Goal: Task Accomplishment & Management: Manage account settings

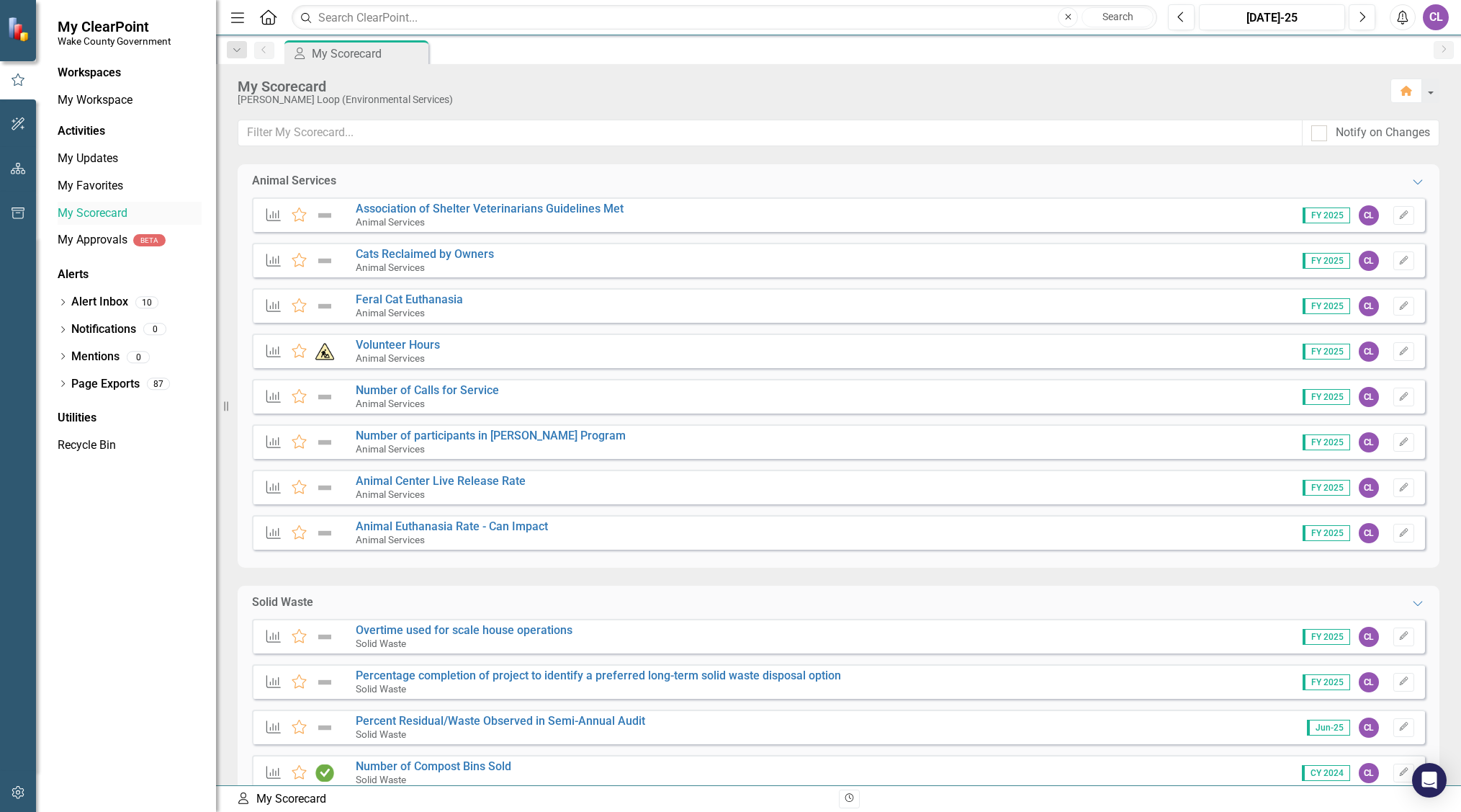
click at [88, 206] on link "My Scorecard" at bounding box center [129, 213] width 144 height 17
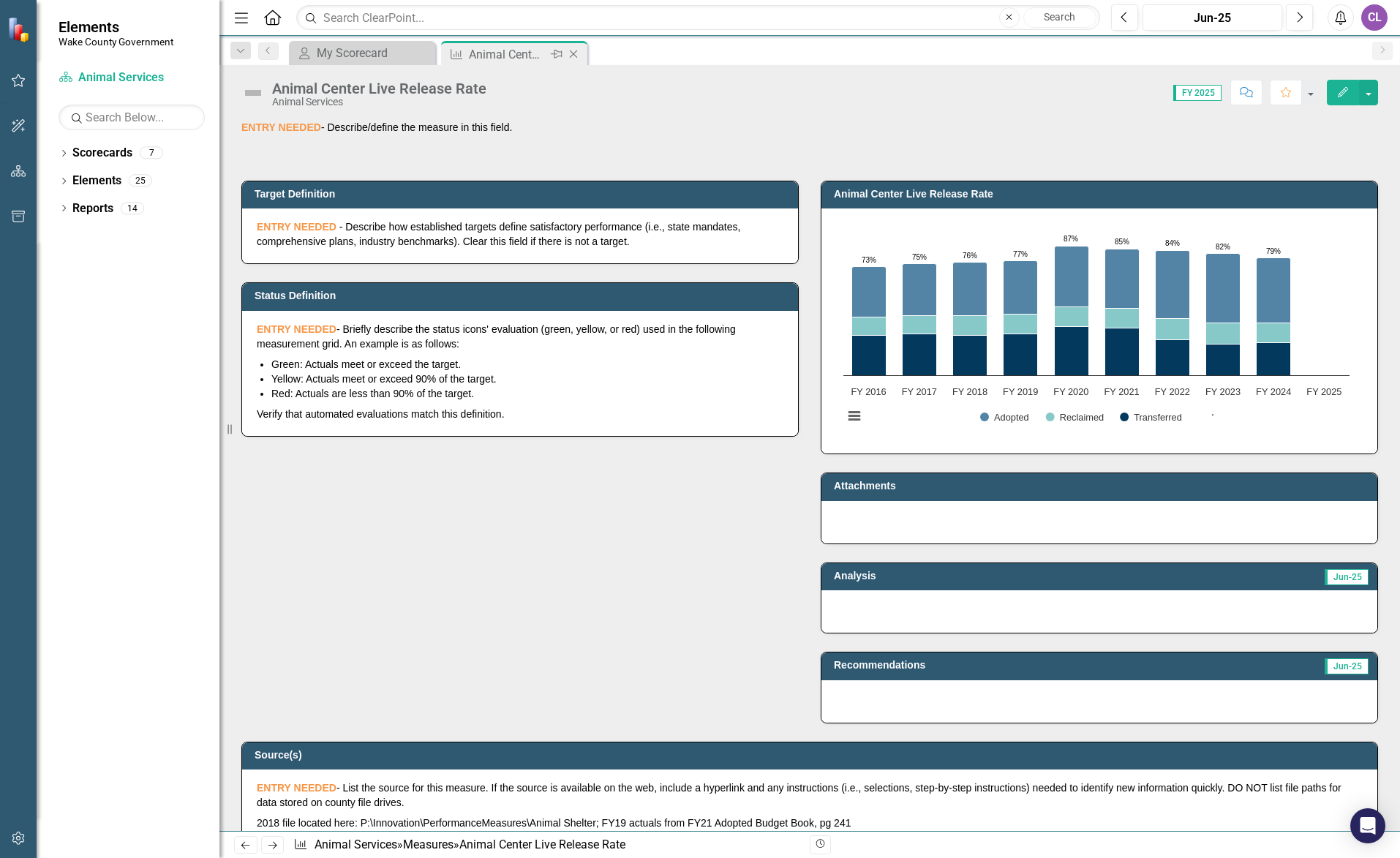
click at [534, 58] on div "Animal Center Live Release Rate" at bounding box center [508, 54] width 78 height 18
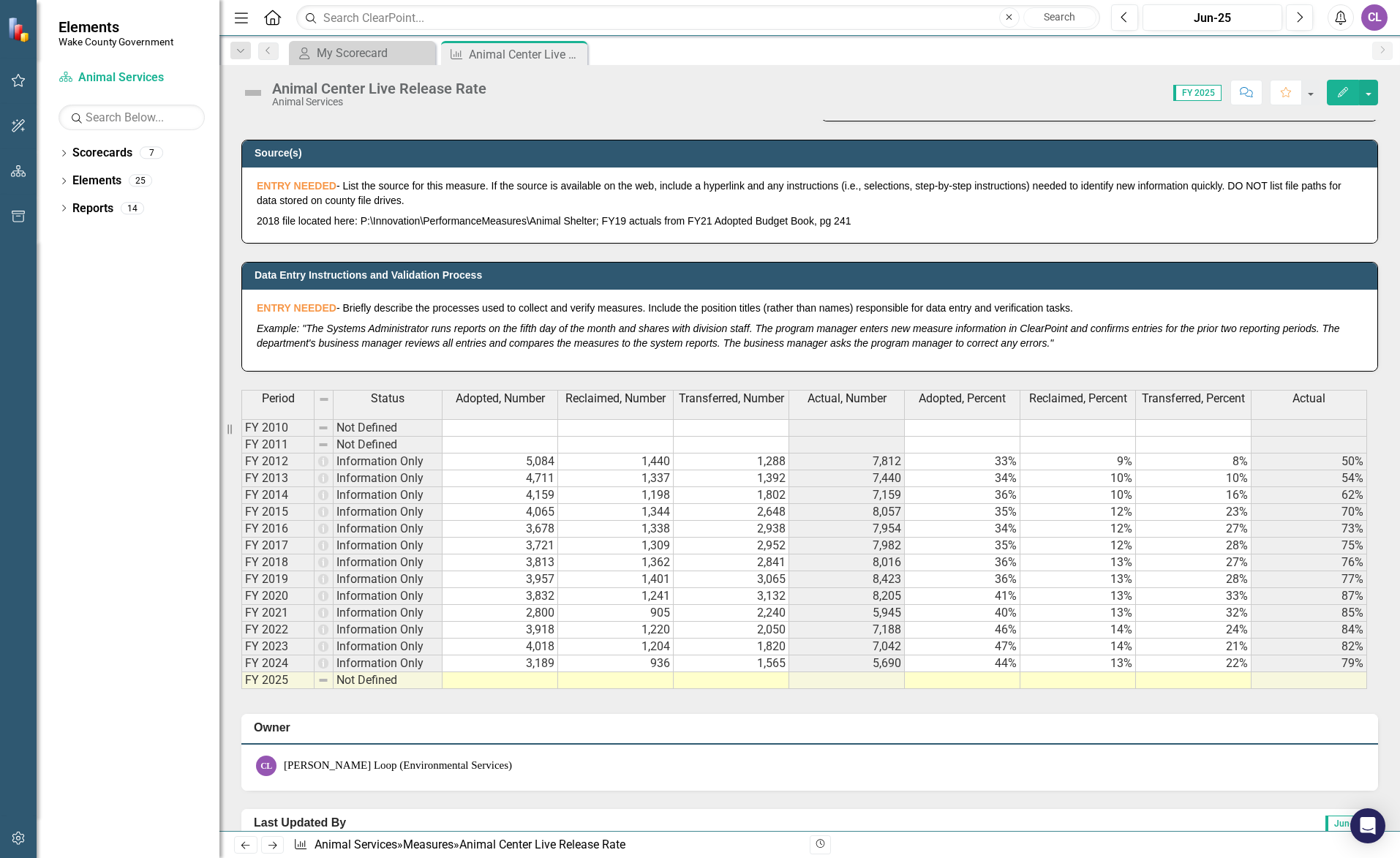
scroll to position [585, 0]
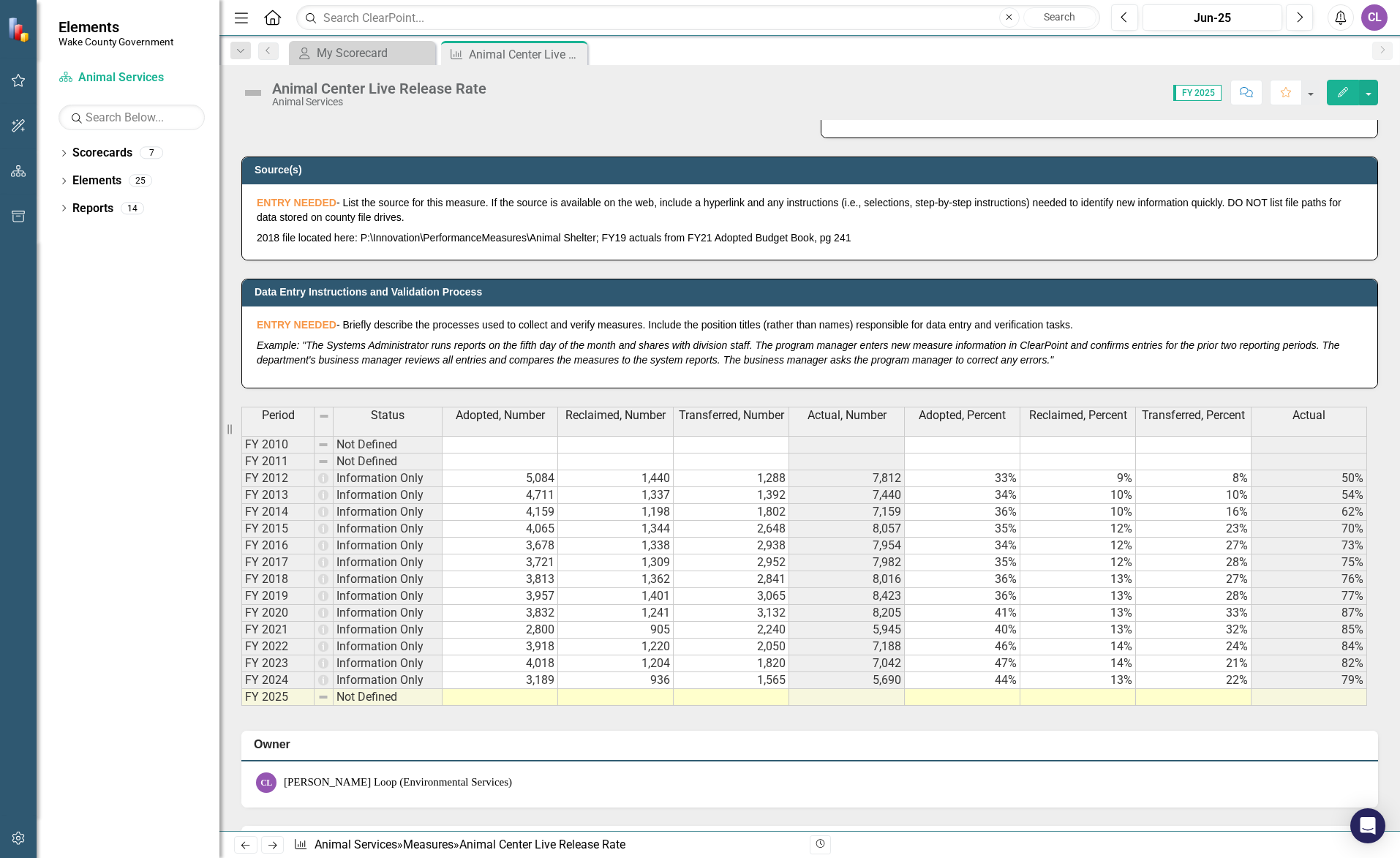
click at [502, 695] on td at bounding box center [500, 696] width 115 height 17
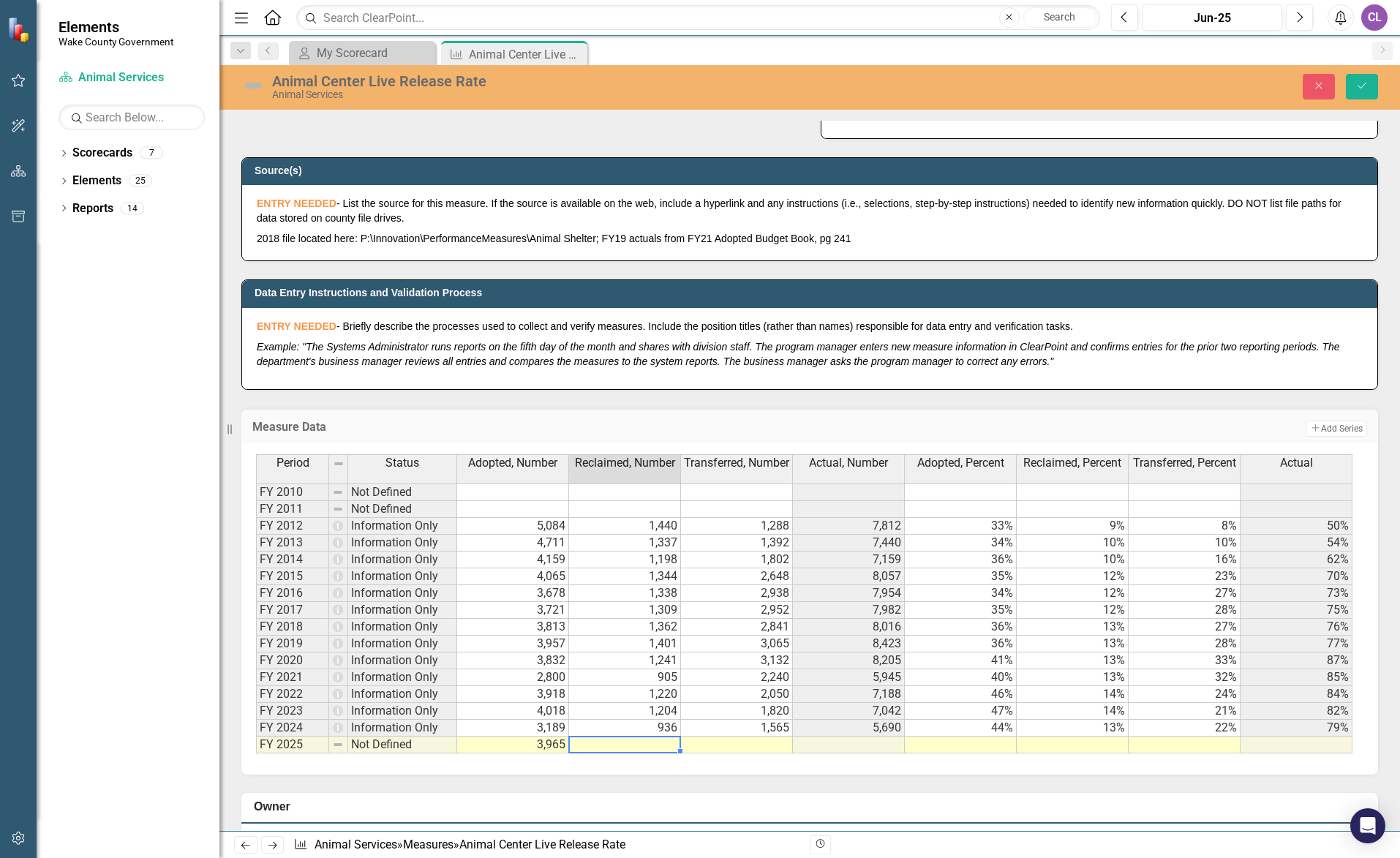
click at [650, 740] on td at bounding box center [625, 744] width 112 height 17
click at [724, 740] on td at bounding box center [737, 744] width 112 height 17
click at [951, 746] on td at bounding box center [961, 744] width 112 height 17
click at [878, 741] on td at bounding box center [849, 744] width 112 height 17
click at [983, 748] on td at bounding box center [961, 744] width 112 height 17
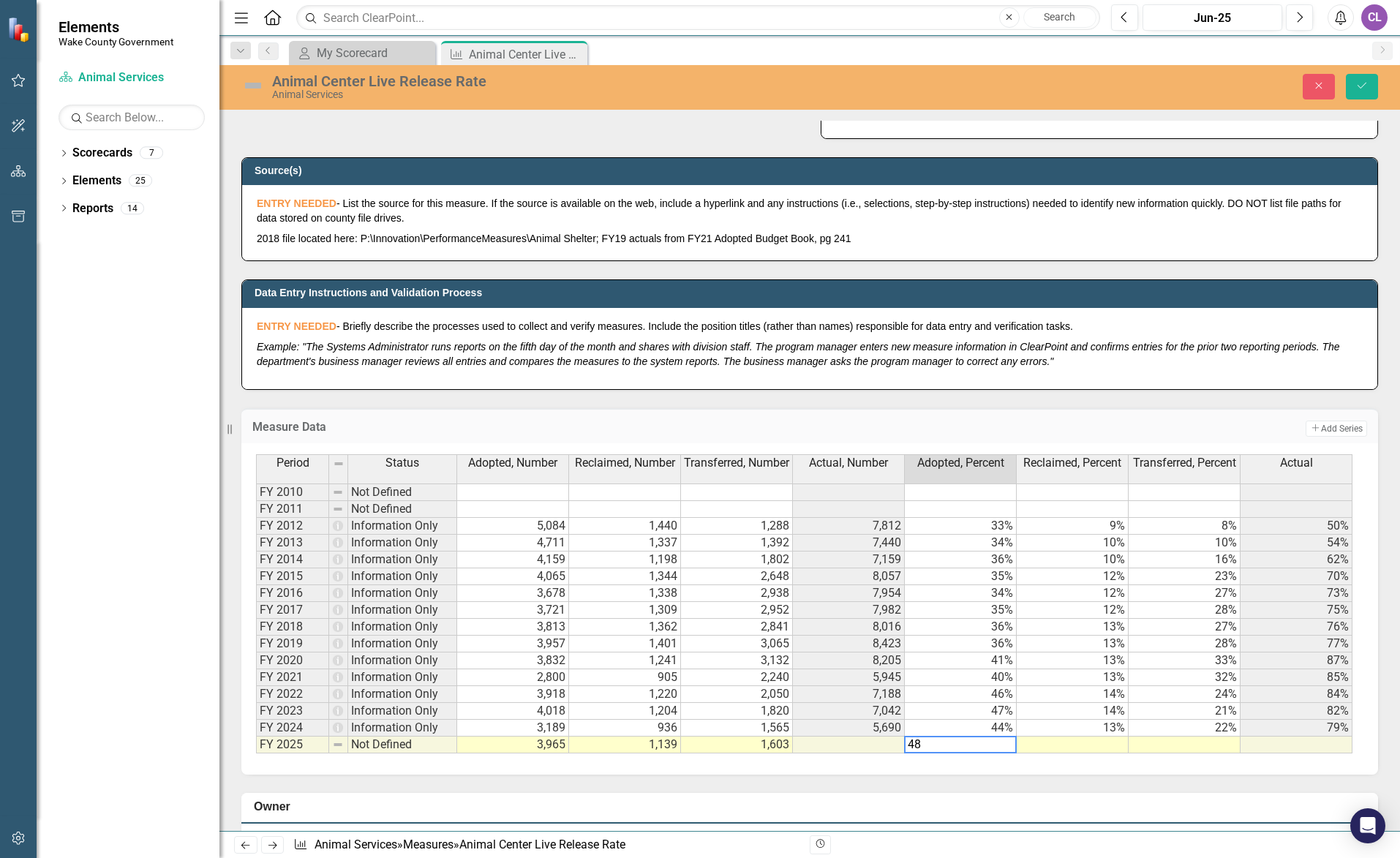
click at [1063, 743] on td at bounding box center [1073, 744] width 112 height 17
click at [1209, 744] on td at bounding box center [1185, 744] width 112 height 17
type textarea "19"
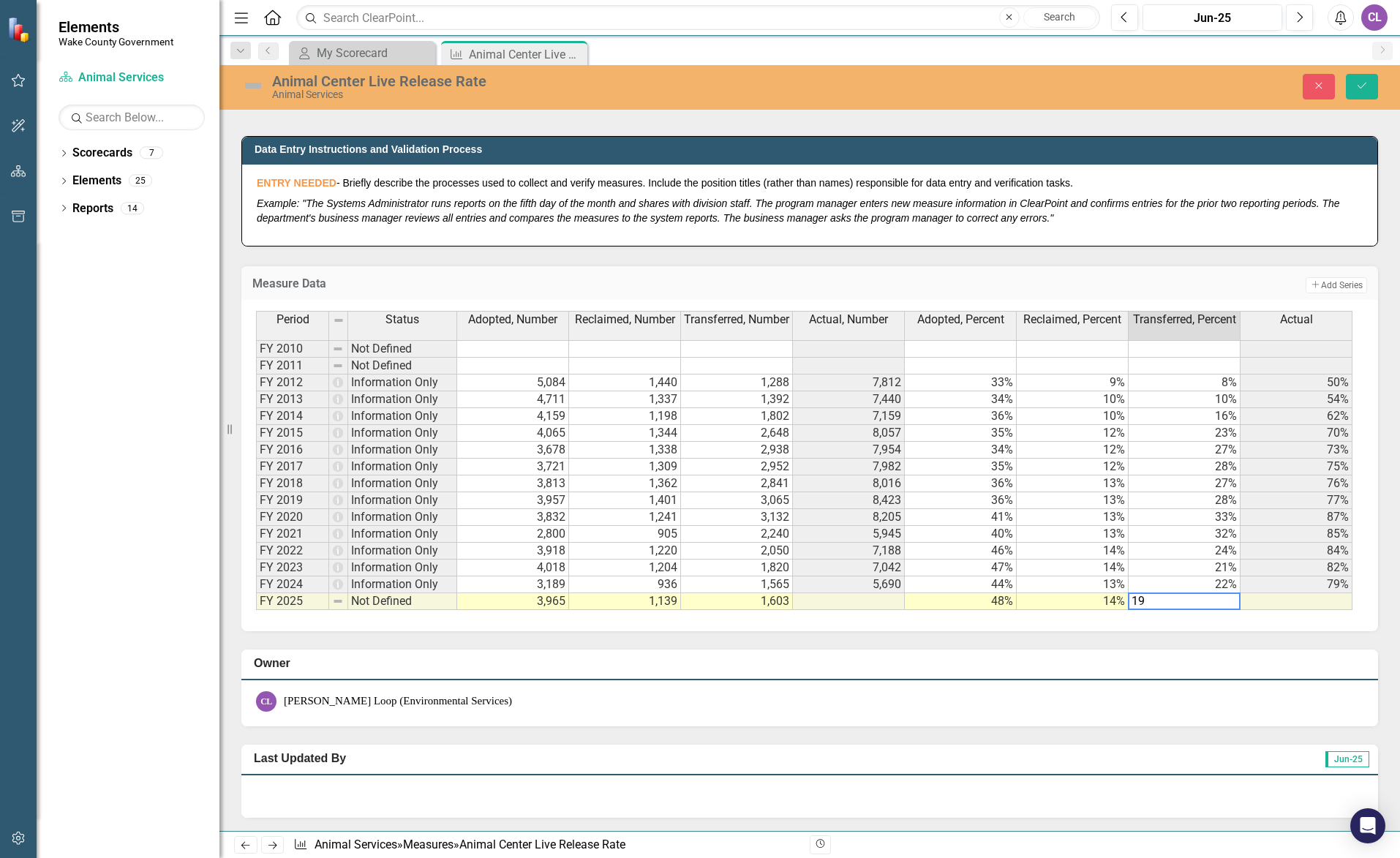
scroll to position [731, 0]
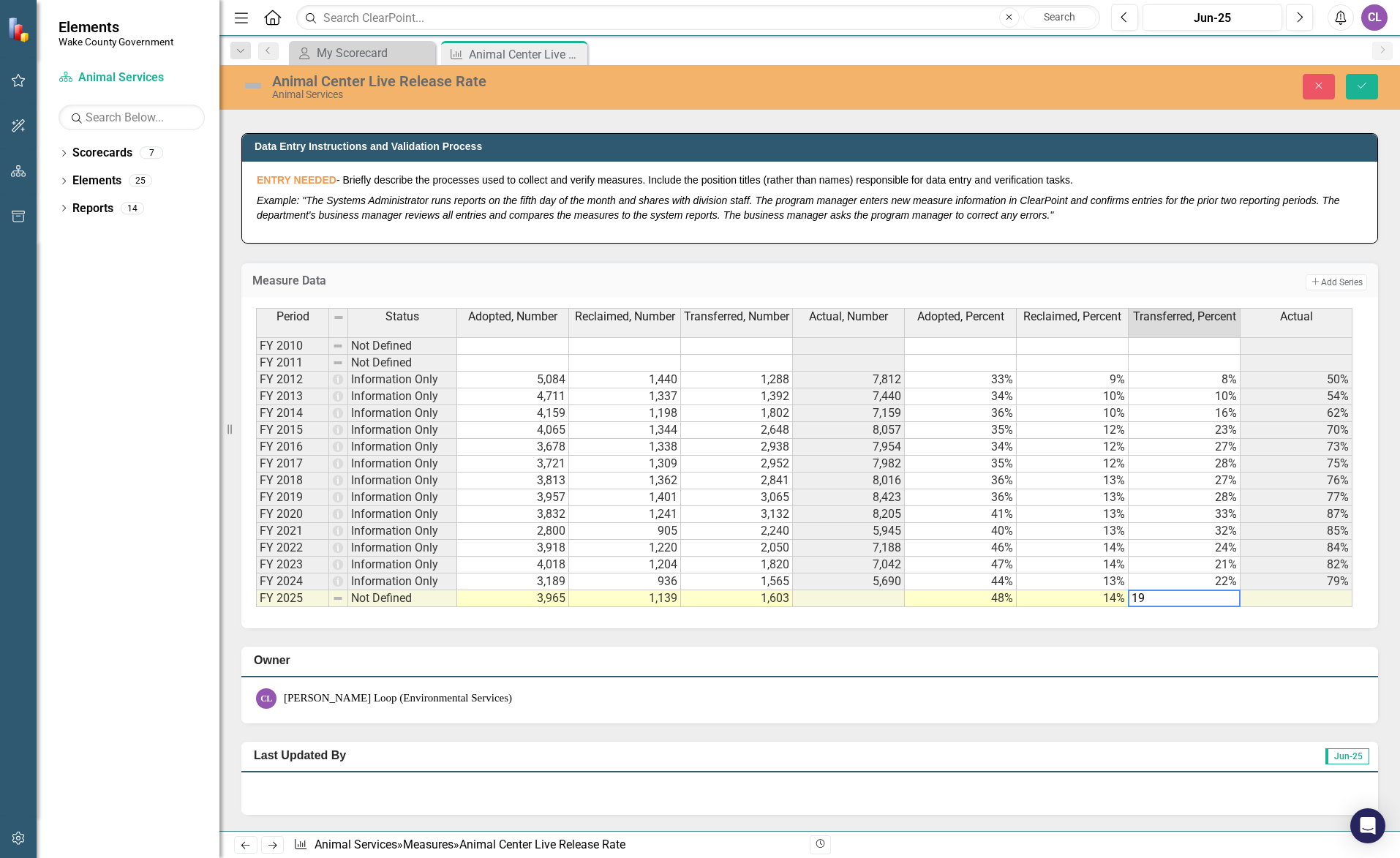
click at [1292, 598] on td at bounding box center [1297, 598] width 112 height 17
click at [1363, 89] on icon "Save" at bounding box center [1362, 86] width 13 height 10
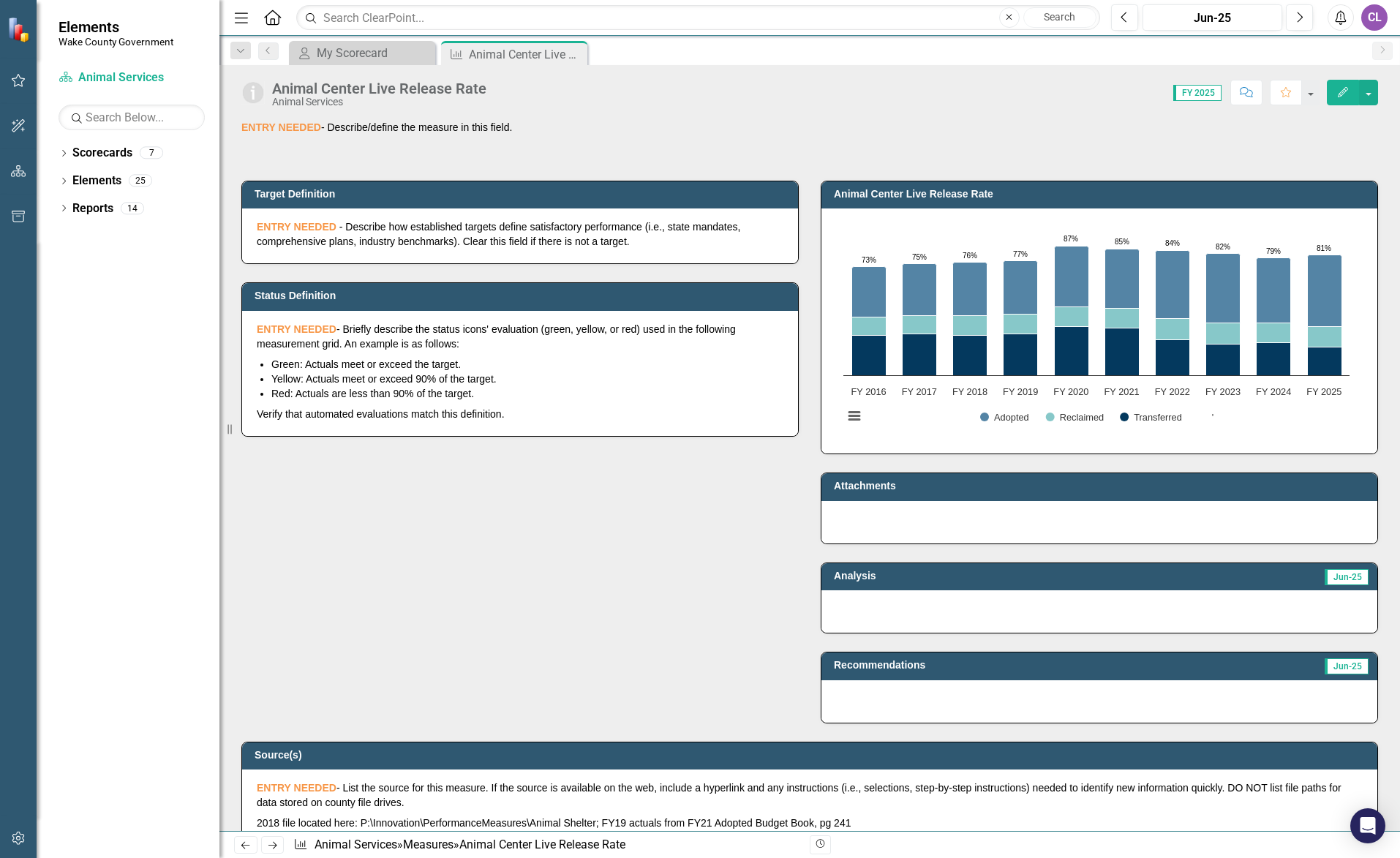
click at [188, 295] on div "Dropdown Scorecards 7 Wake County Strategic Plan Transparency Portal Dropdown E…" at bounding box center [128, 499] width 183 height 716
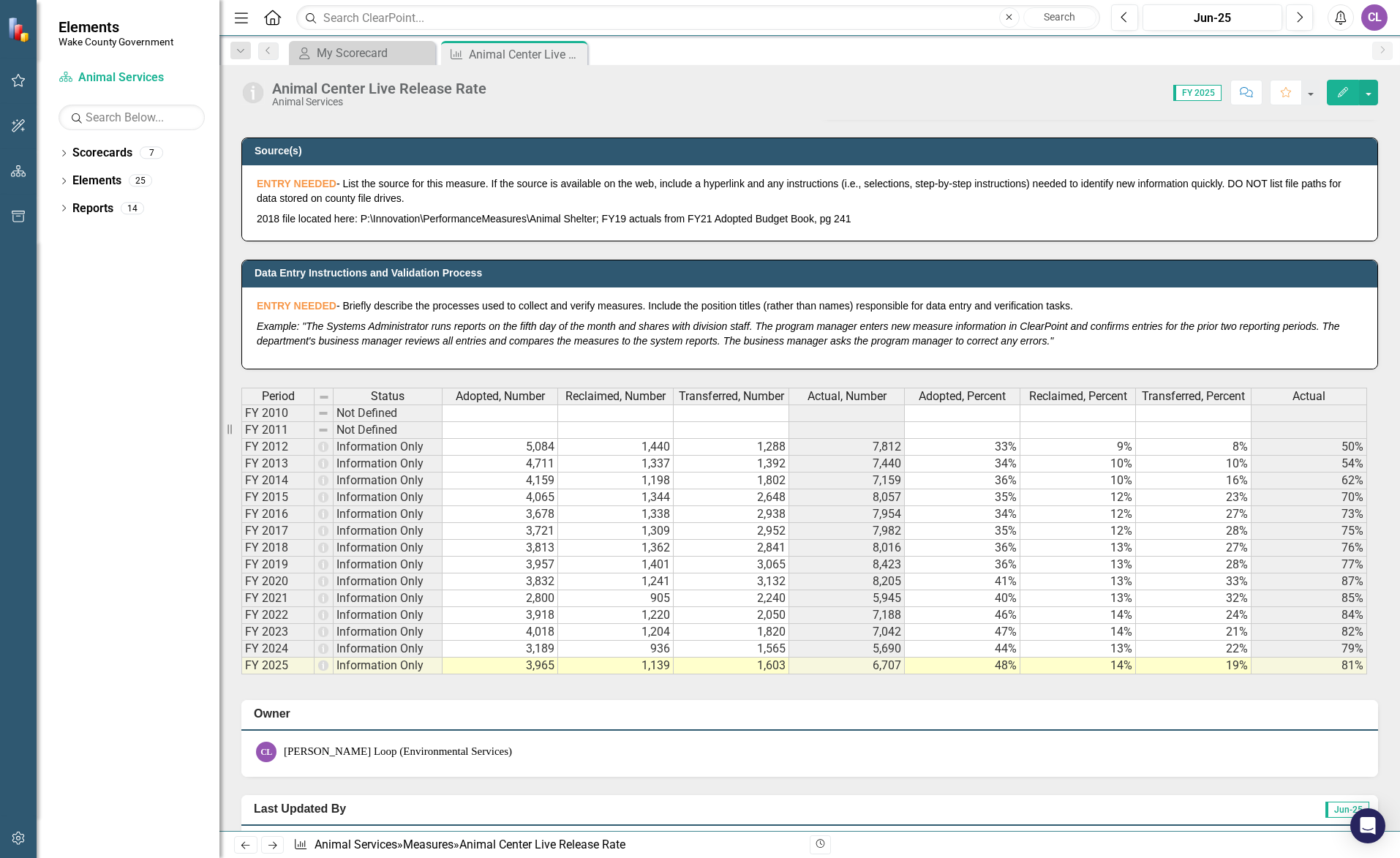
scroll to position [603, 0]
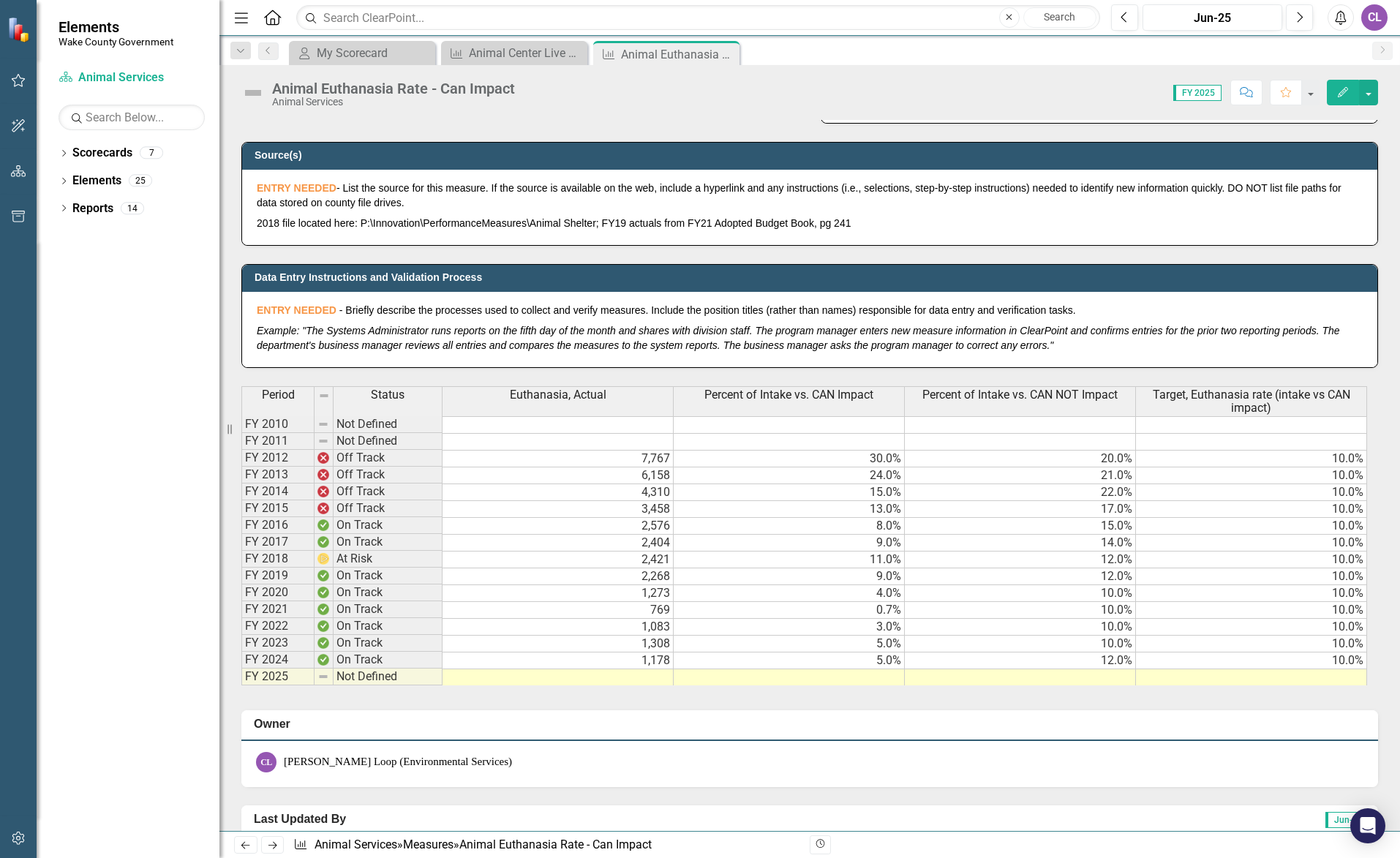
scroll to position [658, 0]
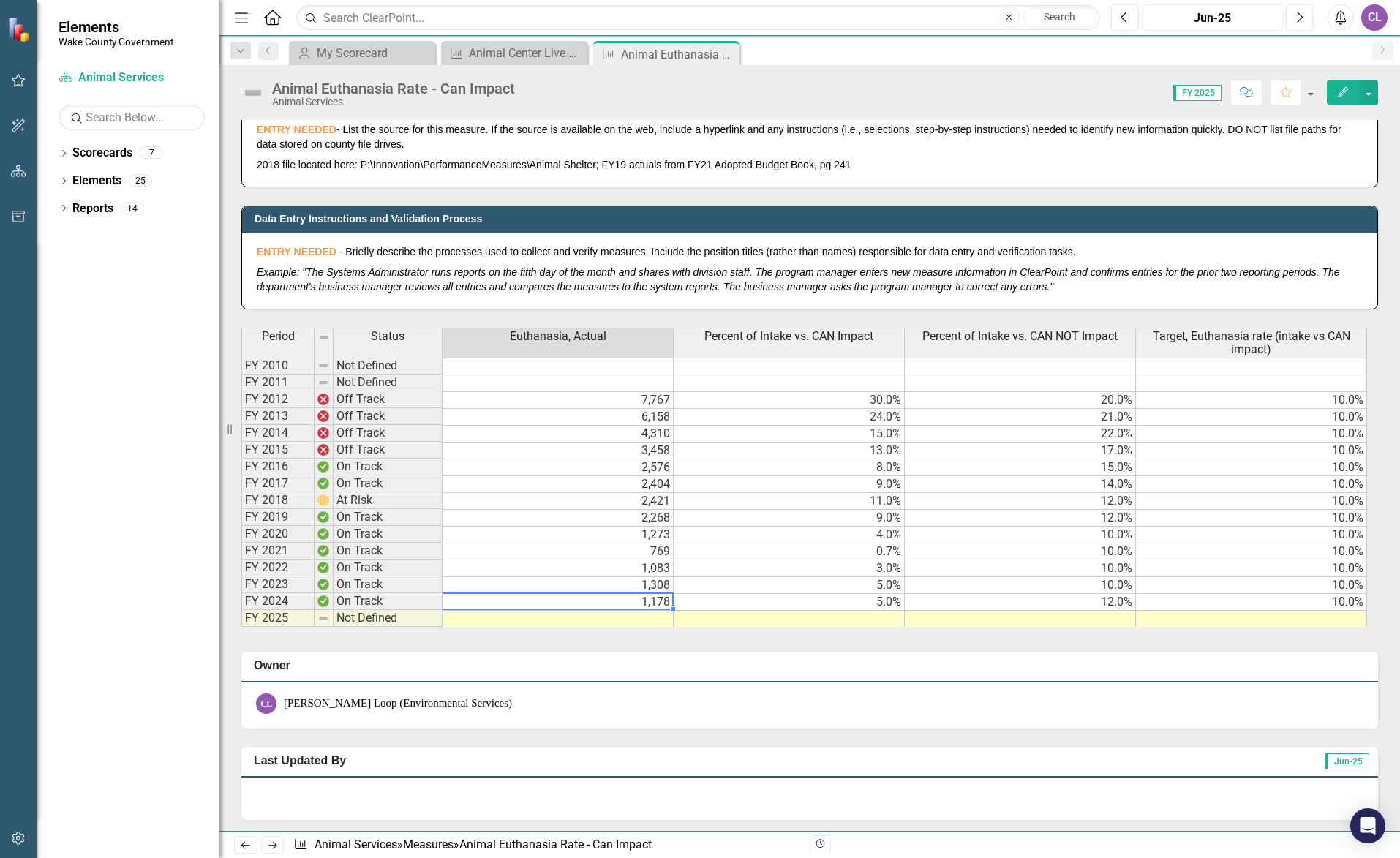
click at [242, 609] on div "Period Status Euthanasia, Actual Percent of Intake vs. CAN Impact Percent of In…" at bounding box center [242, 477] width 0 height 299
click at [579, 617] on td at bounding box center [558, 619] width 231 height 17
click at [649, 621] on td at bounding box center [558, 619] width 231 height 17
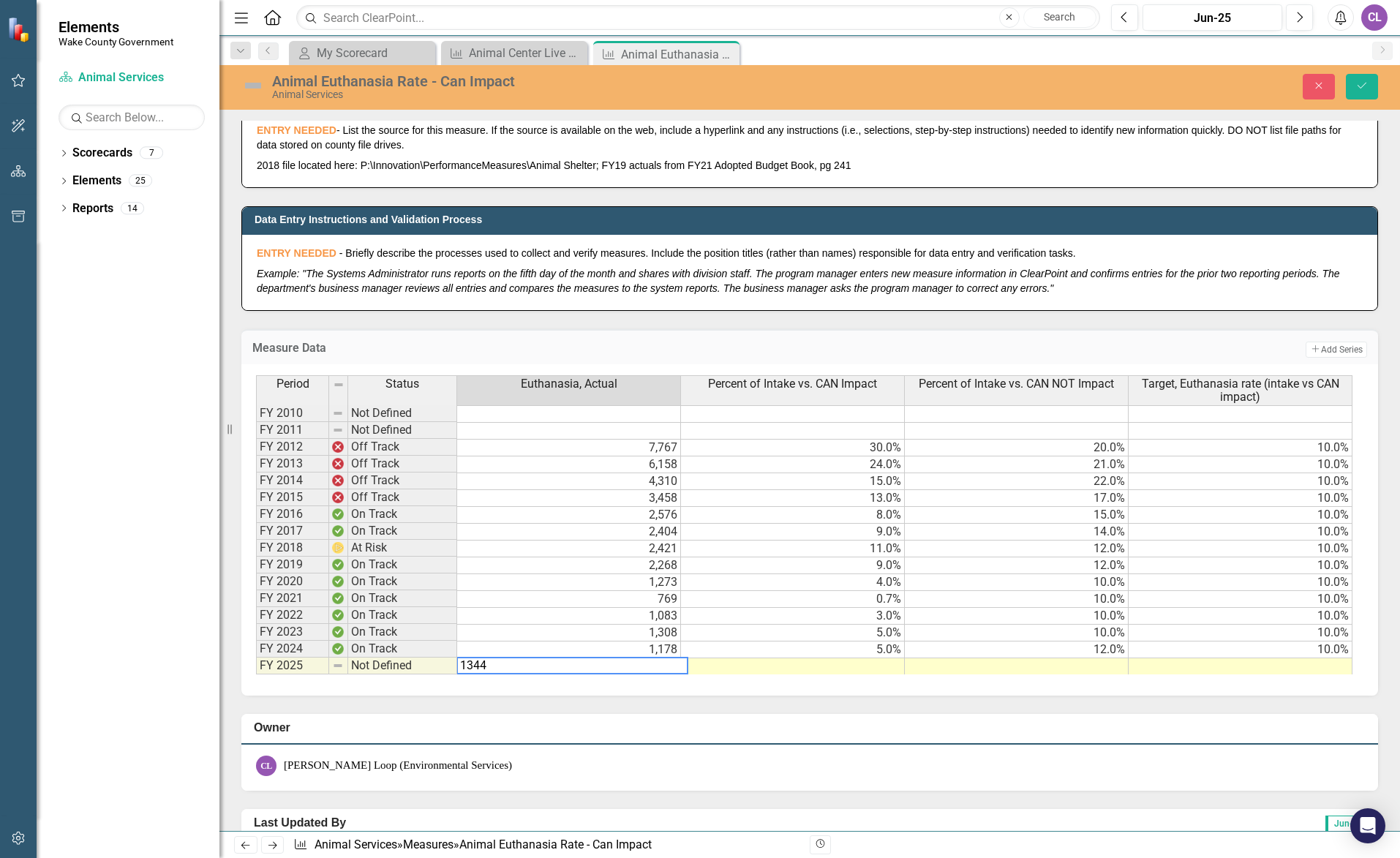
type textarea "1344"
click at [837, 665] on td at bounding box center [793, 666] width 224 height 17
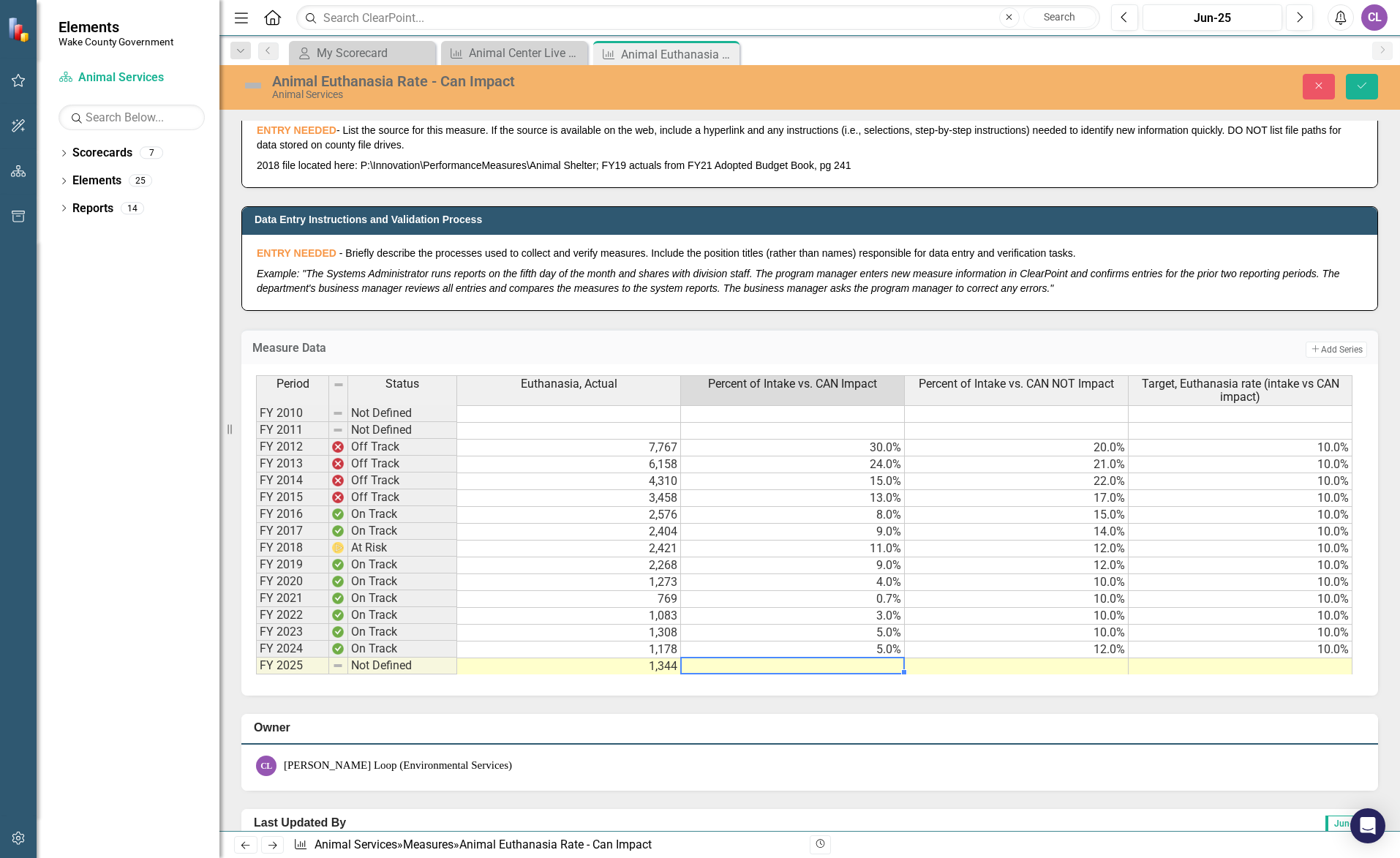
click at [850, 662] on td at bounding box center [793, 666] width 224 height 17
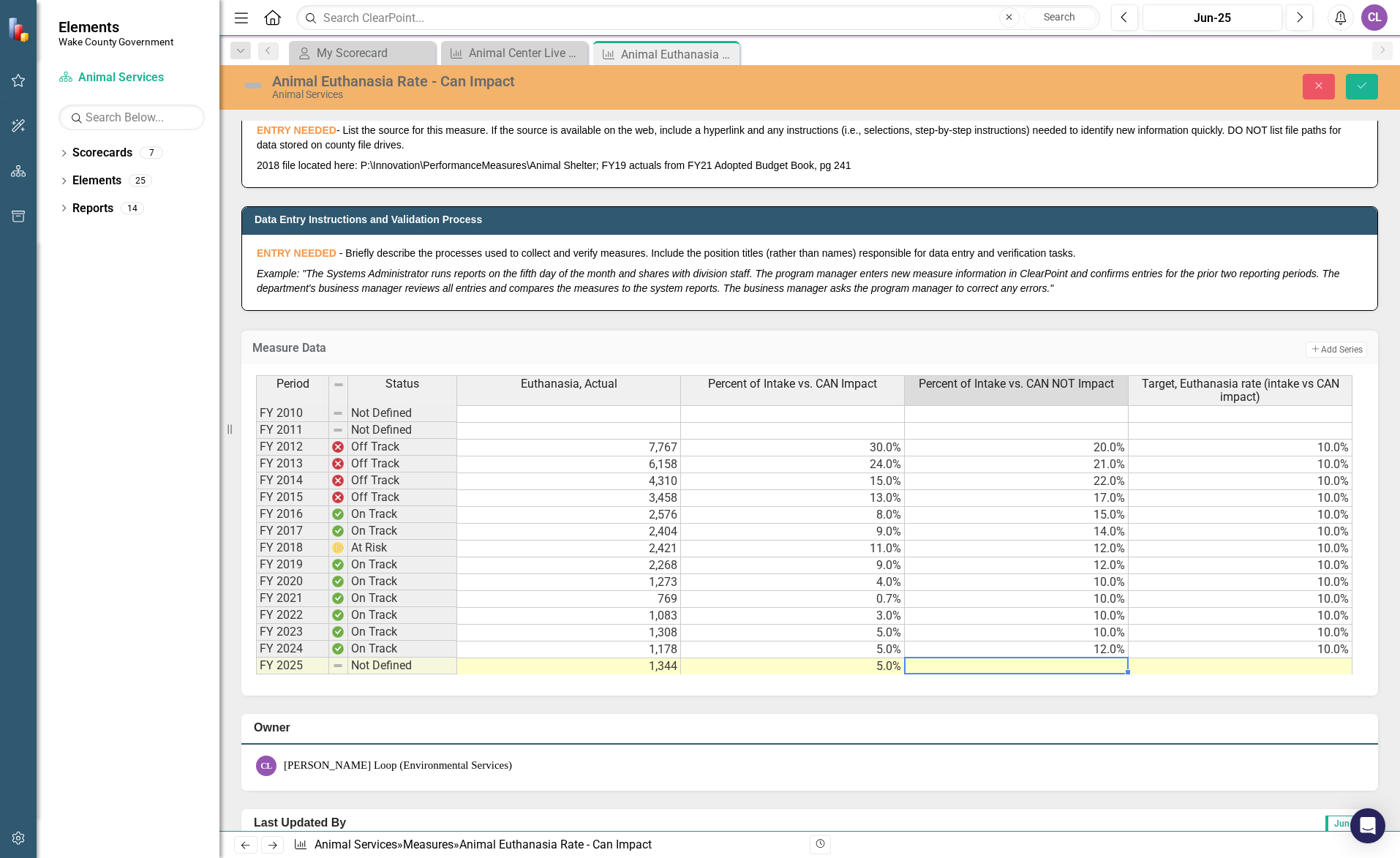
click at [1027, 662] on td at bounding box center [1017, 666] width 224 height 17
click at [1105, 667] on td at bounding box center [1017, 666] width 224 height 17
type textarea "11"
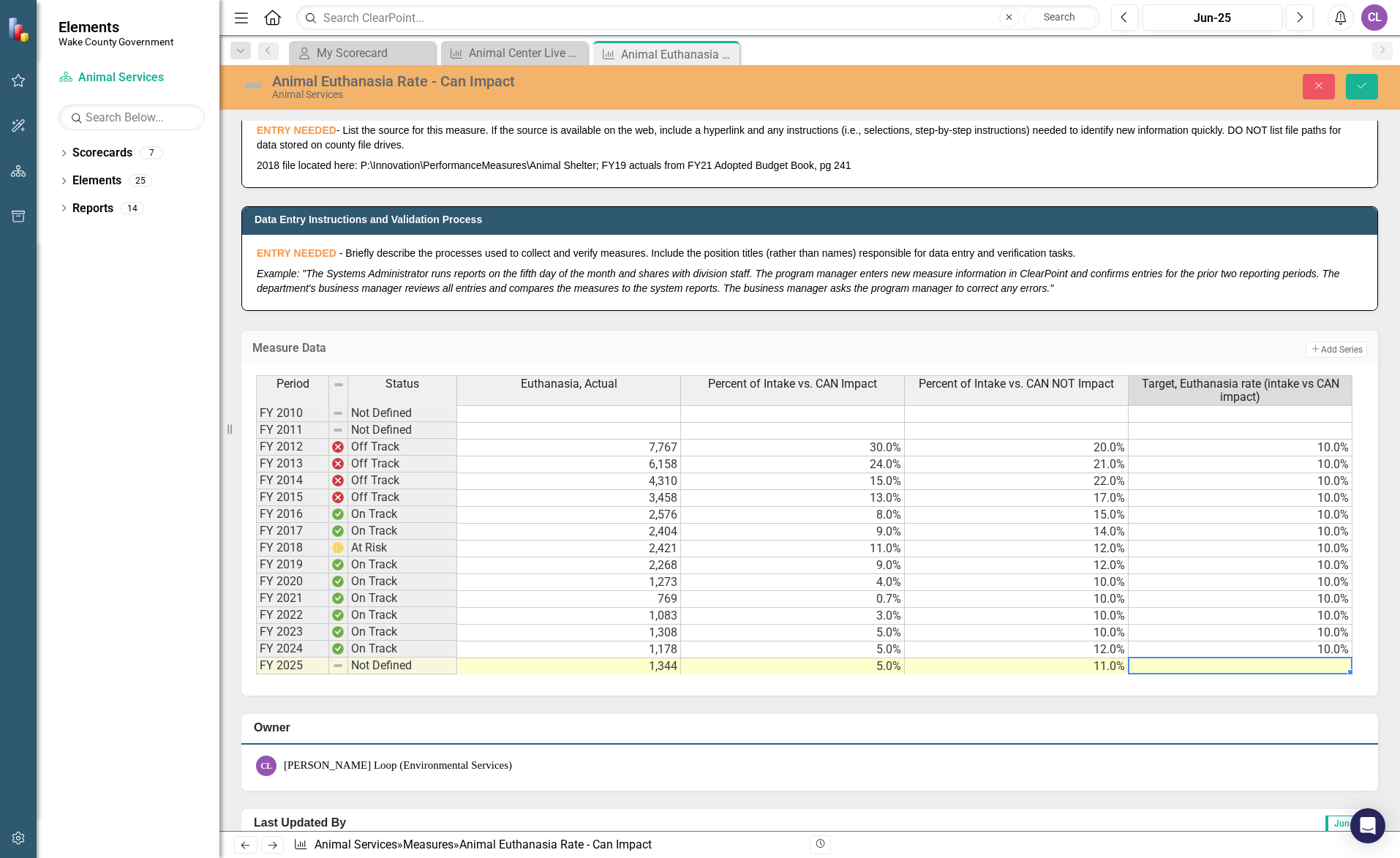
click at [1230, 671] on td at bounding box center [1241, 666] width 224 height 17
click at [1276, 649] on td "10.0%" at bounding box center [1241, 649] width 224 height 17
click at [1286, 675] on div "Period Status Euthanasia, Actual Percent of Intake vs. CAN Impact Percent of In…" at bounding box center [810, 529] width 1137 height 331
click at [1286, 671] on td at bounding box center [1241, 666] width 224 height 17
type textarea "10"
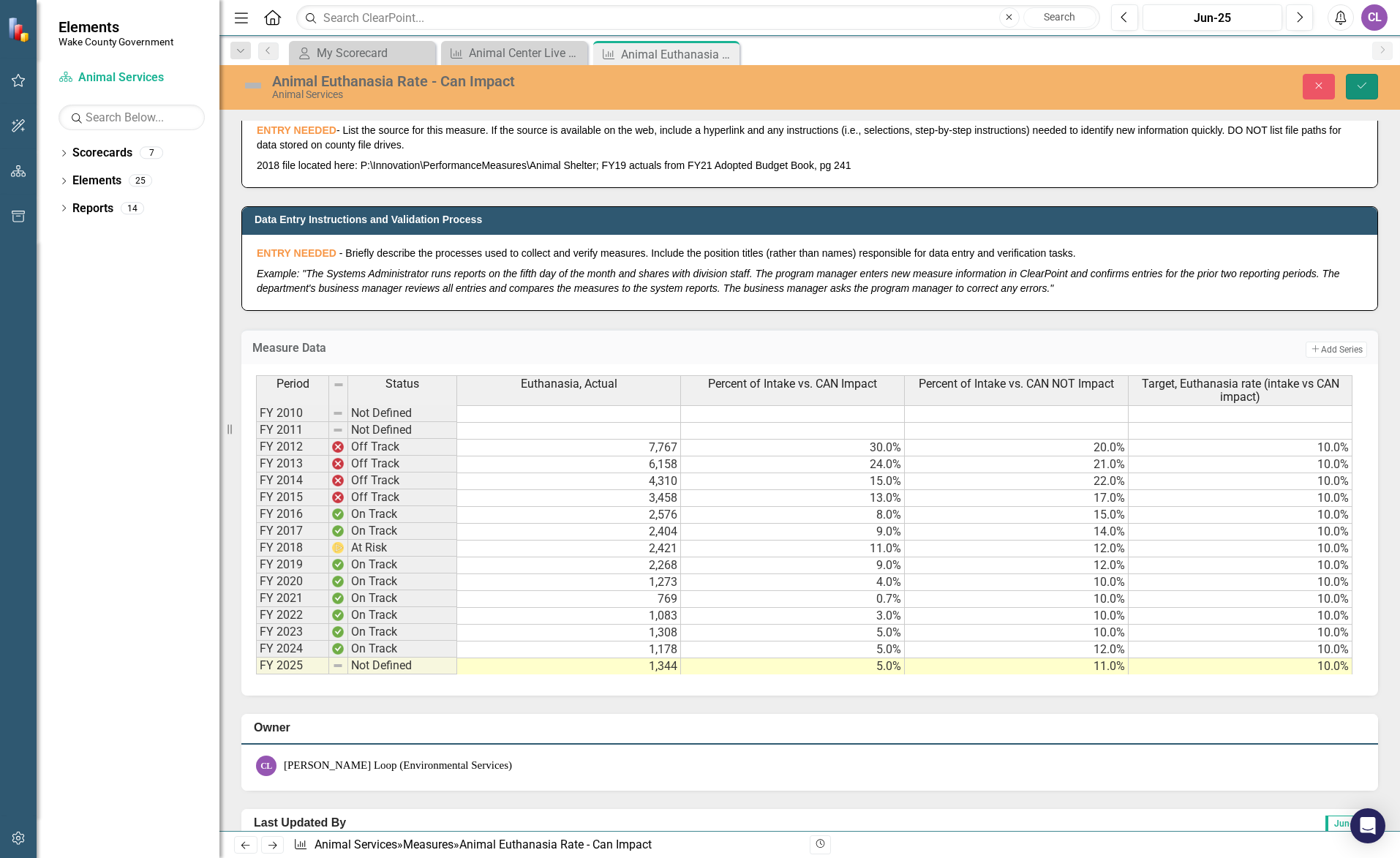
click at [1358, 90] on icon "Save" at bounding box center [1362, 86] width 13 height 10
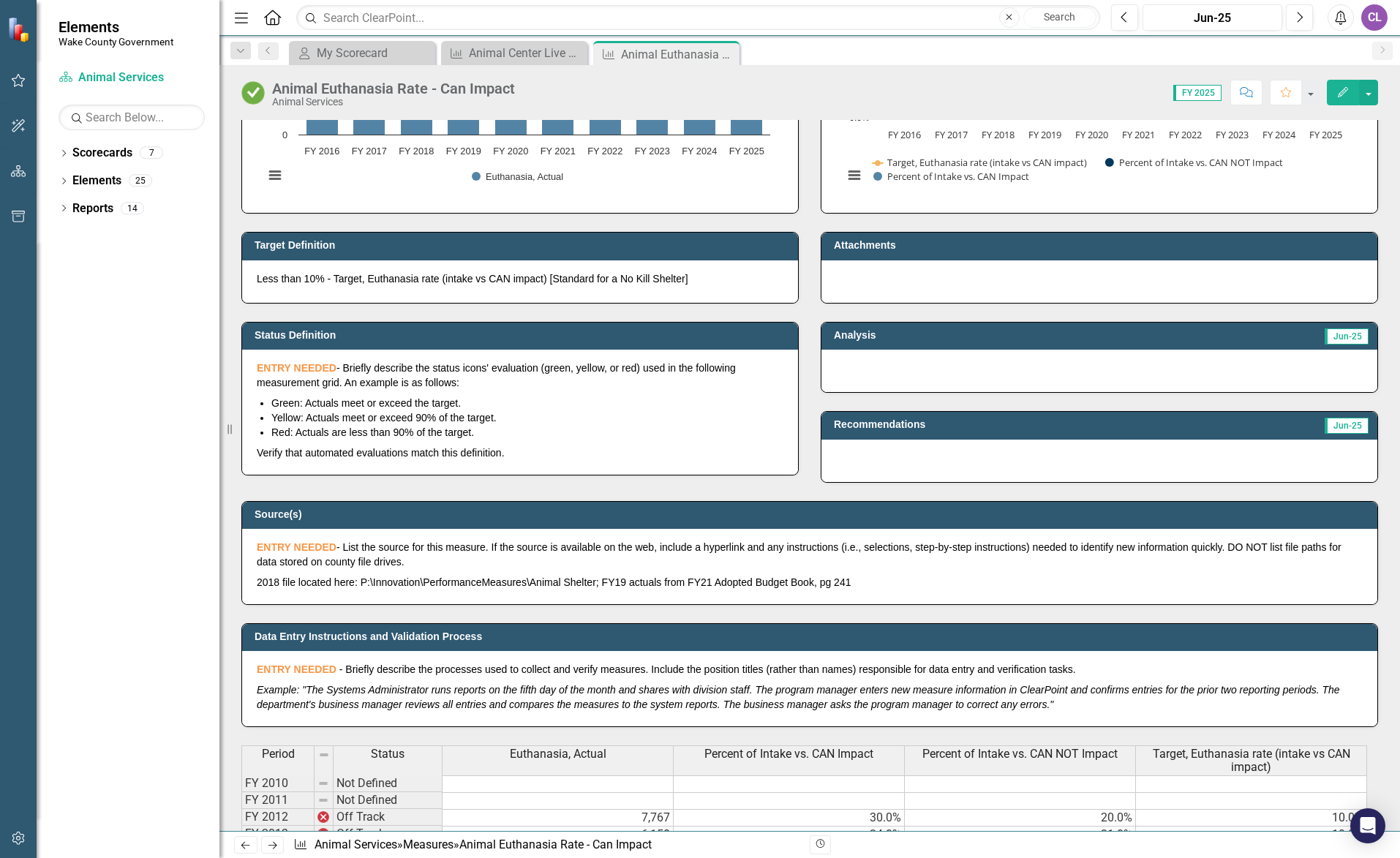
scroll to position [0, 0]
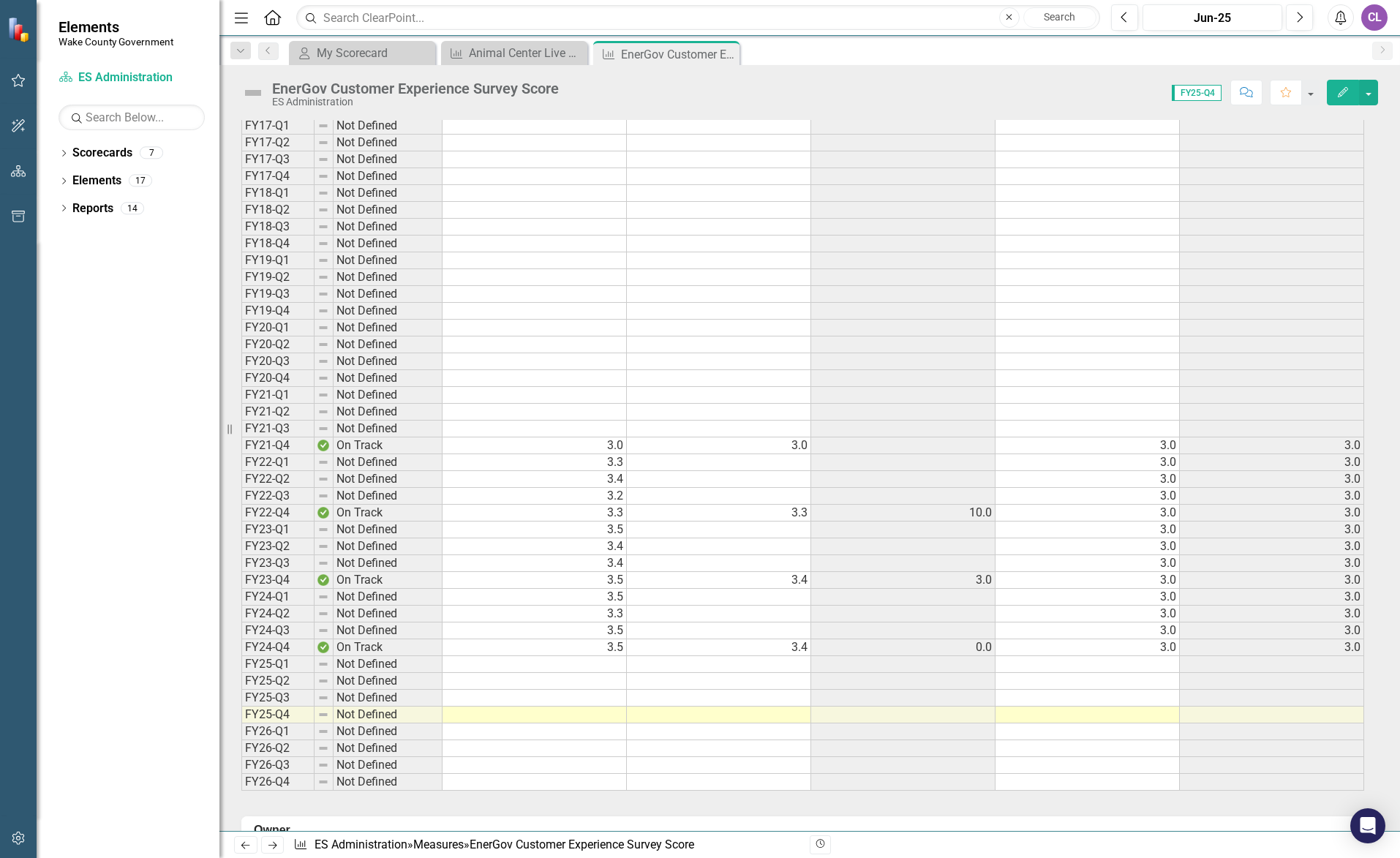
scroll to position [1024, 0]
click at [493, 221] on td at bounding box center [534, 224] width 184 height 17
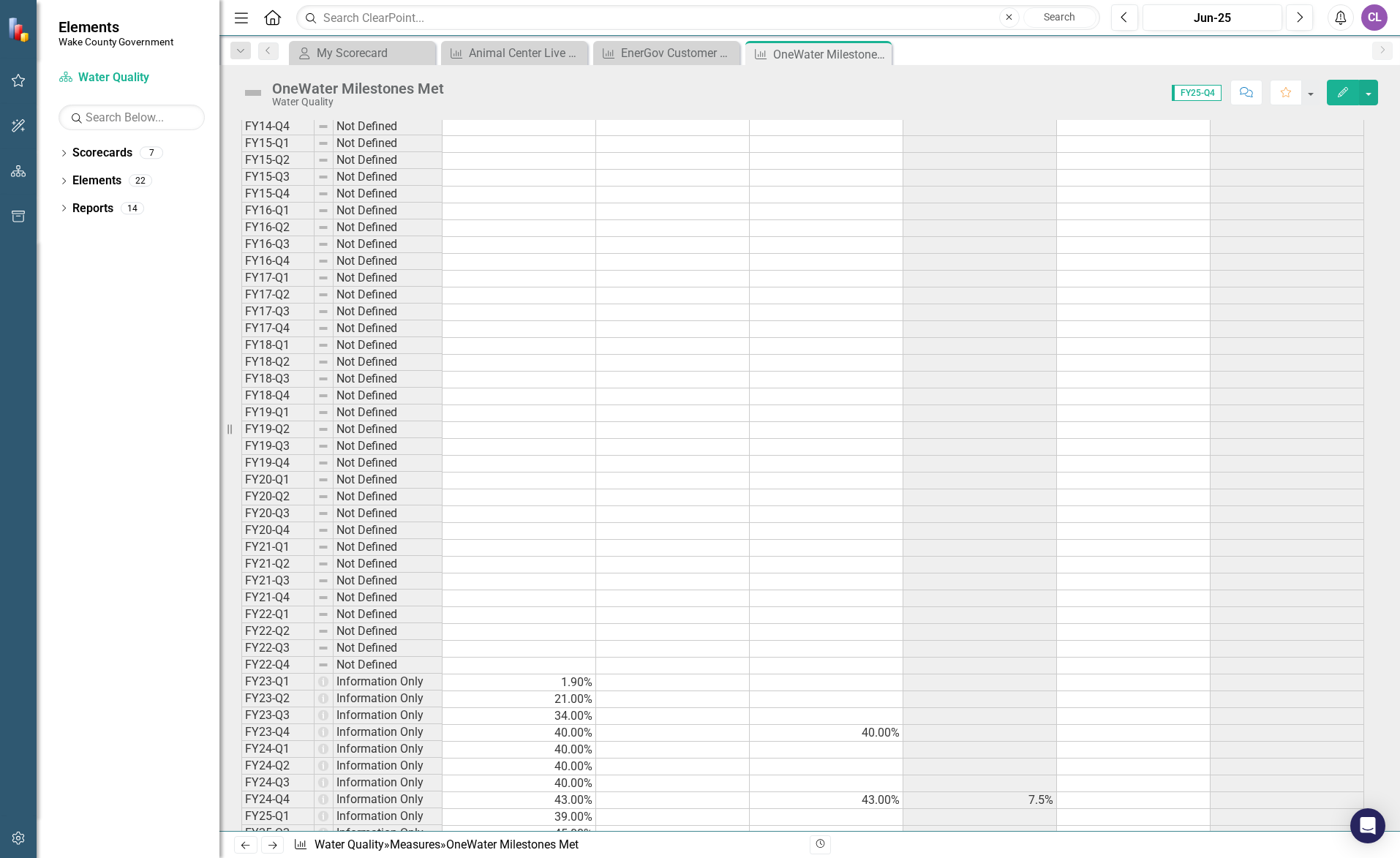
scroll to position [1170, 0]
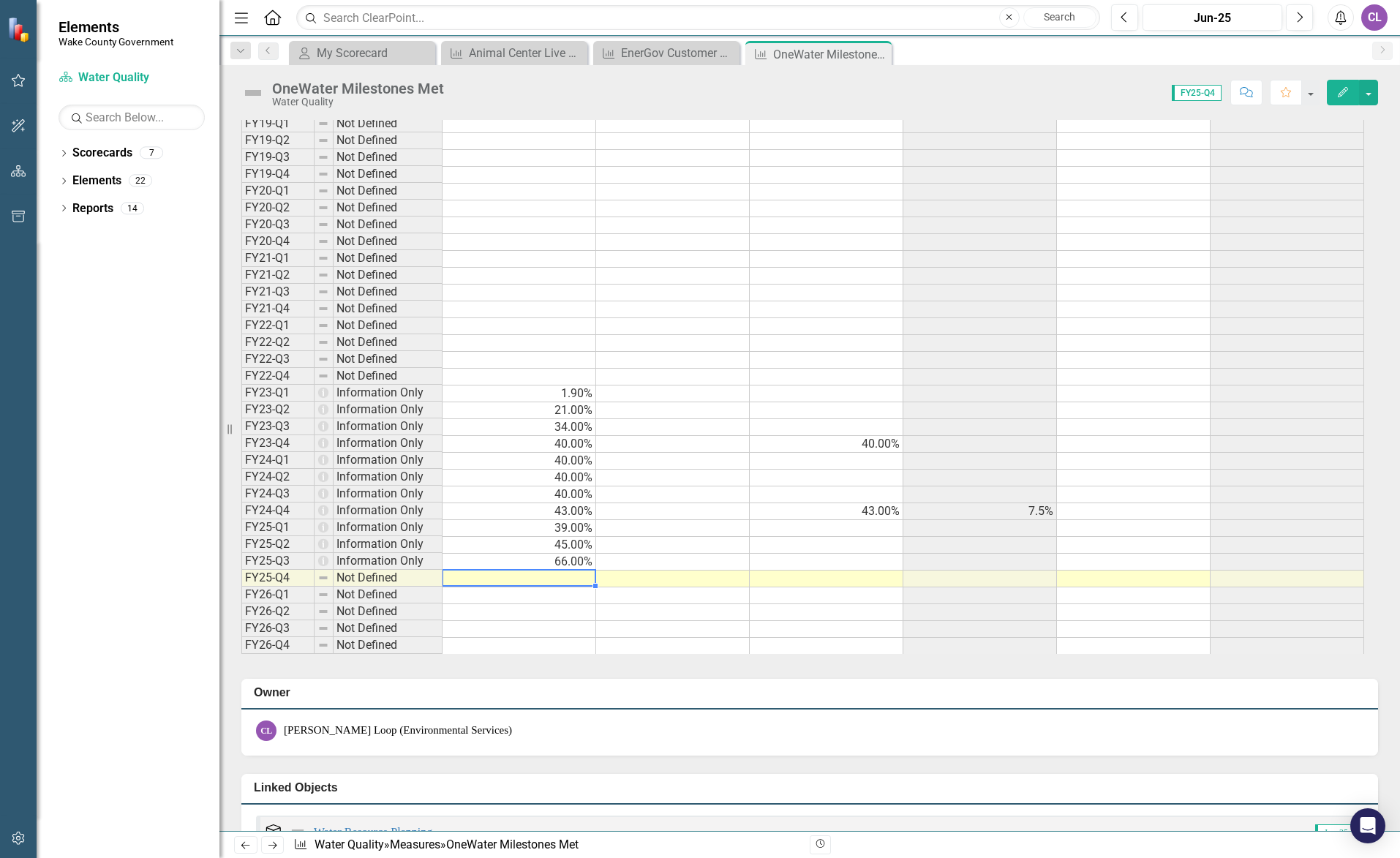
click at [540, 577] on td at bounding box center [519, 578] width 154 height 17
click at [482, 577] on td at bounding box center [519, 578] width 154 height 17
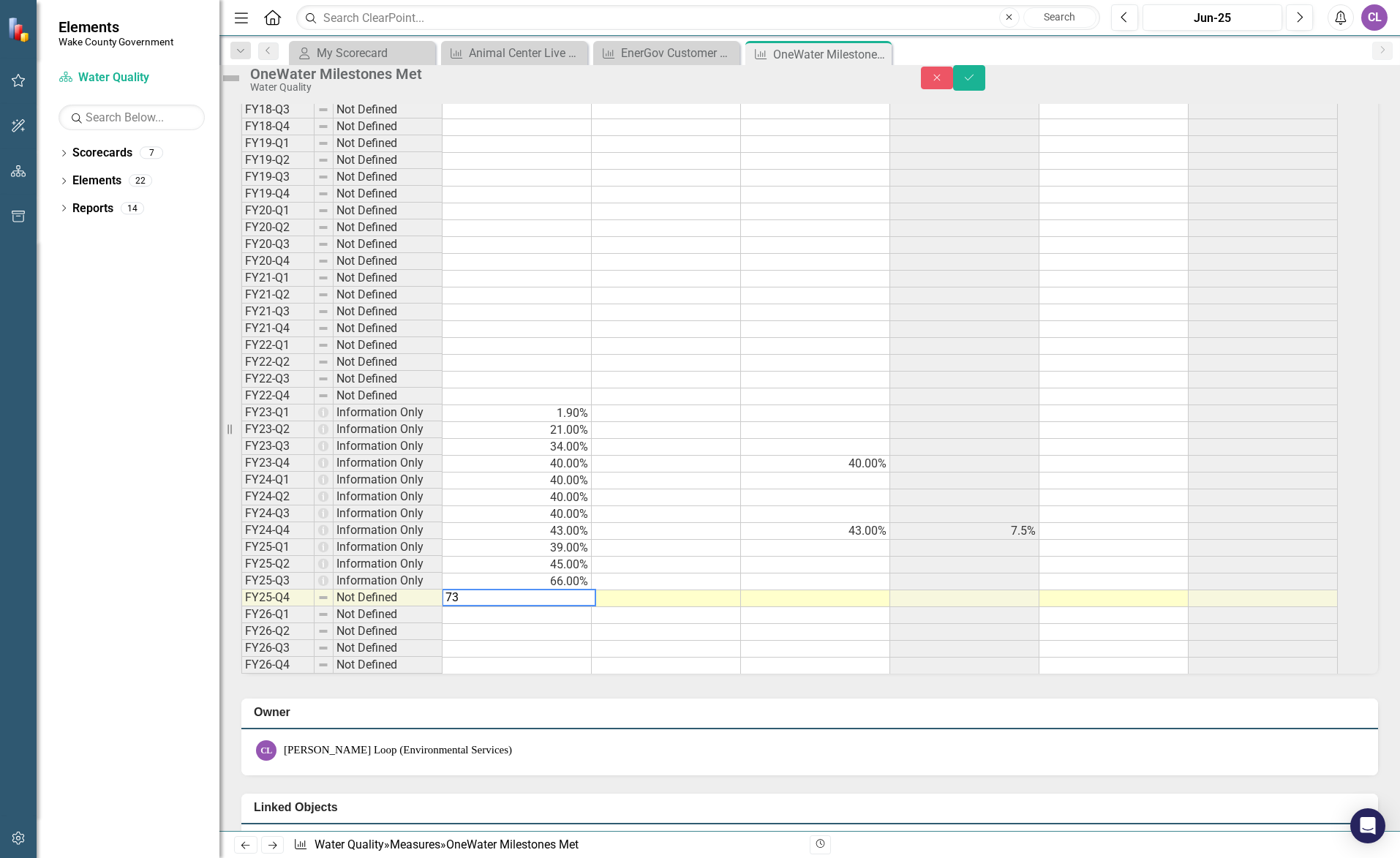
type textarea "73"
click at [510, 624] on td at bounding box center [517, 615] width 150 height 17
click at [986, 87] on button "Save" at bounding box center [969, 78] width 32 height 26
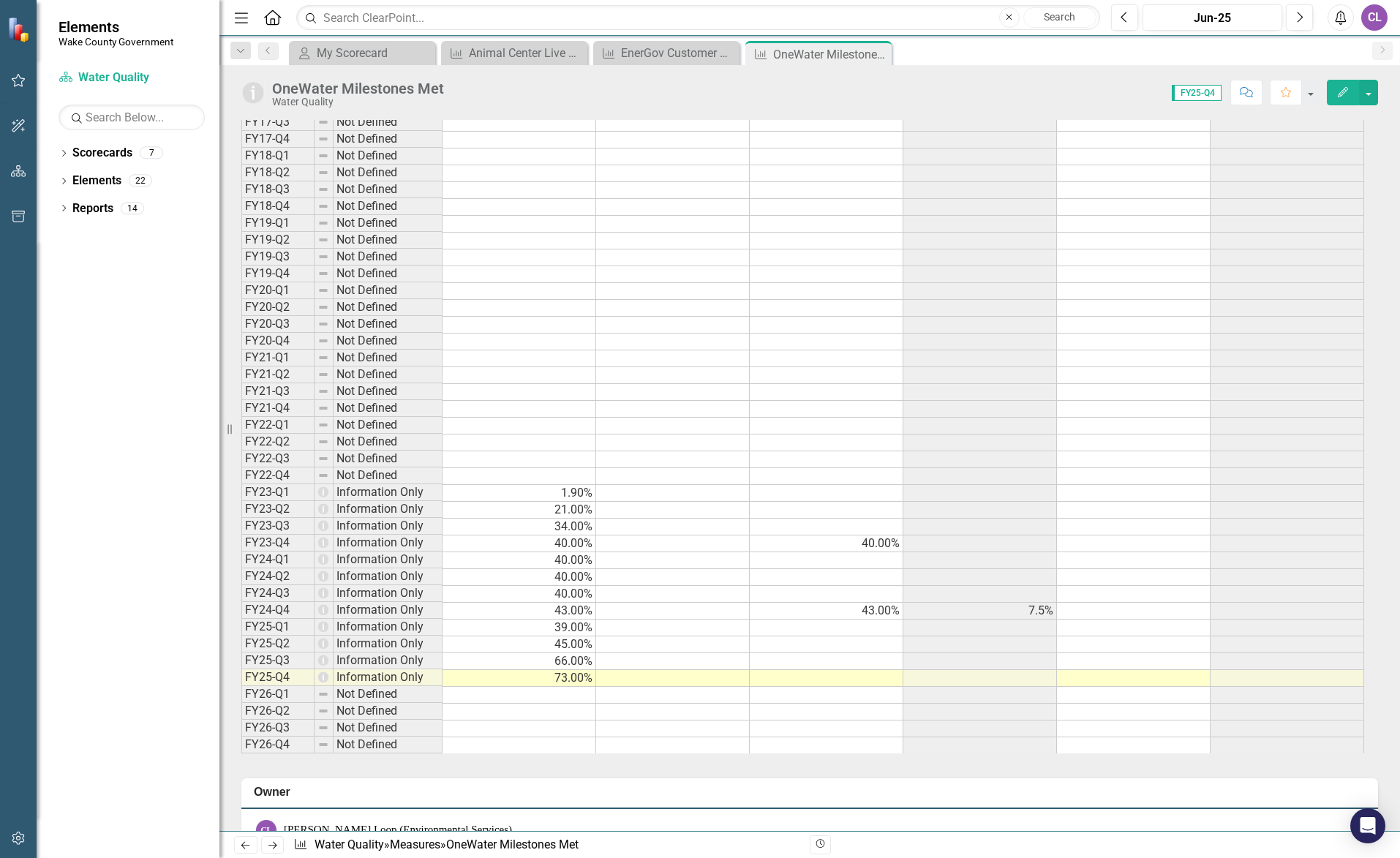
scroll to position [1097, 0]
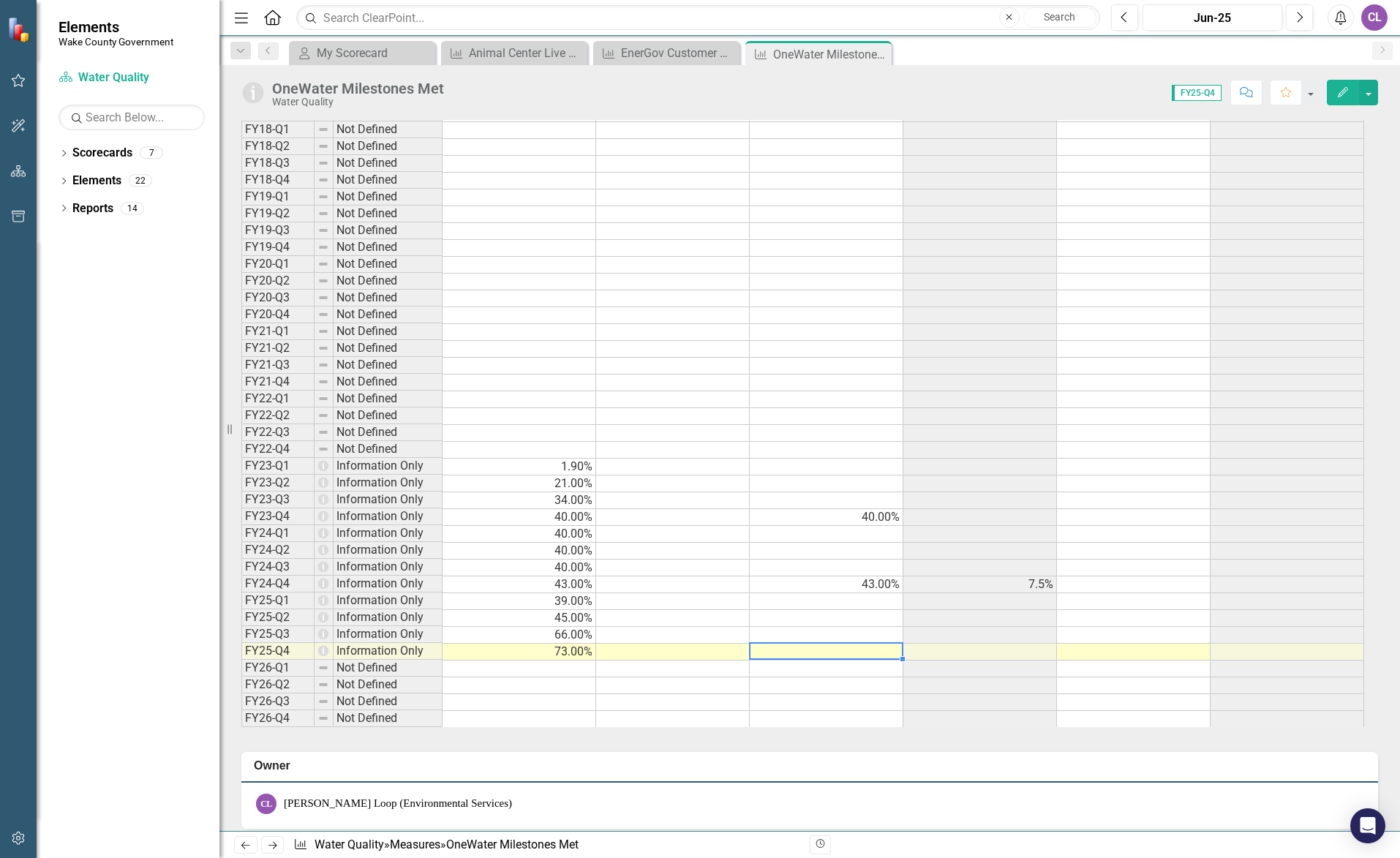
click at [836, 654] on td at bounding box center [826, 652] width 154 height 17
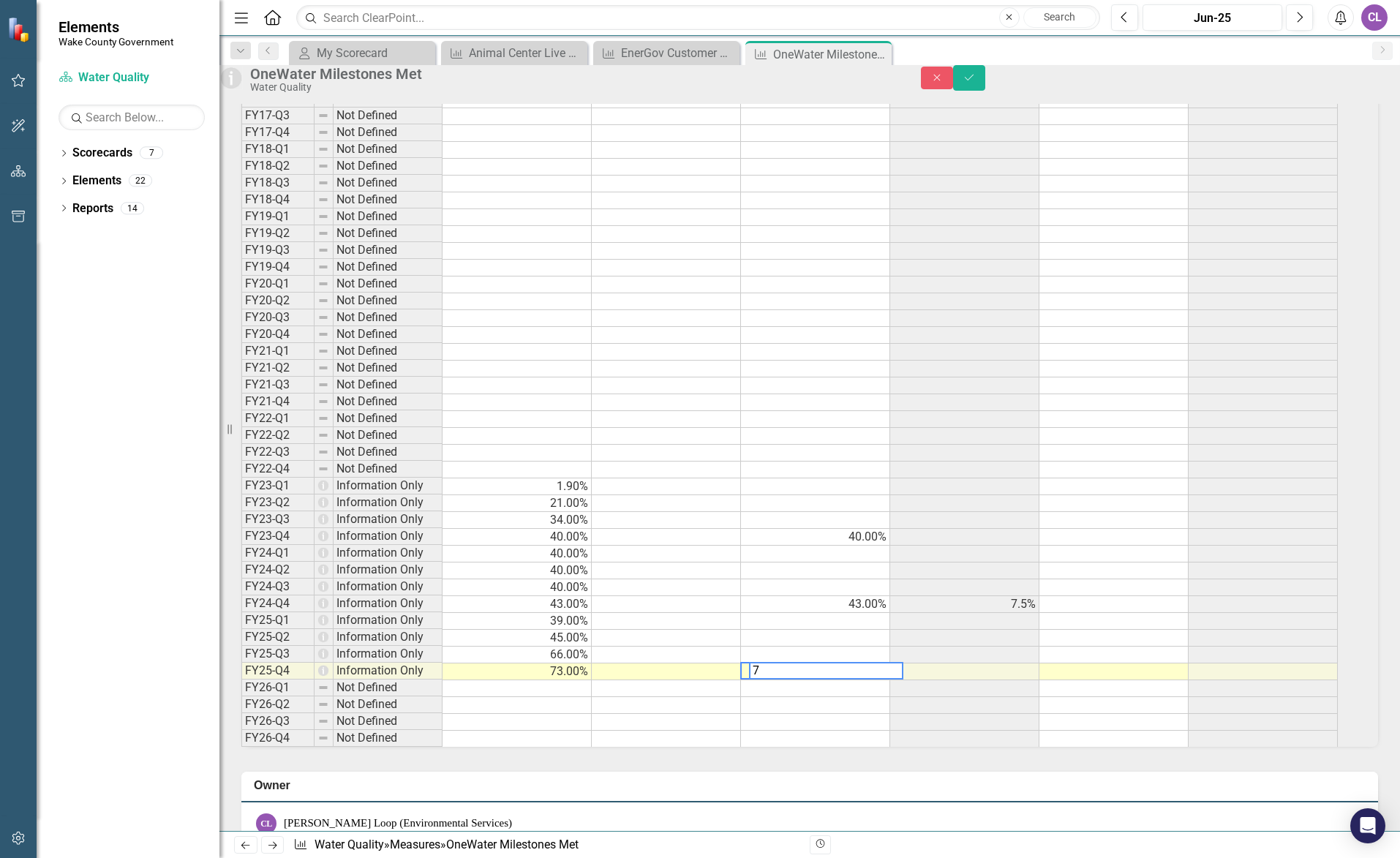
type textarea "73"
click at [976, 82] on icon "Save" at bounding box center [969, 78] width 13 height 10
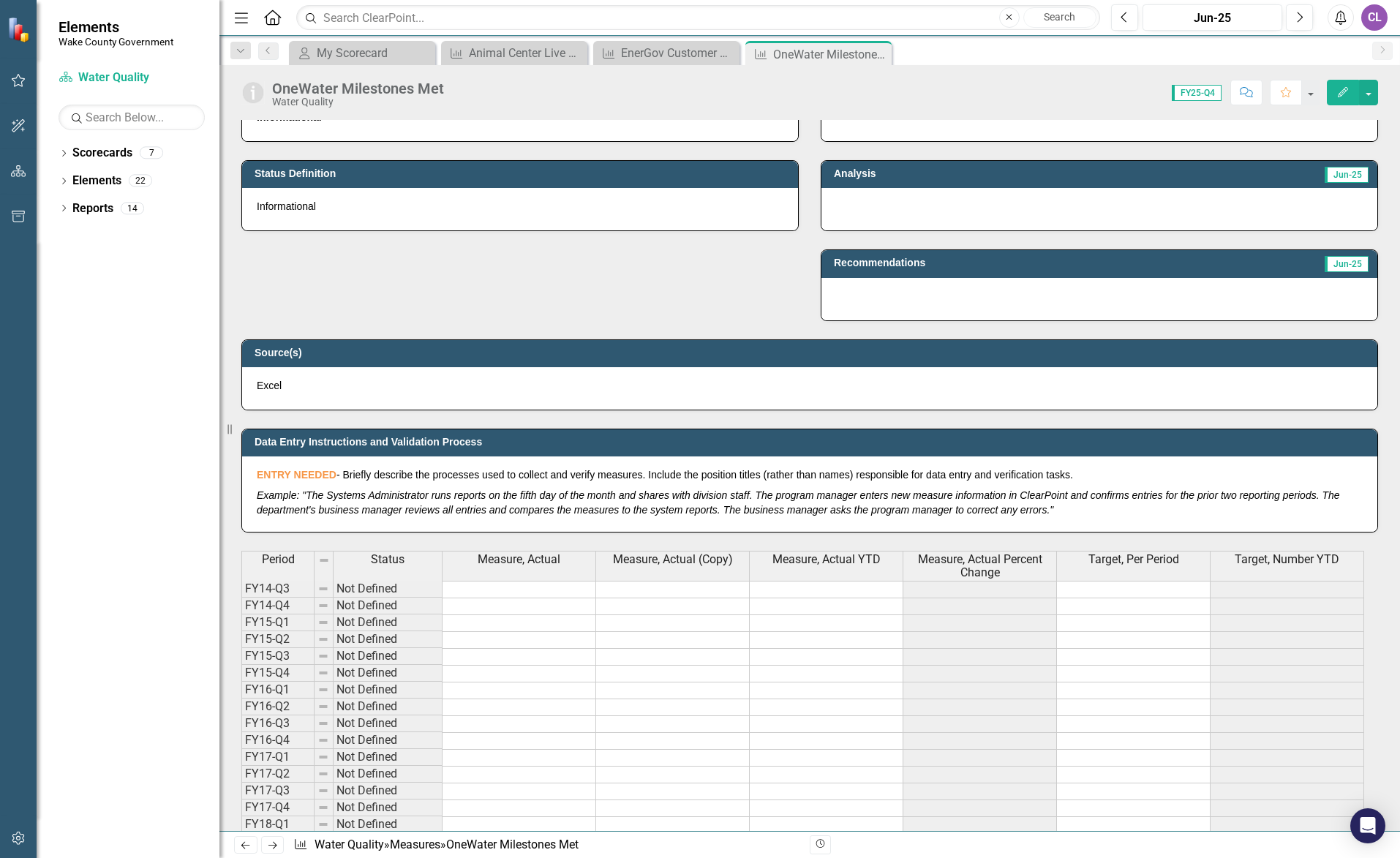
scroll to position [0, 0]
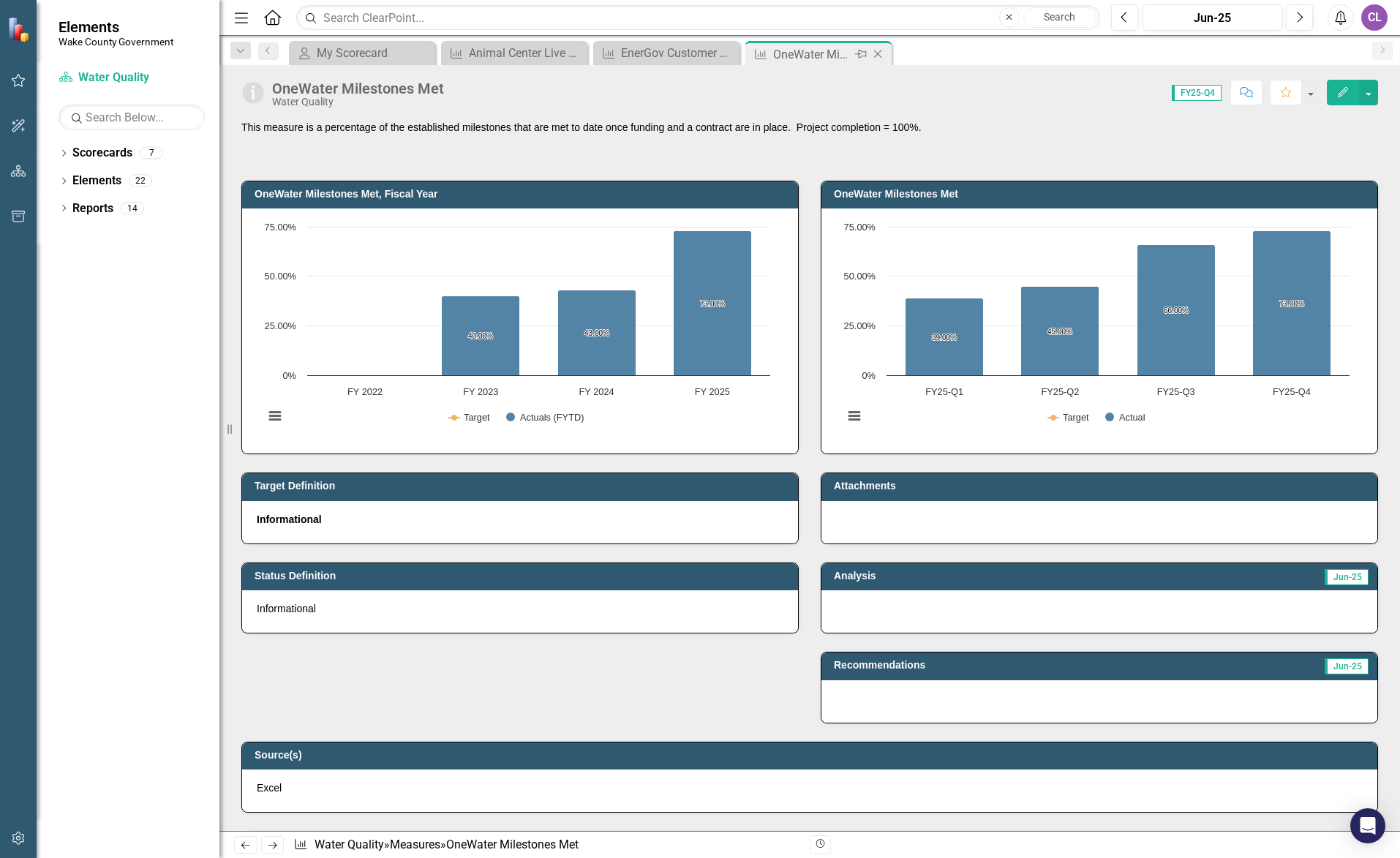
click at [884, 53] on icon "Close" at bounding box center [878, 54] width 14 height 12
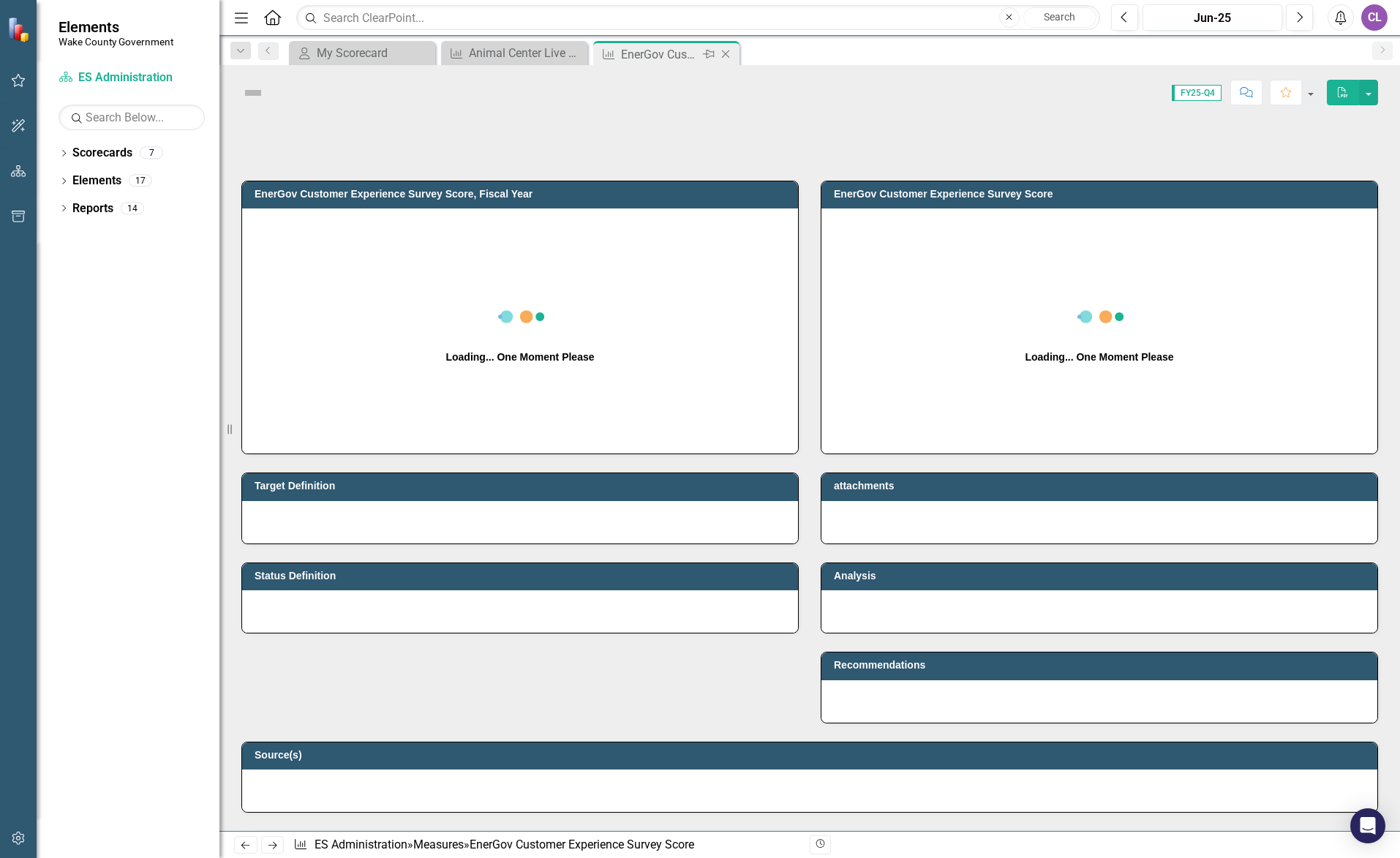
click at [733, 55] on icon "Close" at bounding box center [726, 54] width 14 height 12
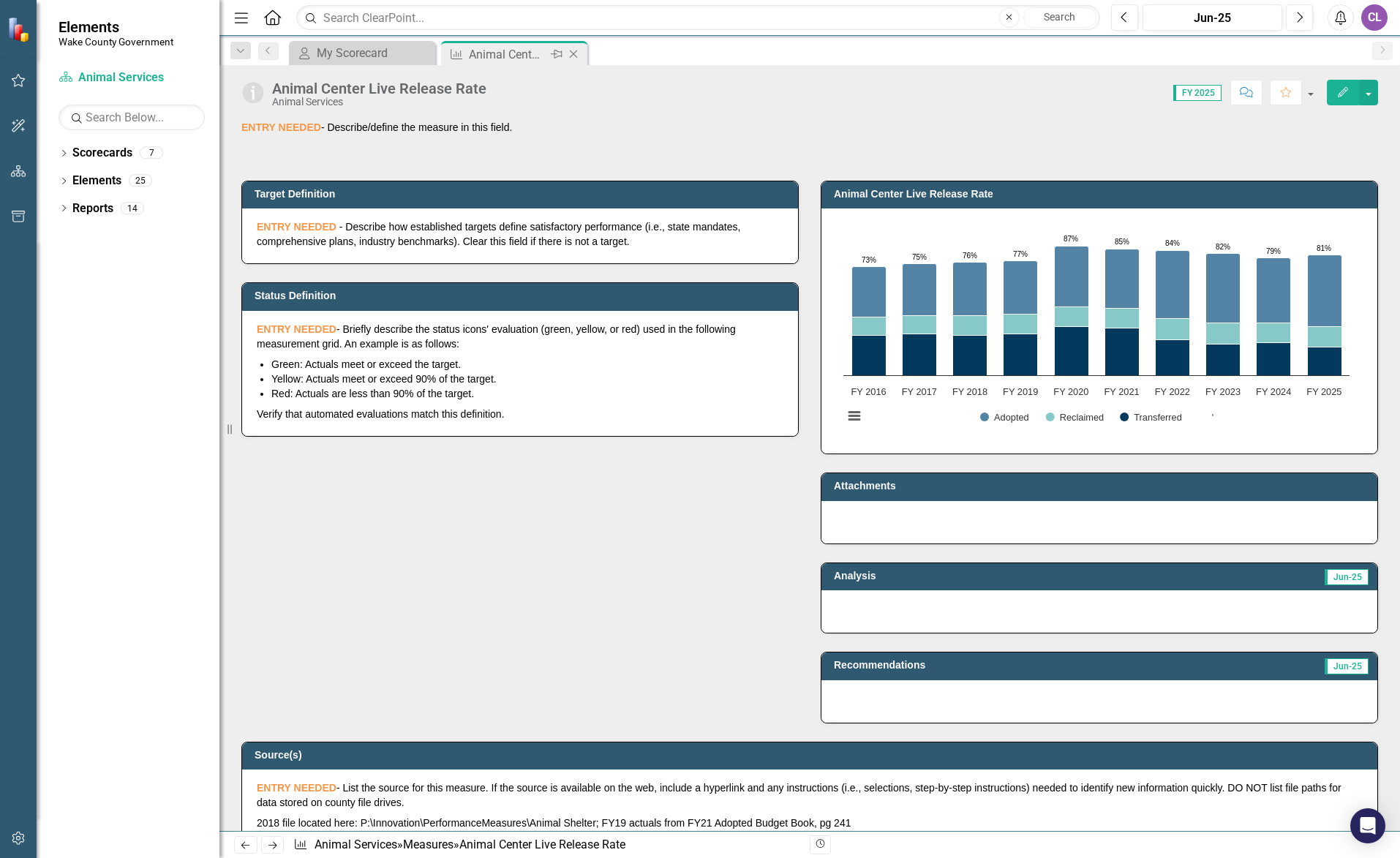
click at [576, 50] on icon "Close" at bounding box center [574, 54] width 14 height 12
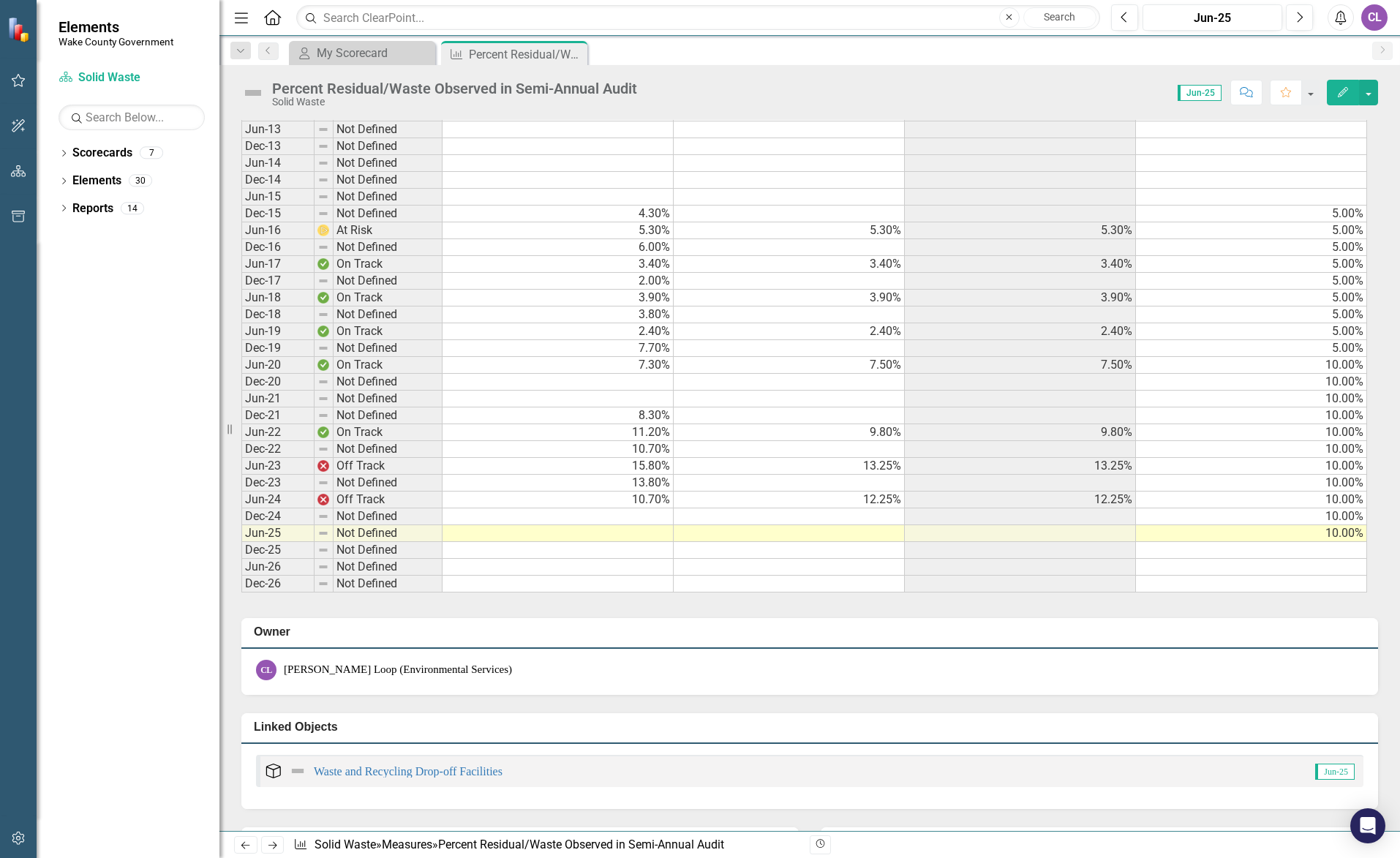
scroll to position [951, 0]
click at [517, 517] on td at bounding box center [558, 516] width 231 height 17
click at [614, 538] on td at bounding box center [558, 533] width 231 height 17
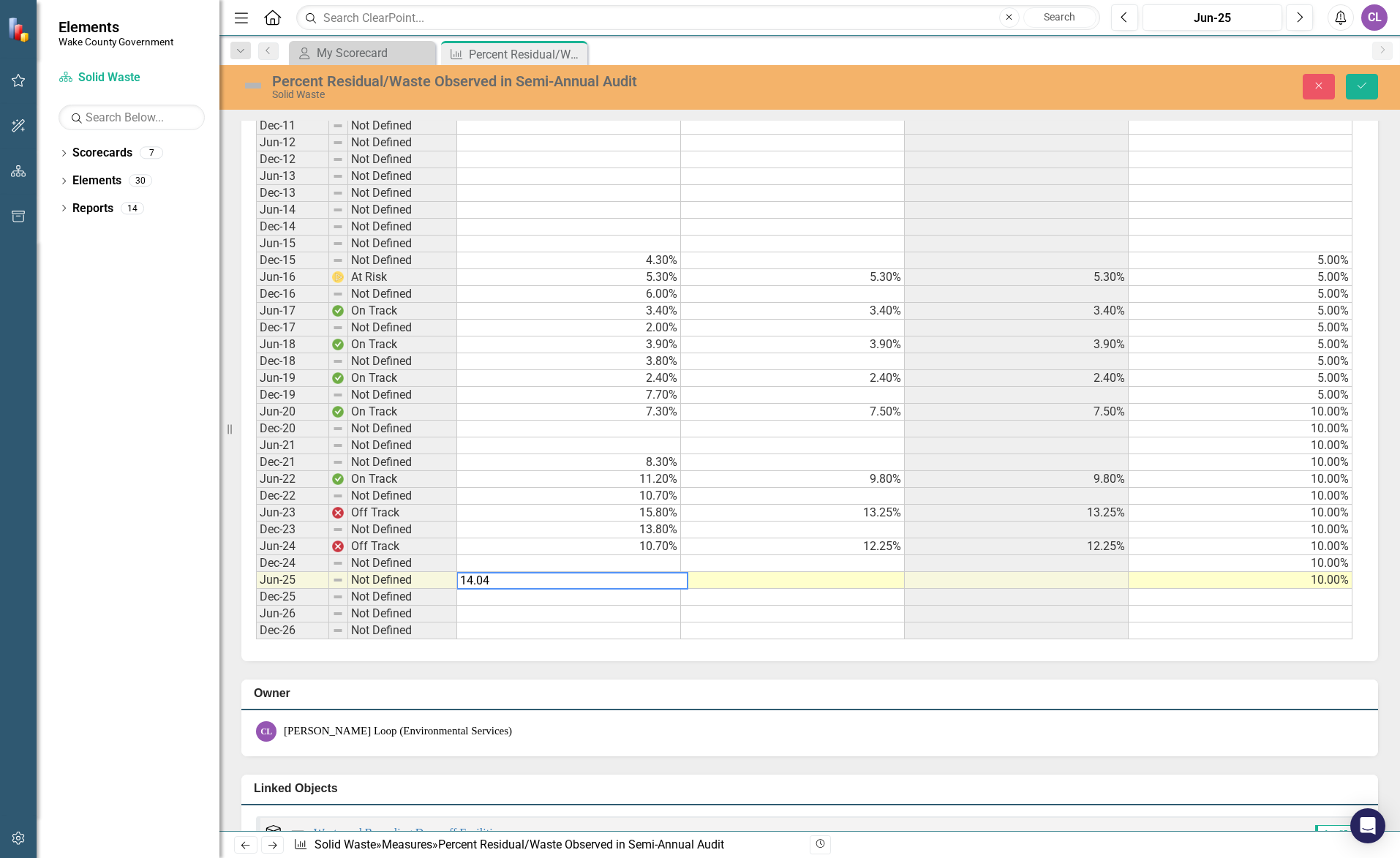
type textarea "14.04"
click at [604, 609] on td at bounding box center [569, 613] width 224 height 17
click at [614, 579] on td "14.04%" at bounding box center [569, 580] width 224 height 17
click at [1364, 78] on button "Save" at bounding box center [1362, 86] width 32 height 26
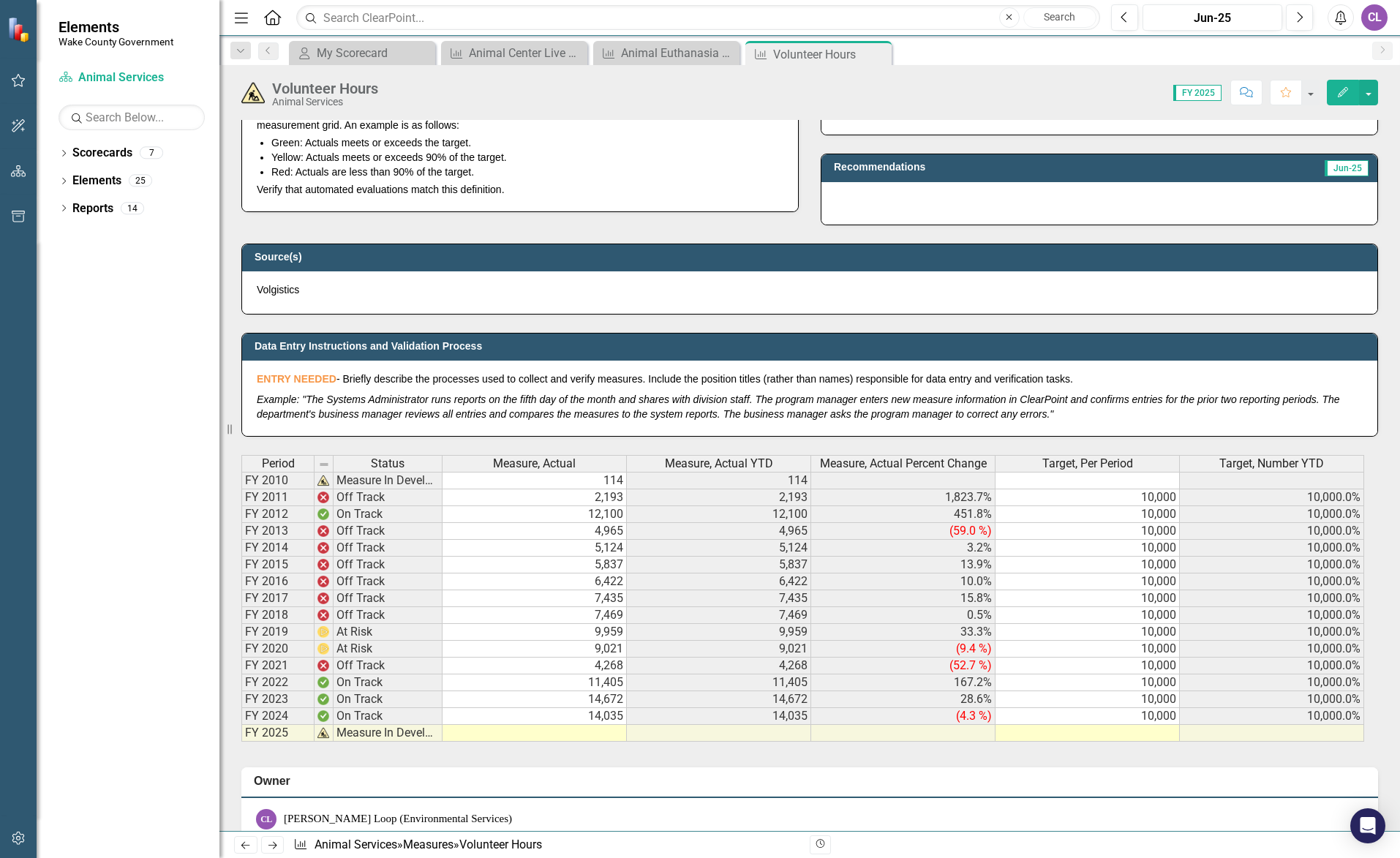
scroll to position [658, 0]
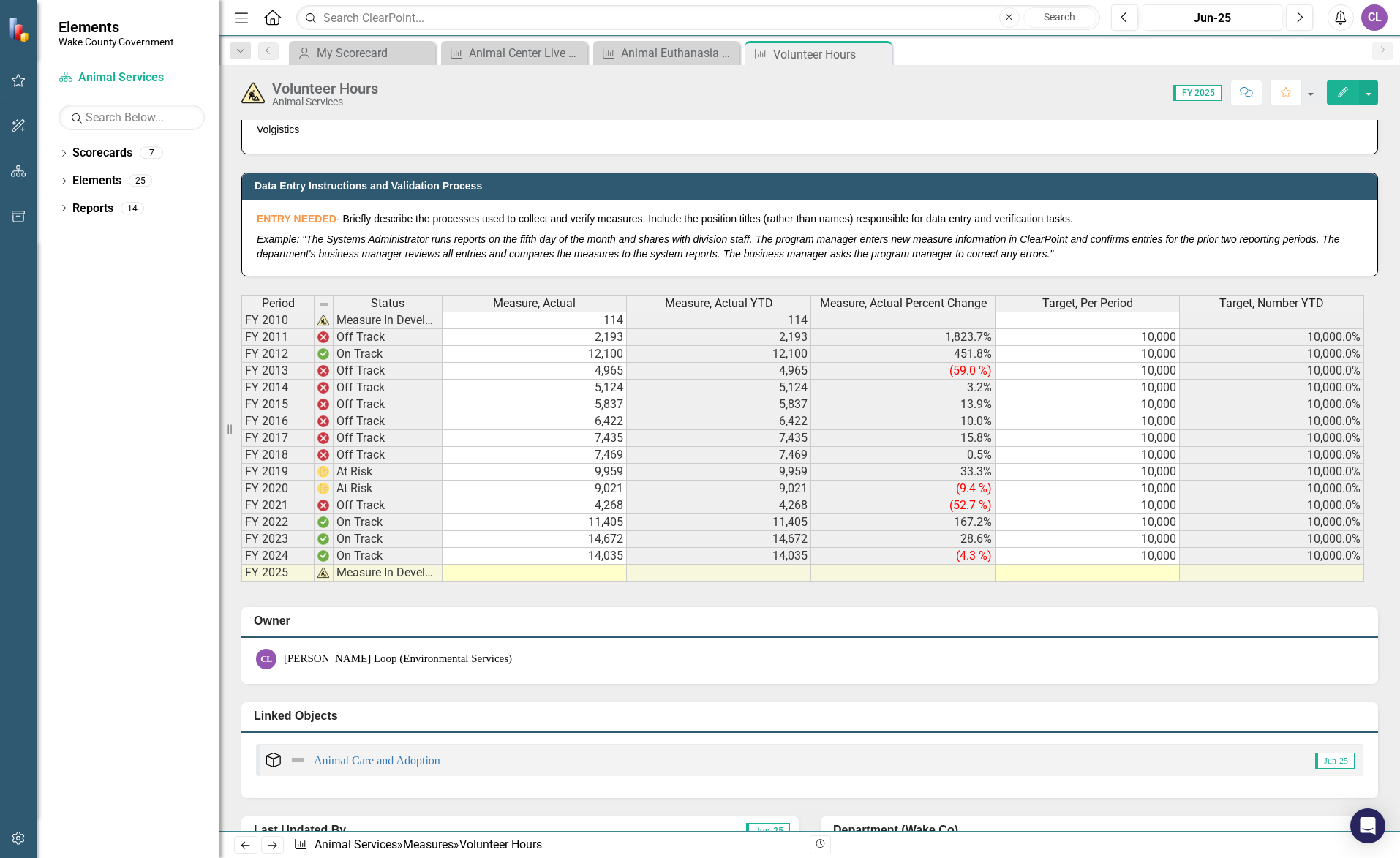
click at [603, 570] on td at bounding box center [534, 573] width 184 height 17
click at [539, 574] on td at bounding box center [534, 573] width 184 height 17
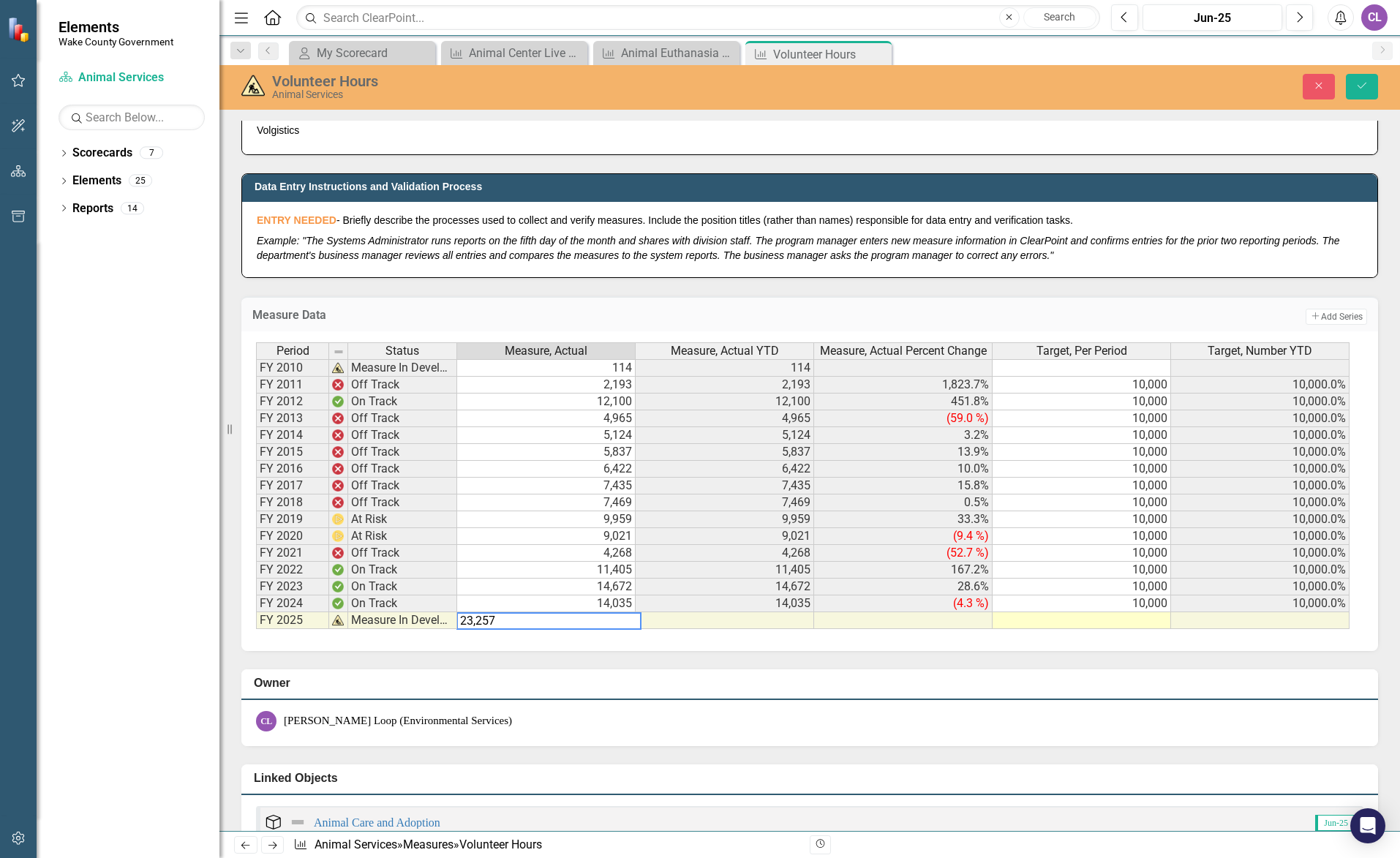
click at [582, 605] on td "14,035" at bounding box center [546, 603] width 178 height 17
click at [519, 621] on textarea "23,257" at bounding box center [546, 621] width 179 height 18
type textarea "23257"
click at [1361, 93] on button "Save" at bounding box center [1362, 86] width 32 height 26
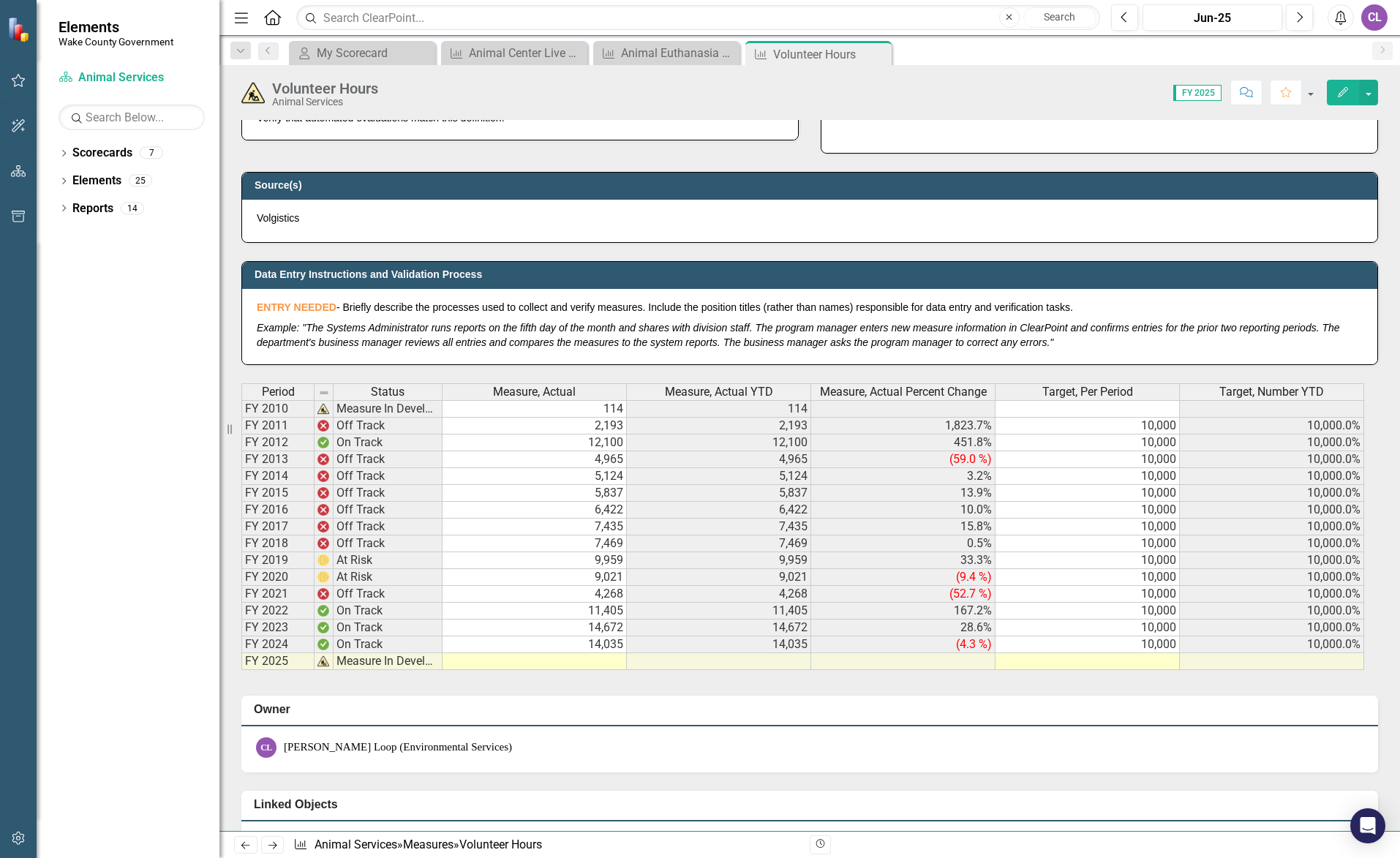
scroll to position [804, 0]
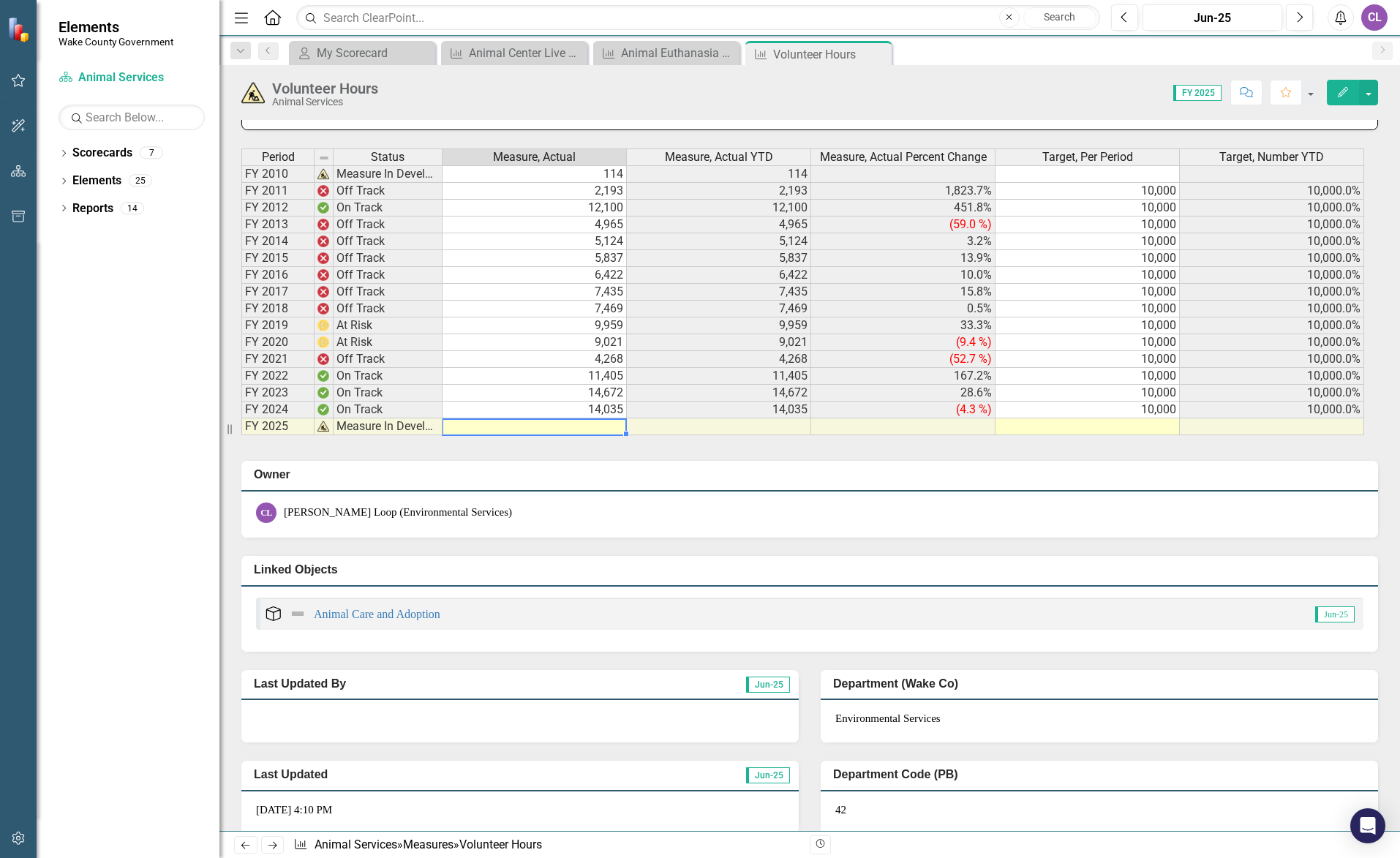
click at [590, 425] on td at bounding box center [534, 426] width 184 height 17
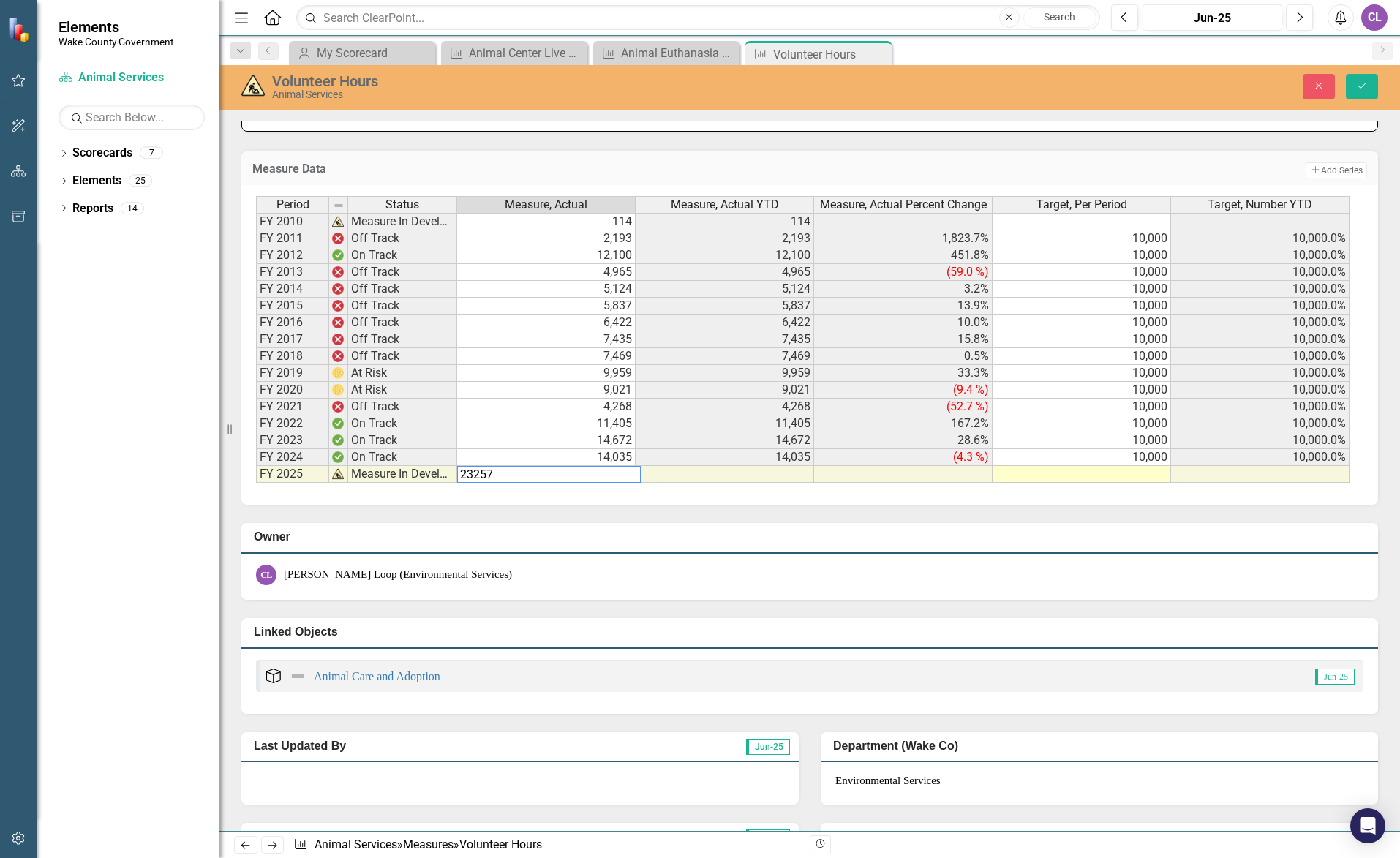
type textarea "23257"
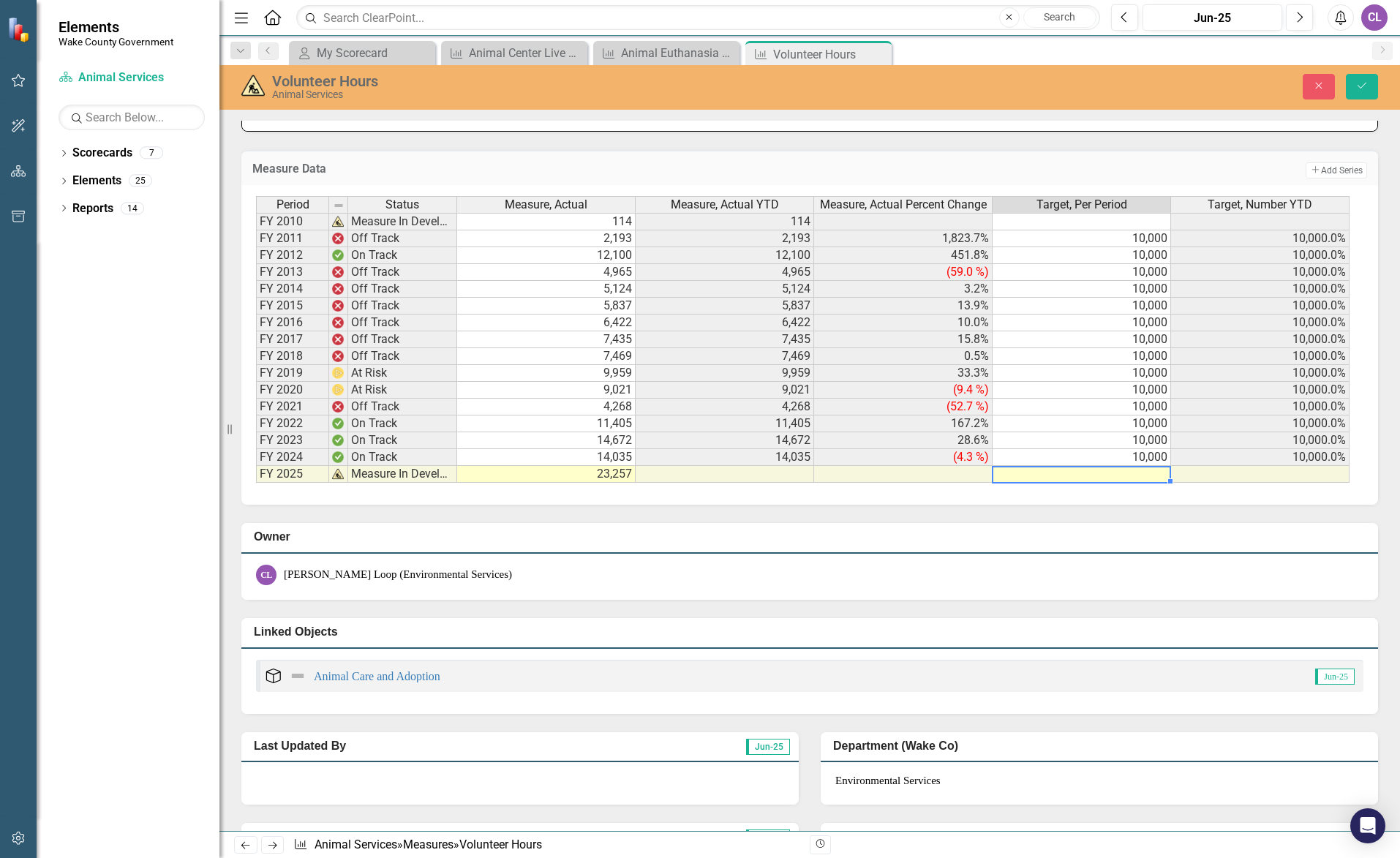
click at [1026, 470] on td at bounding box center [1082, 473] width 178 height 17
click at [1053, 459] on td "10,000" at bounding box center [1082, 457] width 178 height 17
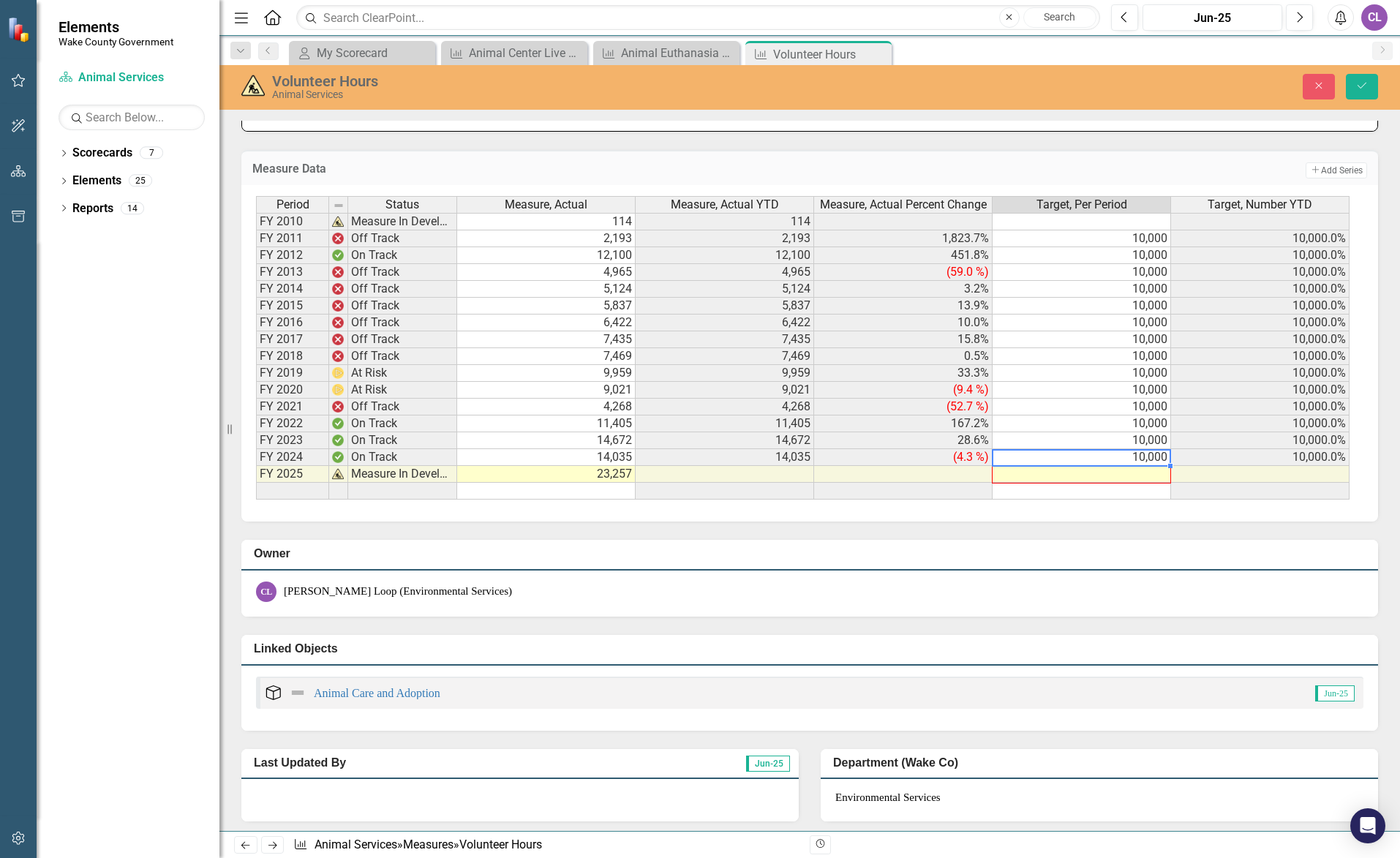
drag, startPoint x: 1172, startPoint y: 463, endPoint x: 1176, endPoint y: 479, distance: 16.5
click at [256, 479] on div "Period Status Measure, Actual Measure, Actual YTD Measure, Actual Percent Chang…" at bounding box center [256, 347] width 0 height 303
type textarea "10000"
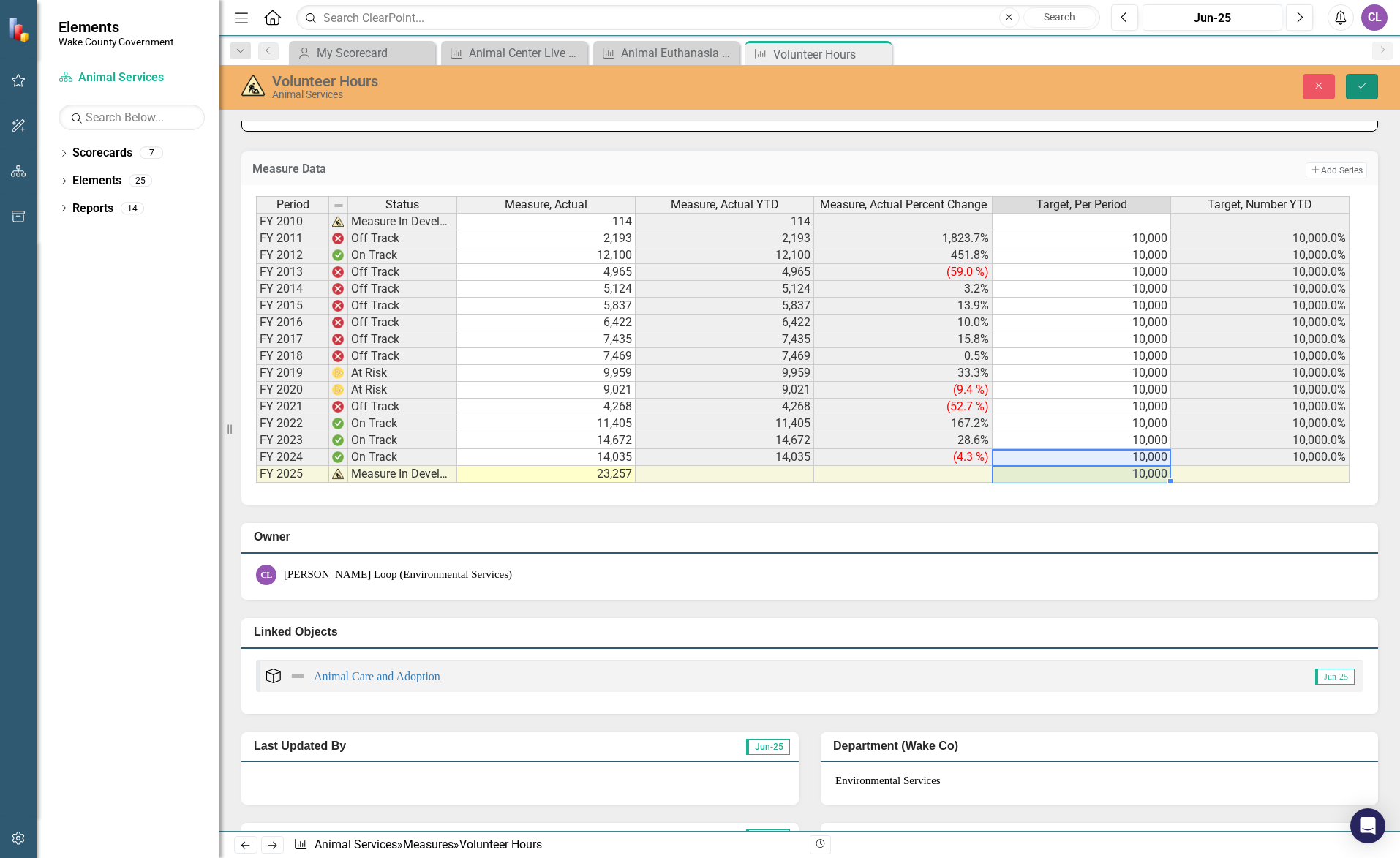
click at [1359, 87] on icon "submit" at bounding box center [1362, 85] width 9 height 6
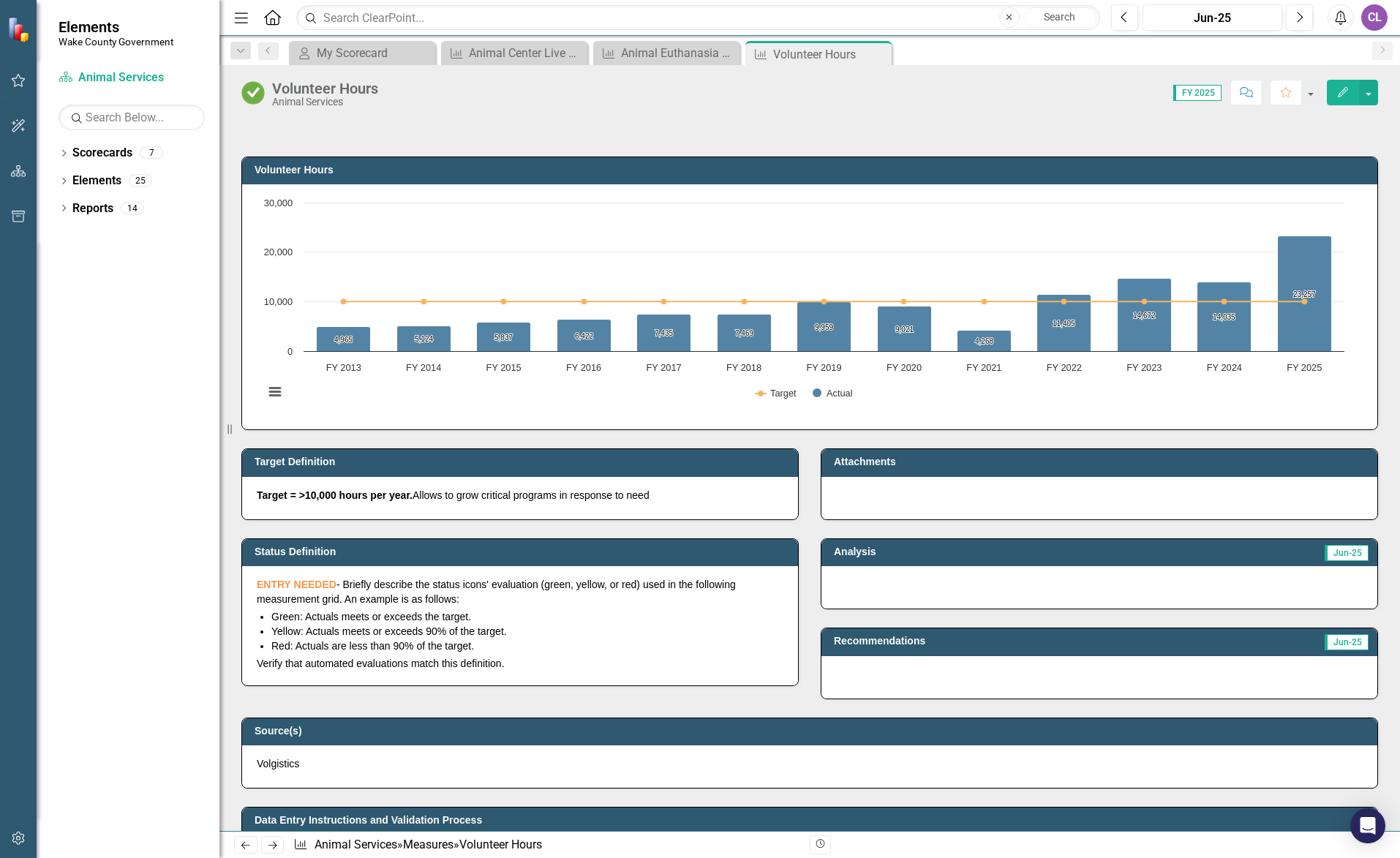
scroll to position [0, 0]
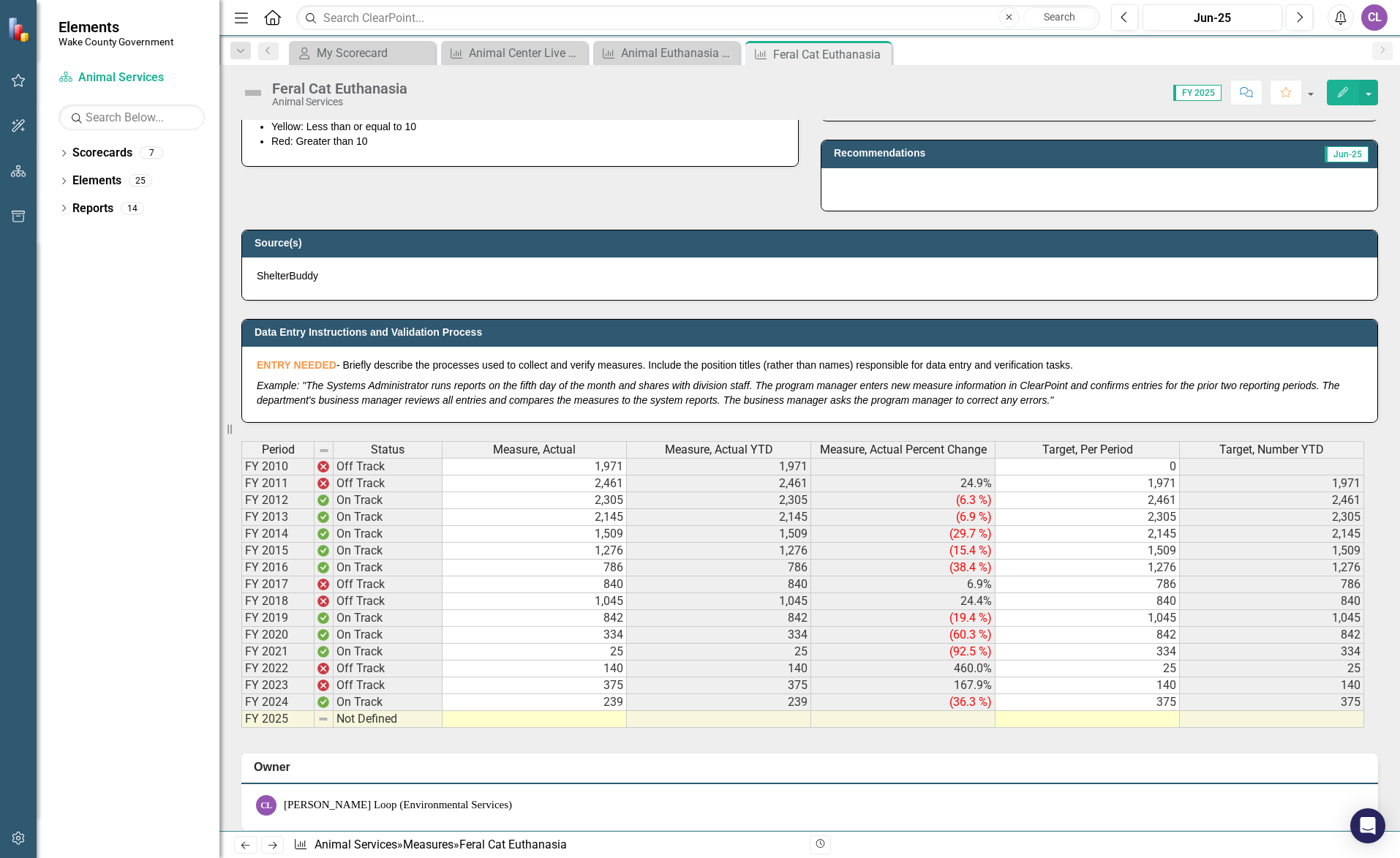
scroll to position [658, 0]
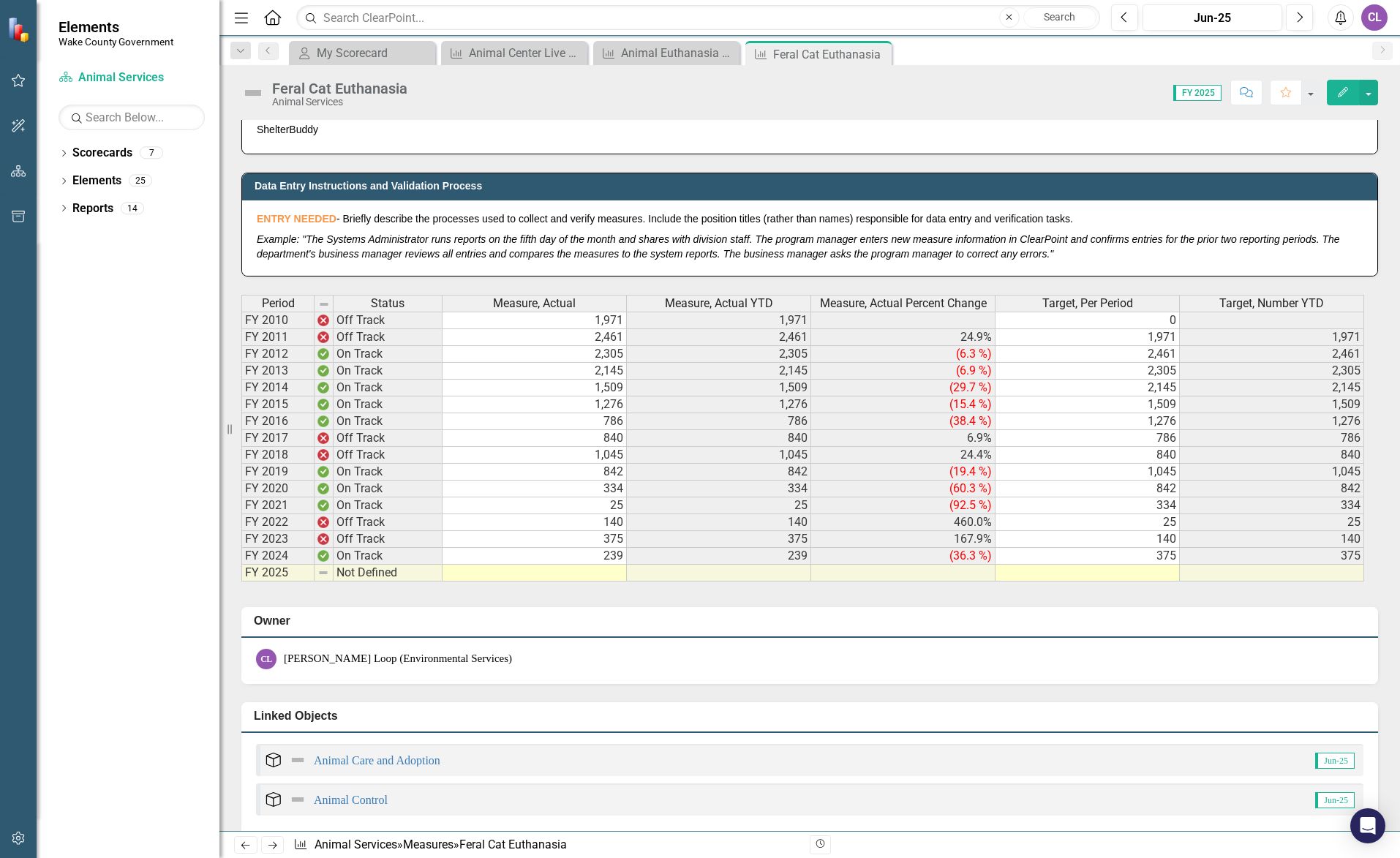
click at [579, 579] on td at bounding box center [534, 573] width 184 height 17
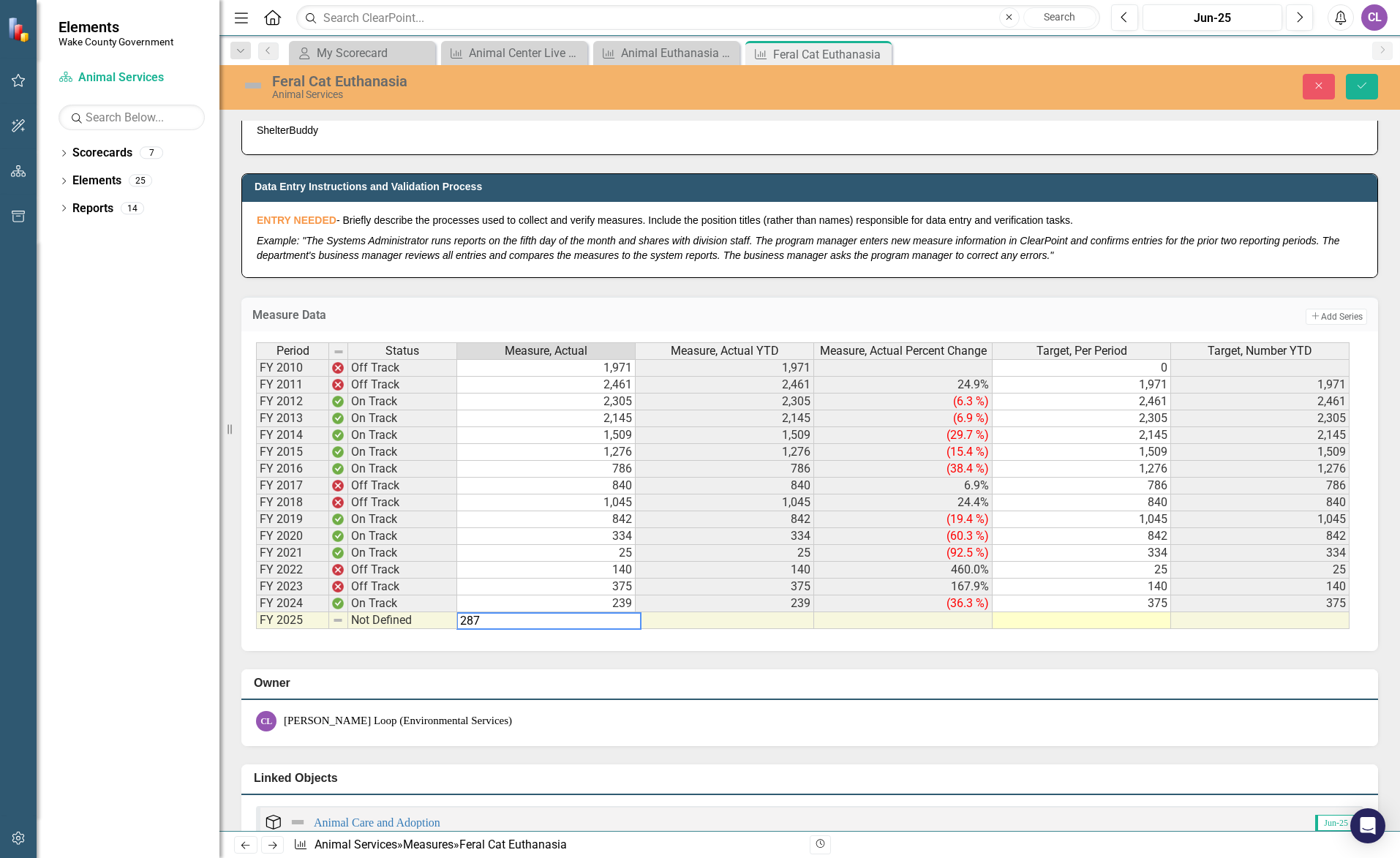
type textarea "287"
click at [1107, 617] on td at bounding box center [1082, 620] width 178 height 17
click at [1044, 621] on td at bounding box center [1082, 620] width 178 height 17
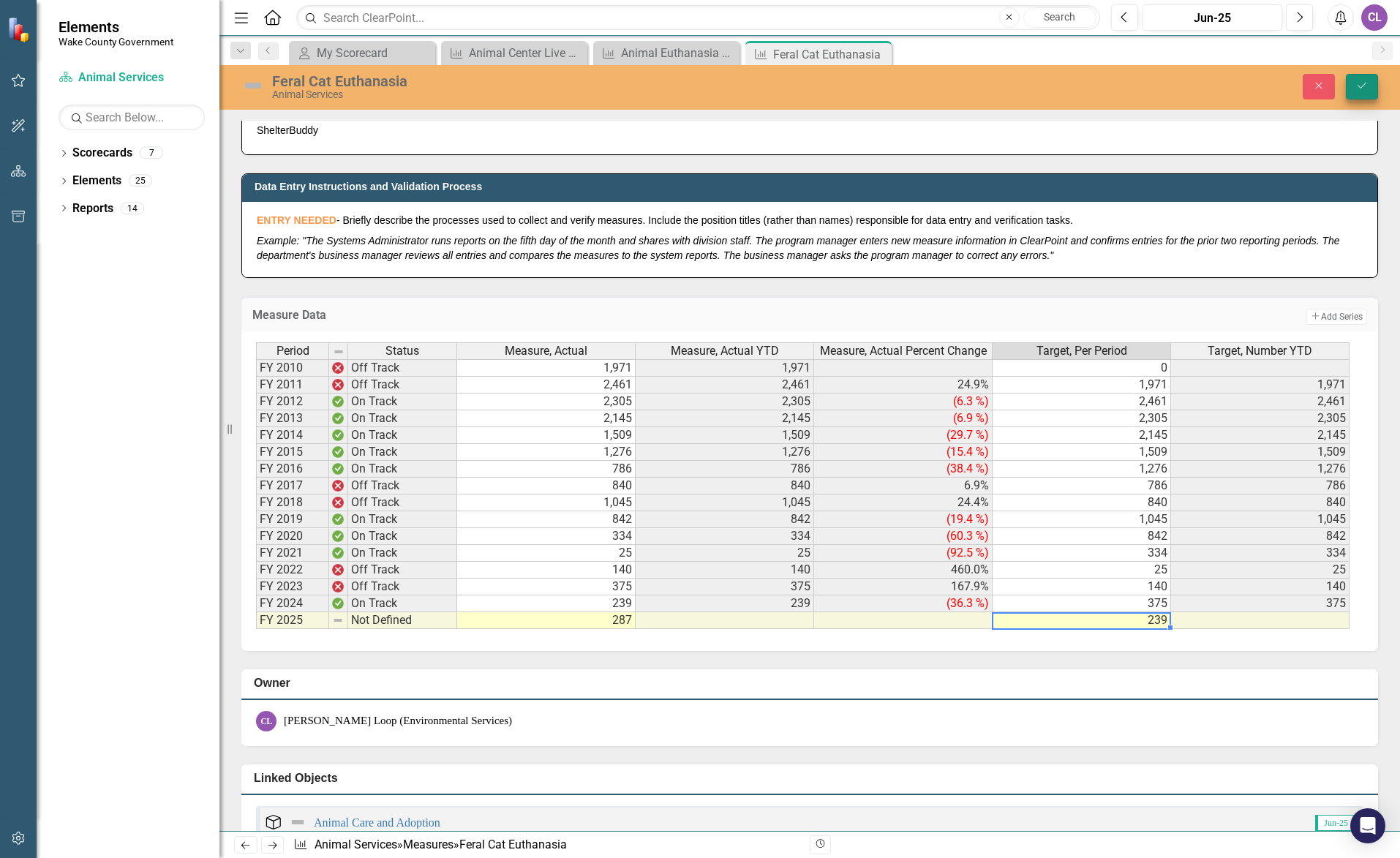
type textarea "239"
click at [1358, 89] on icon "Save" at bounding box center [1362, 86] width 13 height 10
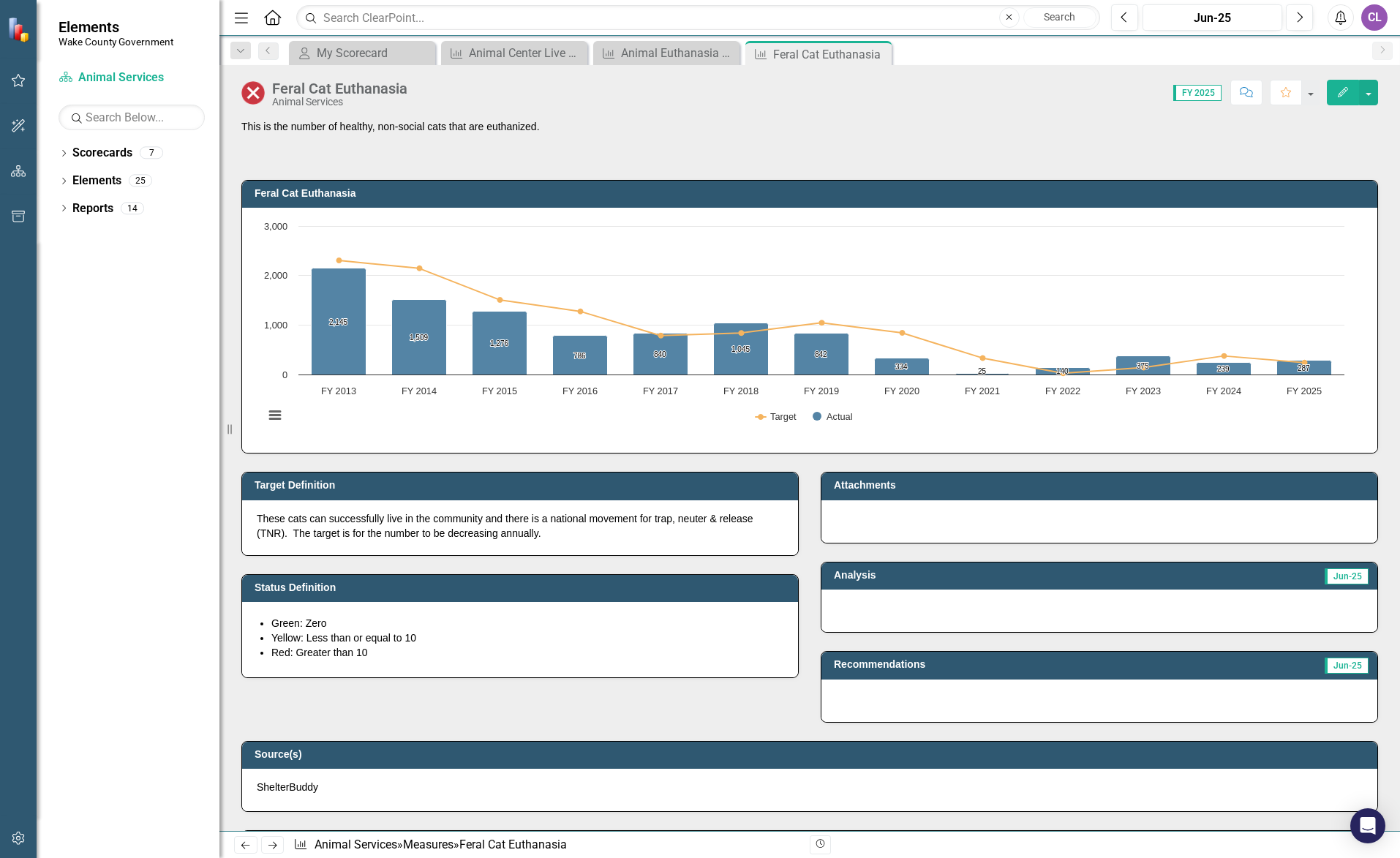
scroll to position [0, 0]
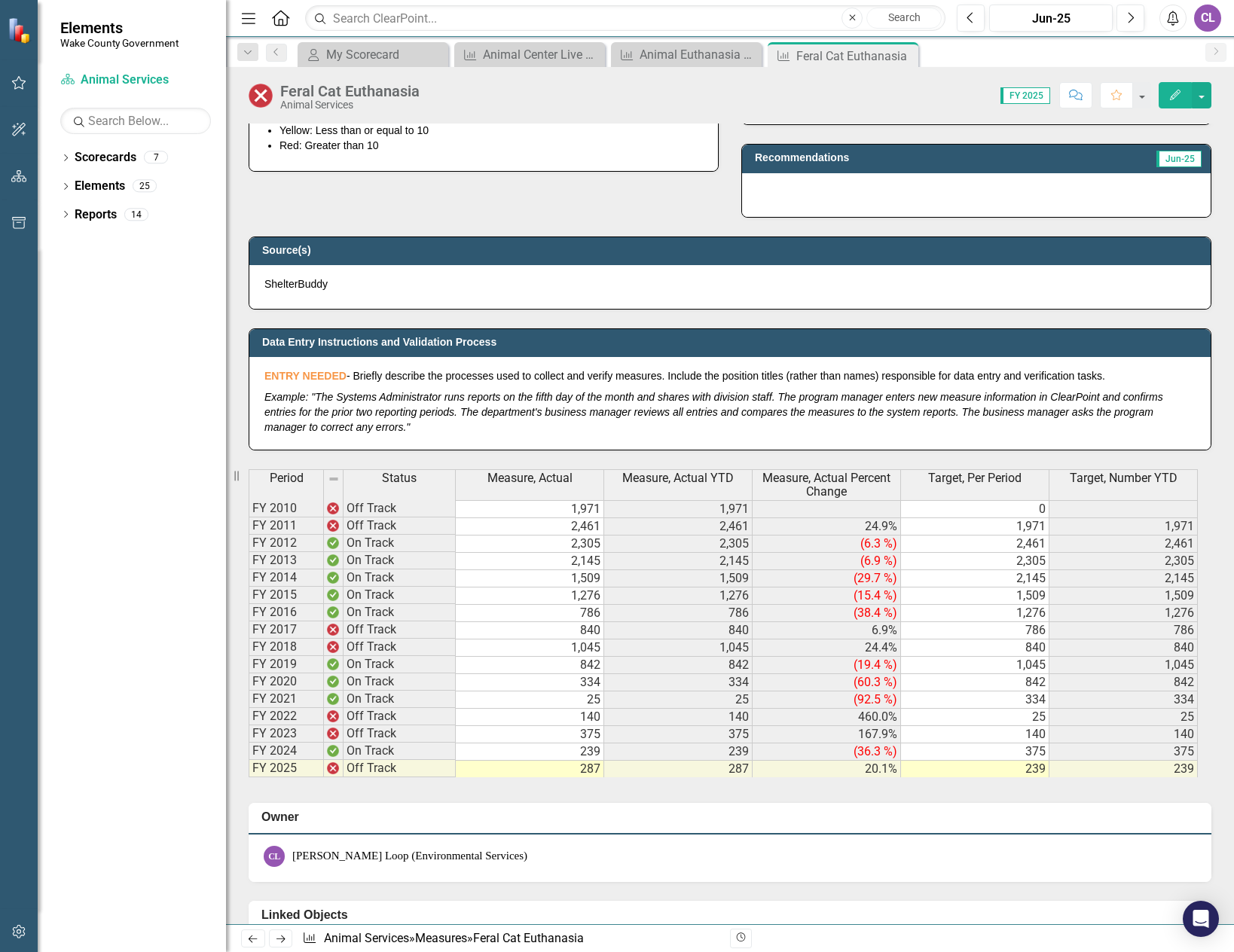
scroll to position [1045, 0]
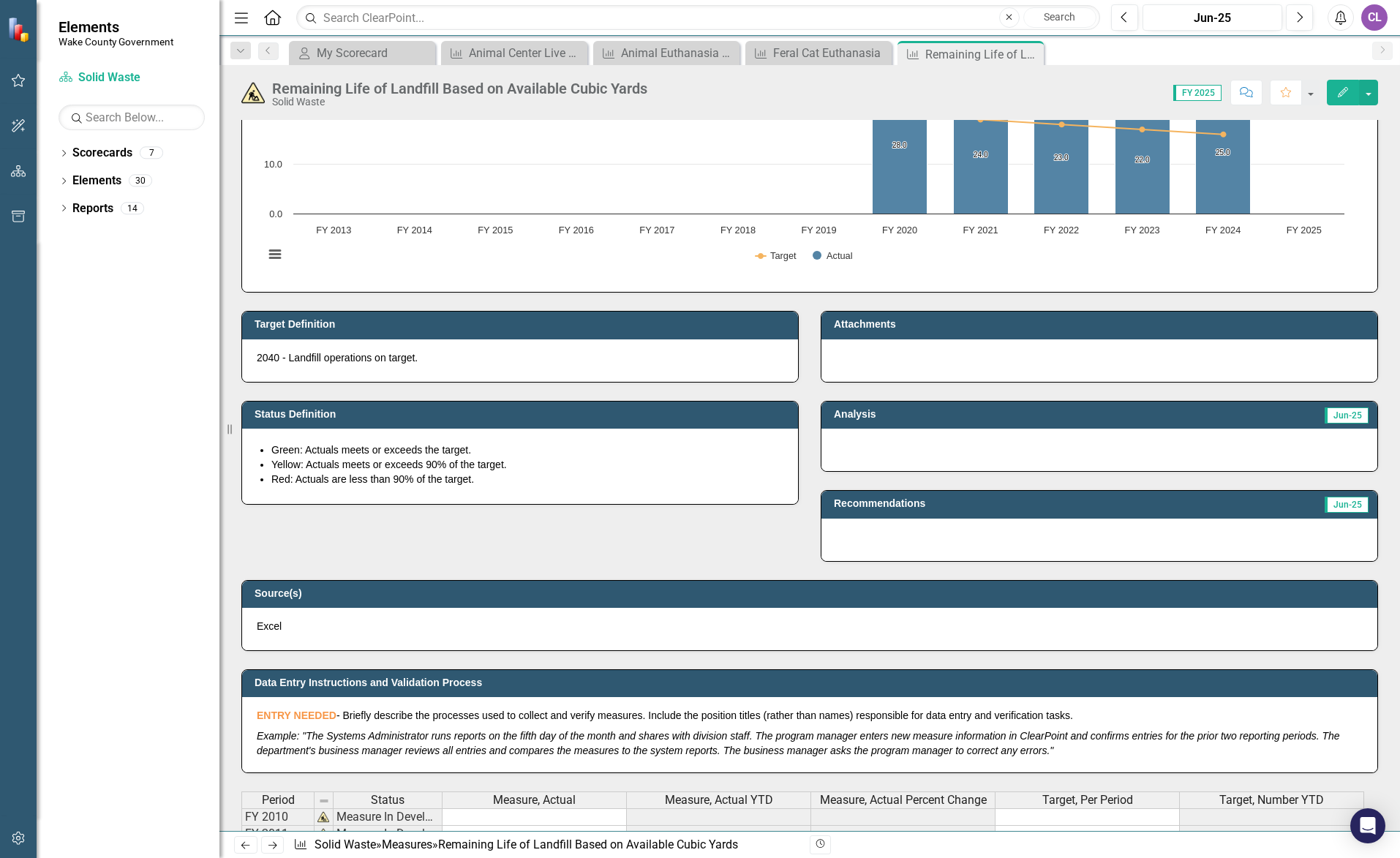
scroll to position [512, 0]
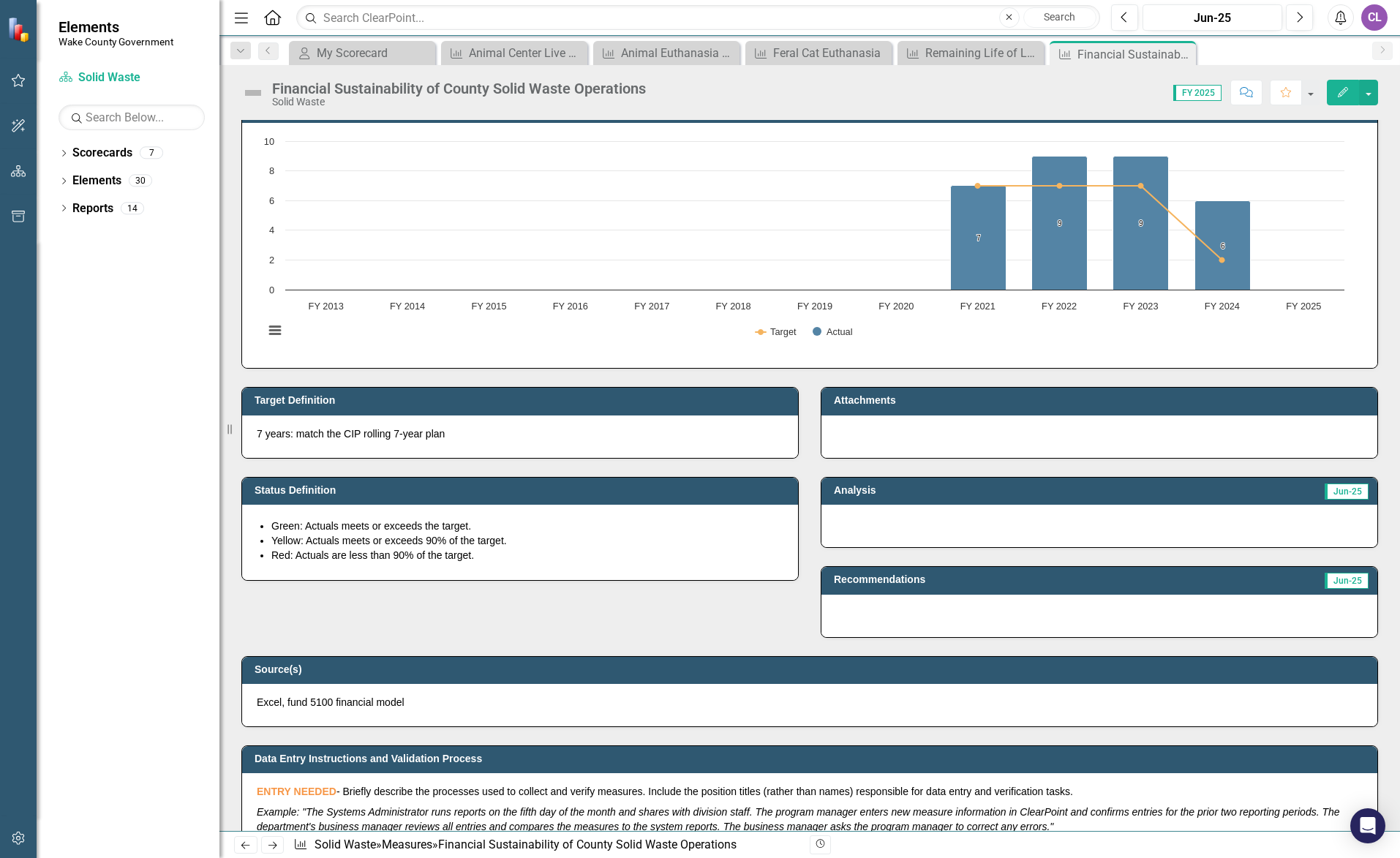
scroll to position [73, 0]
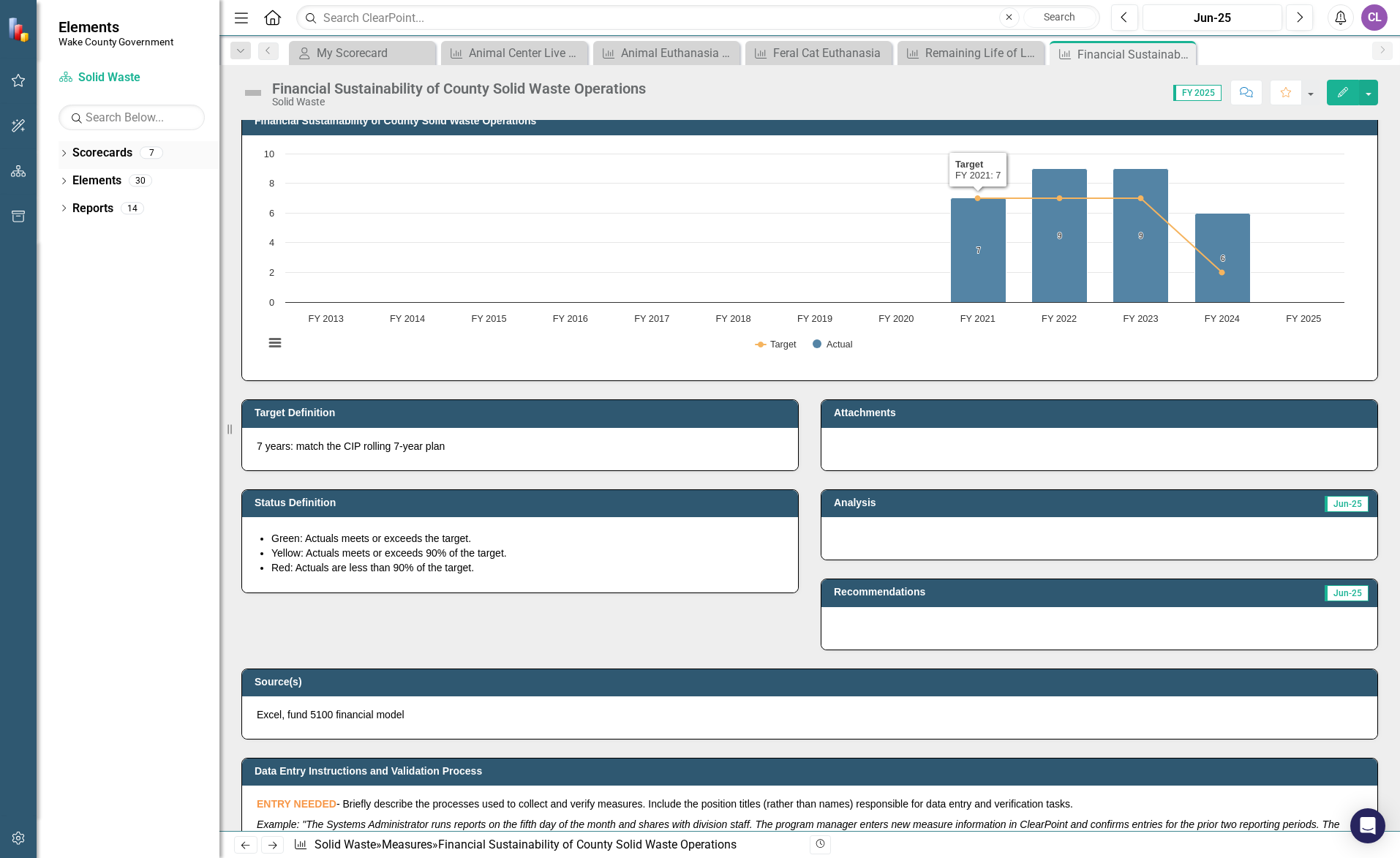
click at [113, 156] on link "Scorecards" at bounding box center [102, 153] width 60 height 17
click at [154, 155] on div "7" at bounding box center [151, 154] width 23 height 13
click at [22, 86] on icon "button" at bounding box center [18, 80] width 14 height 13
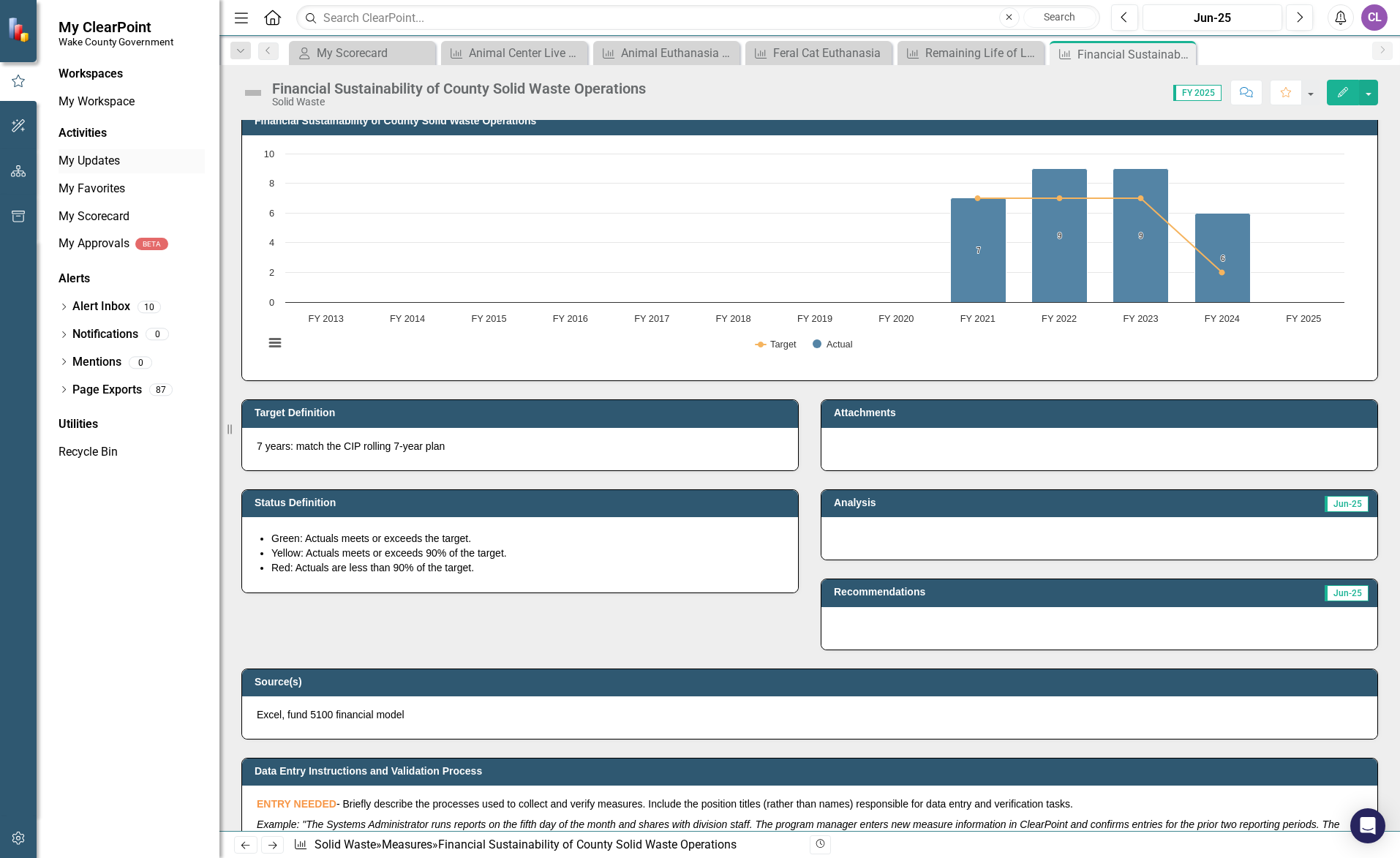
click at [97, 164] on link "My Updates" at bounding box center [131, 161] width 146 height 17
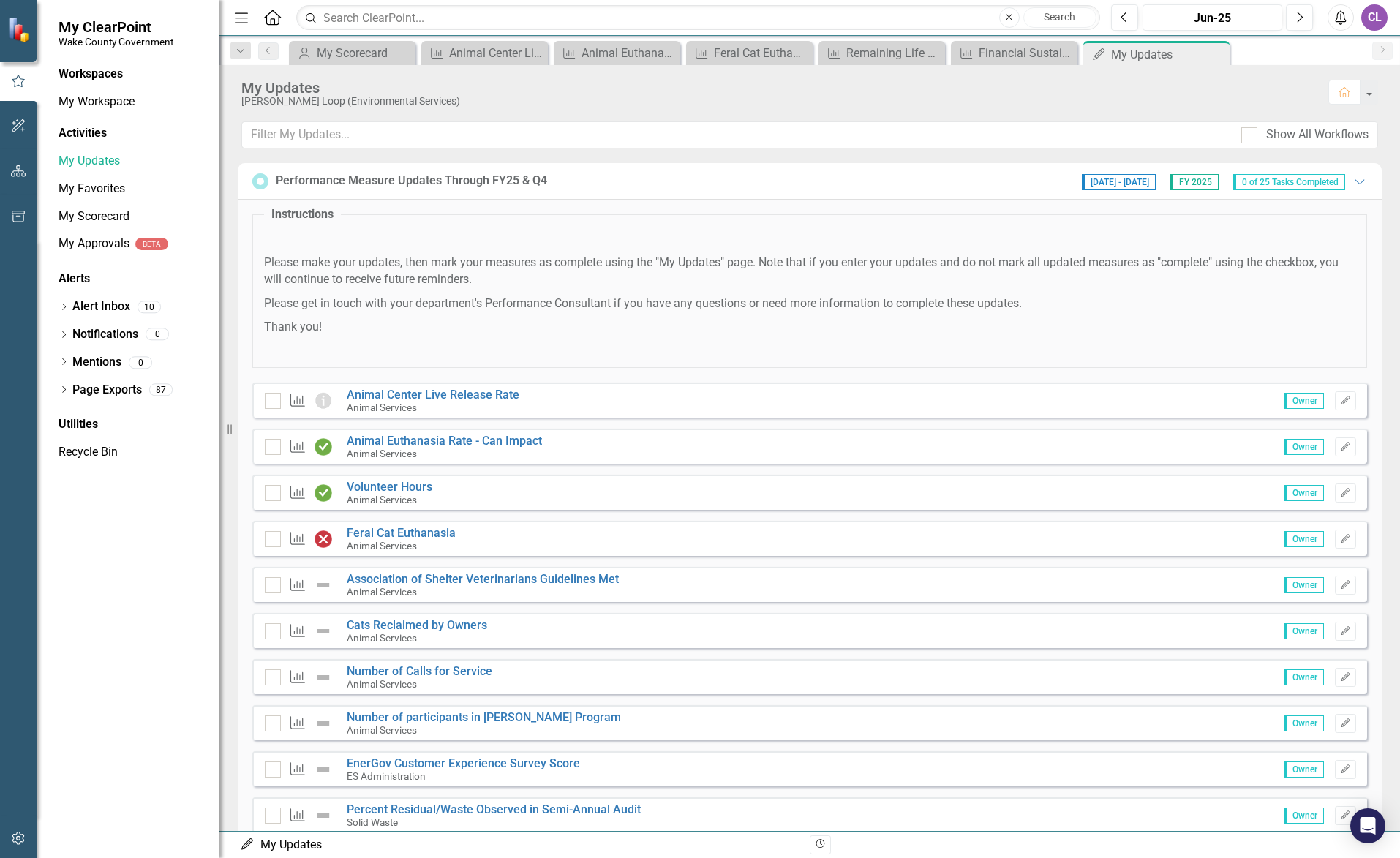
click at [270, 409] on div "Measure" at bounding box center [302, 401] width 74 height 18
click at [272, 404] on div at bounding box center [273, 401] width 16 height 16
click at [272, 402] on input "checkbox" at bounding box center [270, 397] width 10 height 10
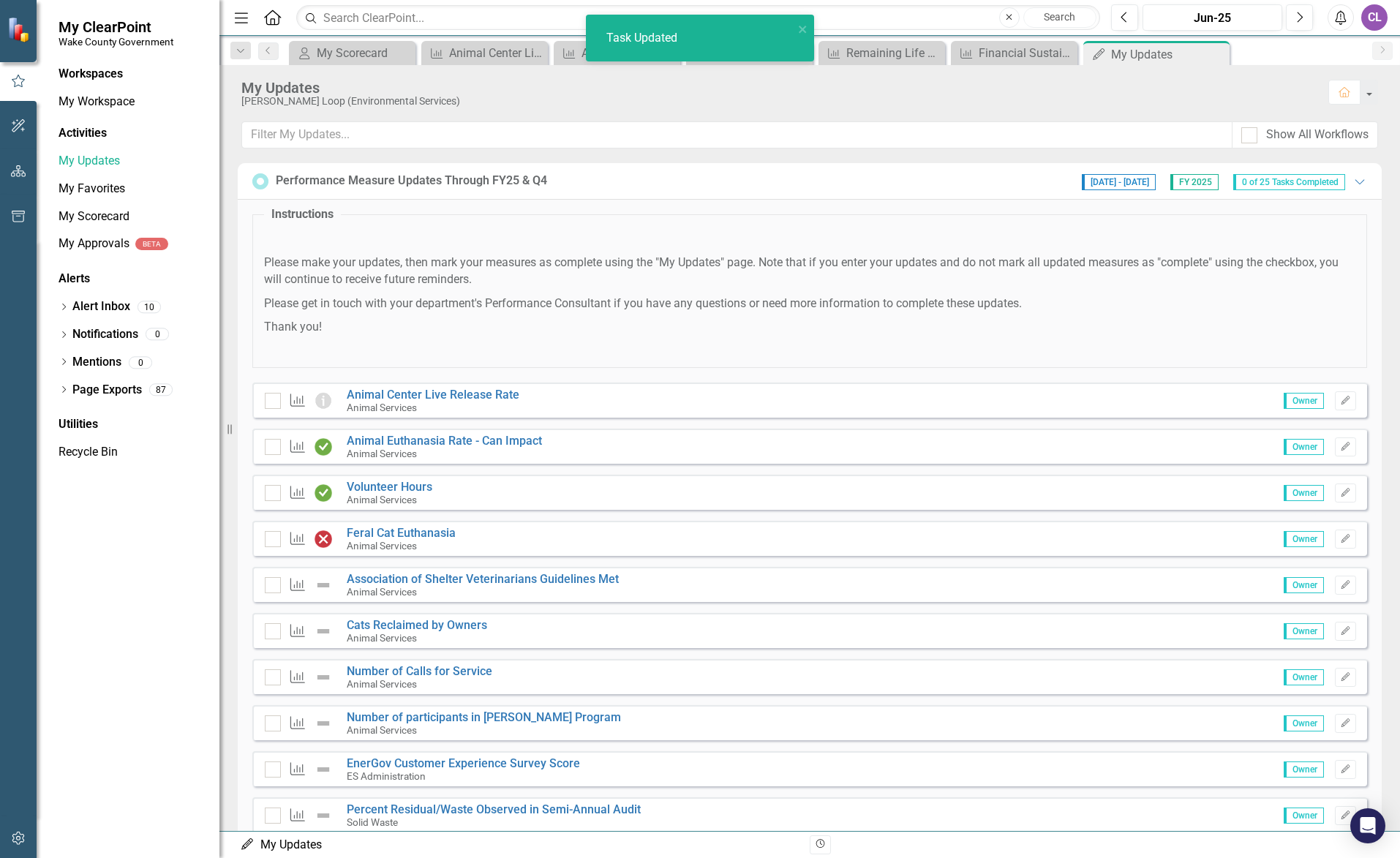
checkbox input "true"
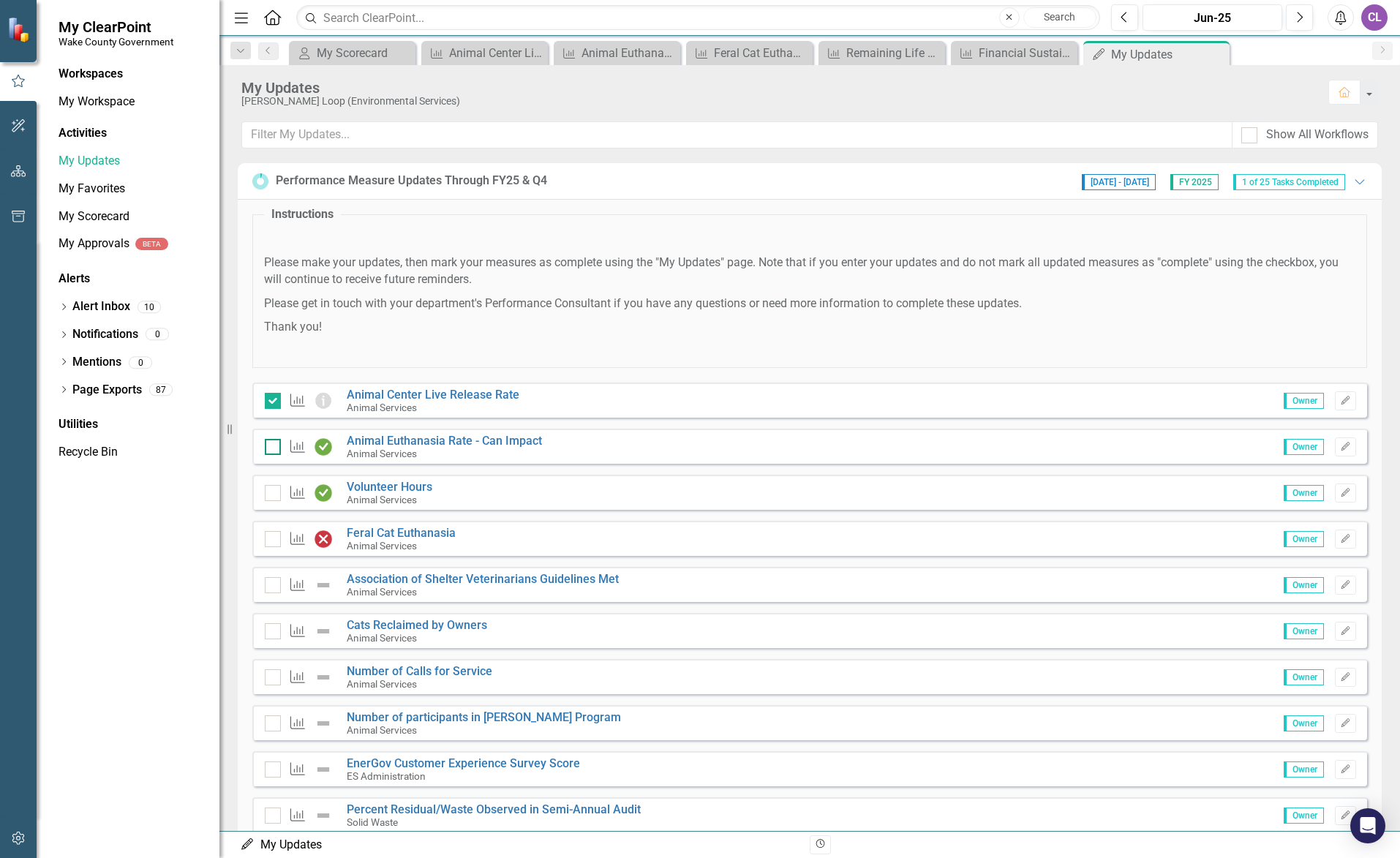
click at [270, 446] on input "checkbox" at bounding box center [270, 444] width 10 height 10
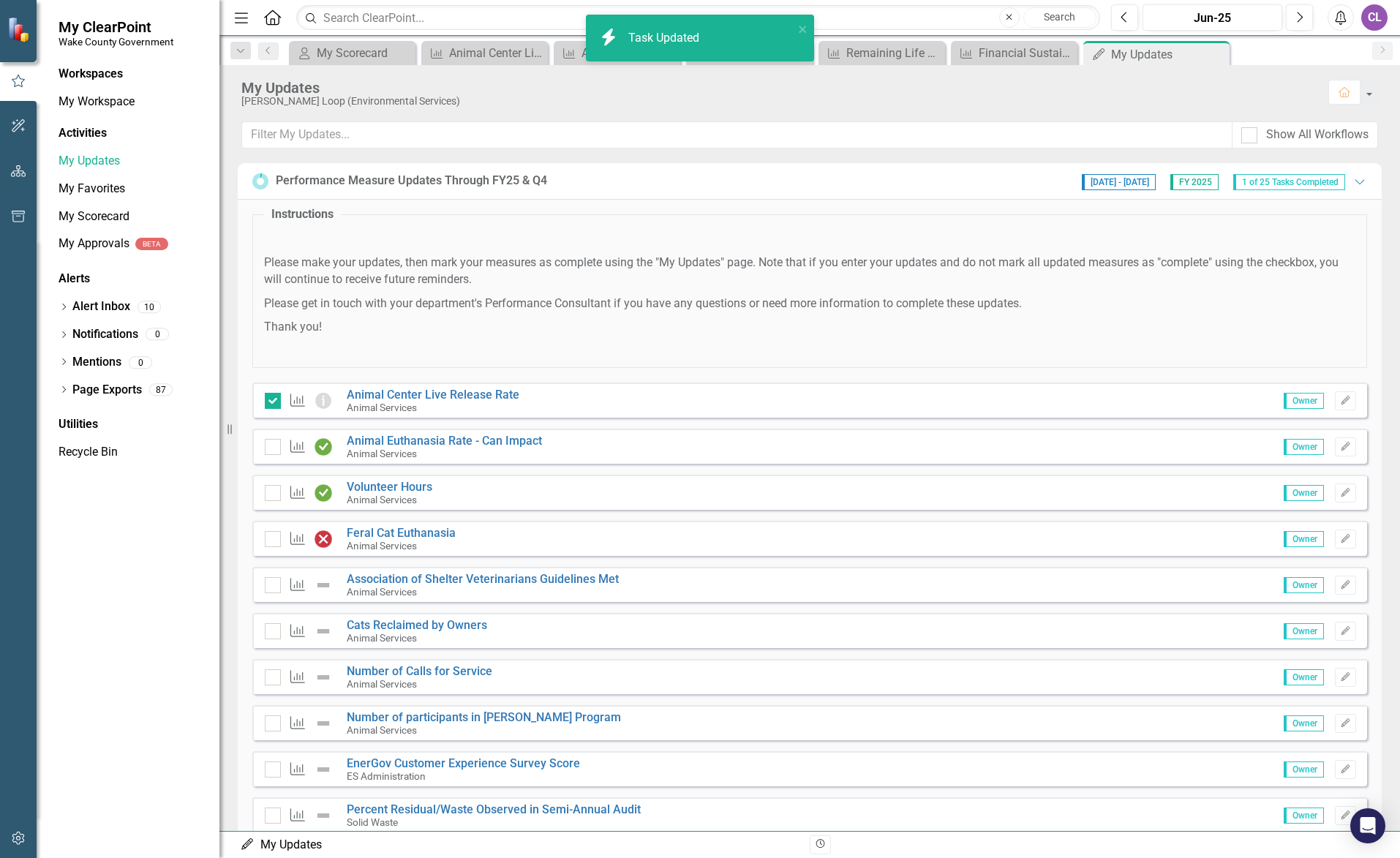
checkbox input "true"
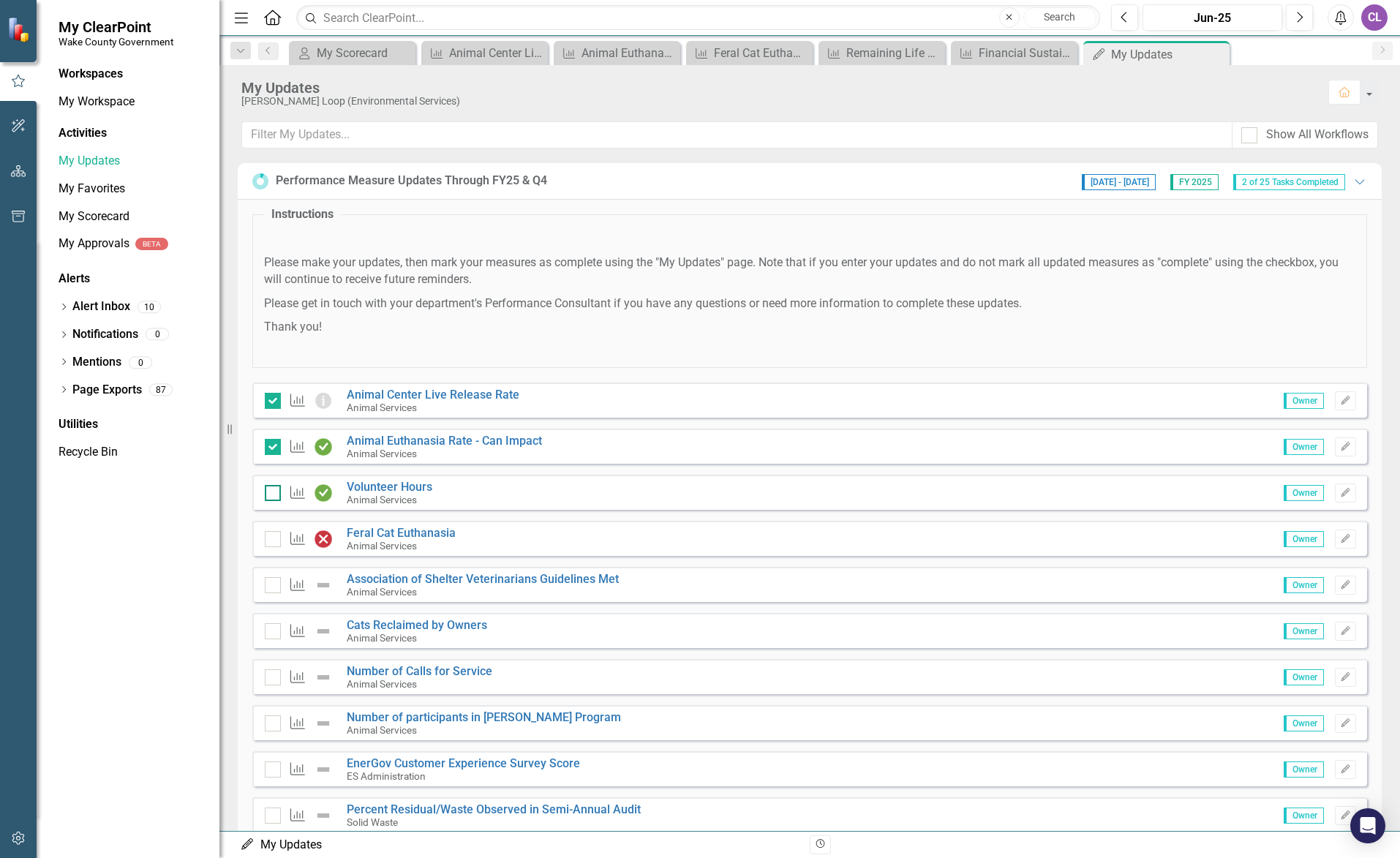
click at [278, 492] on div at bounding box center [273, 493] width 16 height 16
click at [274, 492] on input "checkbox" at bounding box center [270, 489] width 10 height 10
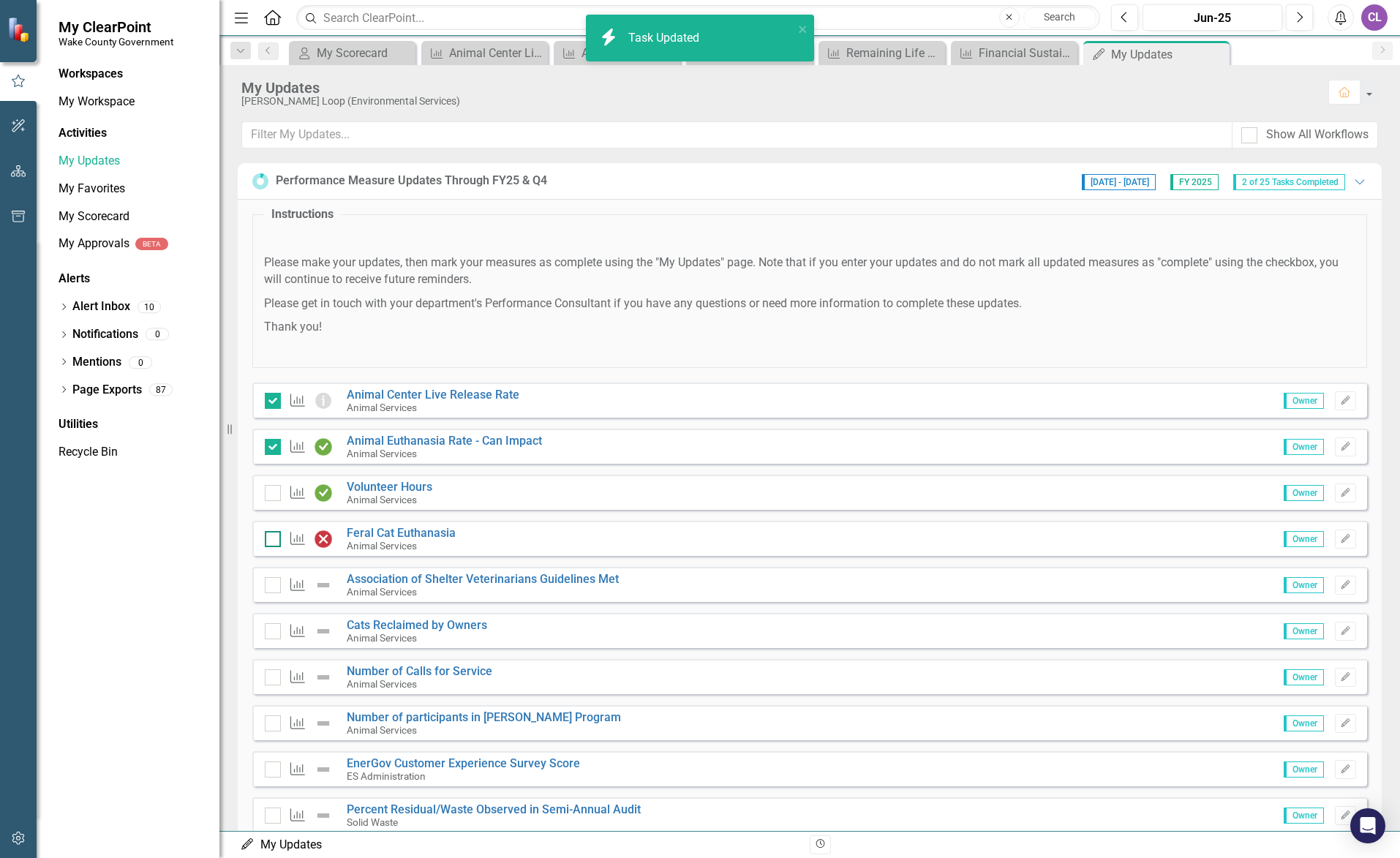
checkbox input "true"
click at [269, 541] on input "checkbox" at bounding box center [270, 536] width 10 height 10
checkbox input "true"
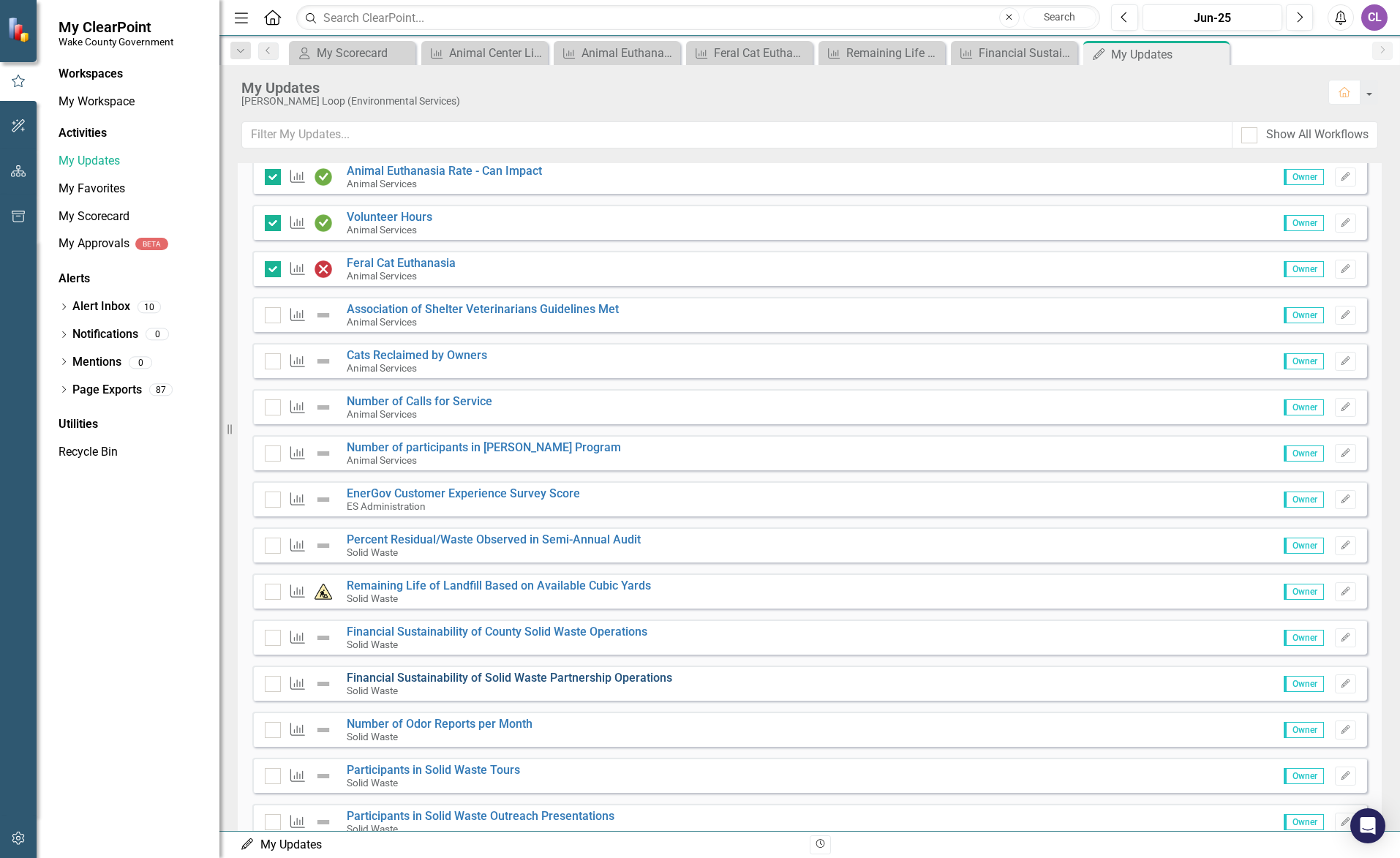
scroll to position [293, 0]
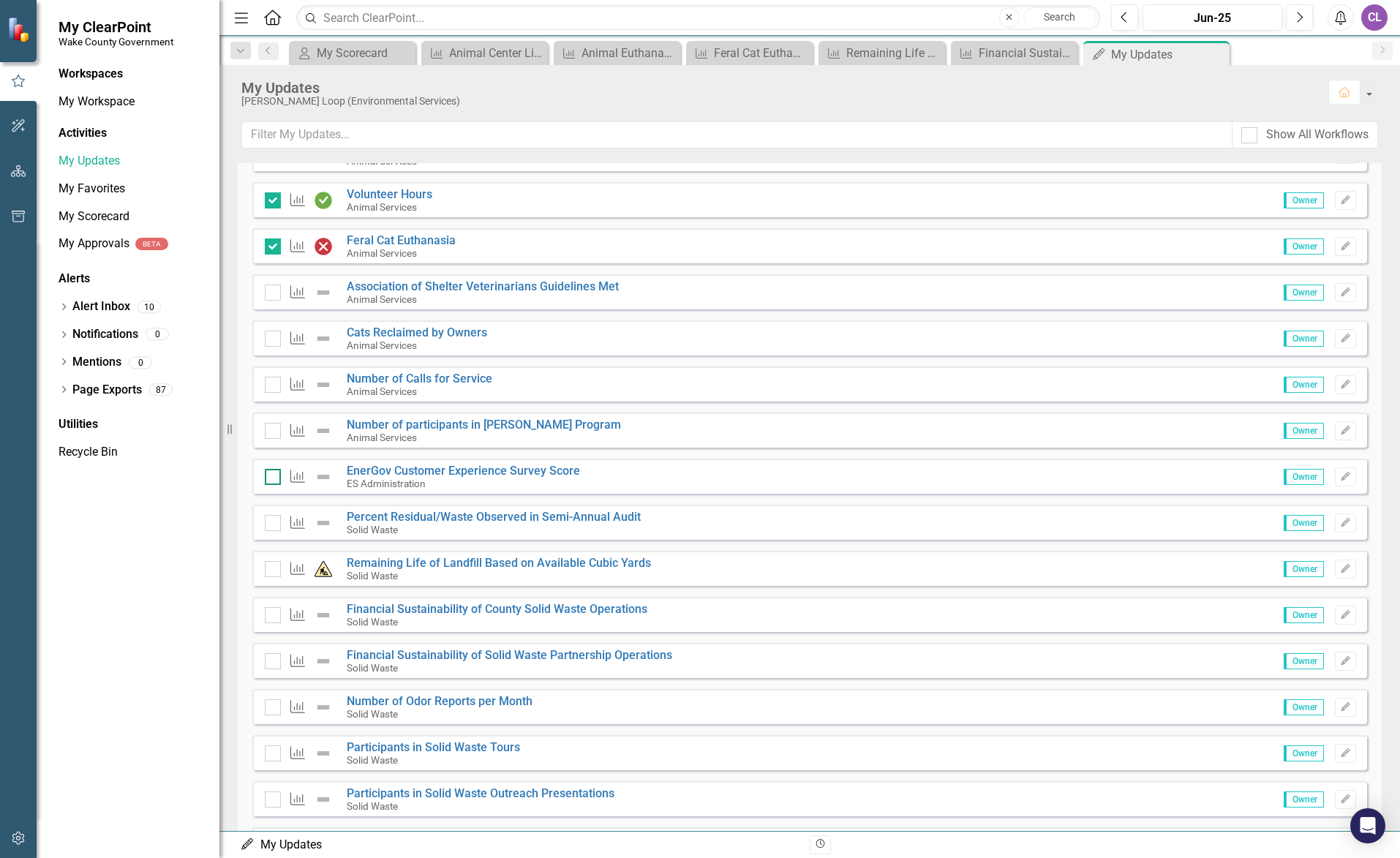
click at [275, 469] on div at bounding box center [273, 477] width 16 height 16
click at [274, 469] on input "checkbox" at bounding box center [270, 473] width 10 height 10
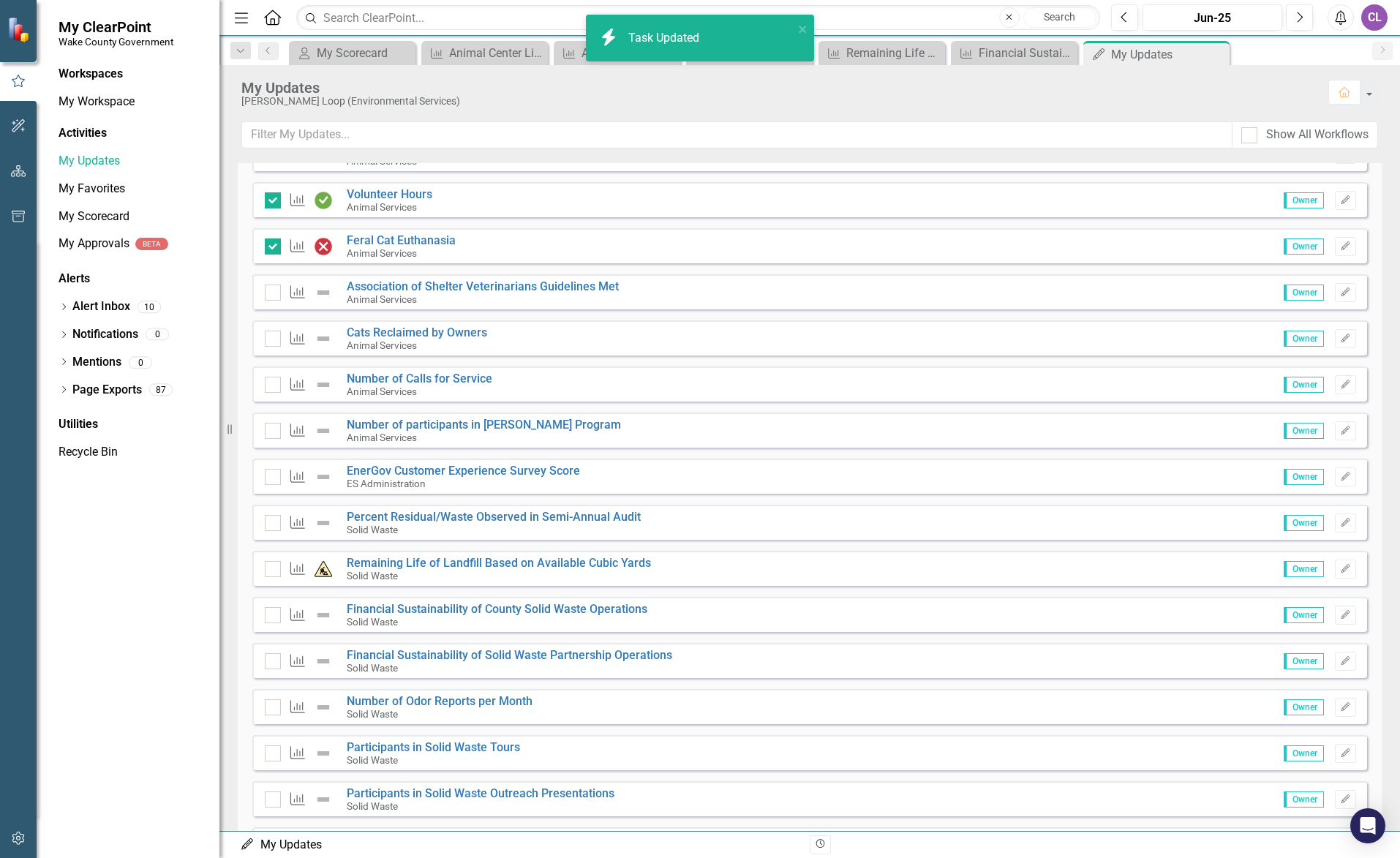
checkbox input "true"
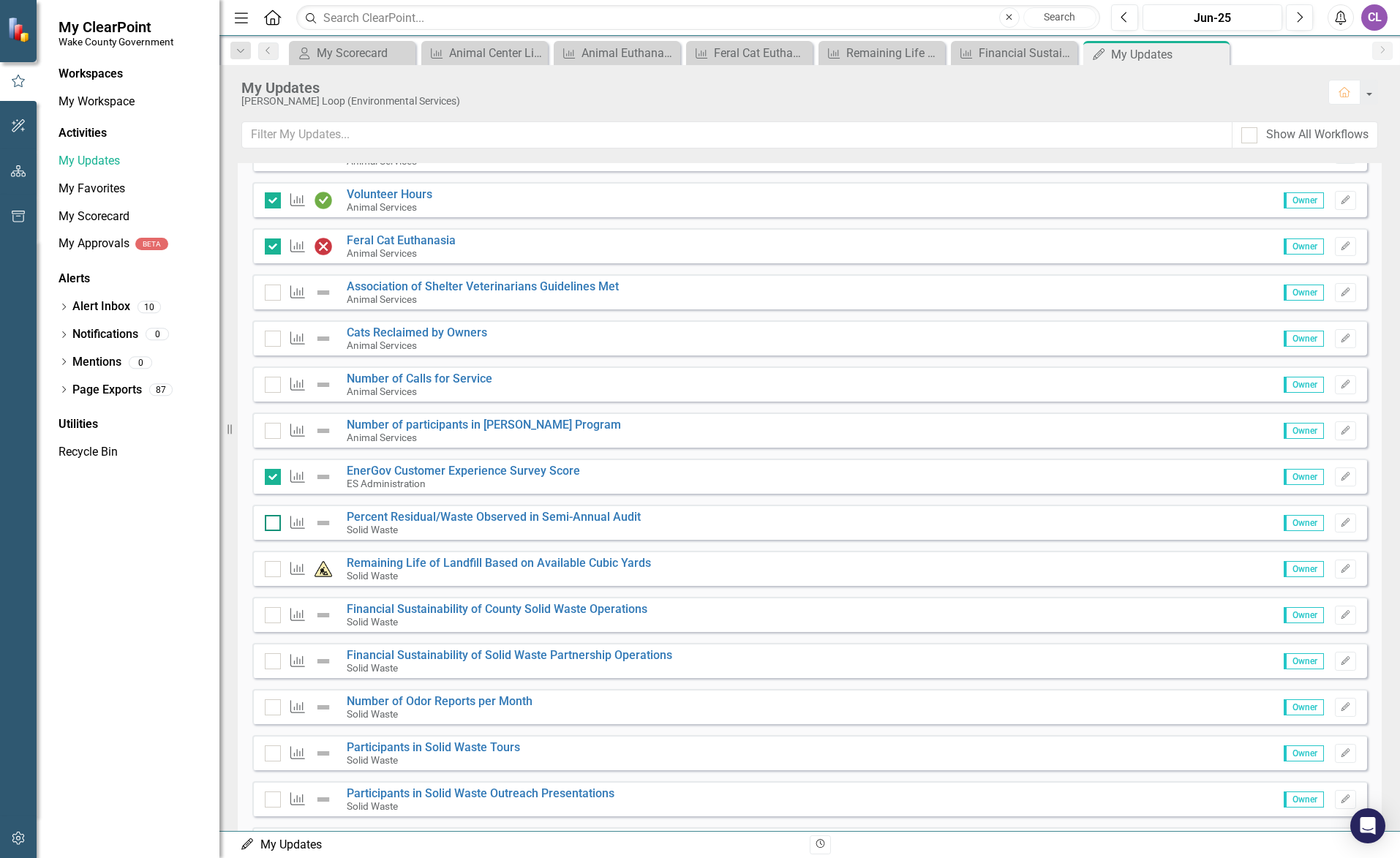
click at [273, 525] on input "checkbox" at bounding box center [270, 520] width 10 height 10
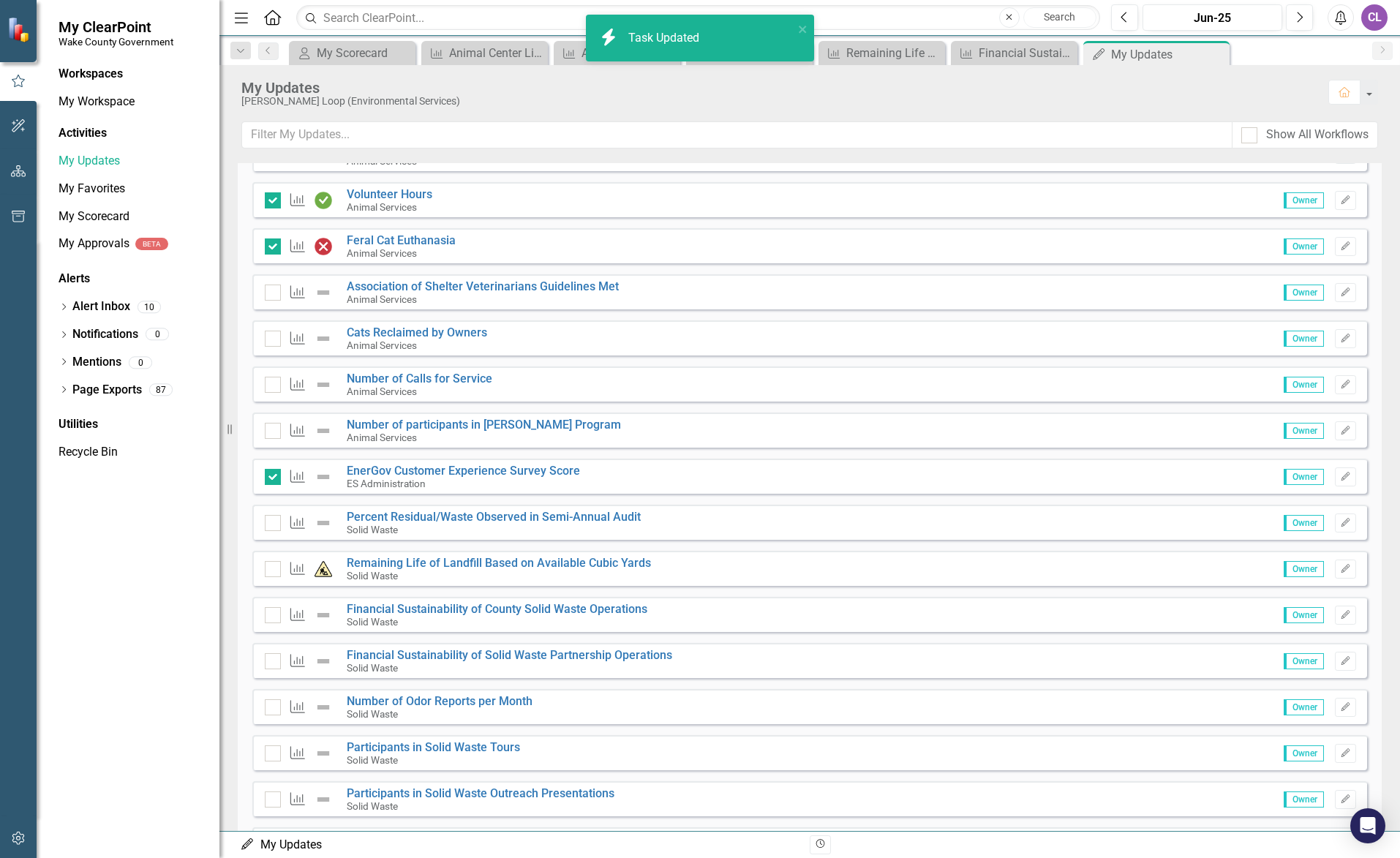
checkbox input "true"
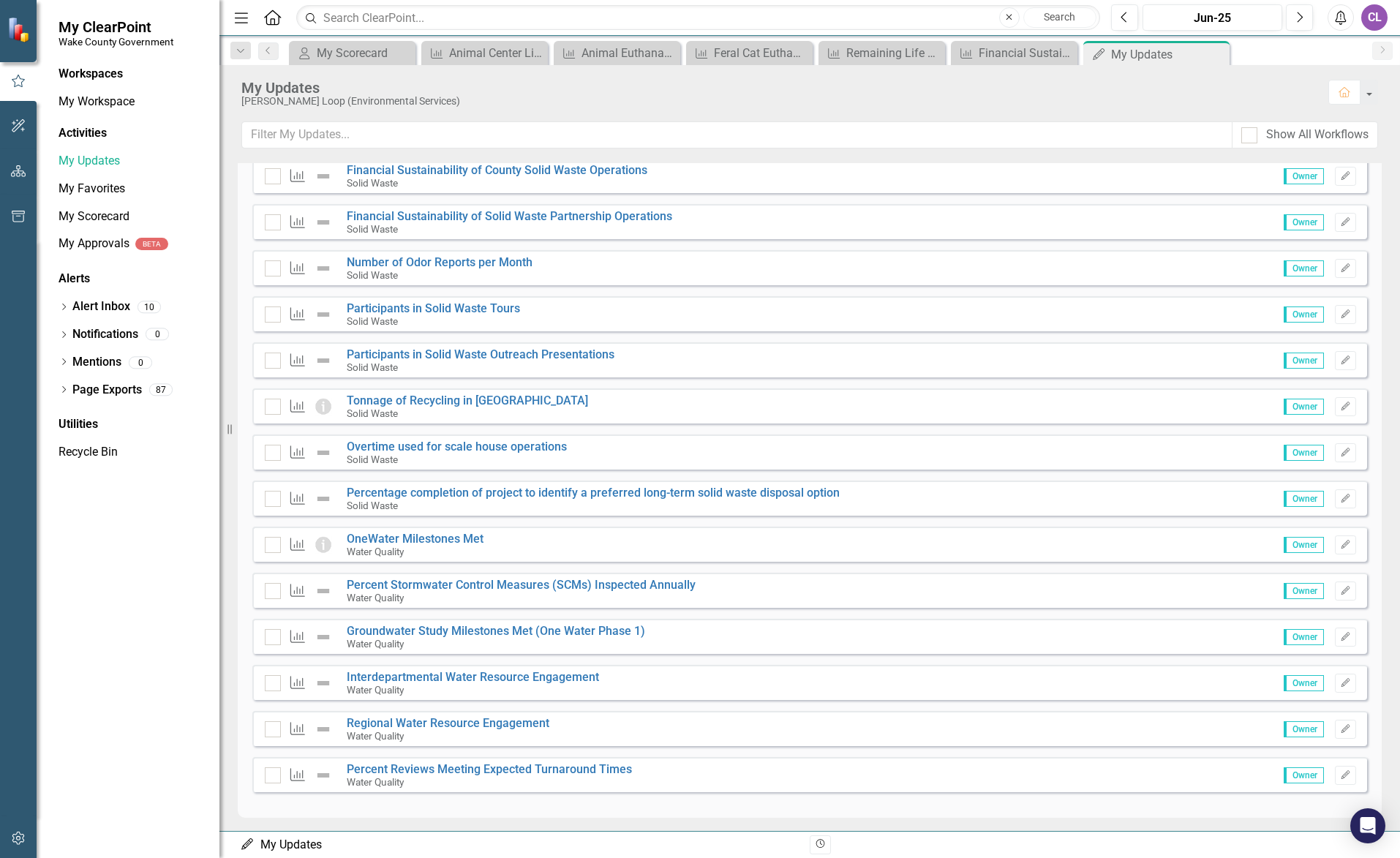
scroll to position [736, 0]
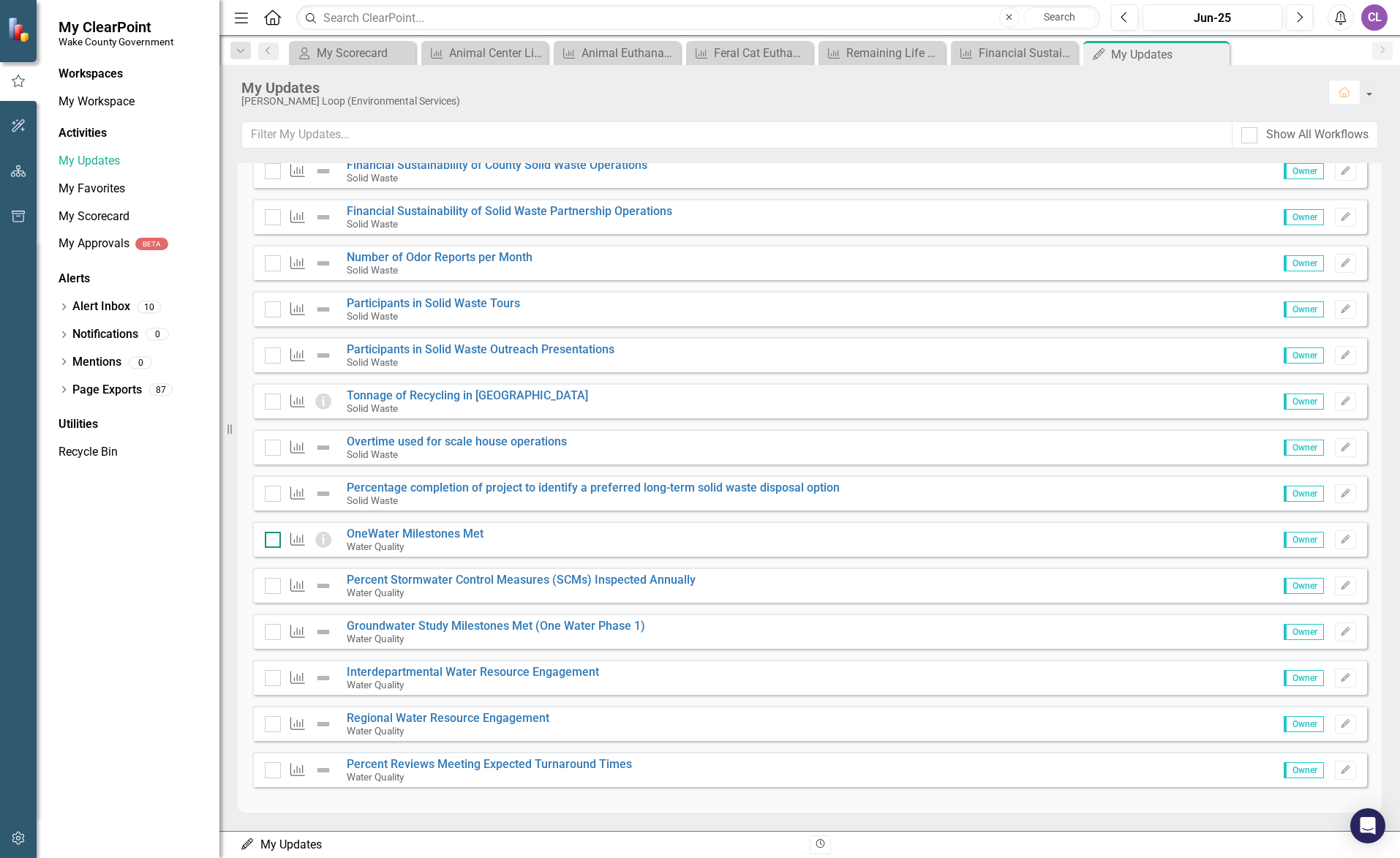
click at [274, 541] on input "checkbox" at bounding box center [270, 537] width 10 height 10
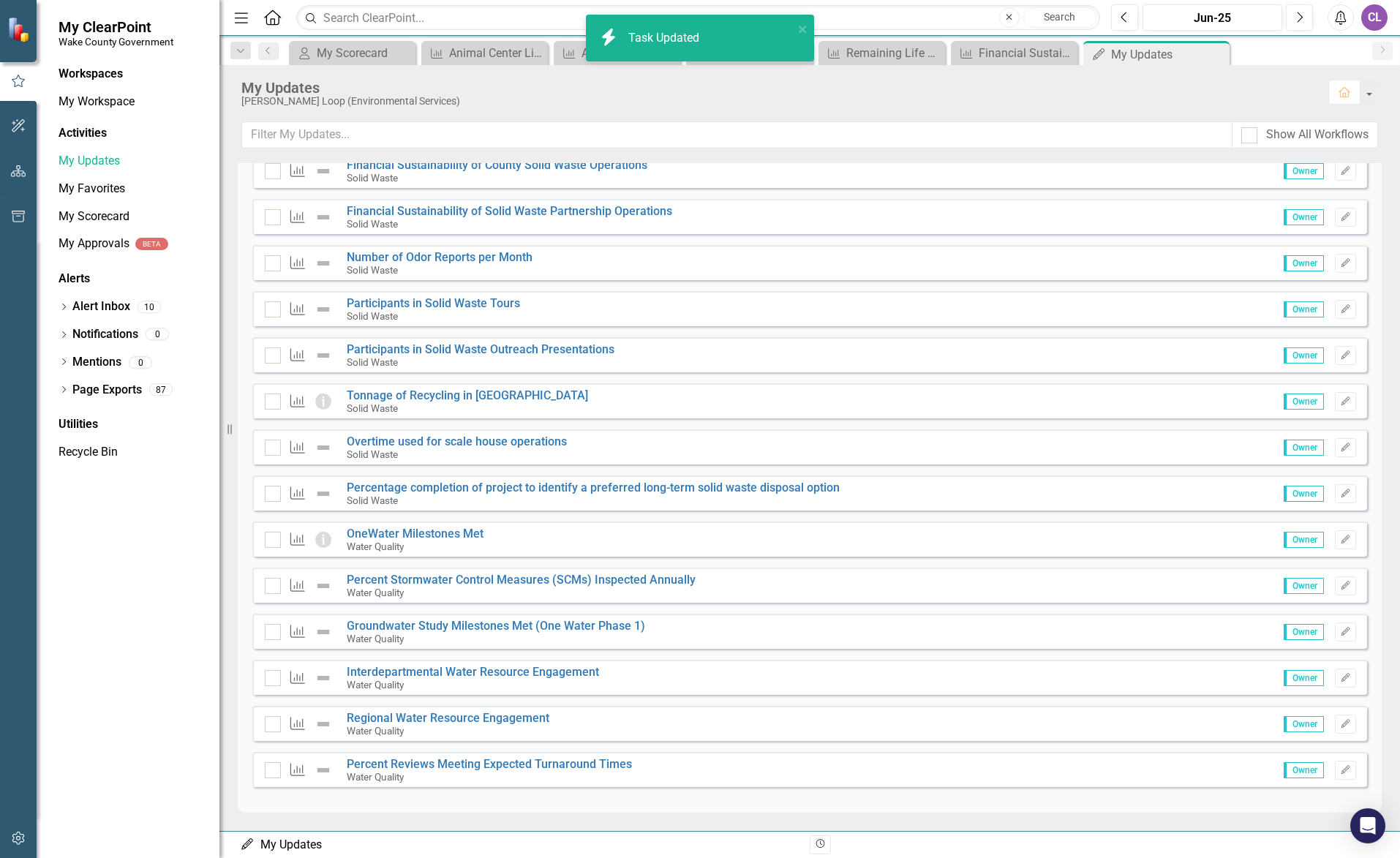
checkbox input "true"
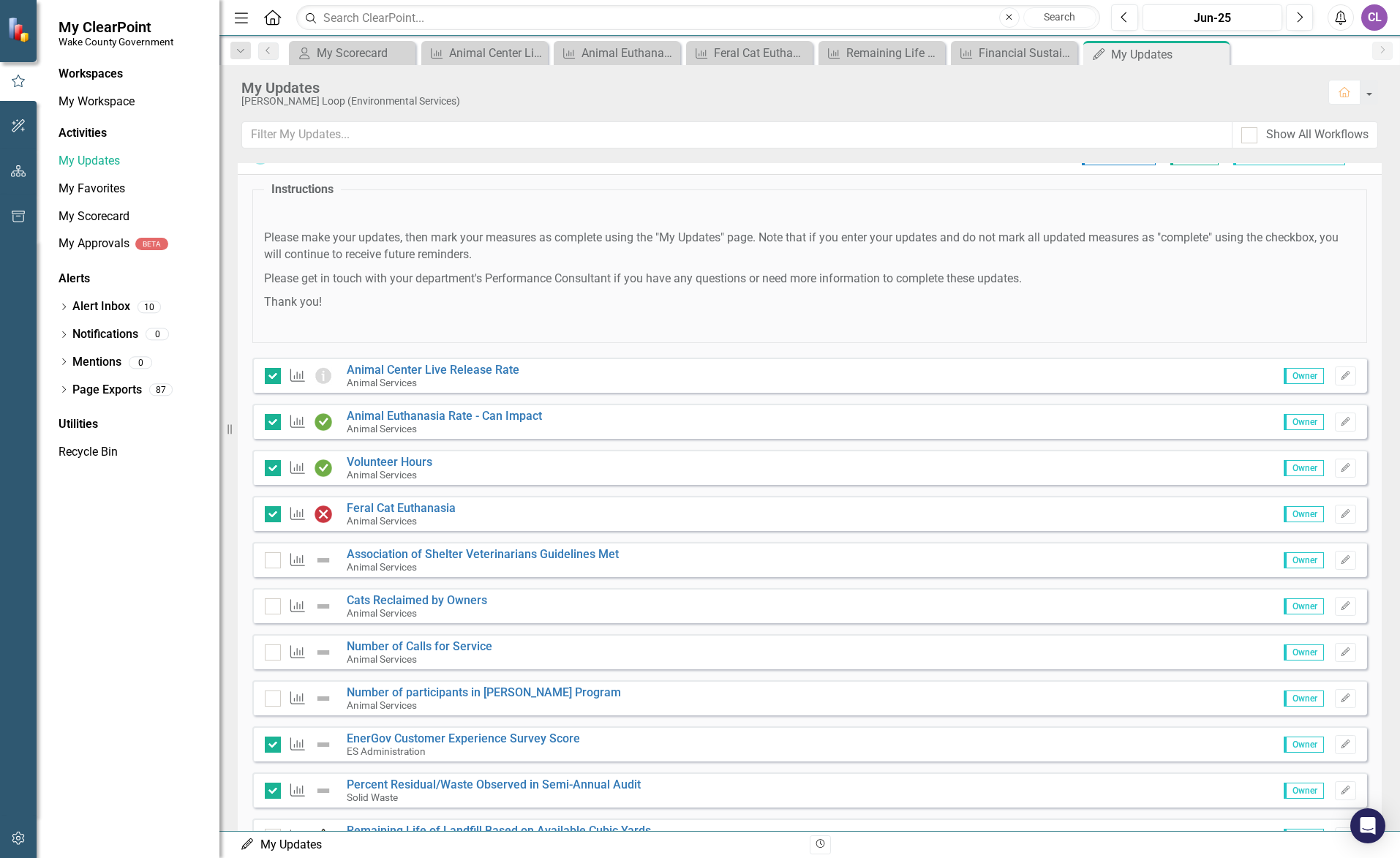
scroll to position [0, 0]
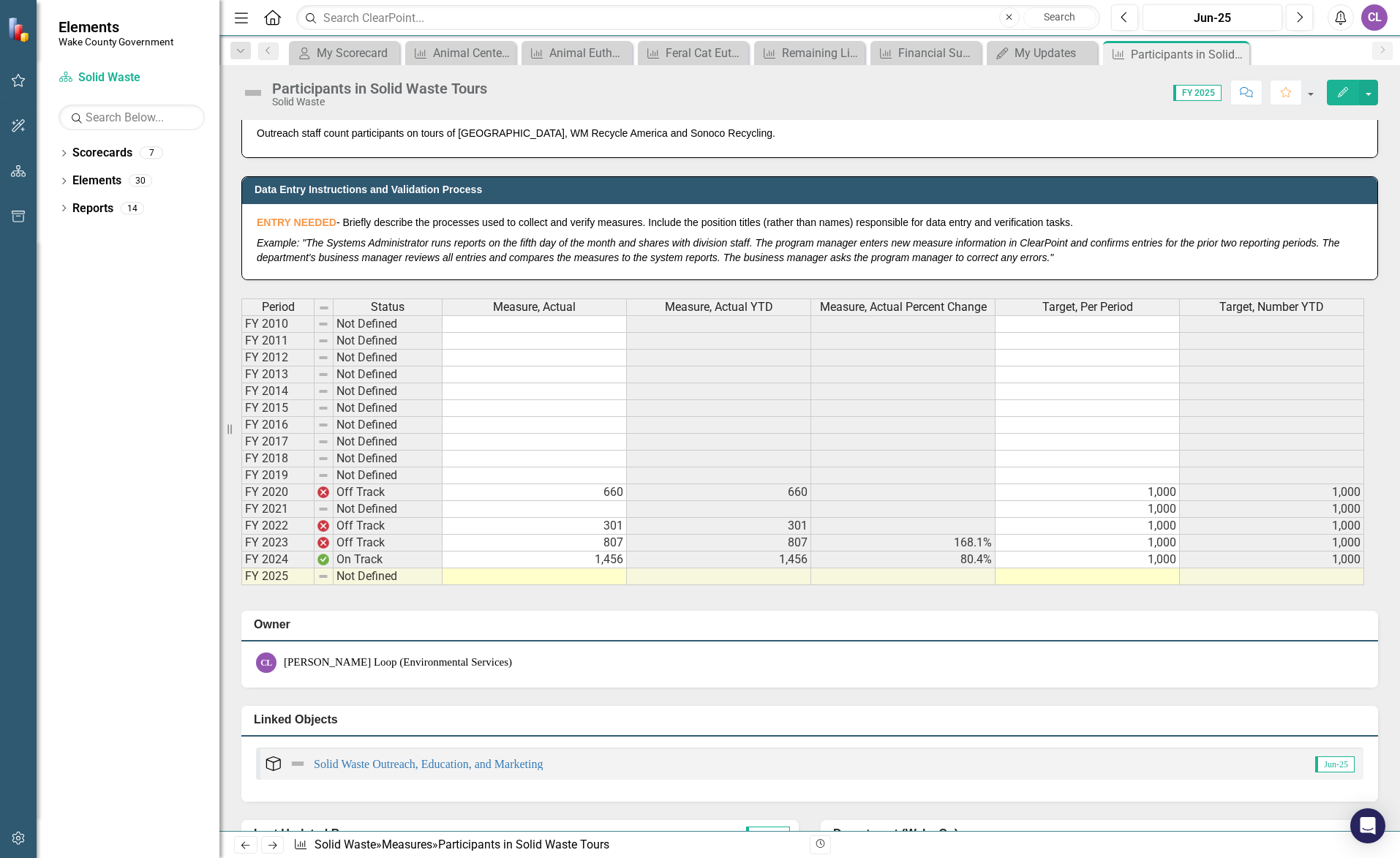
scroll to position [658, 0]
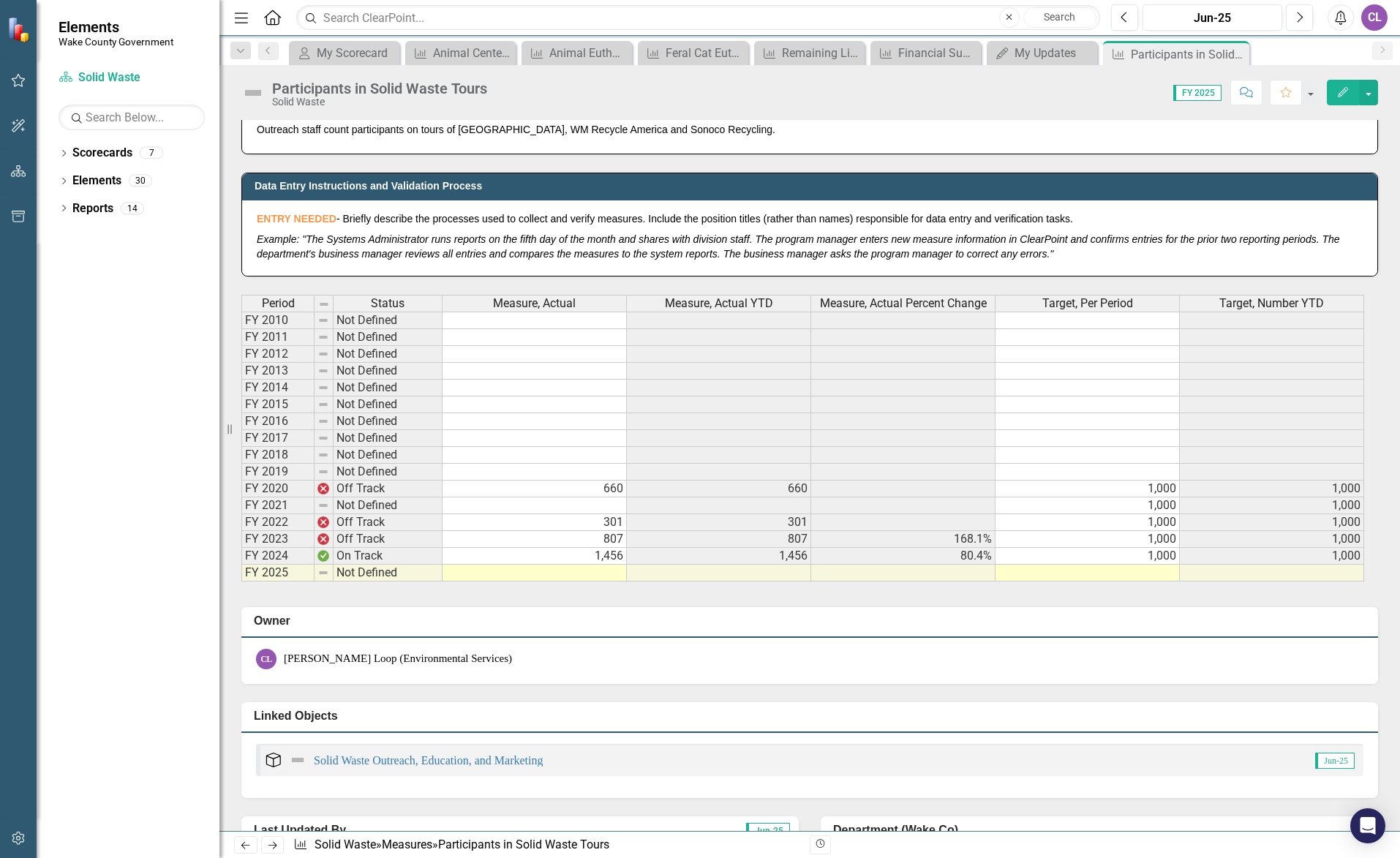
click at [202, 247] on div "Dropdown Scorecards 7 Wake County Strategic Plan Transparency Portal Dropdown E…" at bounding box center [128, 499] width 183 height 716
click at [17, 82] on icon "button" at bounding box center [18, 80] width 15 height 12
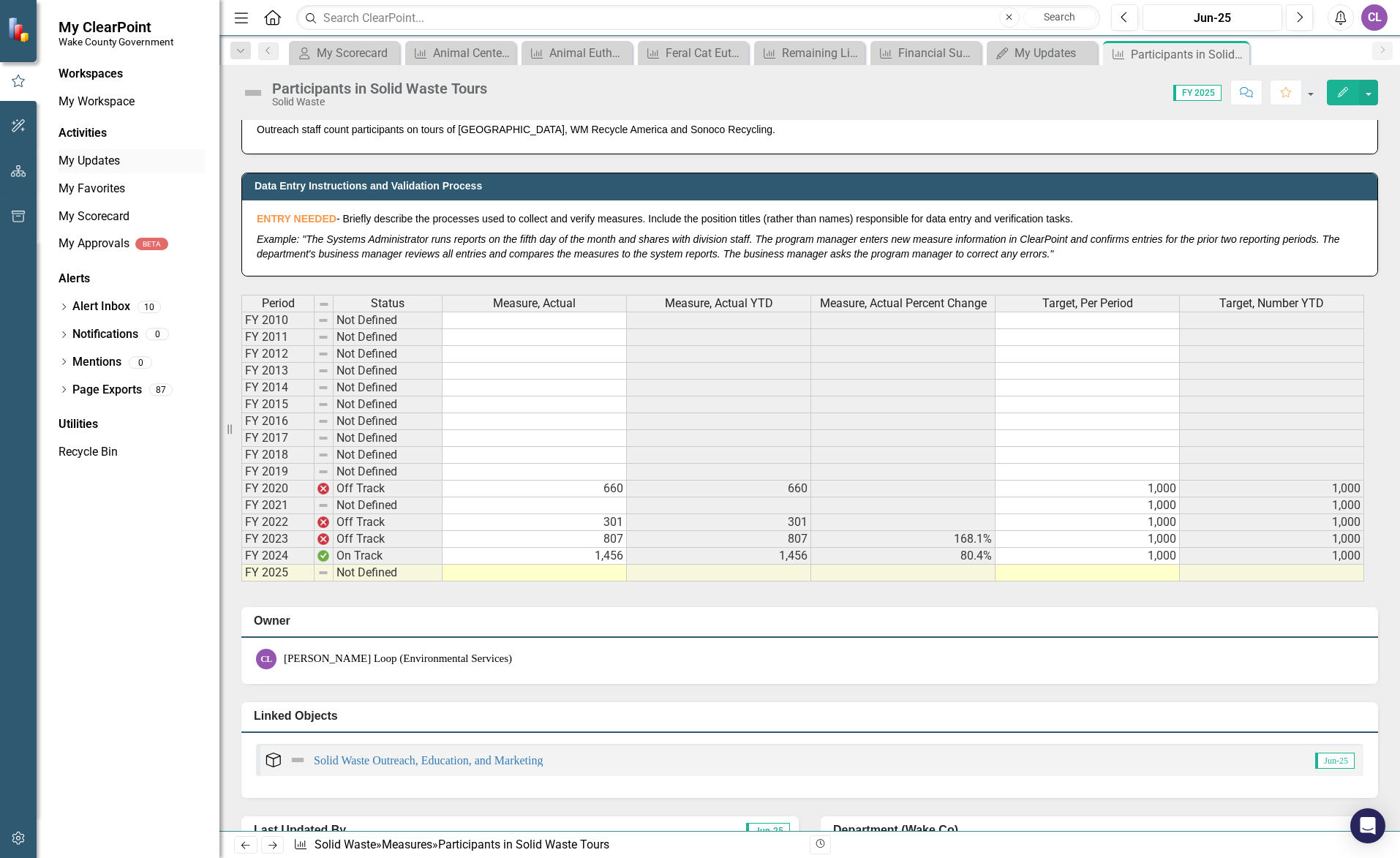
click at [90, 163] on link "My Updates" at bounding box center [131, 161] width 146 height 17
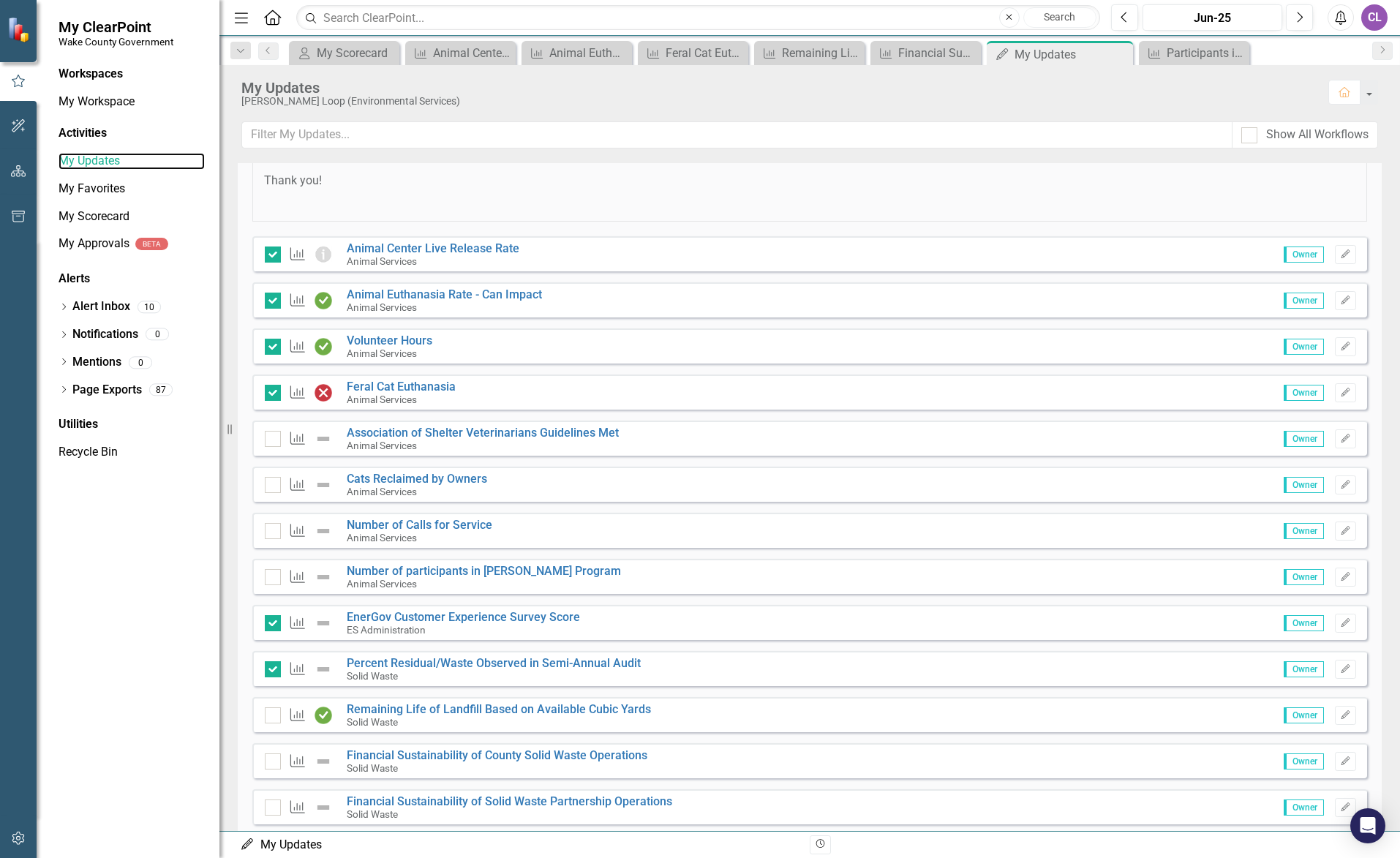
scroll to position [219, 0]
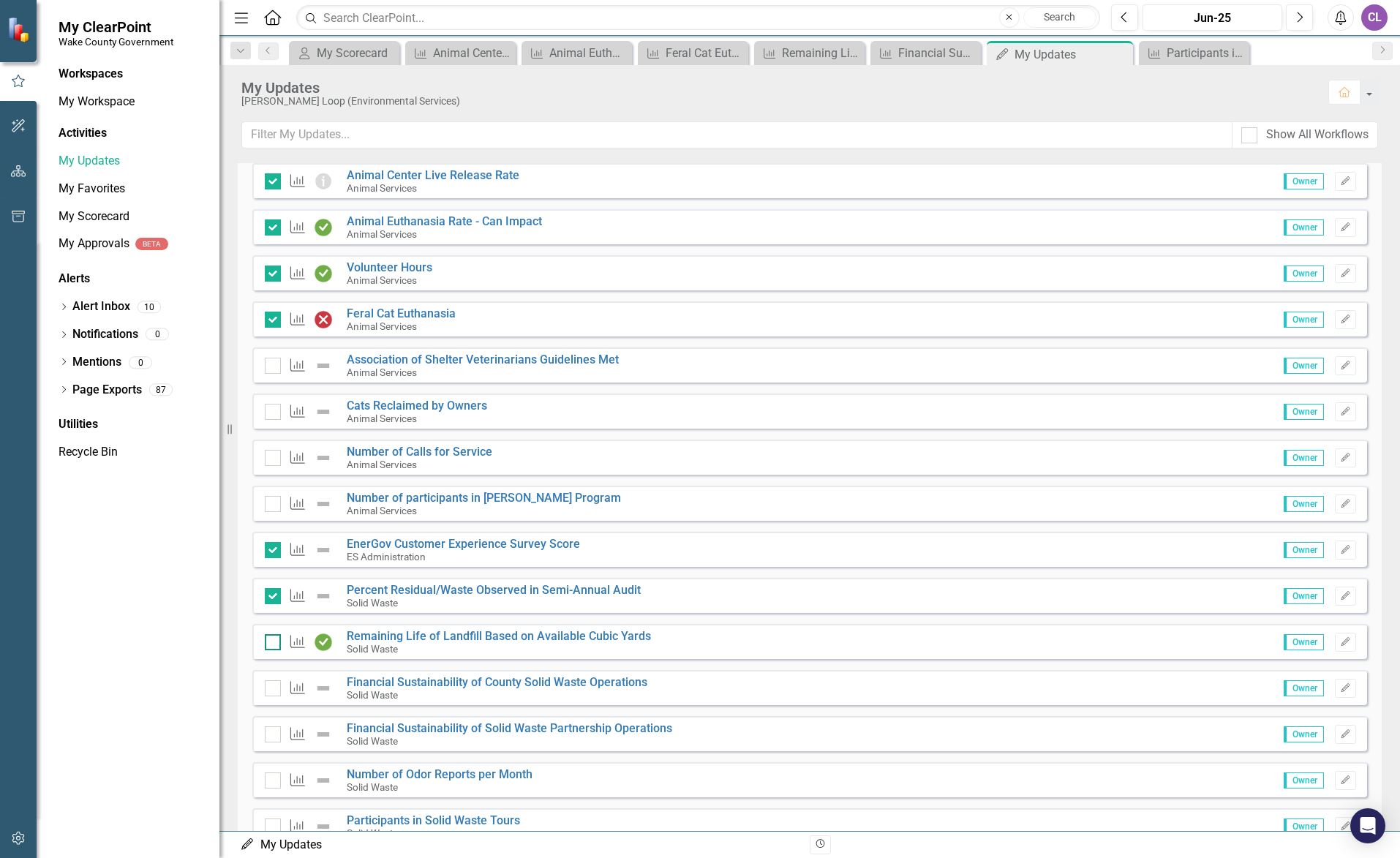
click at [266, 645] on div at bounding box center [273, 642] width 16 height 16
click at [266, 644] on input "checkbox" at bounding box center [270, 639] width 10 height 10
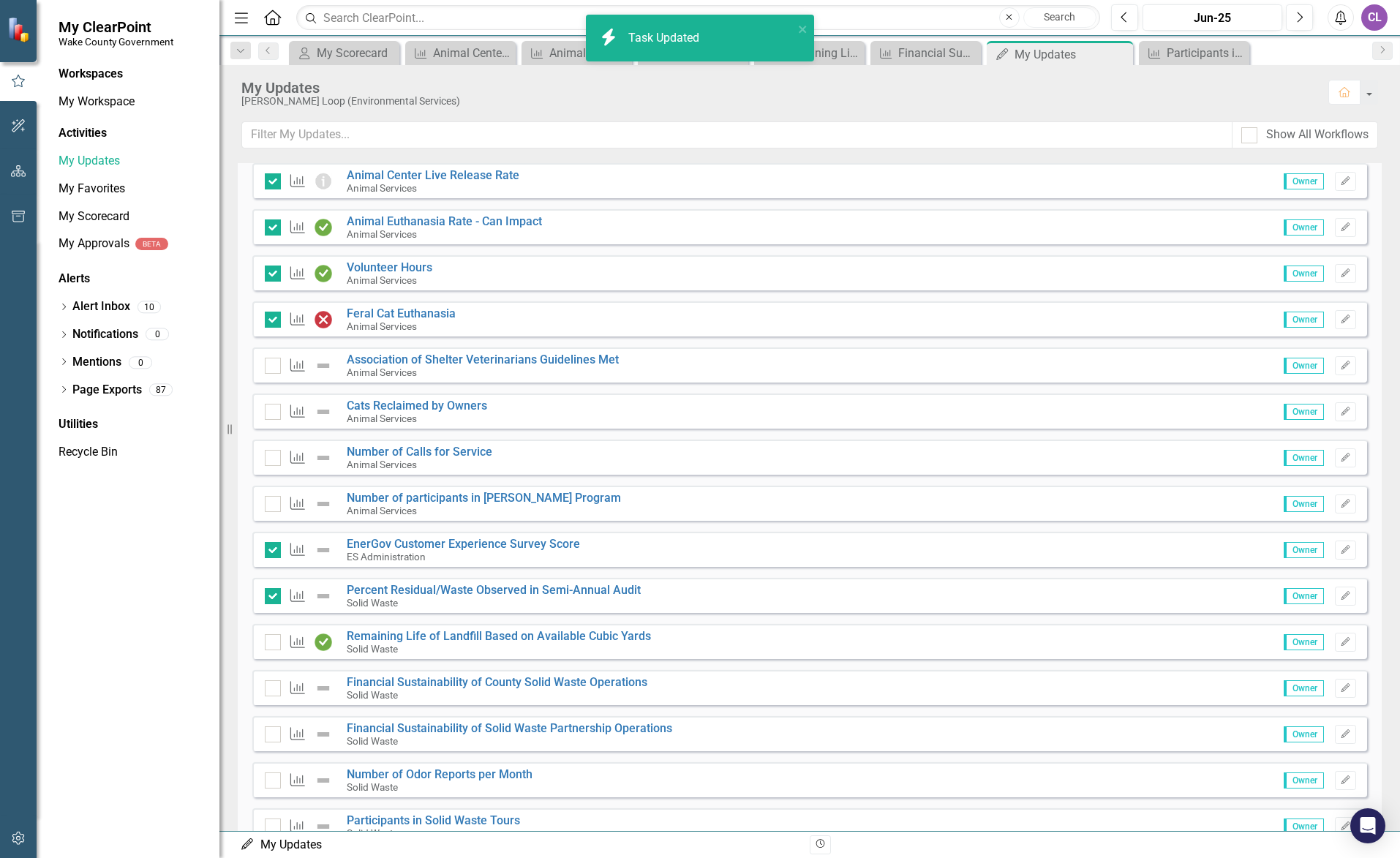
checkbox input "true"
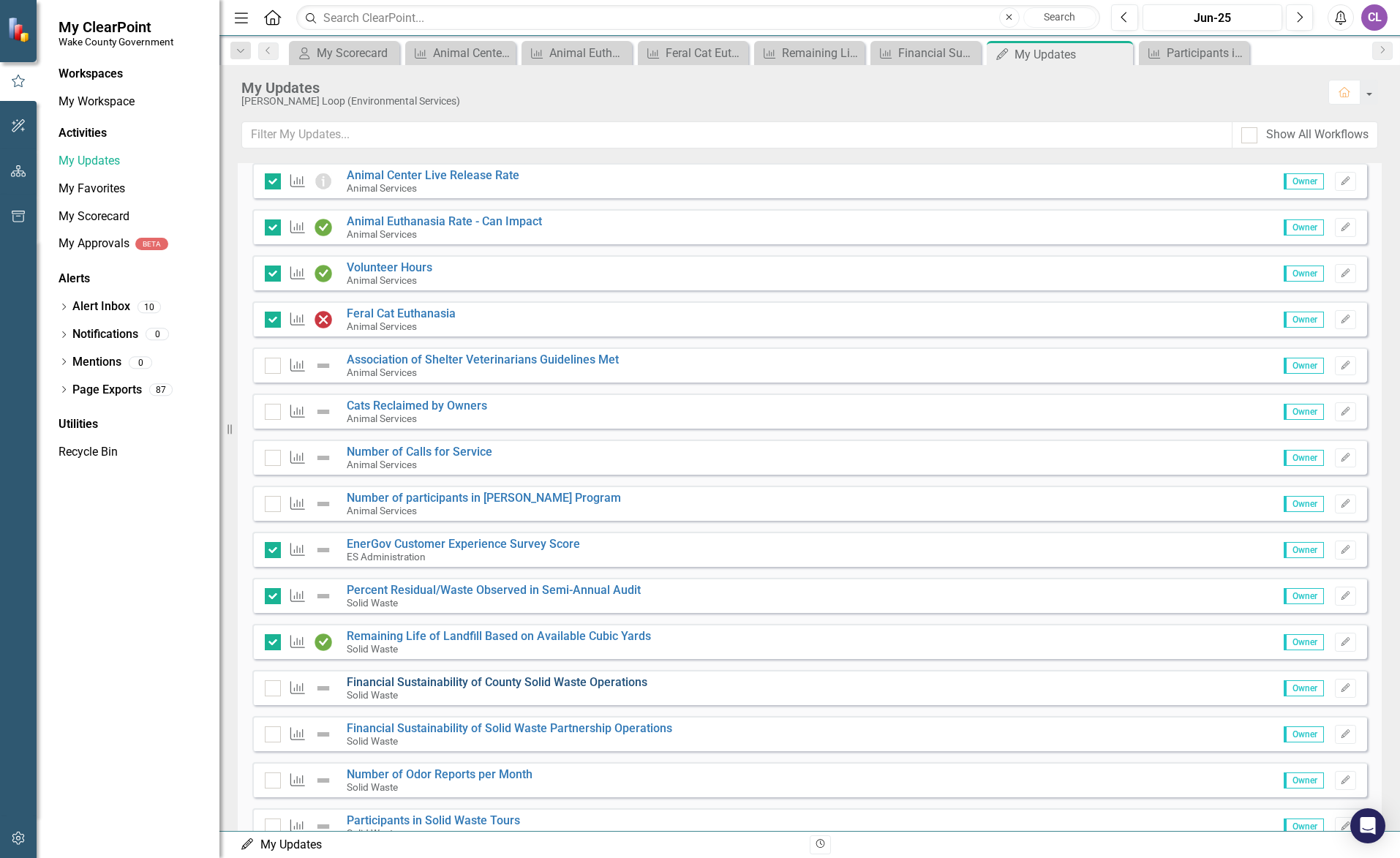
click at [482, 680] on link "Financial Sustainability of County Solid Waste Operations" at bounding box center [497, 681] width 301 height 14
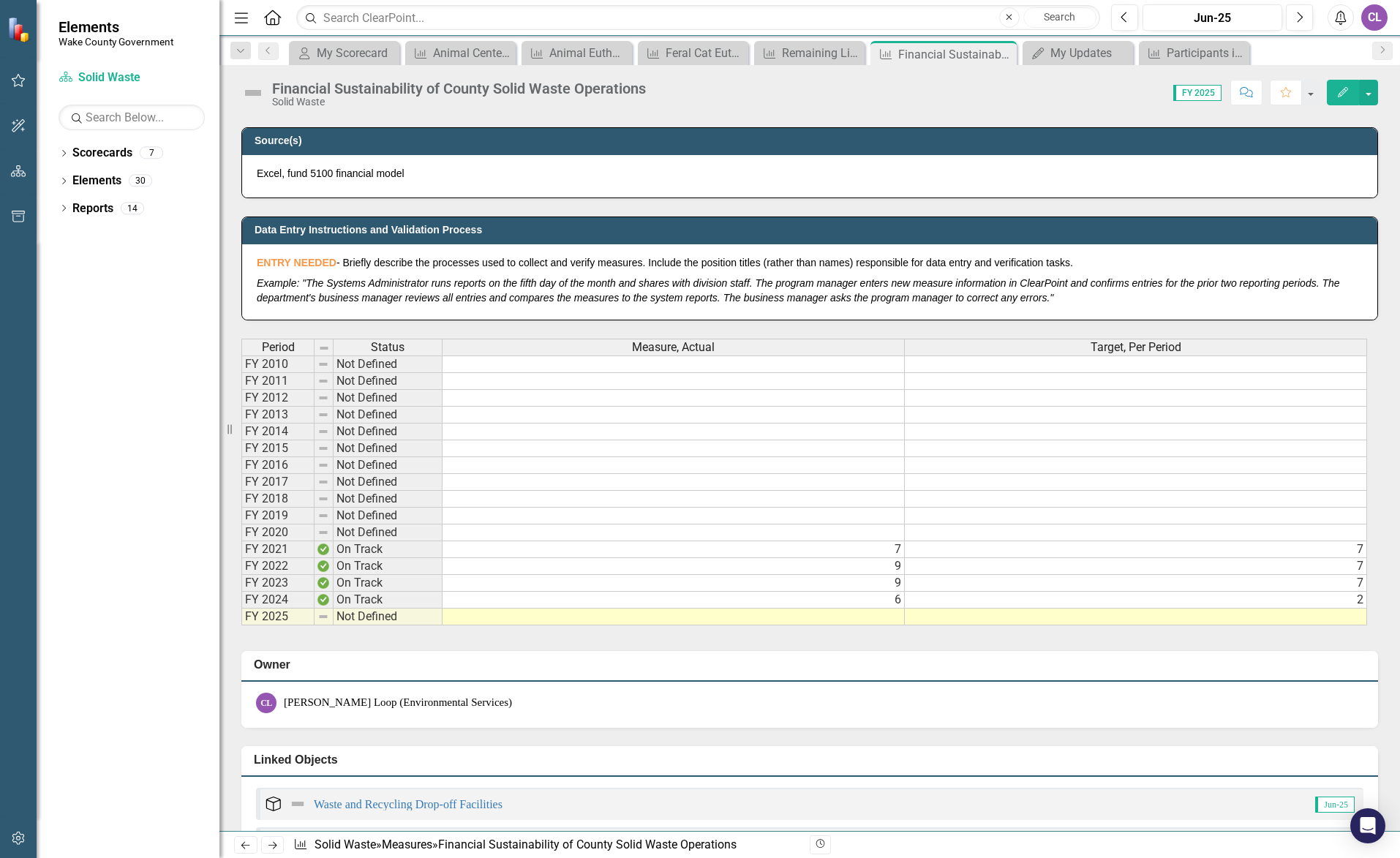
scroll to position [658, 0]
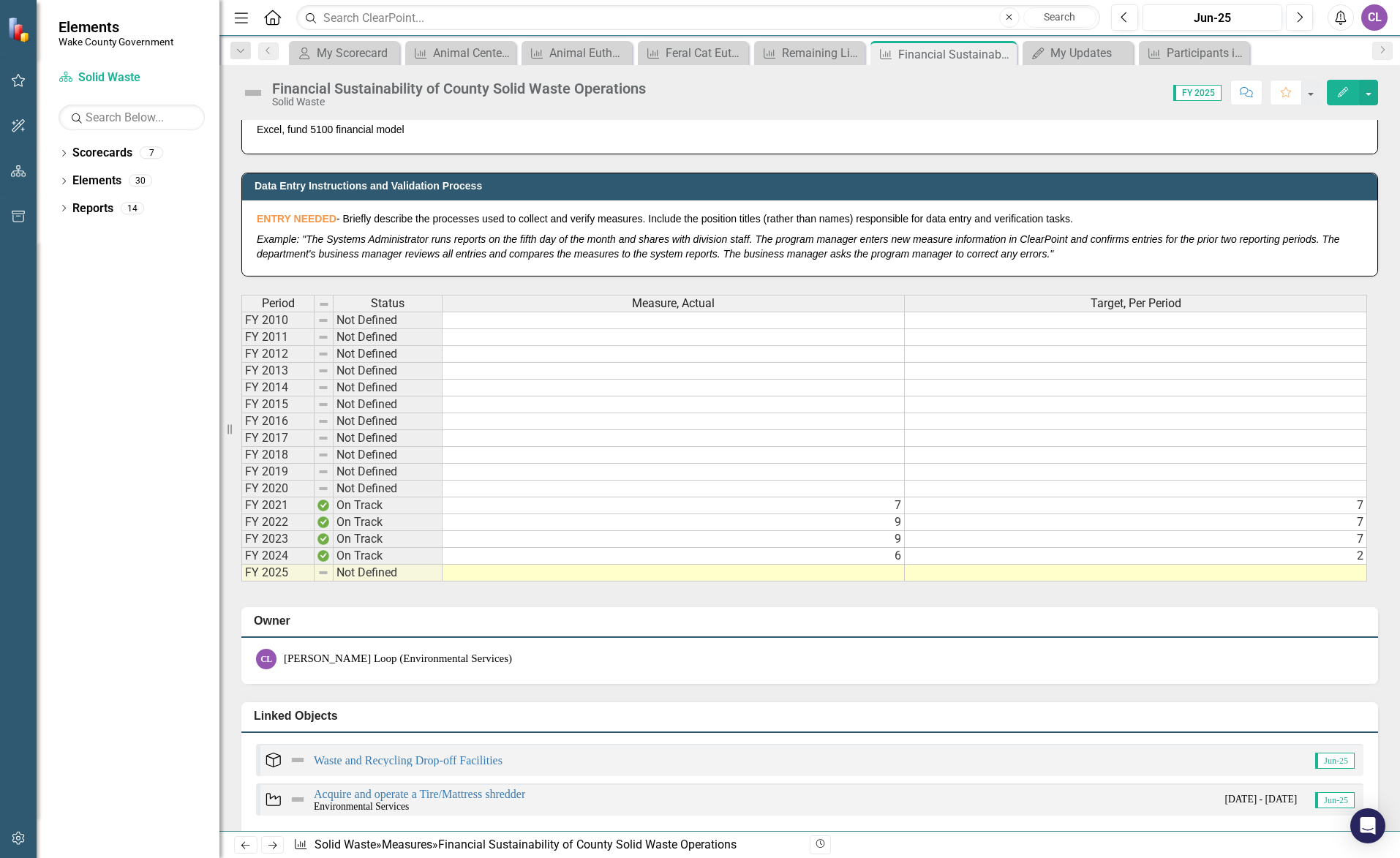
click at [171, 294] on div "Dropdown Scorecards 7 Wake County Strategic Plan Transparency Portal Dropdown E…" at bounding box center [128, 499] width 183 height 716
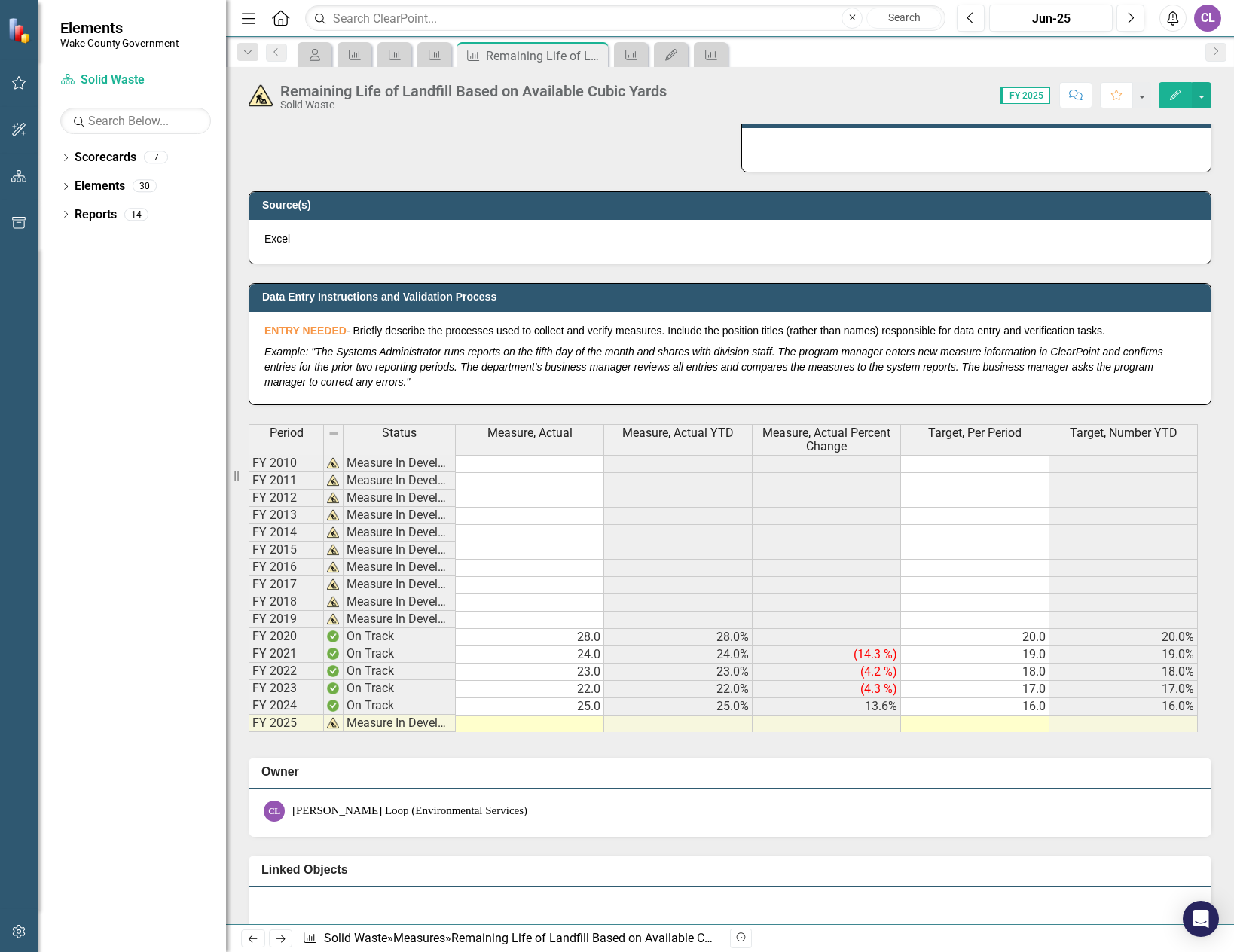
scroll to position [603, 0]
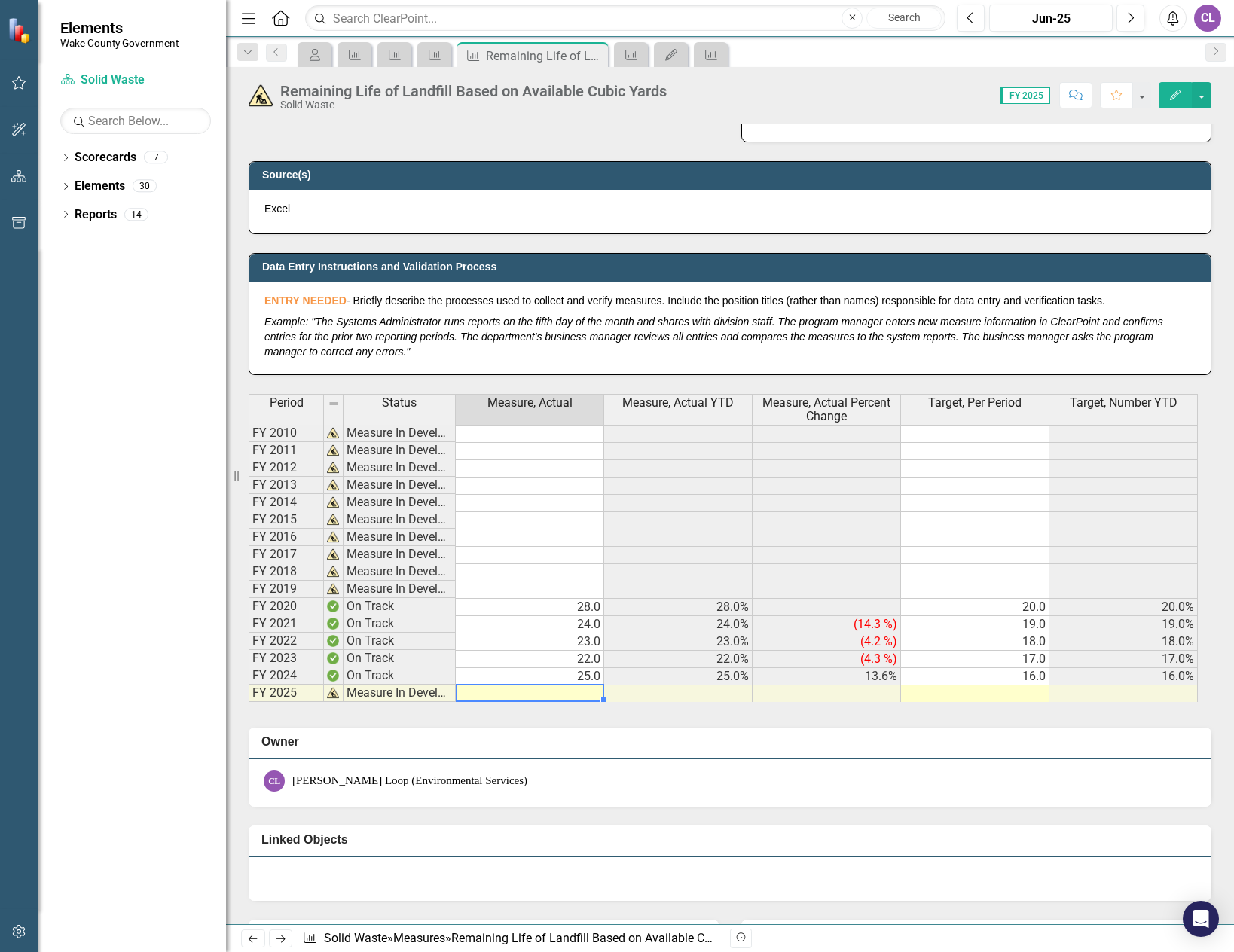
click at [249, 701] on div "Period Status Measure, Actual Measure, Actual YTD Measure, Actual Percent Chang…" at bounding box center [249, 548] width 0 height 308
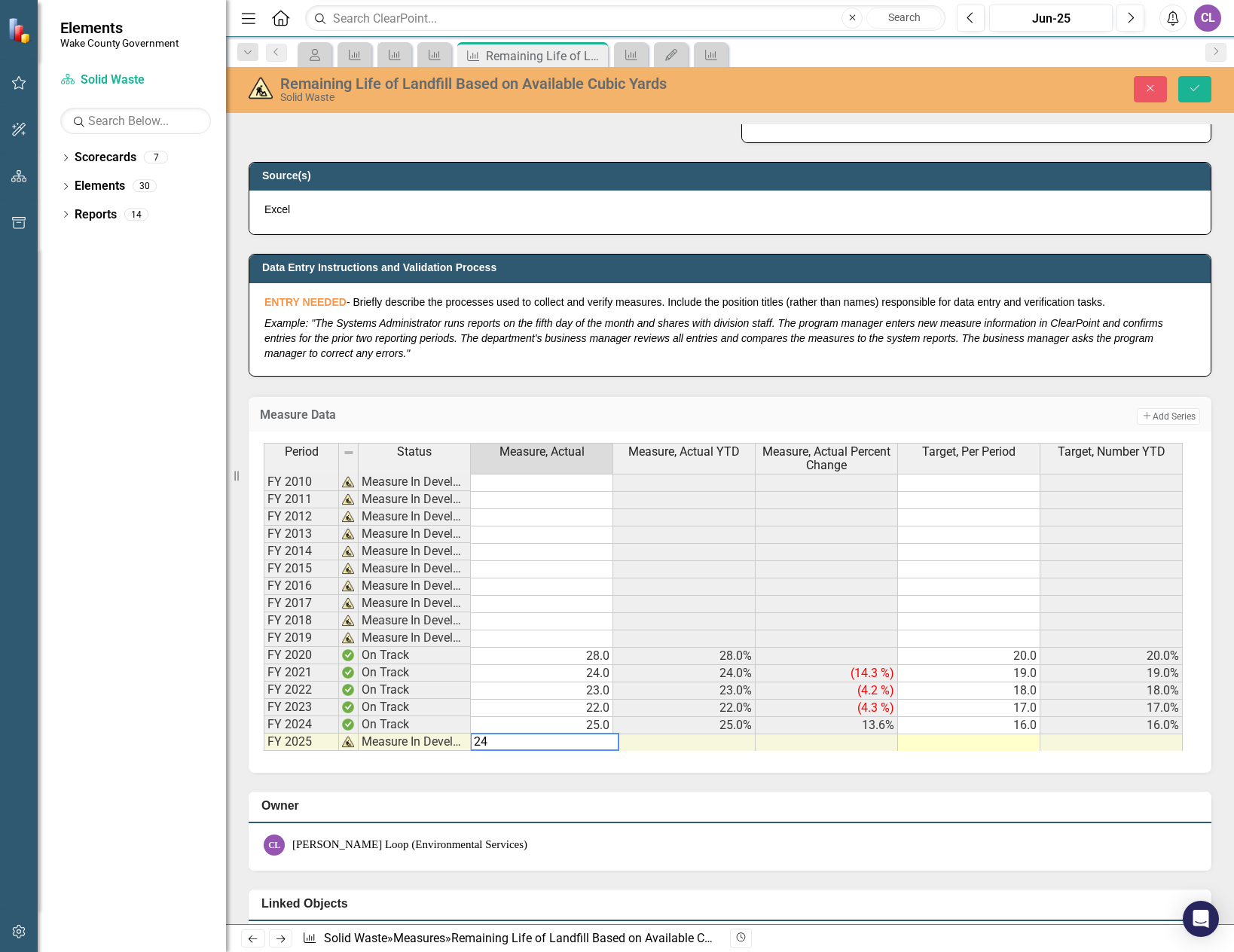
type textarea "24"
click at [264, 749] on div "Period Status Measure, Actual Measure, Actual YTD Measure, Actual Percent Chang…" at bounding box center [264, 597] width 0 height 308
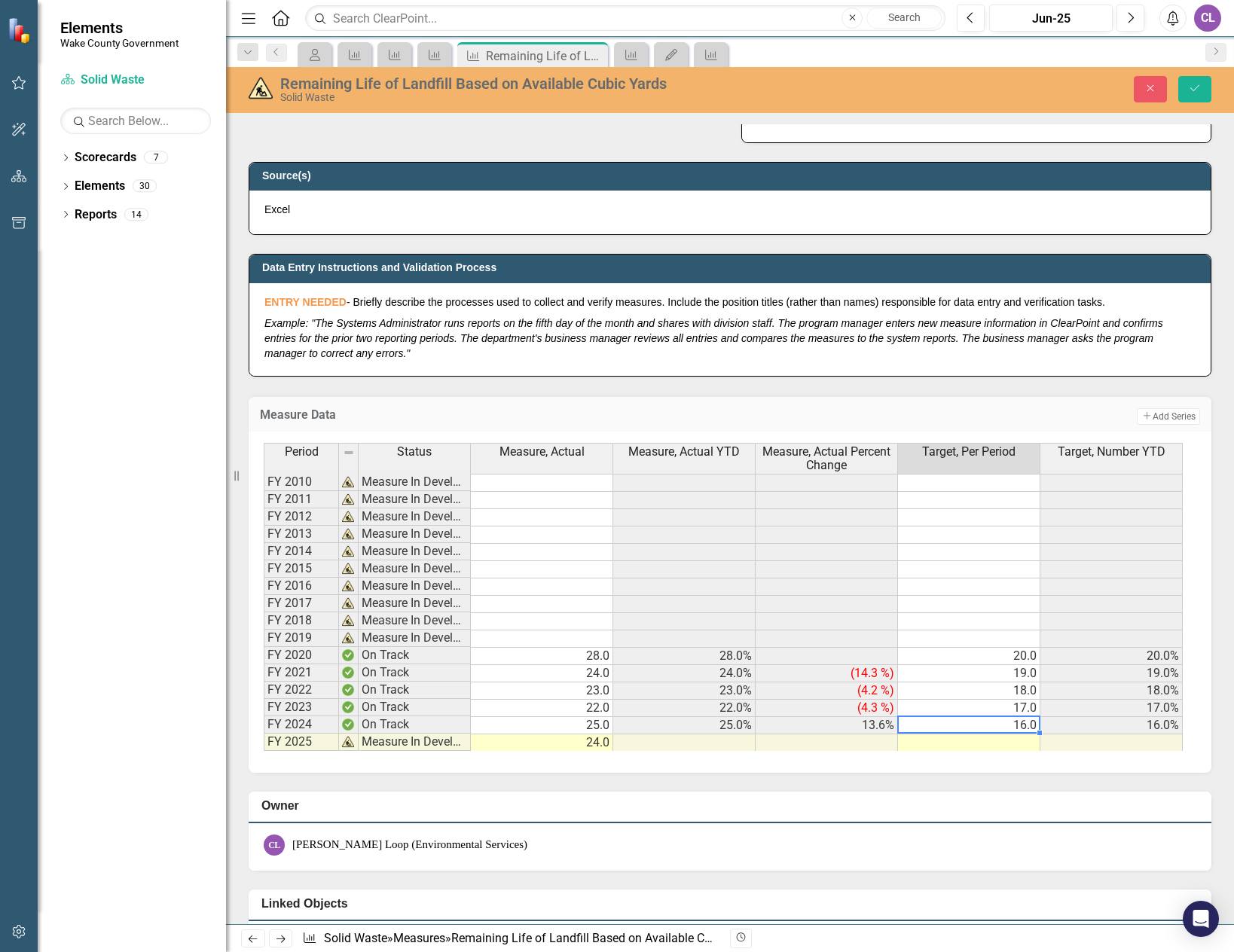
click at [985, 725] on td "16.0" at bounding box center [969, 726] width 143 height 17
click at [1032, 745] on td at bounding box center [969, 743] width 143 height 17
type textarea "15"
click at [992, 623] on td at bounding box center [969, 621] width 143 height 17
click at [1201, 90] on icon "Save" at bounding box center [1194, 88] width 13 height 11
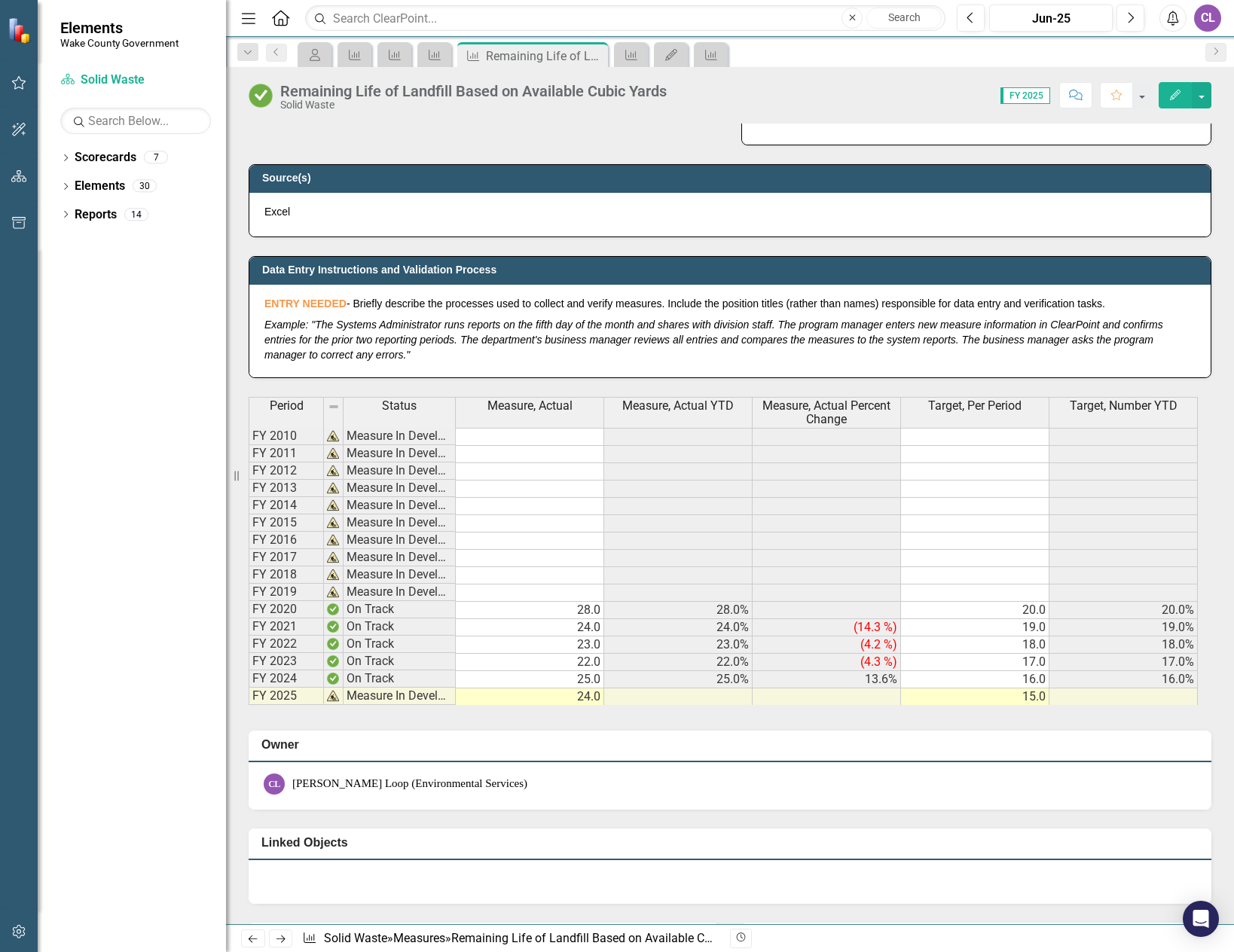
scroll to position [611, 0]
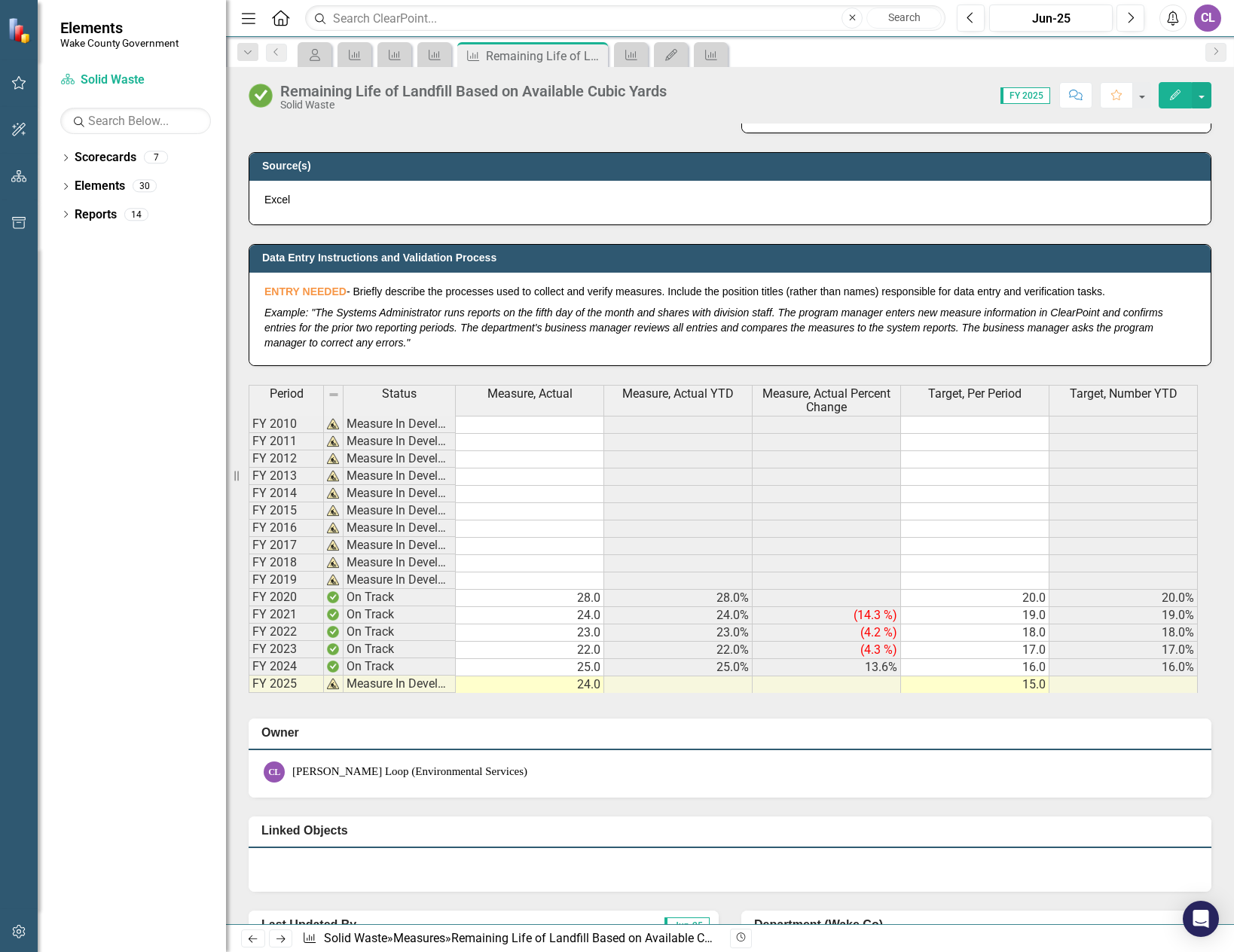
click at [1180, 735] on h3 "Owner" at bounding box center [732, 732] width 942 height 13
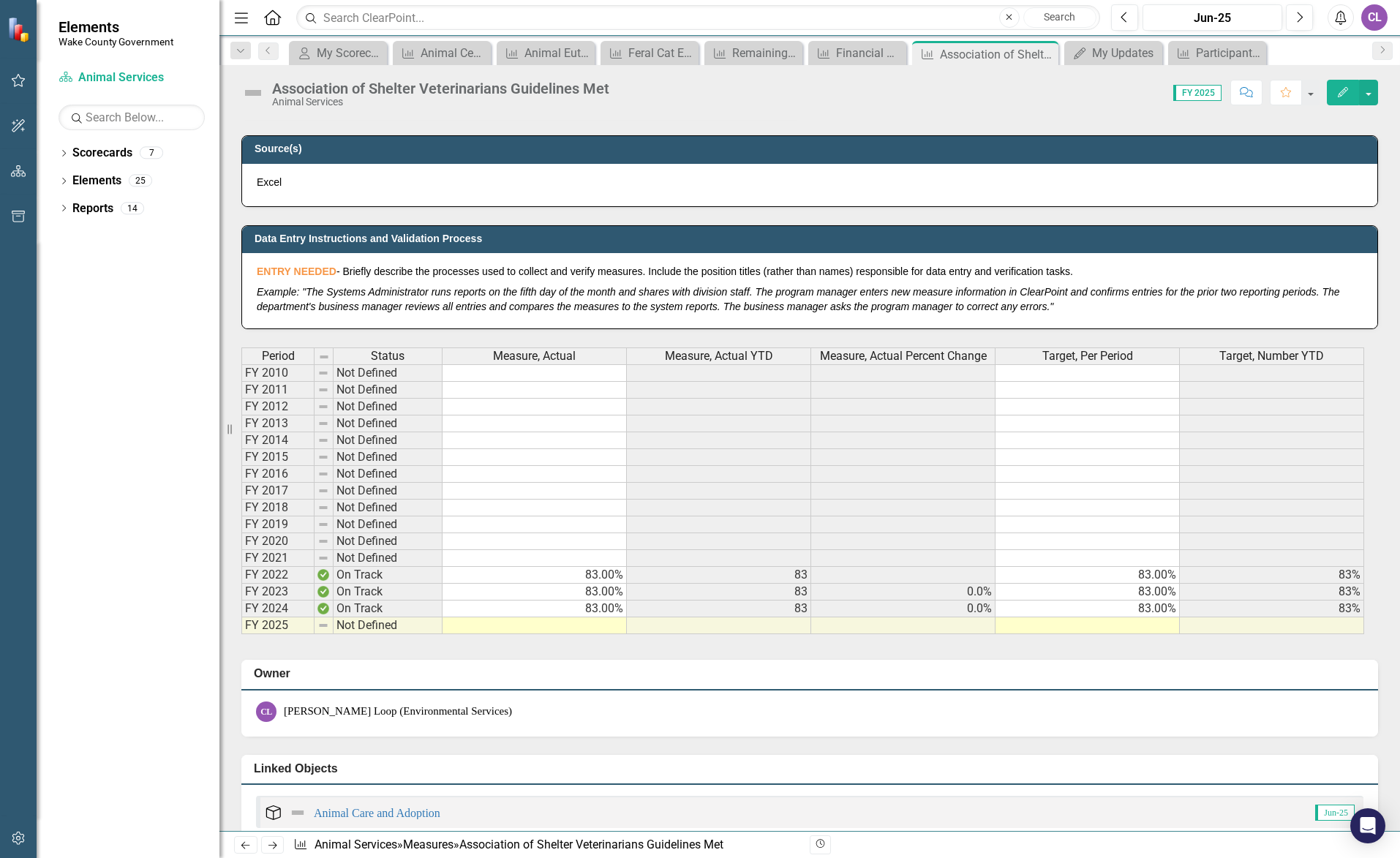
scroll to position [731, 0]
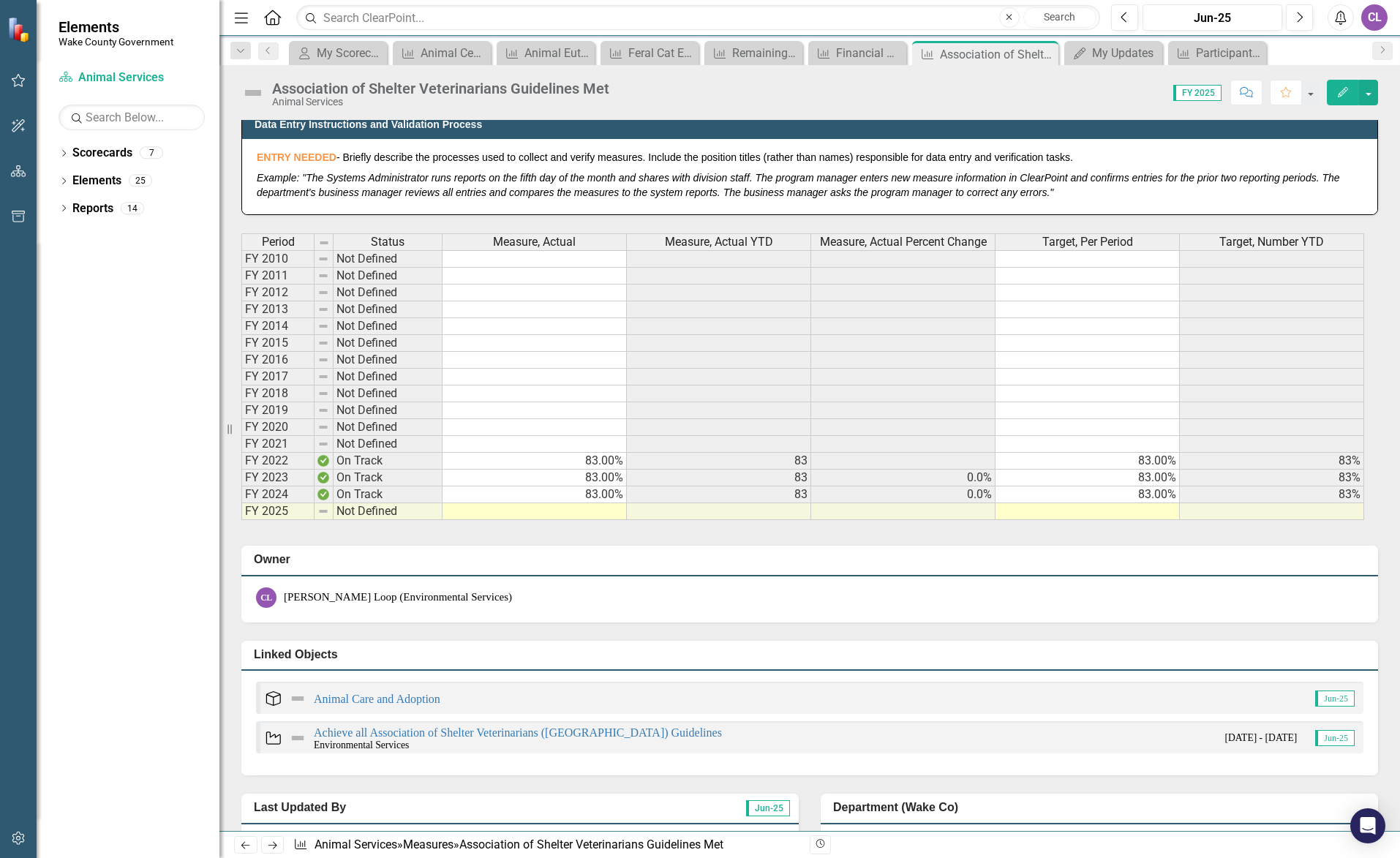
click at [573, 511] on td at bounding box center [534, 511] width 184 height 17
click at [207, 82] on div "Scorecard Animal Services Search Dropdown Scorecards 7 Wake County Strategic Pl…" at bounding box center [128, 461] width 183 height 792
click at [22, 82] on icon "button" at bounding box center [18, 80] width 15 height 12
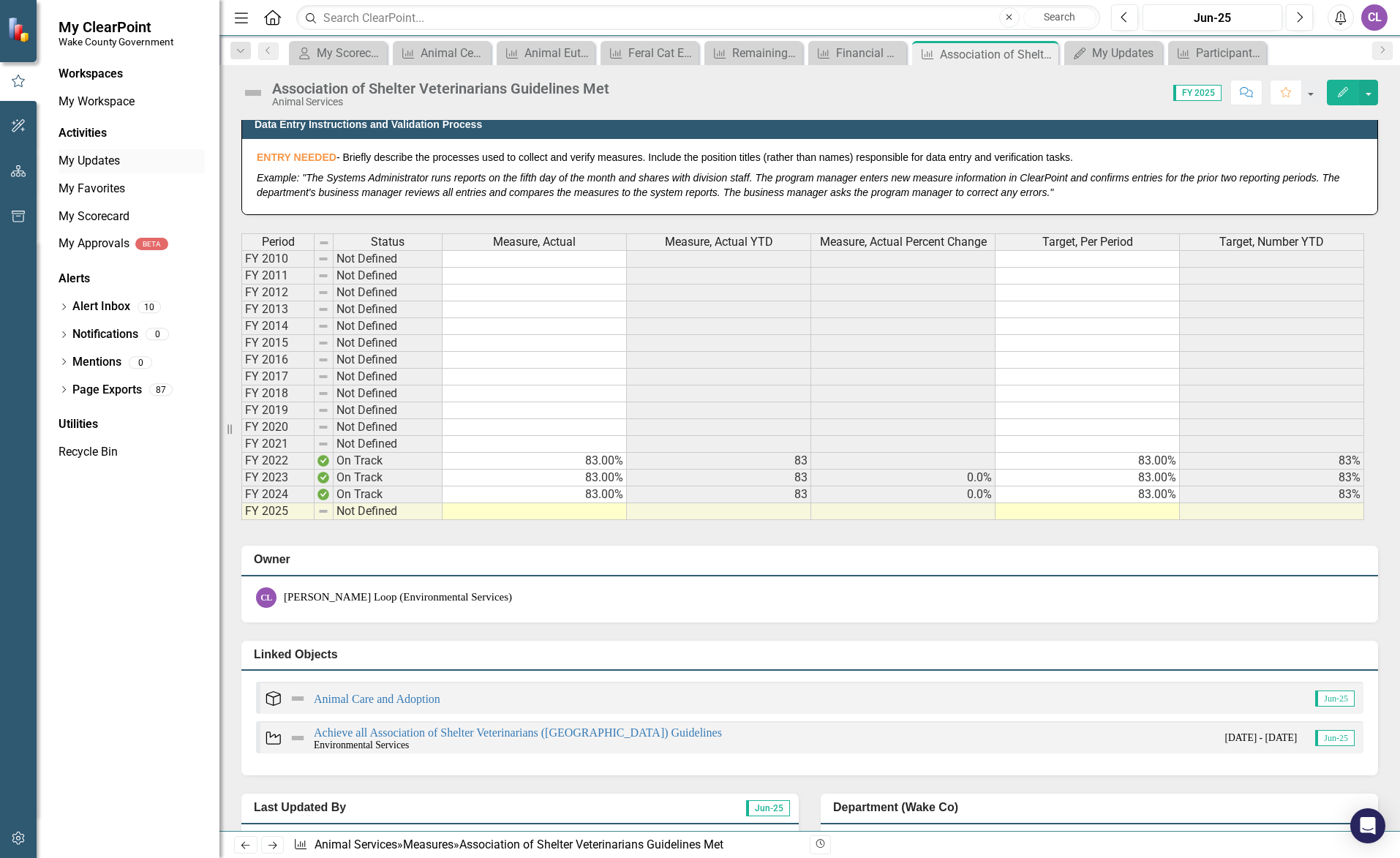
click at [90, 155] on link "My Updates" at bounding box center [131, 161] width 146 height 17
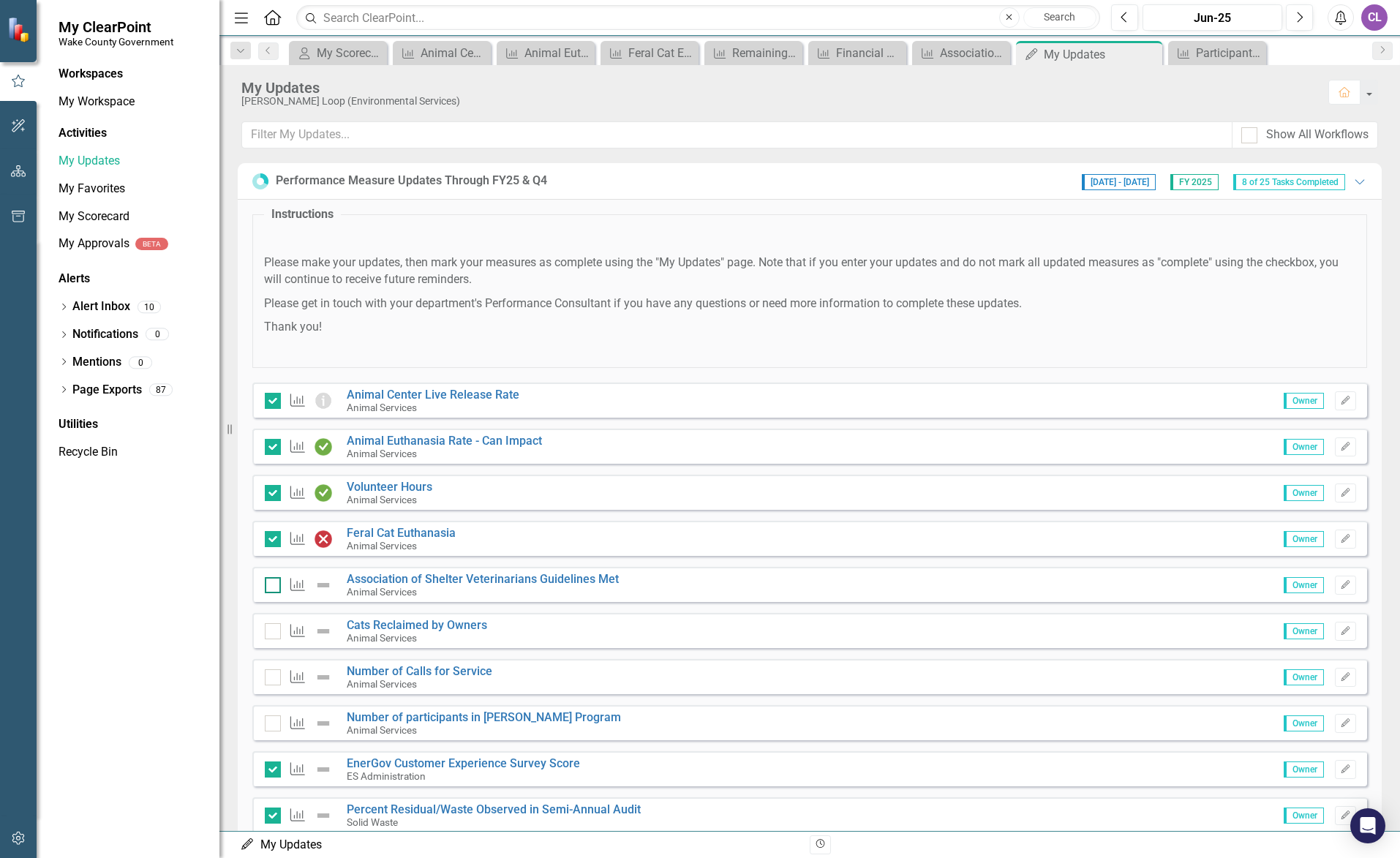
click at [277, 588] on div at bounding box center [273, 585] width 16 height 16
click at [274, 586] on input "checkbox" at bounding box center [270, 581] width 10 height 10
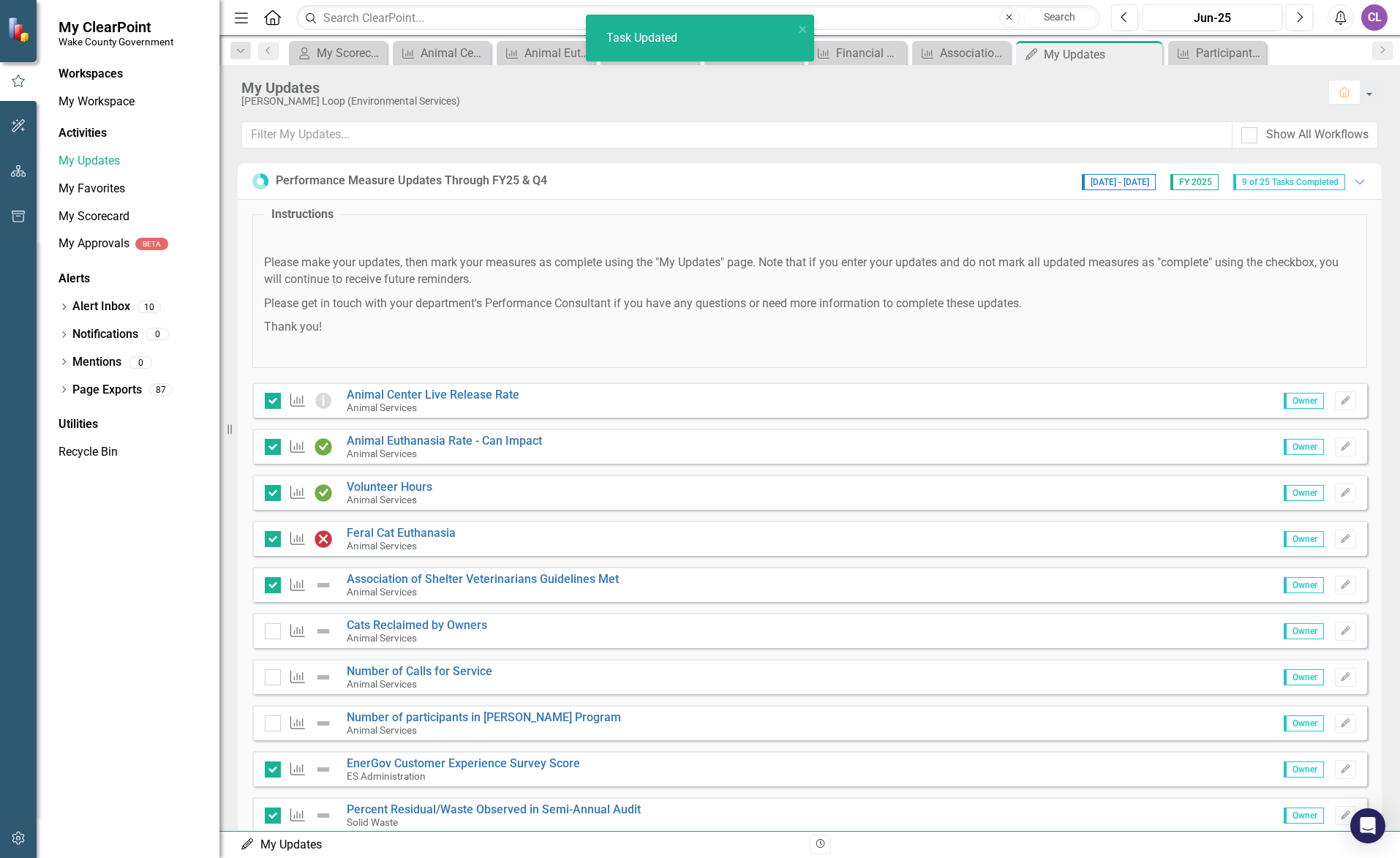
checkbox input "true"
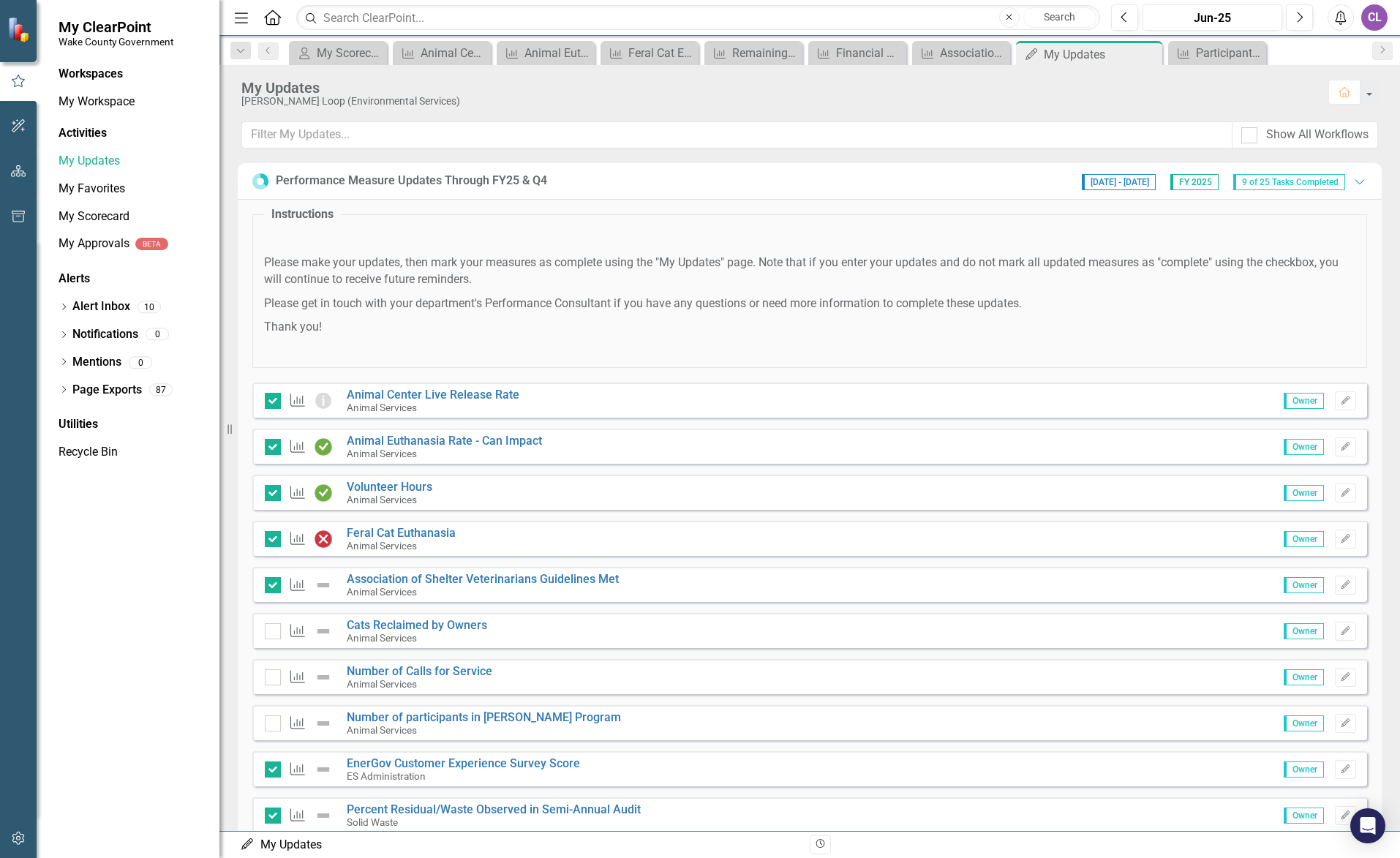
scroll to position [73, 0]
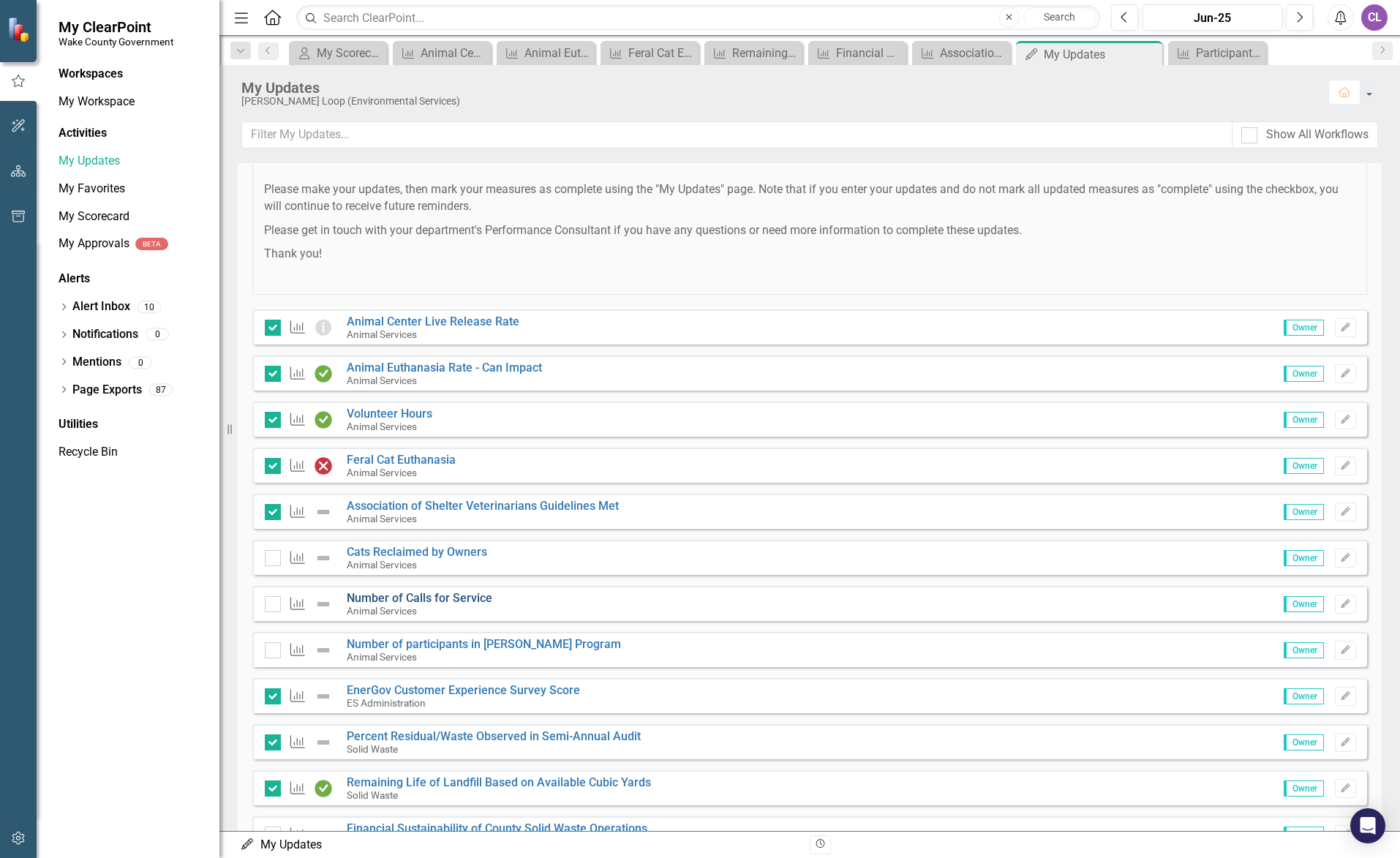
click at [386, 596] on link "Number of Calls for Service" at bounding box center [419, 597] width 146 height 14
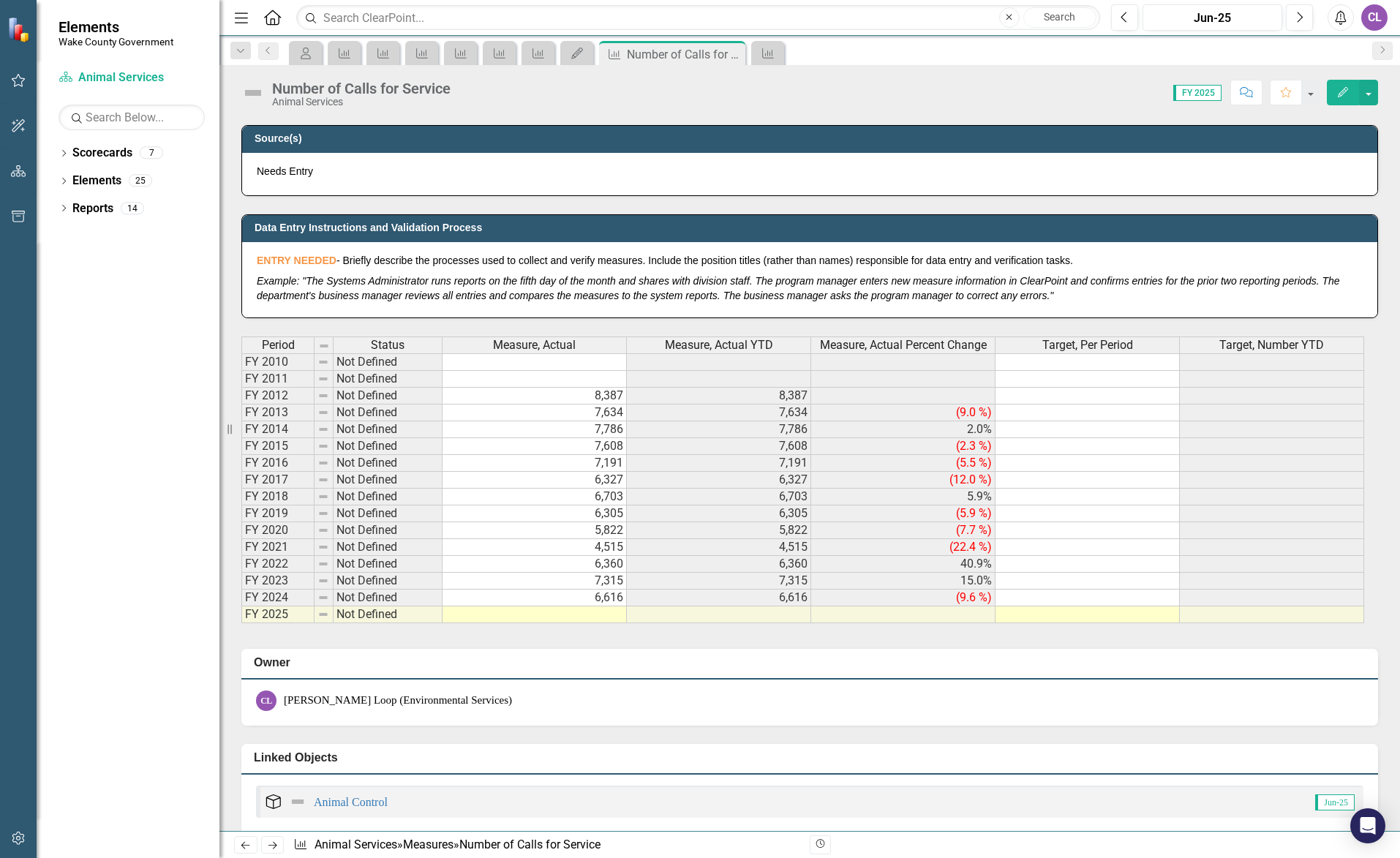
scroll to position [658, 0]
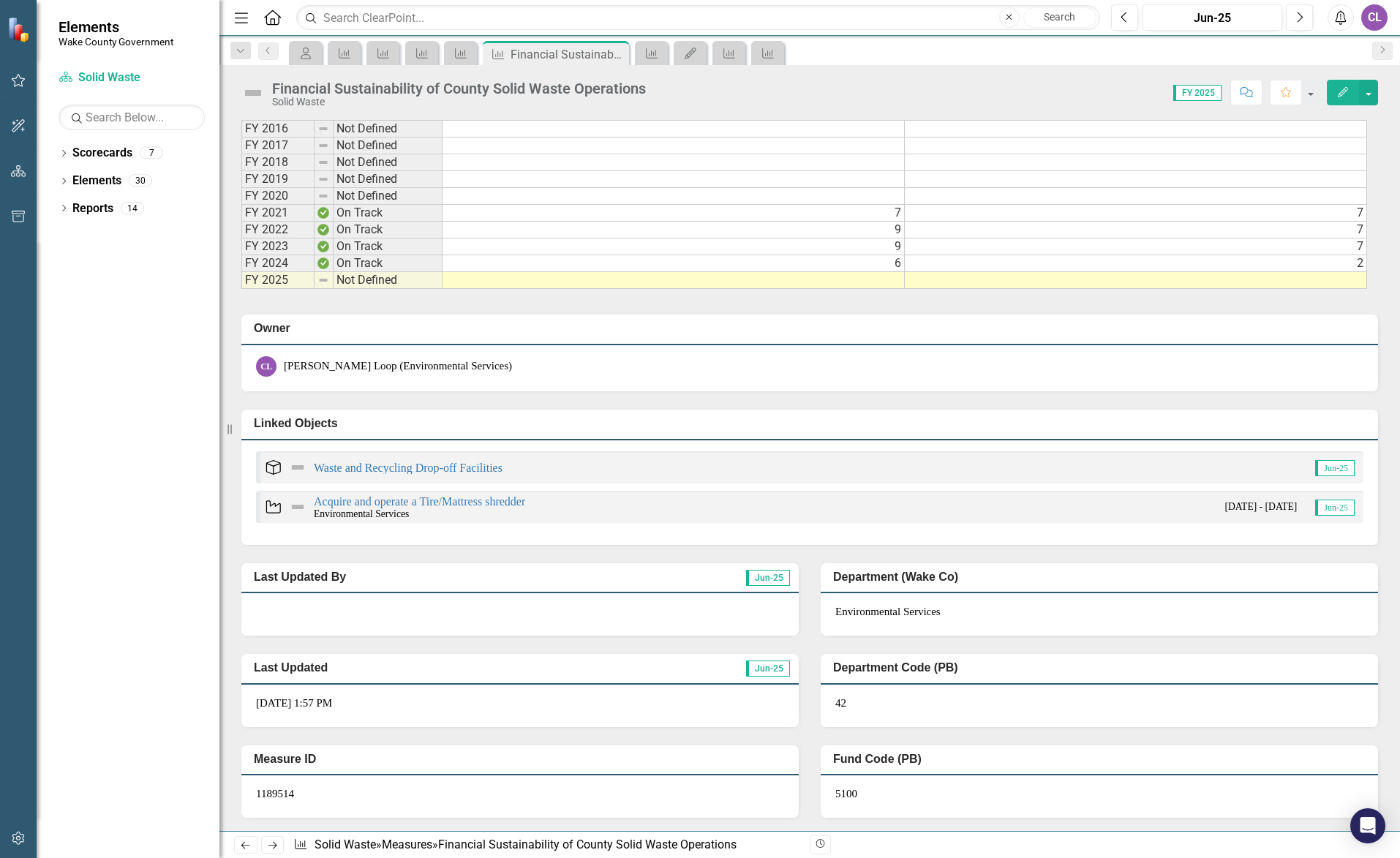
scroll to position [1024, 0]
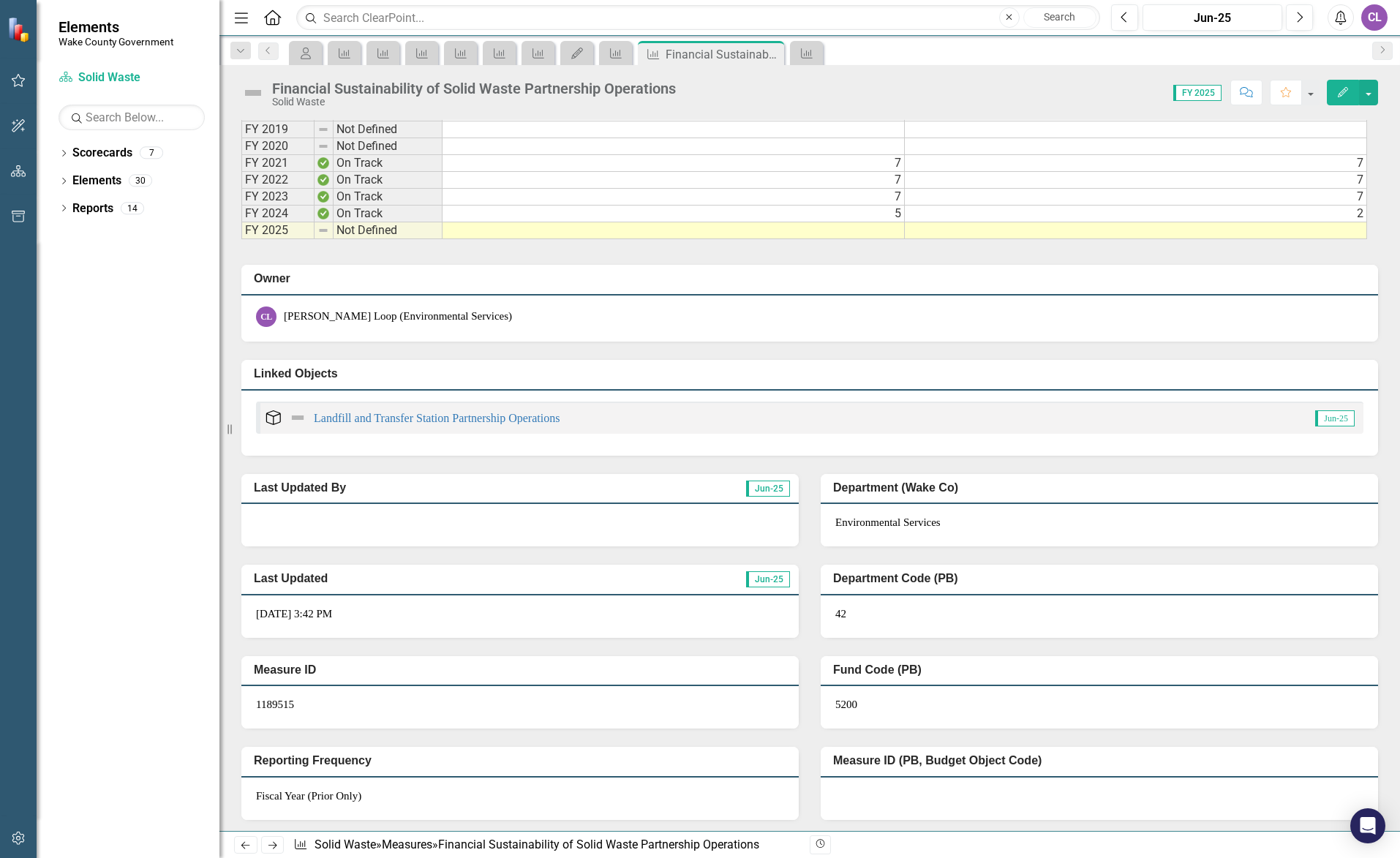
scroll to position [1024, 0]
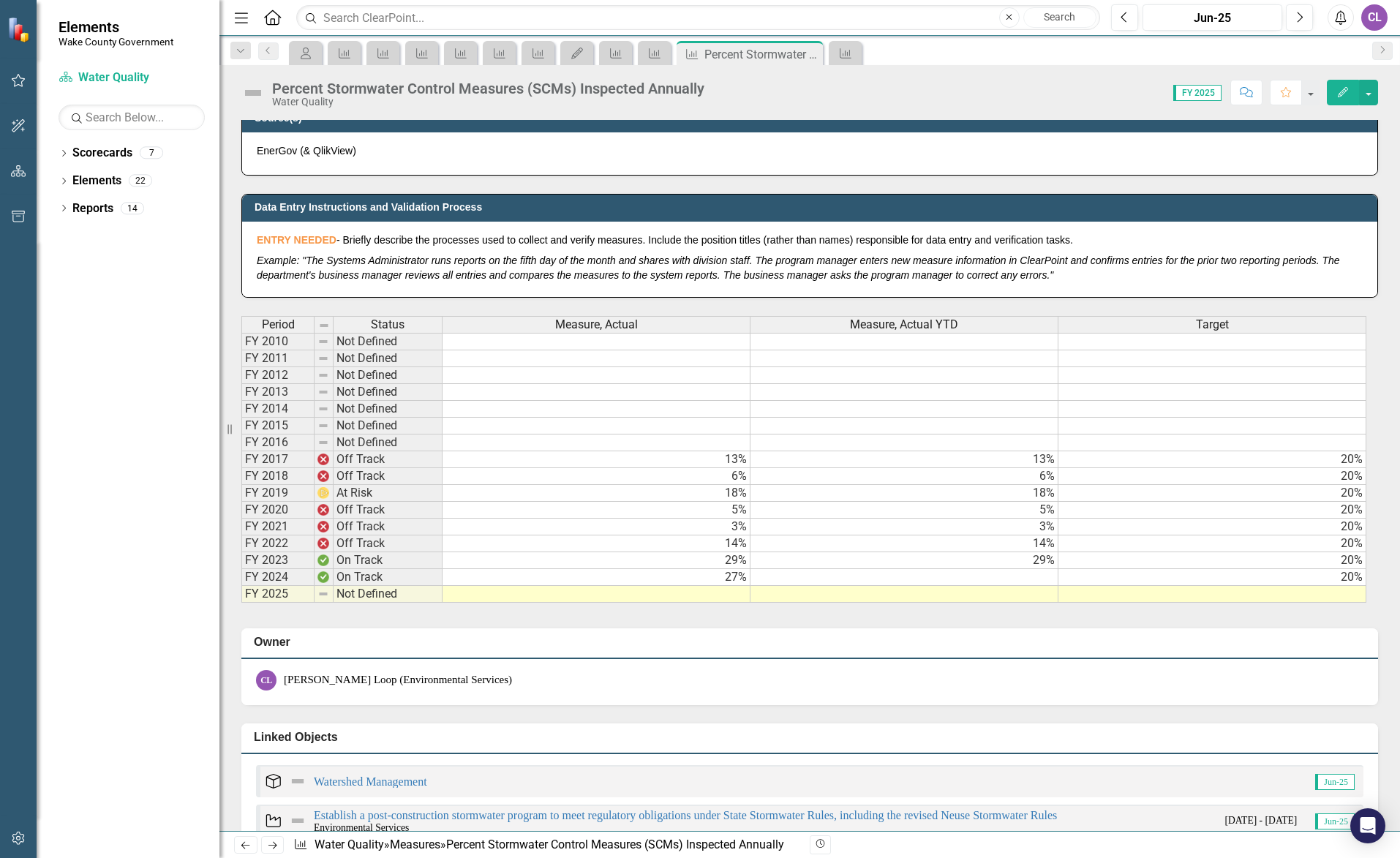
scroll to position [658, 0]
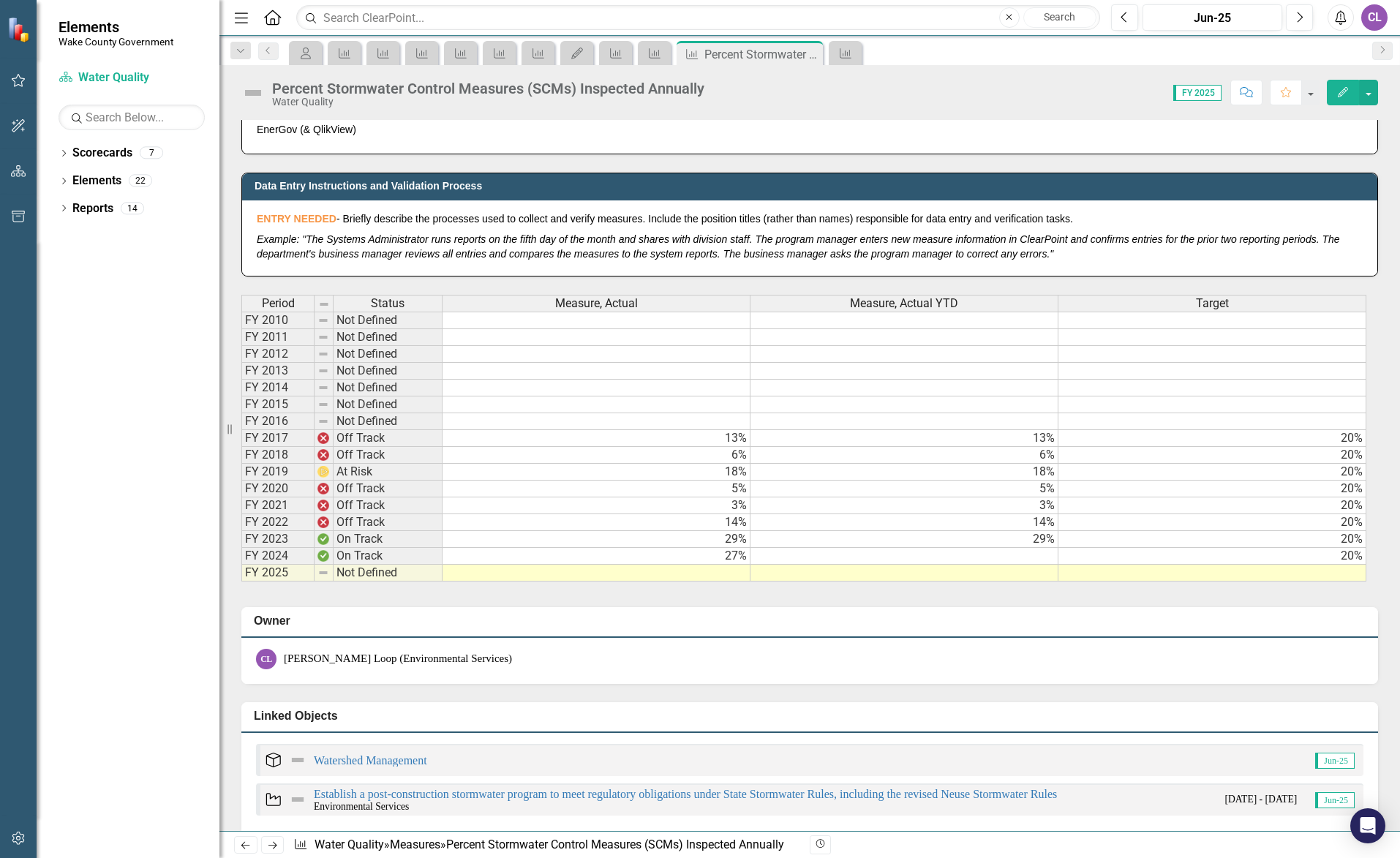
click at [715, 577] on td at bounding box center [596, 573] width 308 height 17
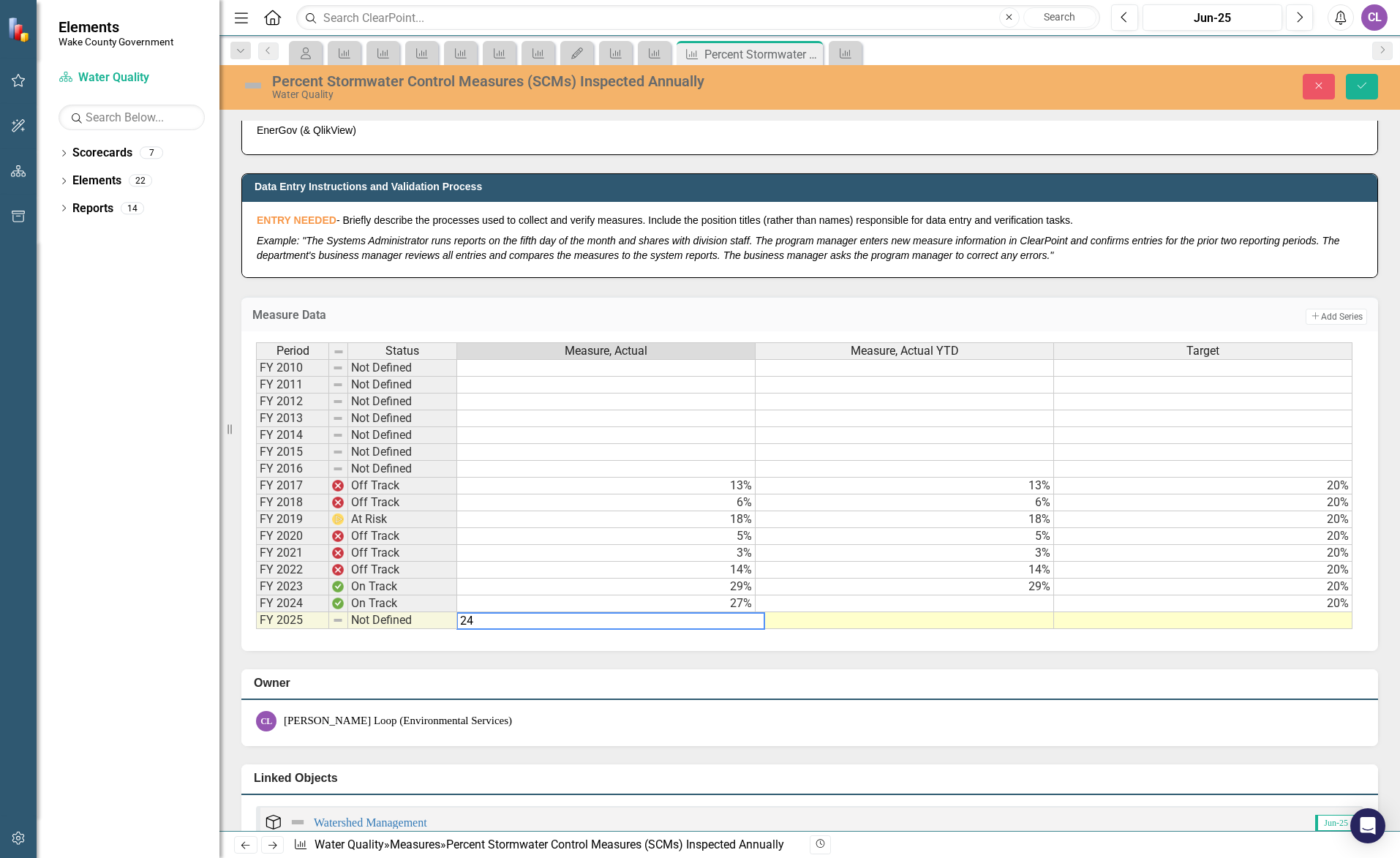
type textarea "24"
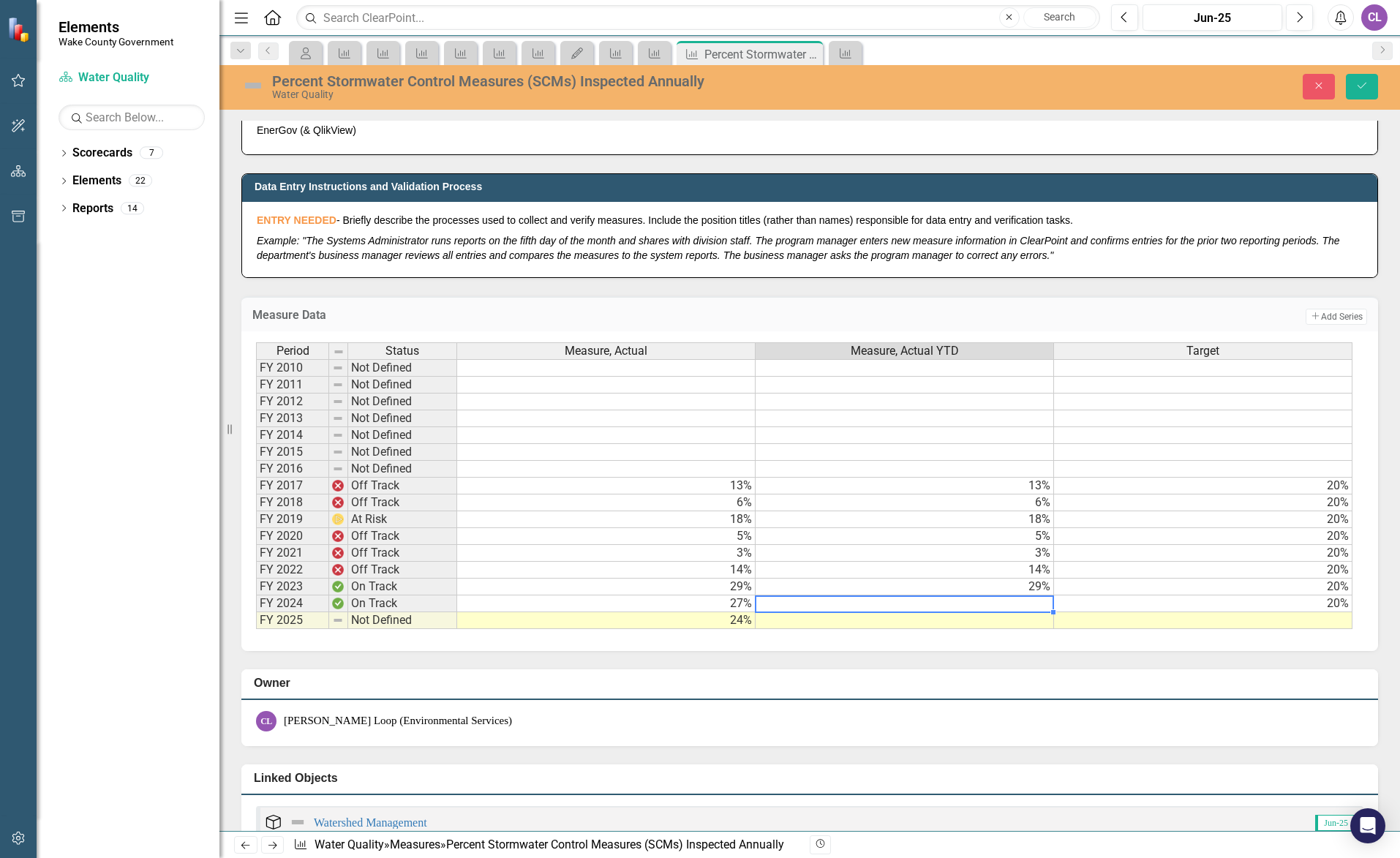
click at [1010, 602] on td at bounding box center [905, 603] width 298 height 17
click at [1362, 84] on icon "Save" at bounding box center [1362, 86] width 13 height 10
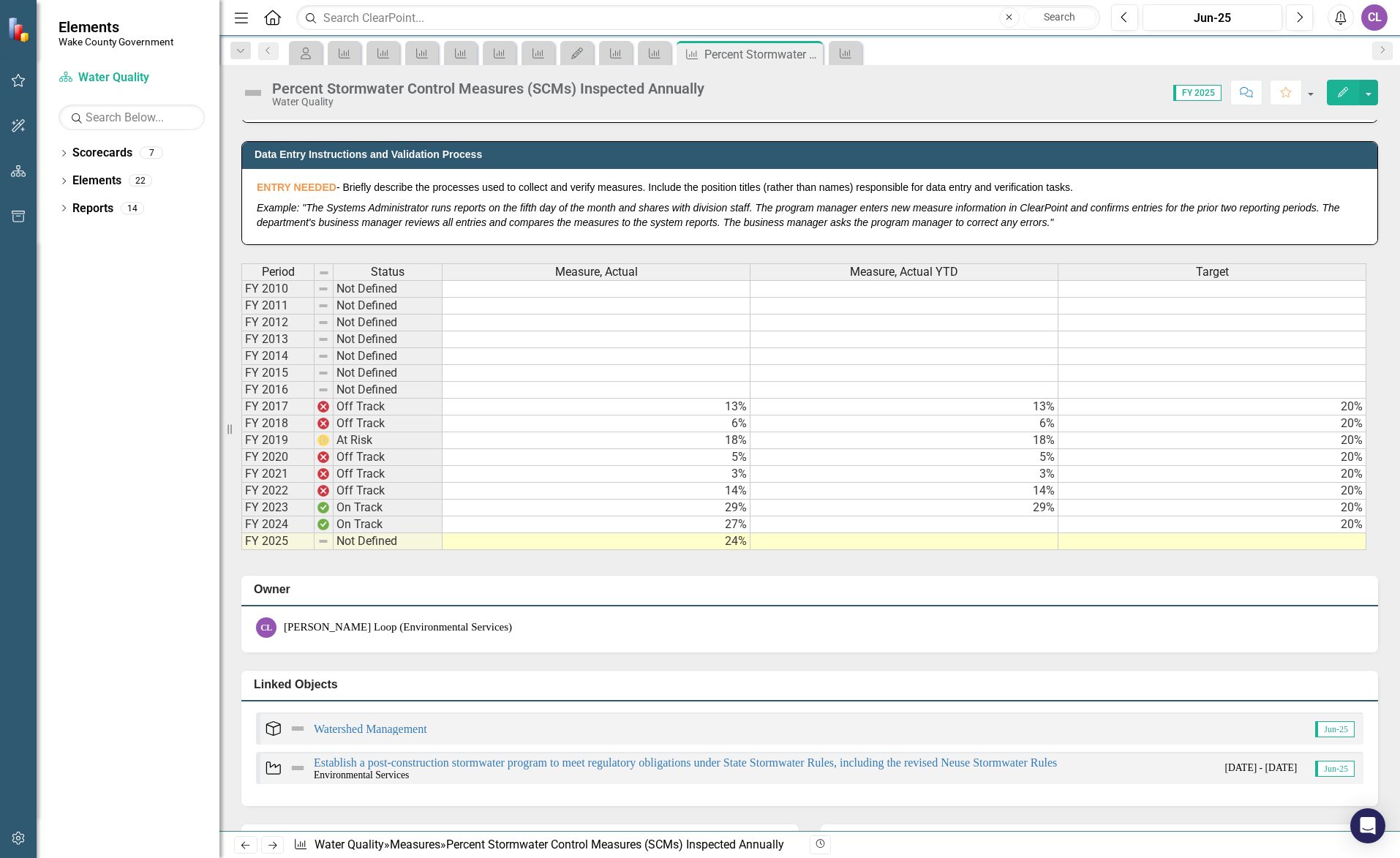
scroll to position [731, 0]
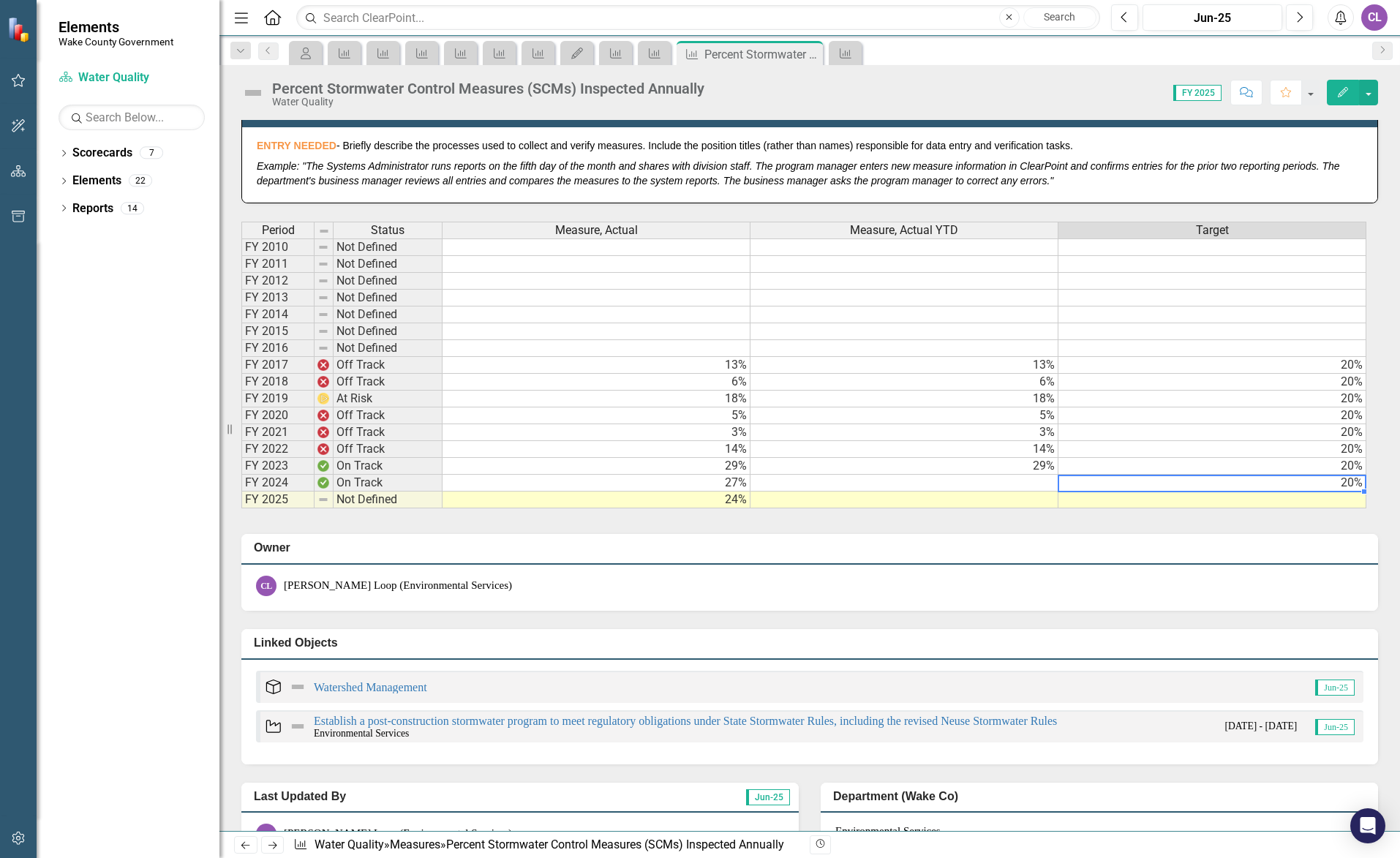
click at [1240, 481] on td "20%" at bounding box center [1212, 482] width 308 height 17
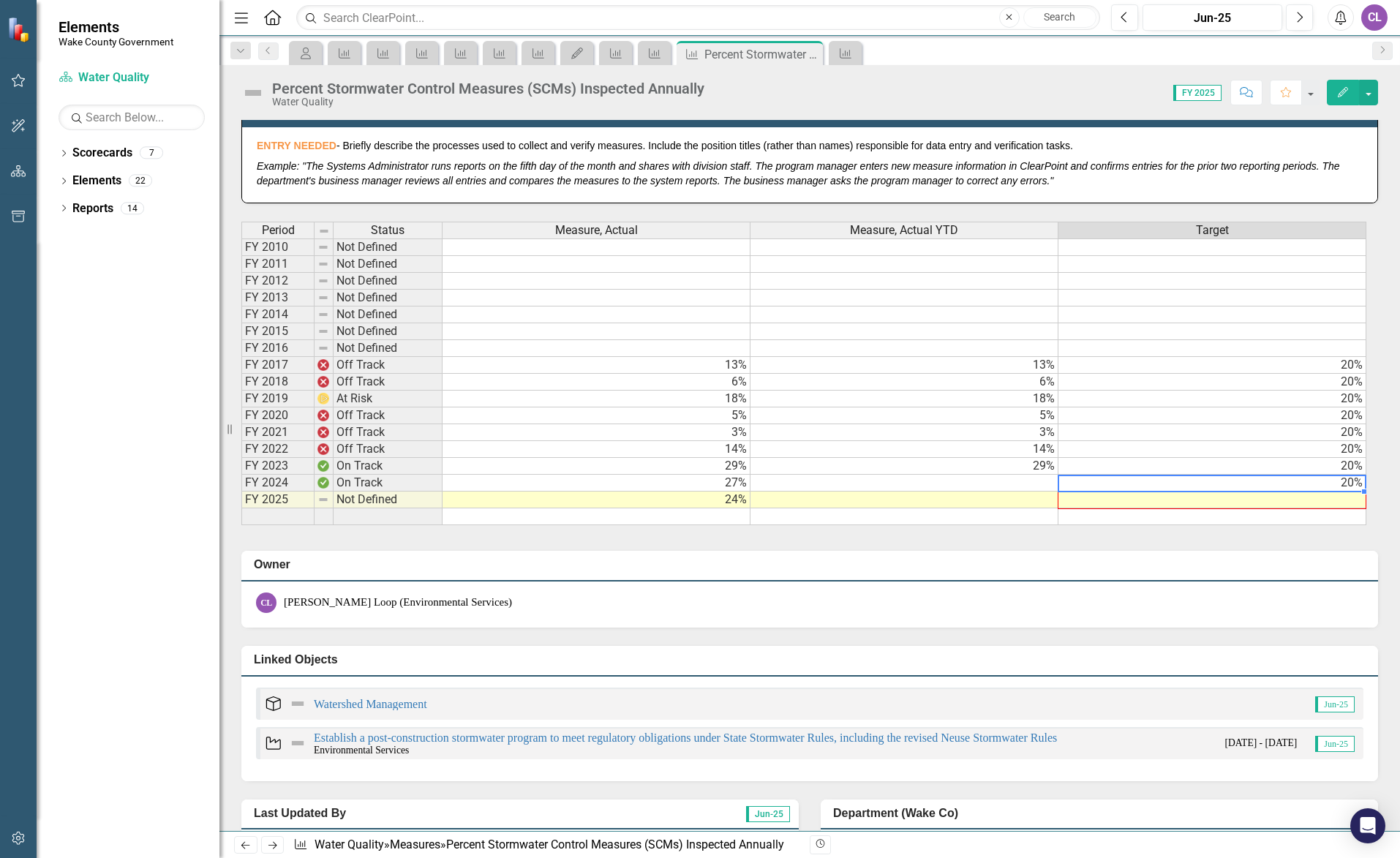
drag, startPoint x: 1363, startPoint y: 491, endPoint x: 1363, endPoint y: 505, distance: 14.0
click at [242, 505] on div "Period Status Measure, Actual Measure, Actual YTD Target FY 2010 Not Defined FY…" at bounding box center [242, 373] width 0 height 303
type textarea "20"
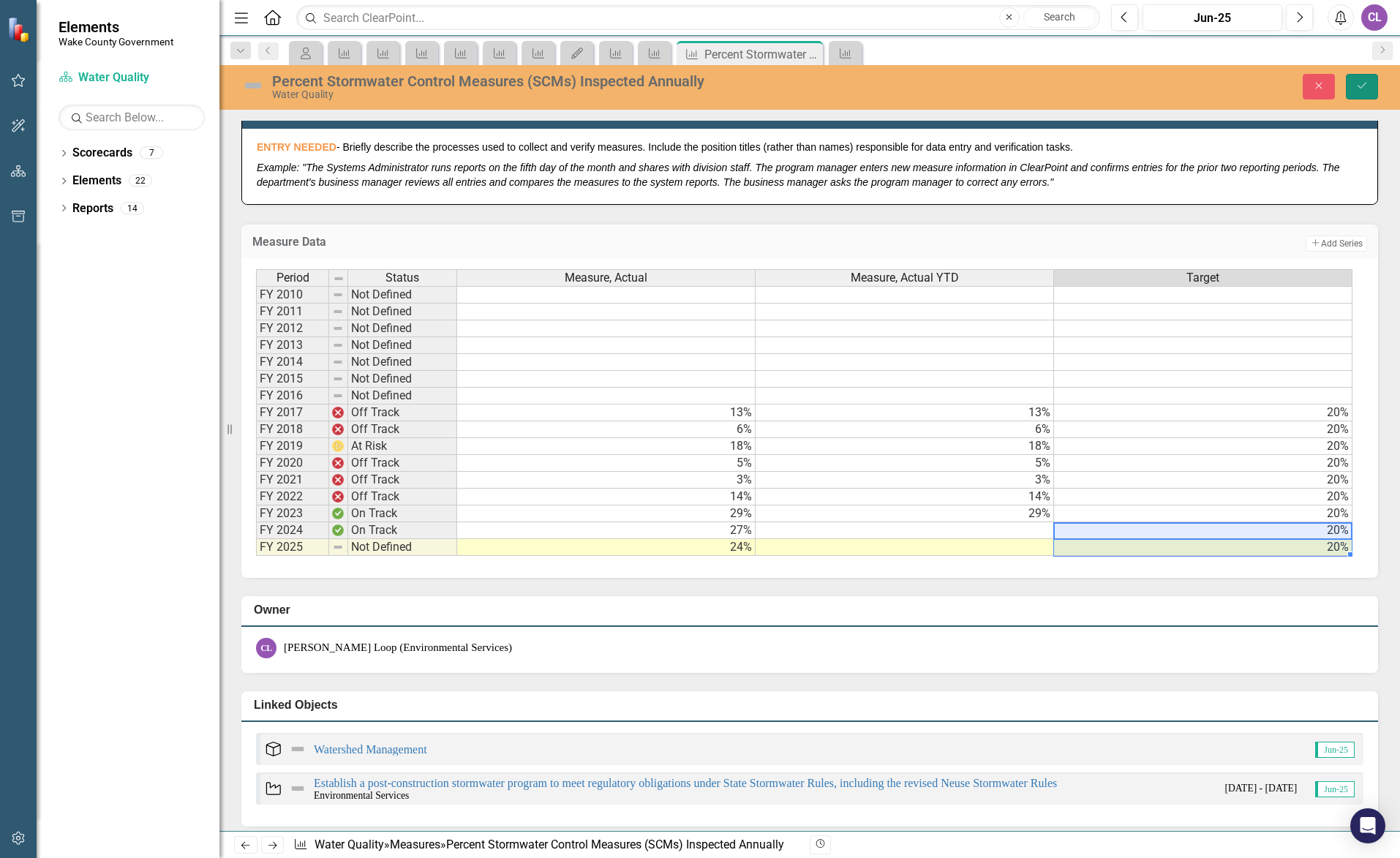
click at [1353, 82] on button "Save" at bounding box center [1362, 86] width 32 height 26
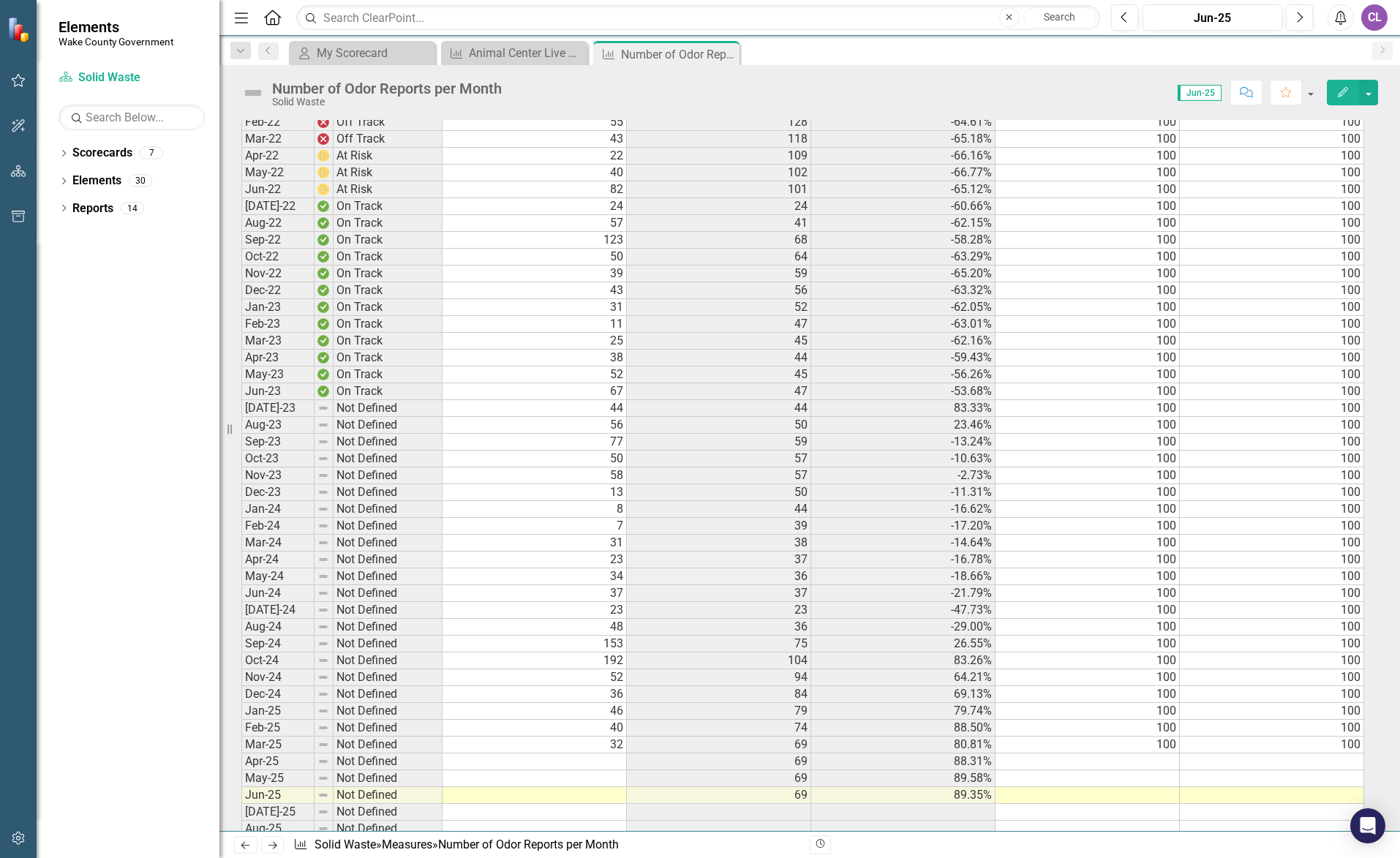
scroll to position [2047, 0]
click at [593, 756] on td at bounding box center [534, 760] width 184 height 17
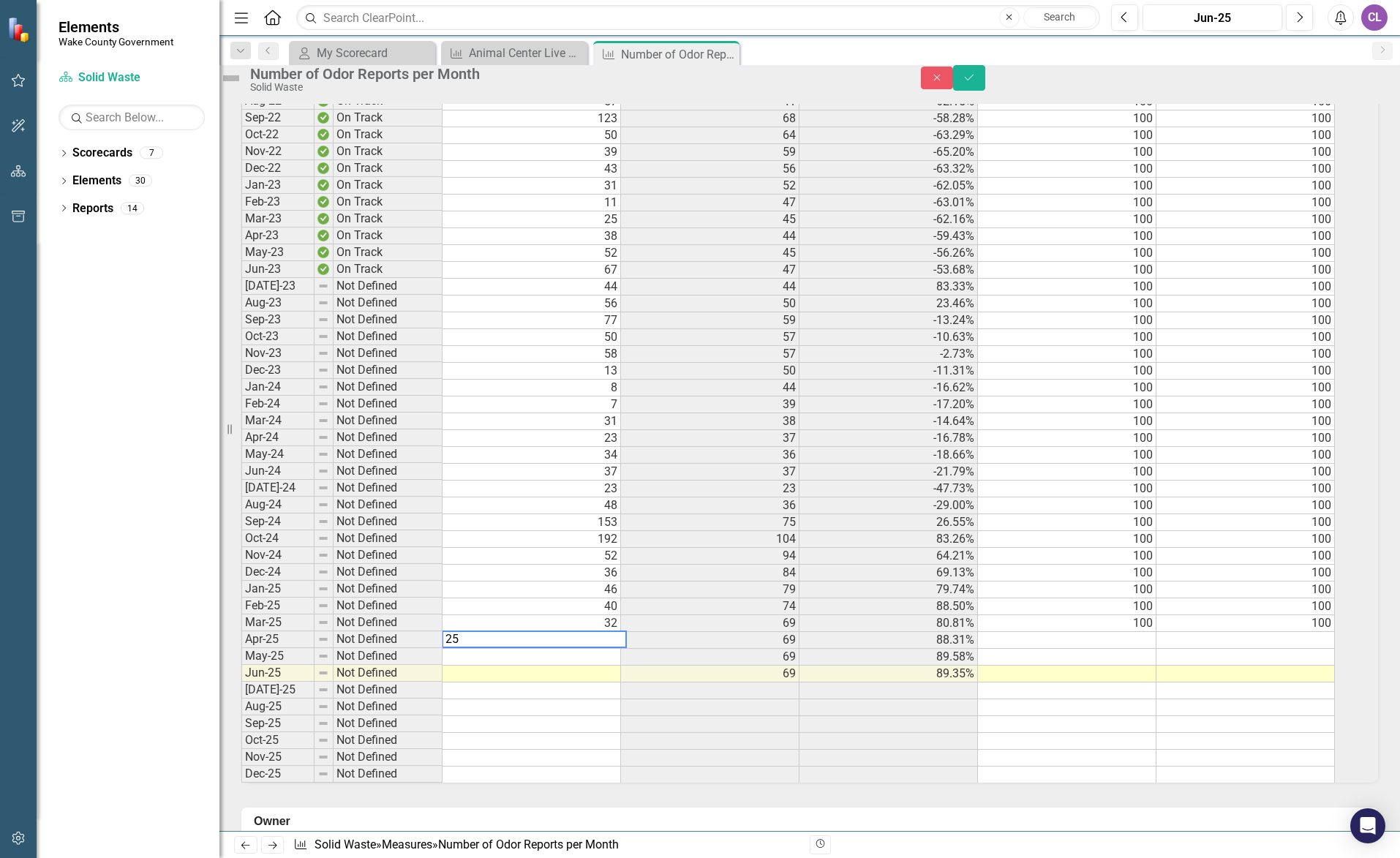
scroll to position [2193, 0]
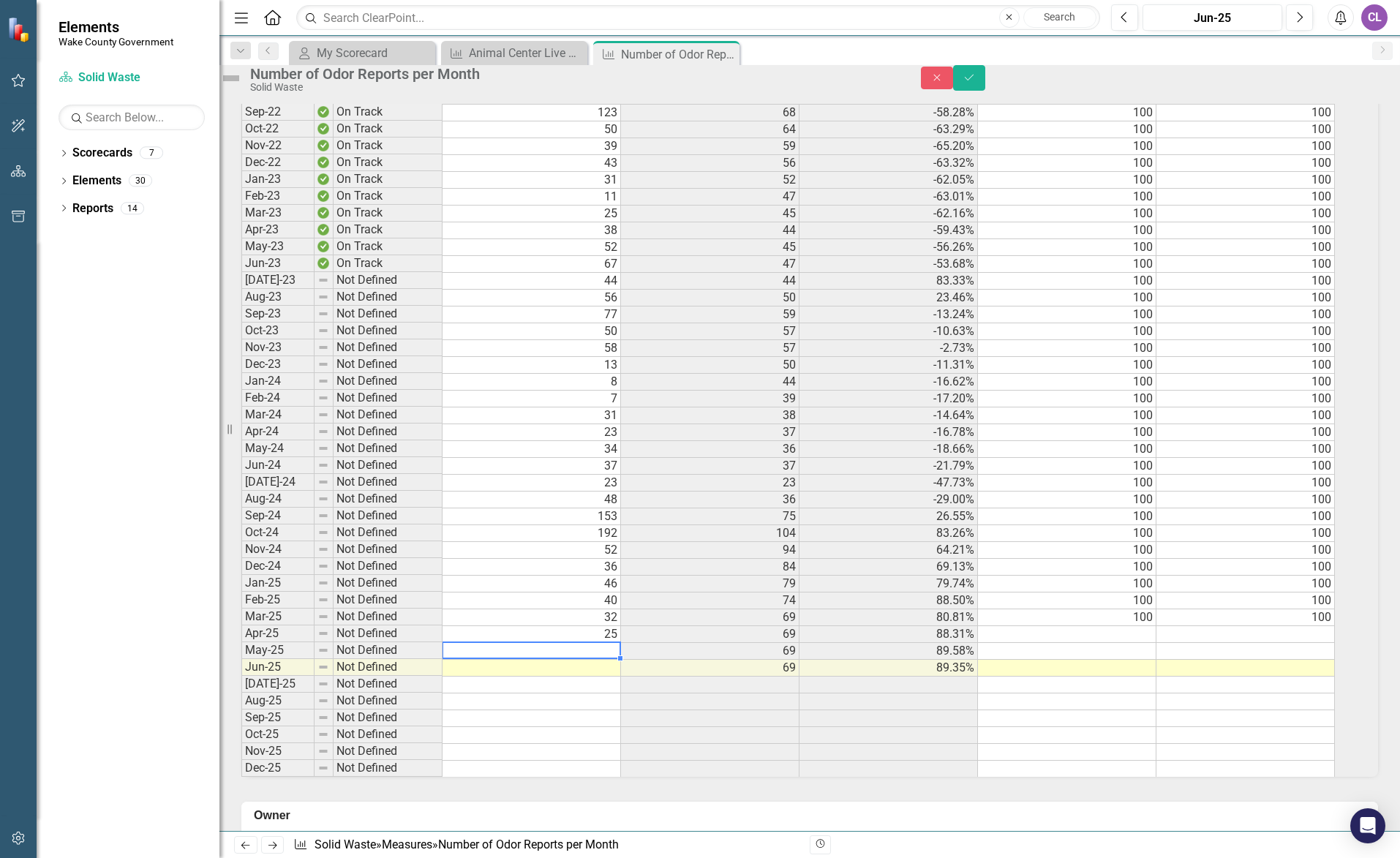
click at [591, 660] on td at bounding box center [531, 651] width 178 height 17
click at [598, 676] on td at bounding box center [531, 668] width 178 height 17
type textarea "95"
click at [1125, 626] on td "100" at bounding box center [1067, 617] width 178 height 17
click at [1157, 626] on td "100" at bounding box center [1067, 617] width 178 height 17
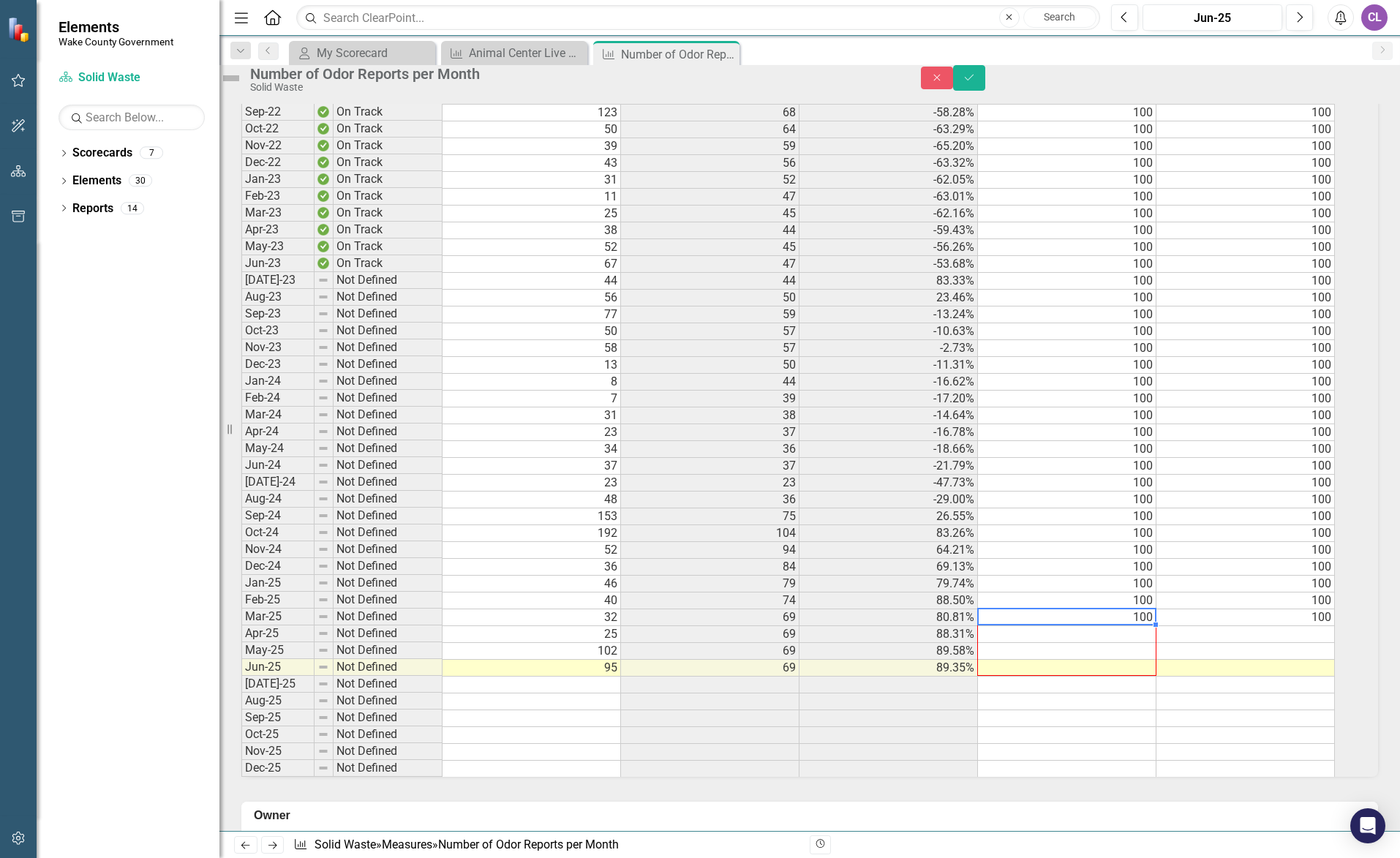
drag, startPoint x: 1170, startPoint y: 652, endPoint x: 1174, endPoint y: 703, distance: 51.2
click at [1312, 626] on td "100" at bounding box center [1246, 617] width 178 height 17
drag, startPoint x: 1351, startPoint y: 652, endPoint x: 1344, endPoint y: 692, distance: 40.6
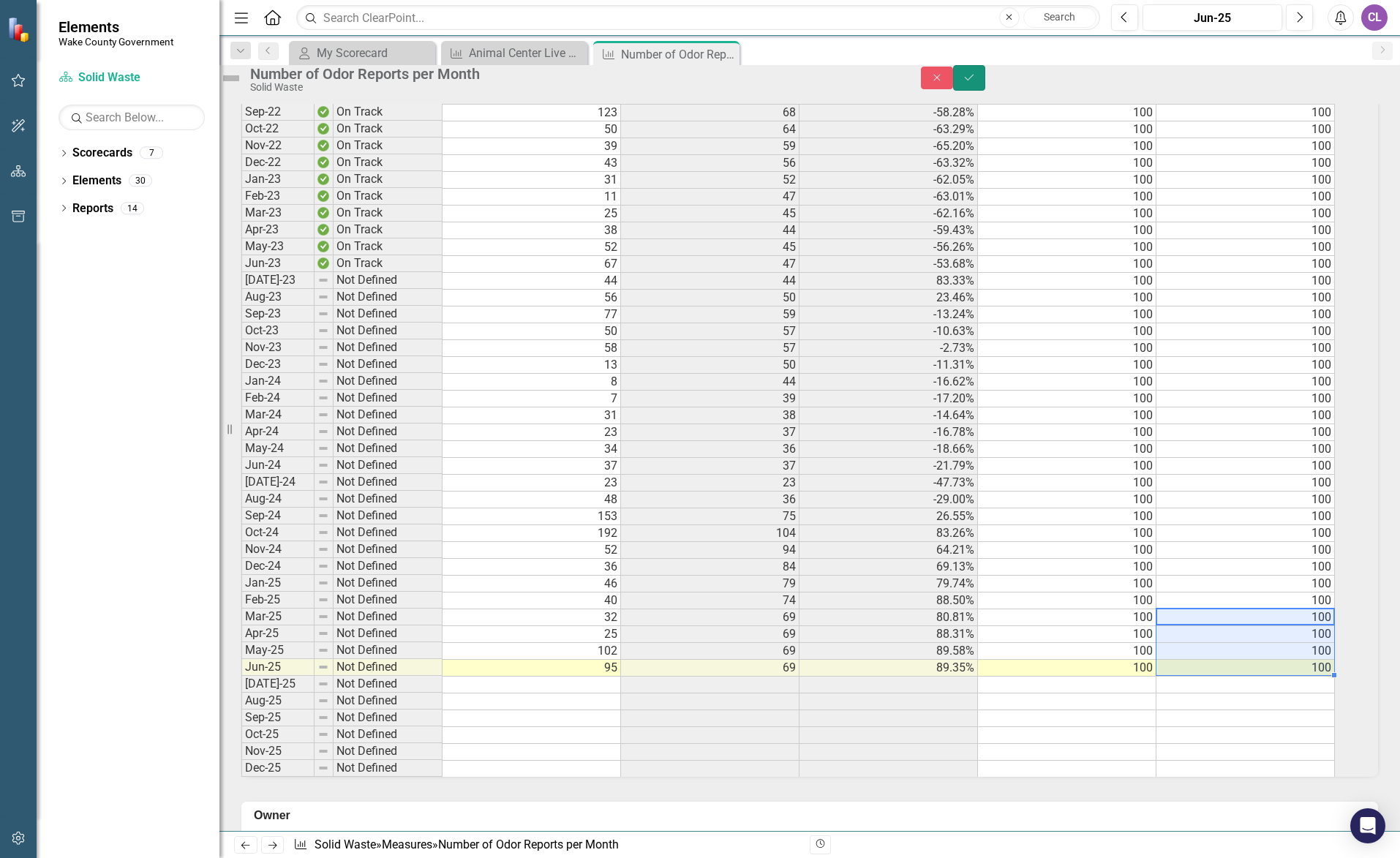
click at [976, 82] on icon "Save" at bounding box center [969, 78] width 13 height 10
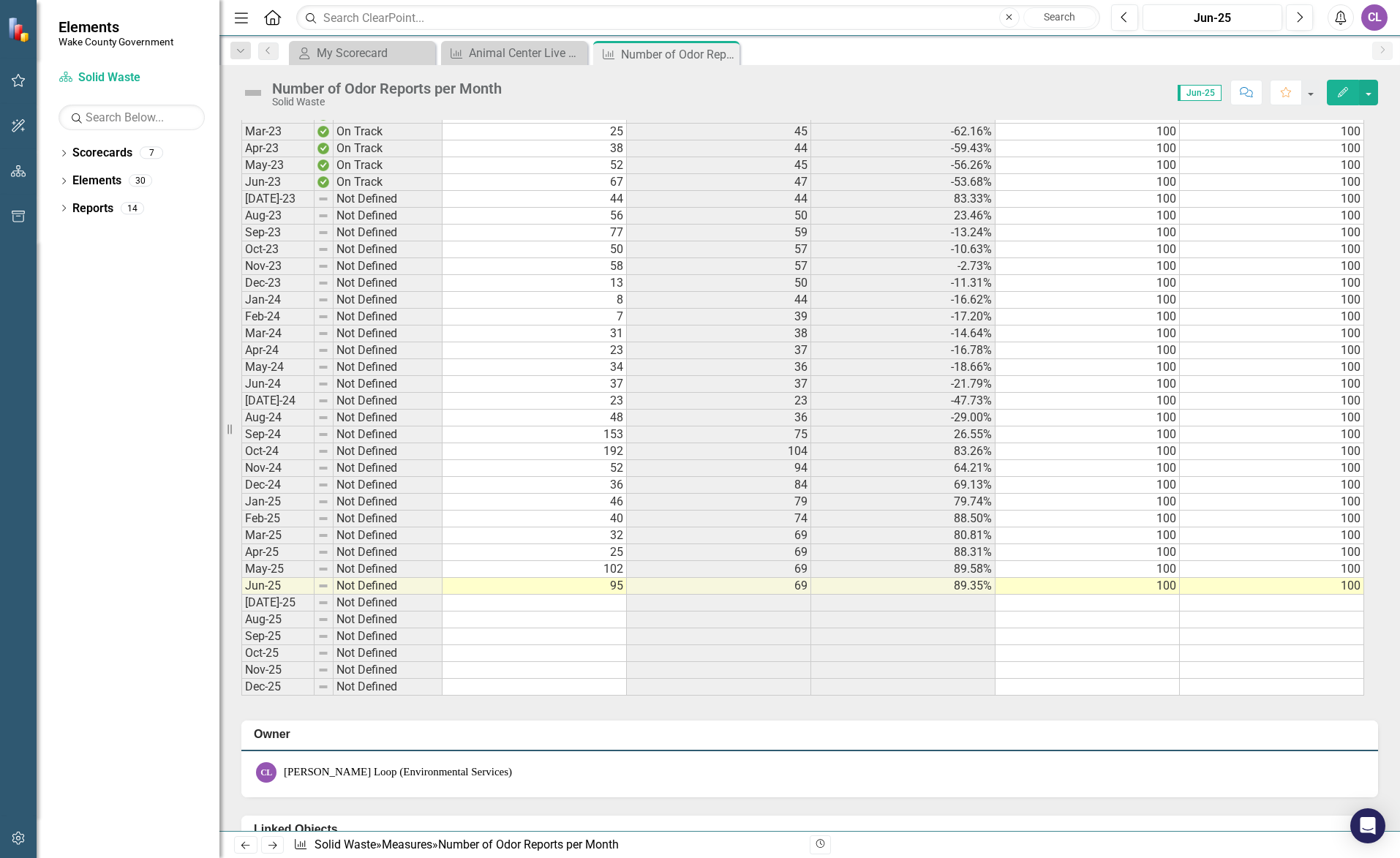
scroll to position [2340, 0]
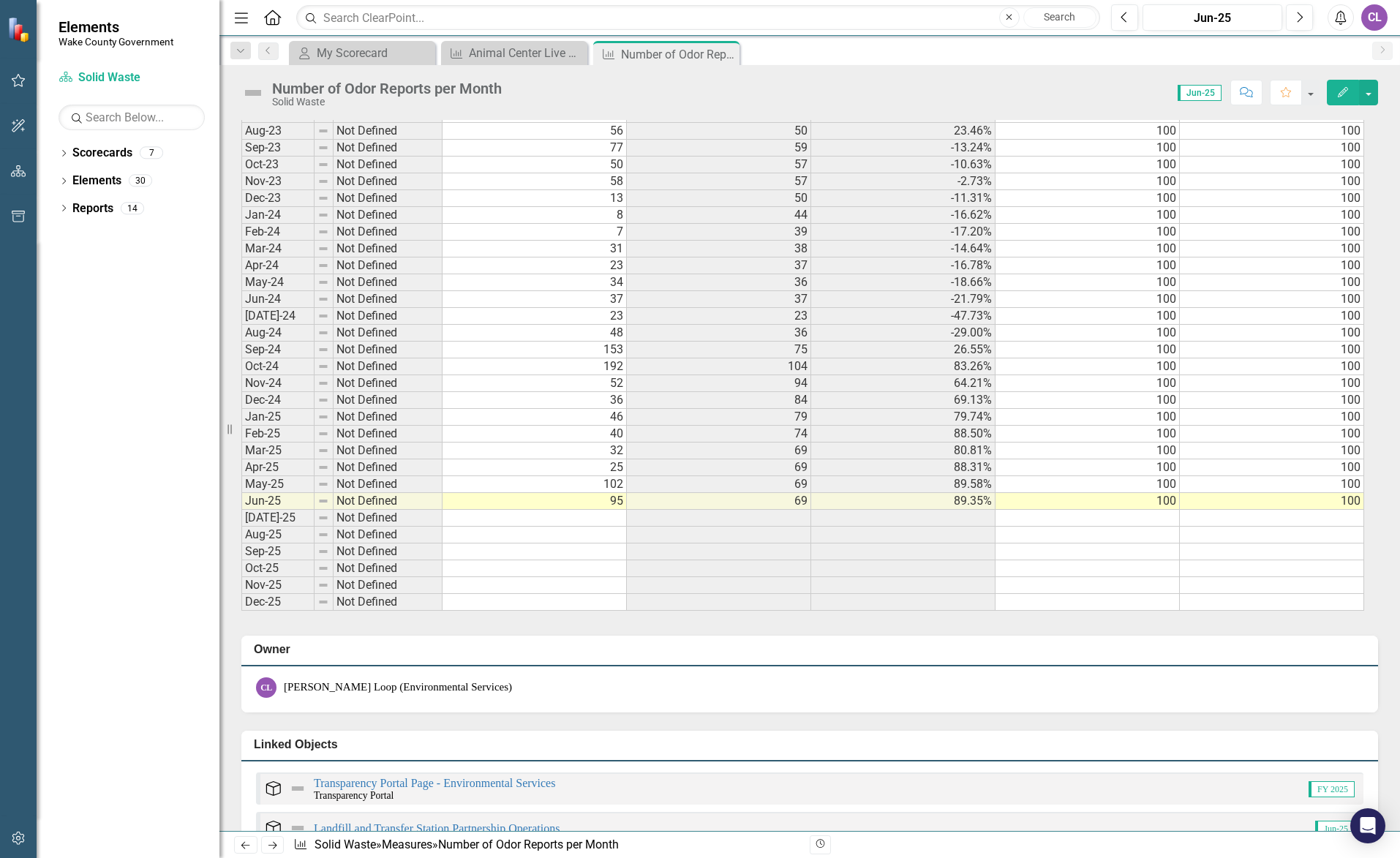
click at [163, 361] on div "Dropdown Scorecards 7 Wake County Strategic Plan Transparency Portal Dropdown E…" at bounding box center [128, 499] width 183 height 716
click at [61, 83] on link "Scorecard Solid Waste" at bounding box center [131, 78] width 146 height 17
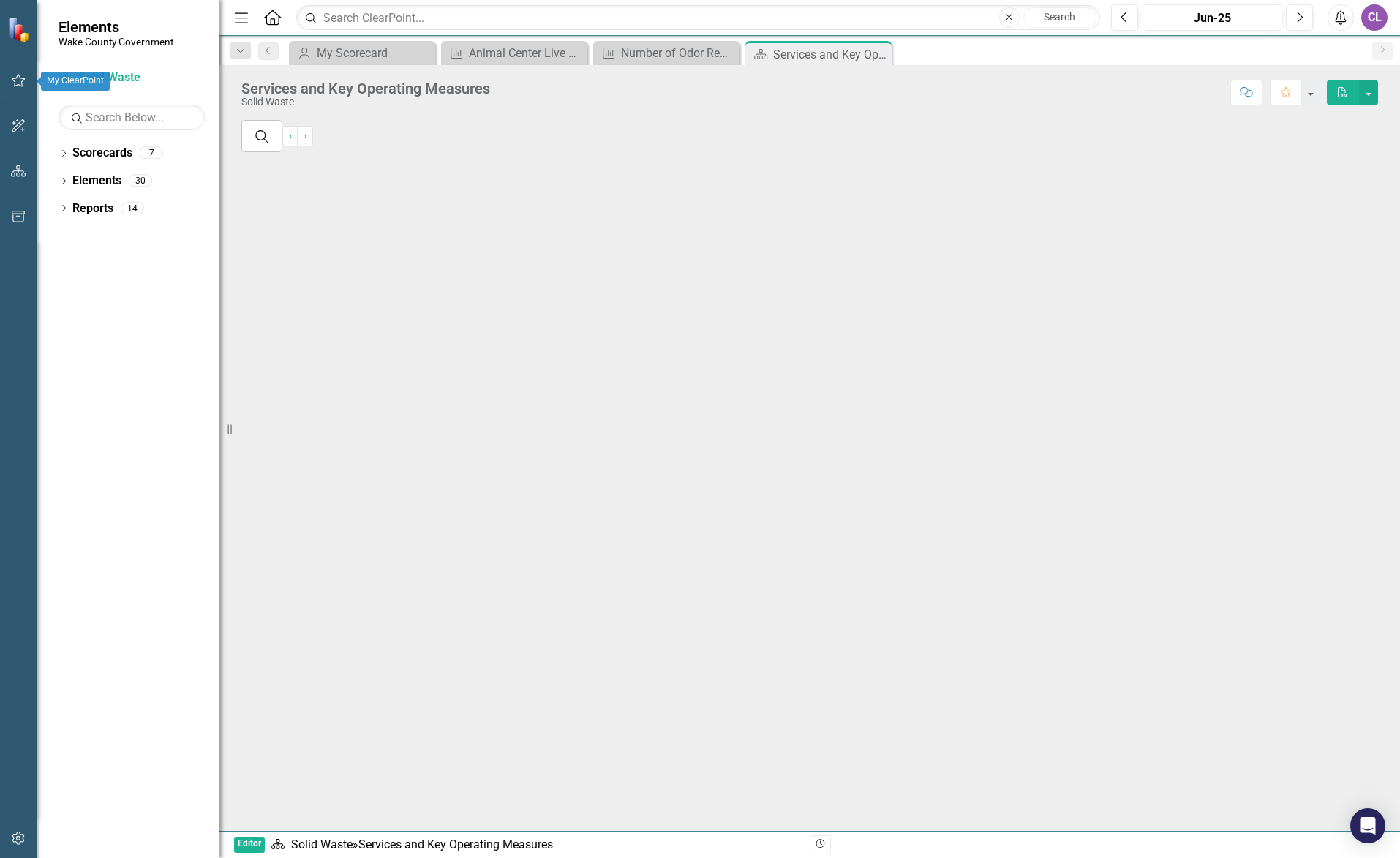
click at [10, 82] on button "button" at bounding box center [18, 81] width 33 height 30
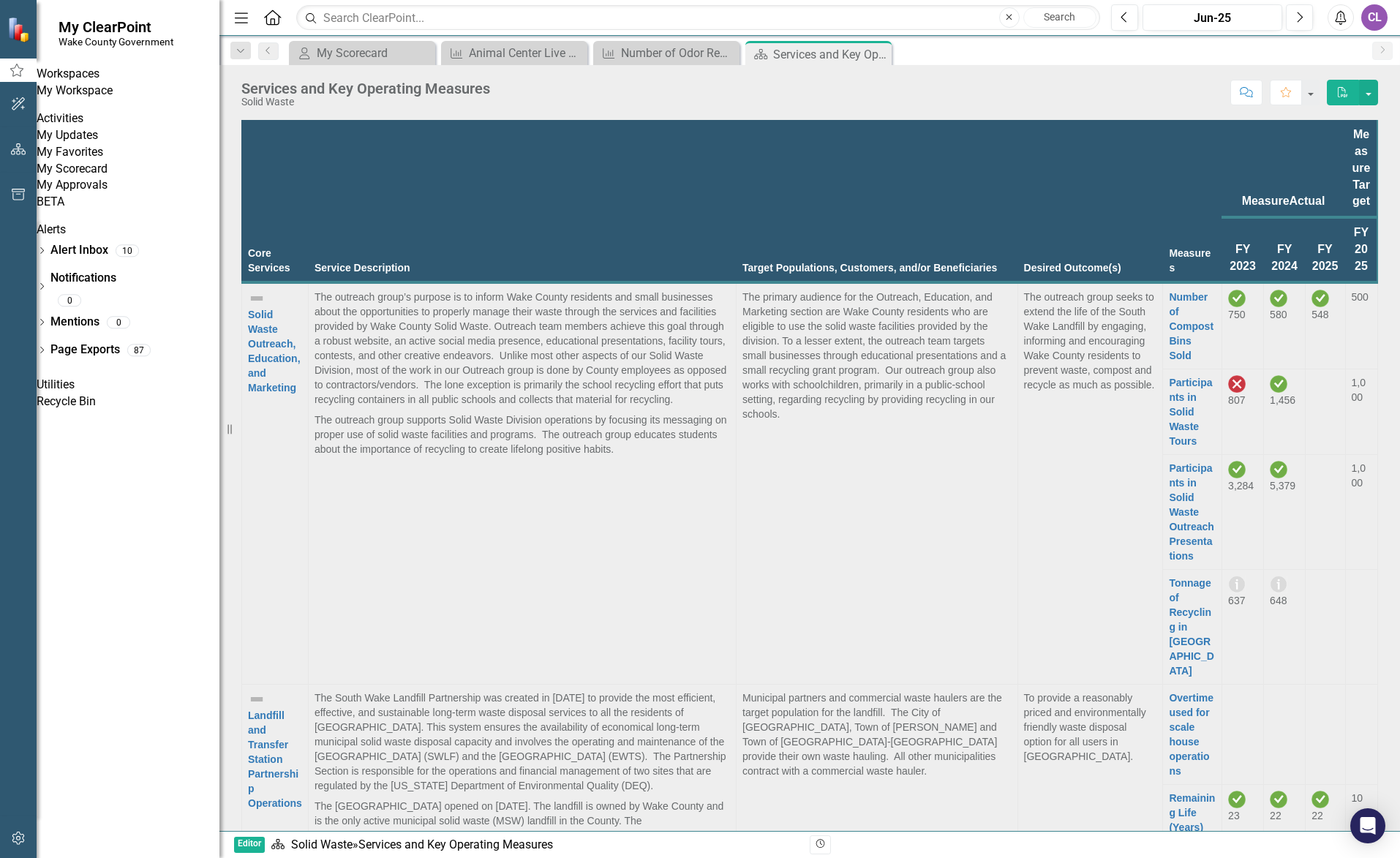
click at [81, 144] on link "My Updates" at bounding box center [128, 135] width 183 height 17
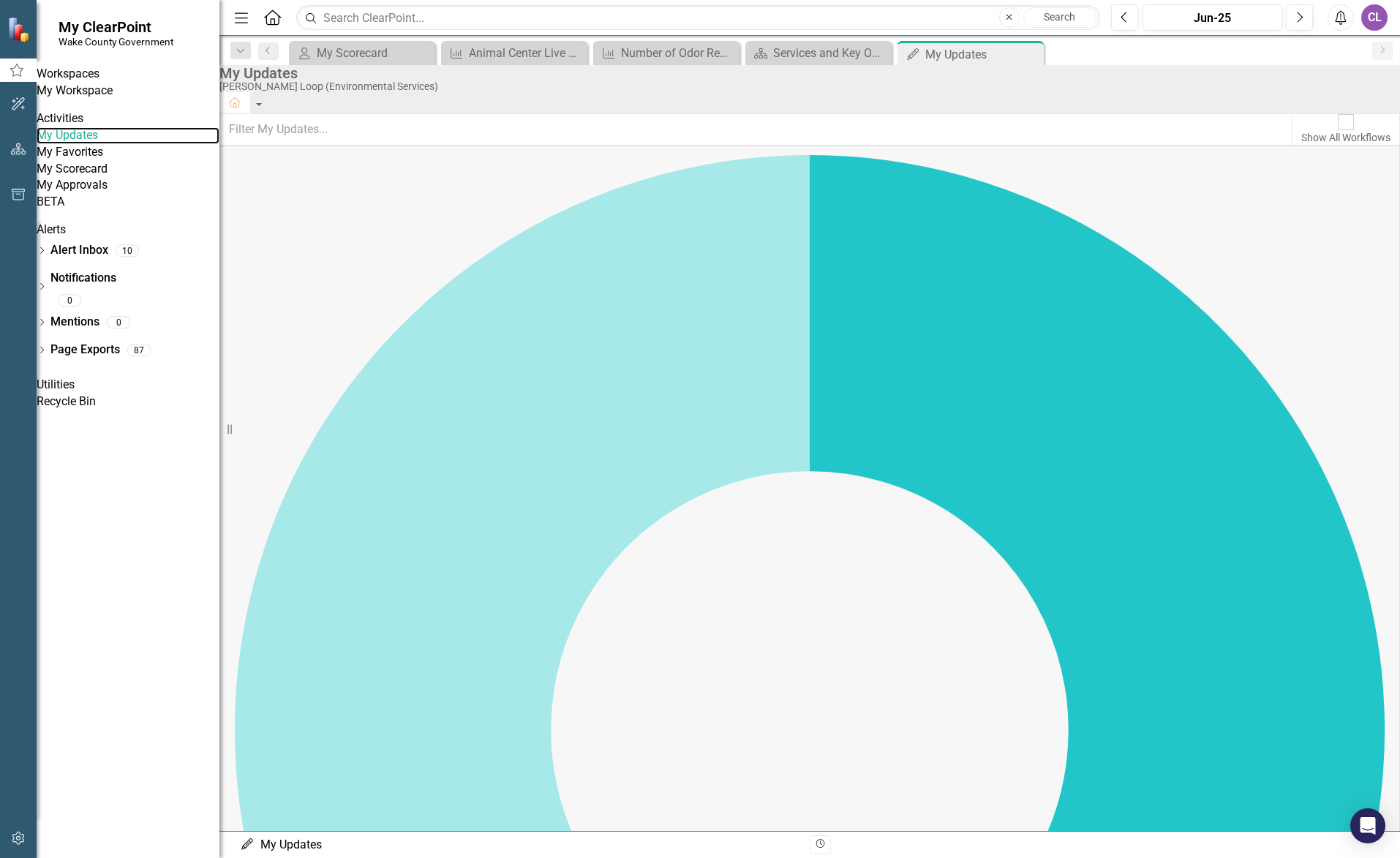
scroll to position [219, 0]
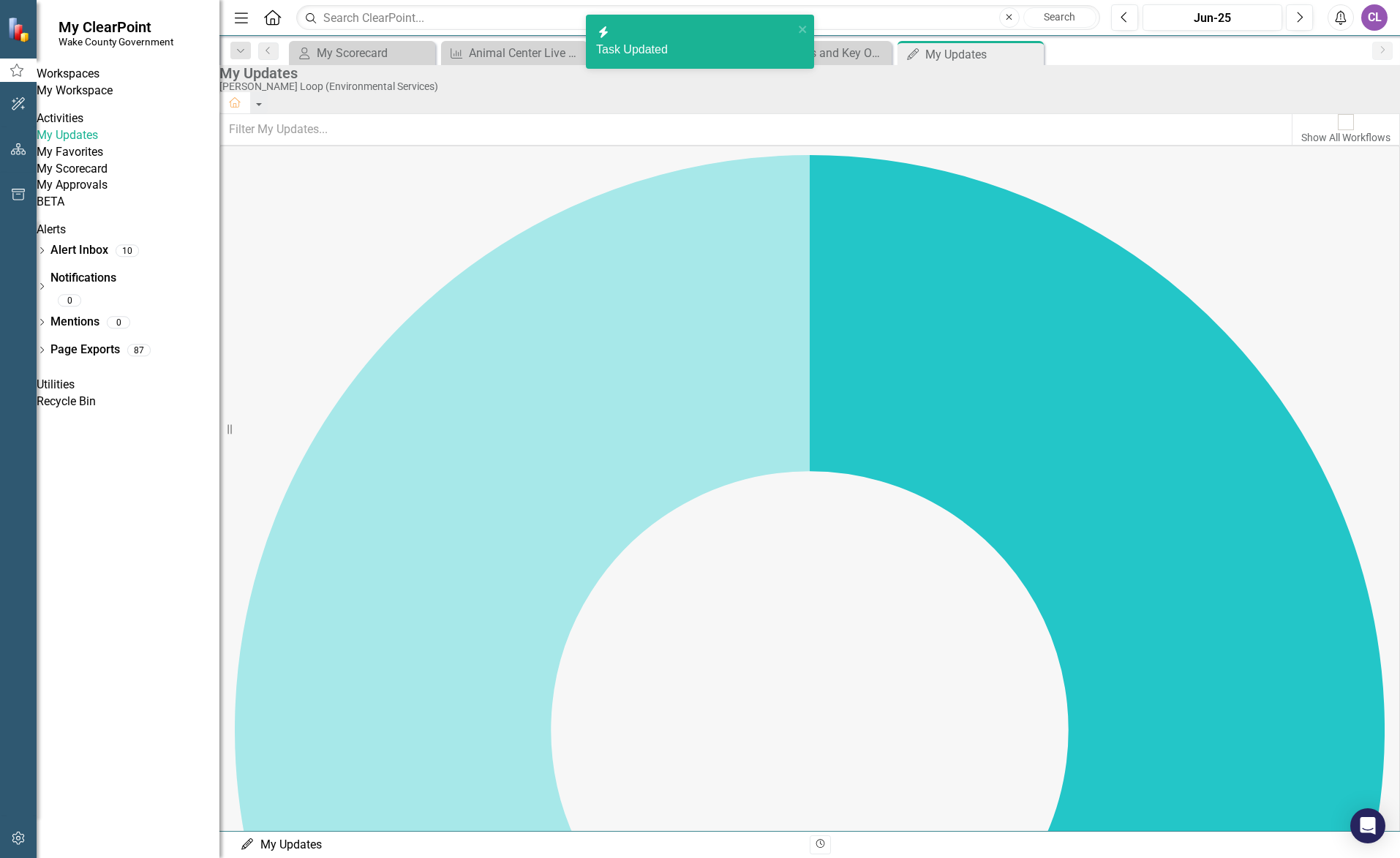
checkbox input "true"
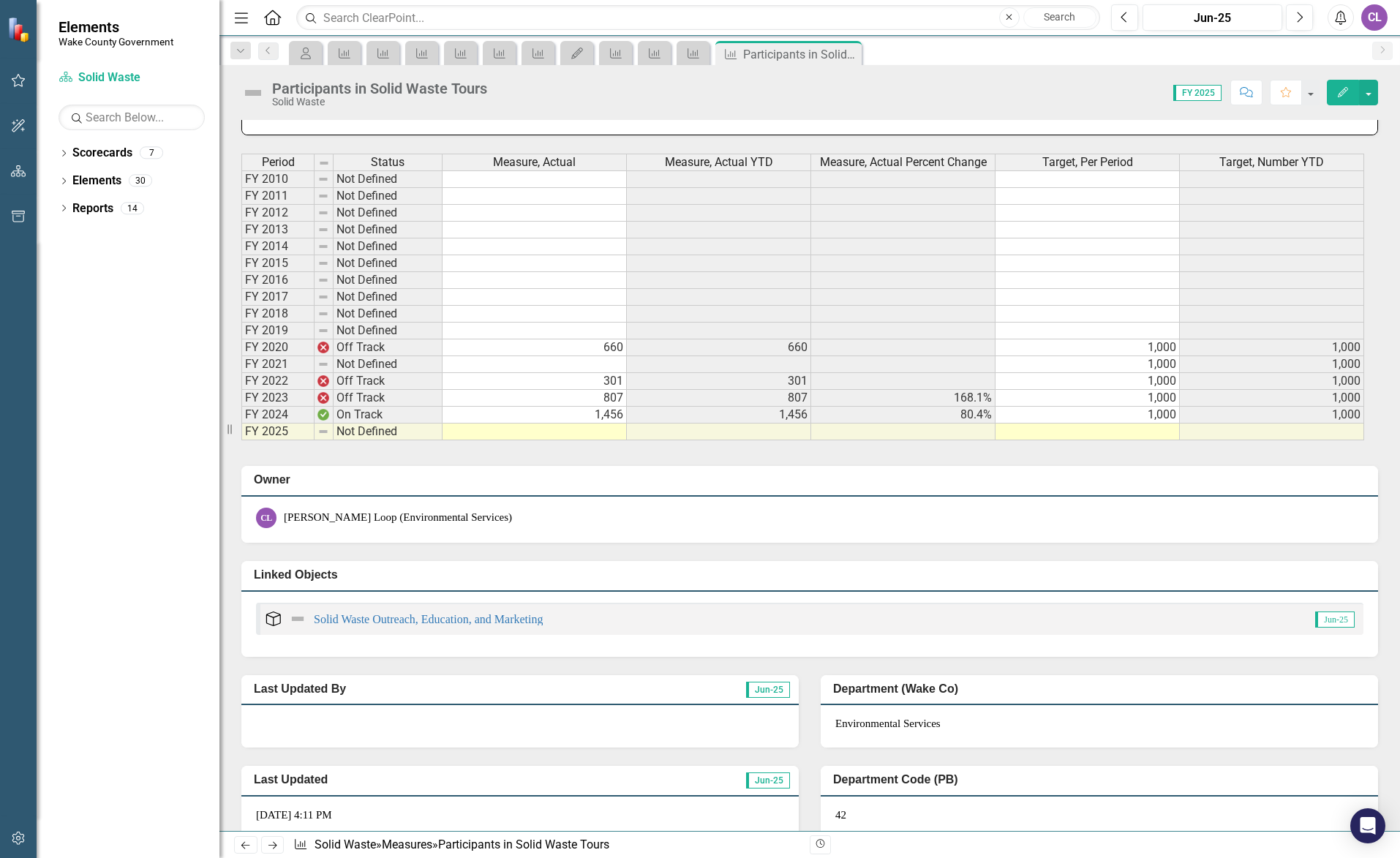
scroll to position [731, 0]
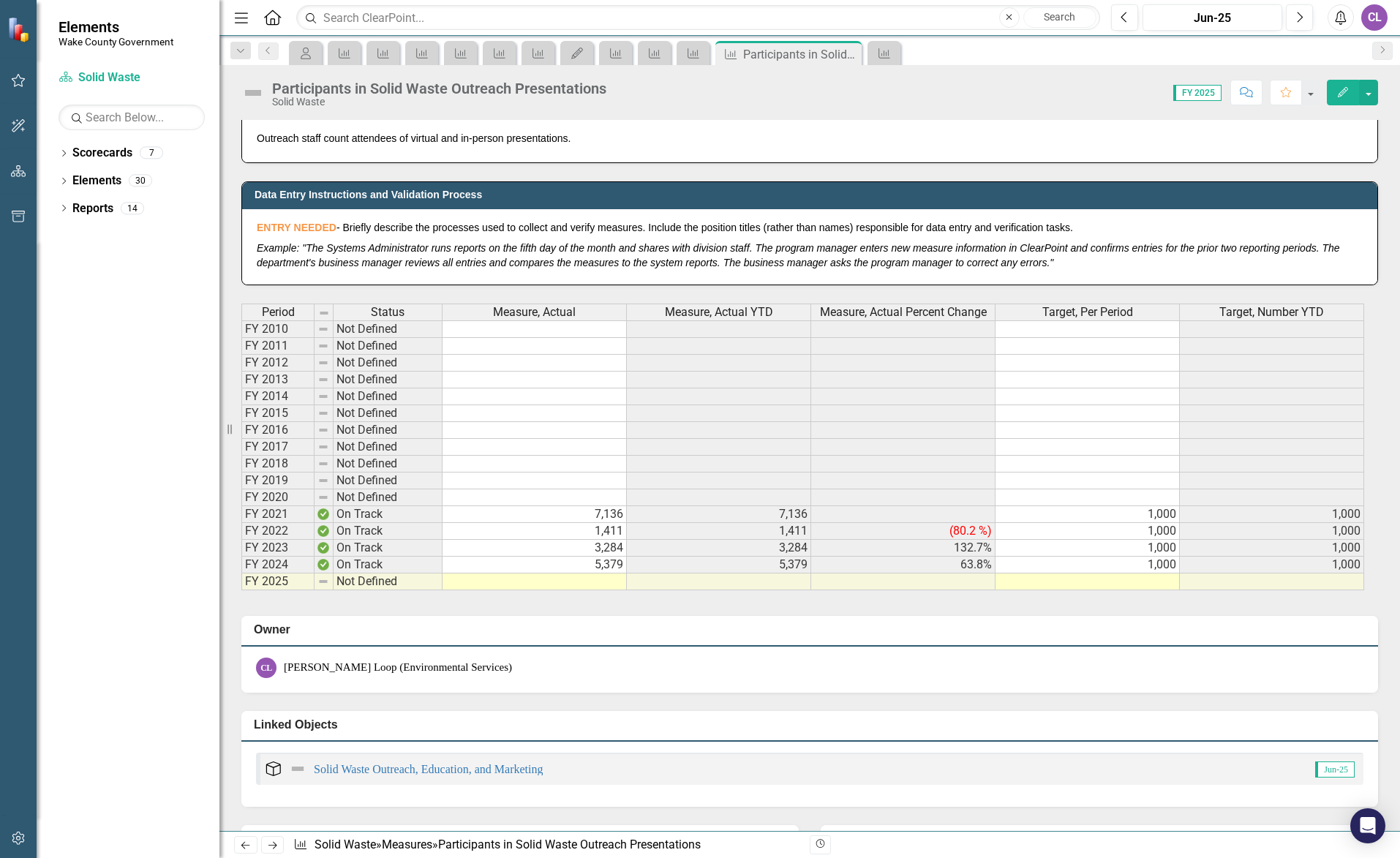
scroll to position [658, 0]
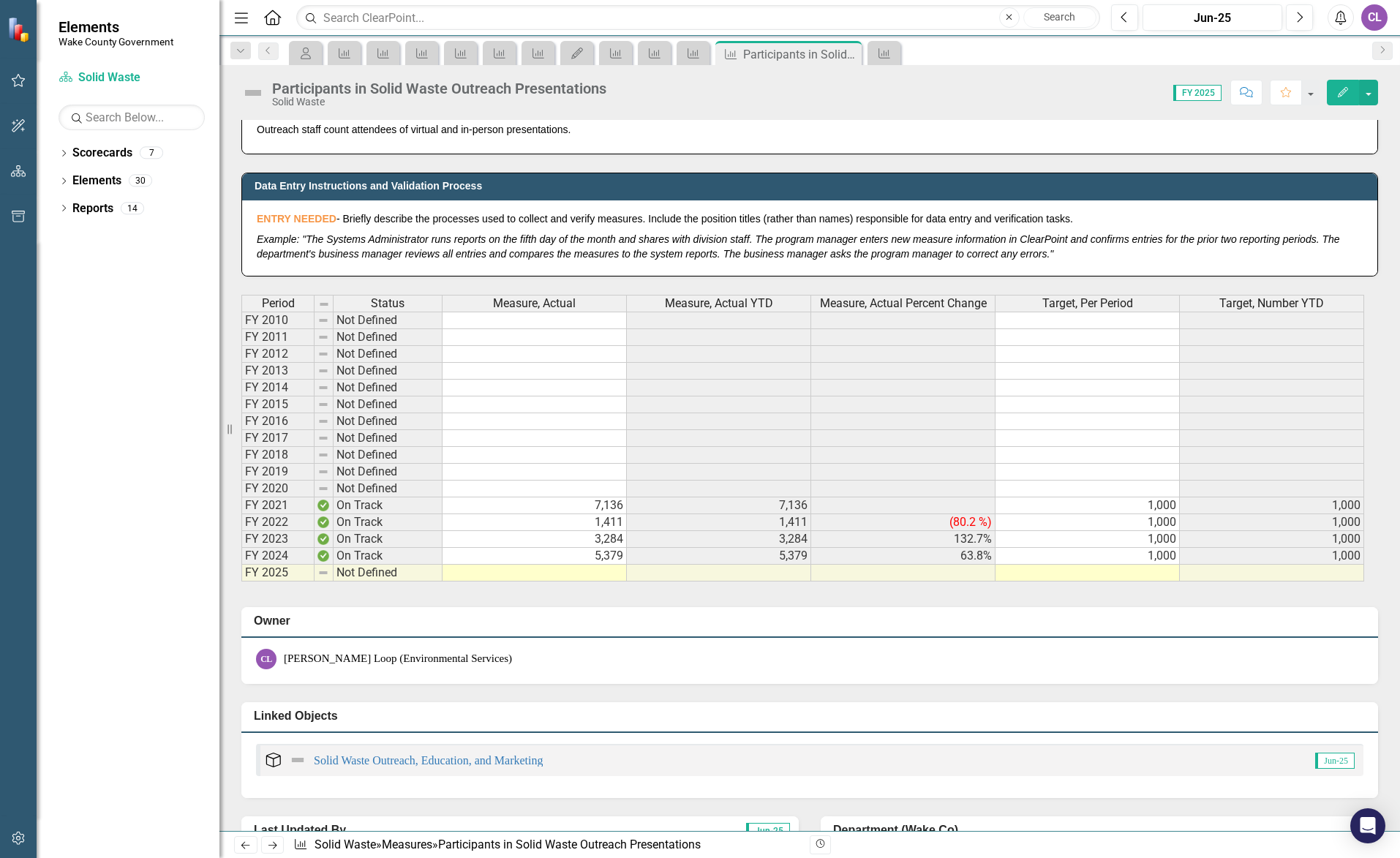
click at [587, 573] on td at bounding box center [534, 573] width 184 height 17
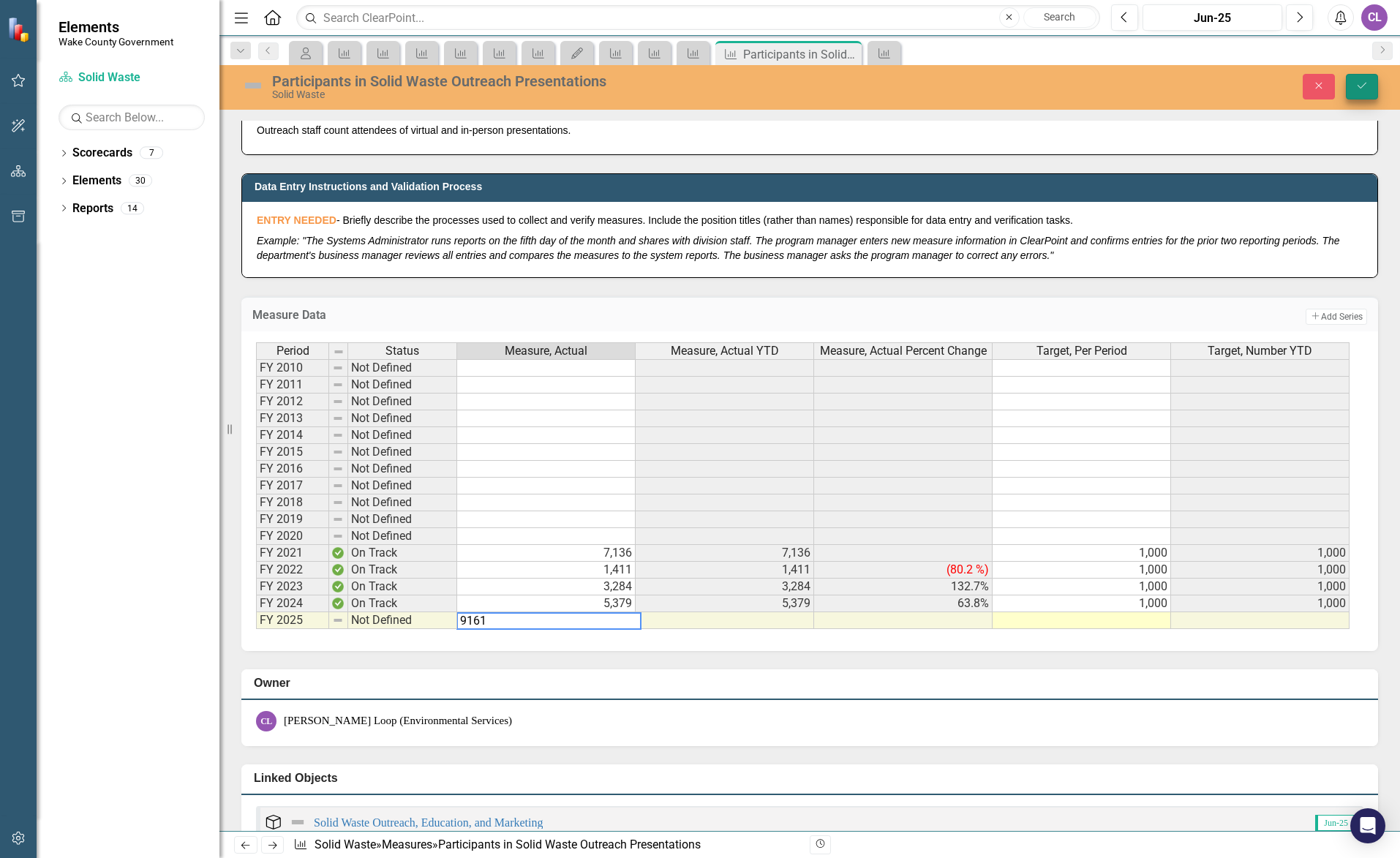
type textarea "9161"
click at [1371, 89] on button "Save" at bounding box center [1362, 86] width 32 height 26
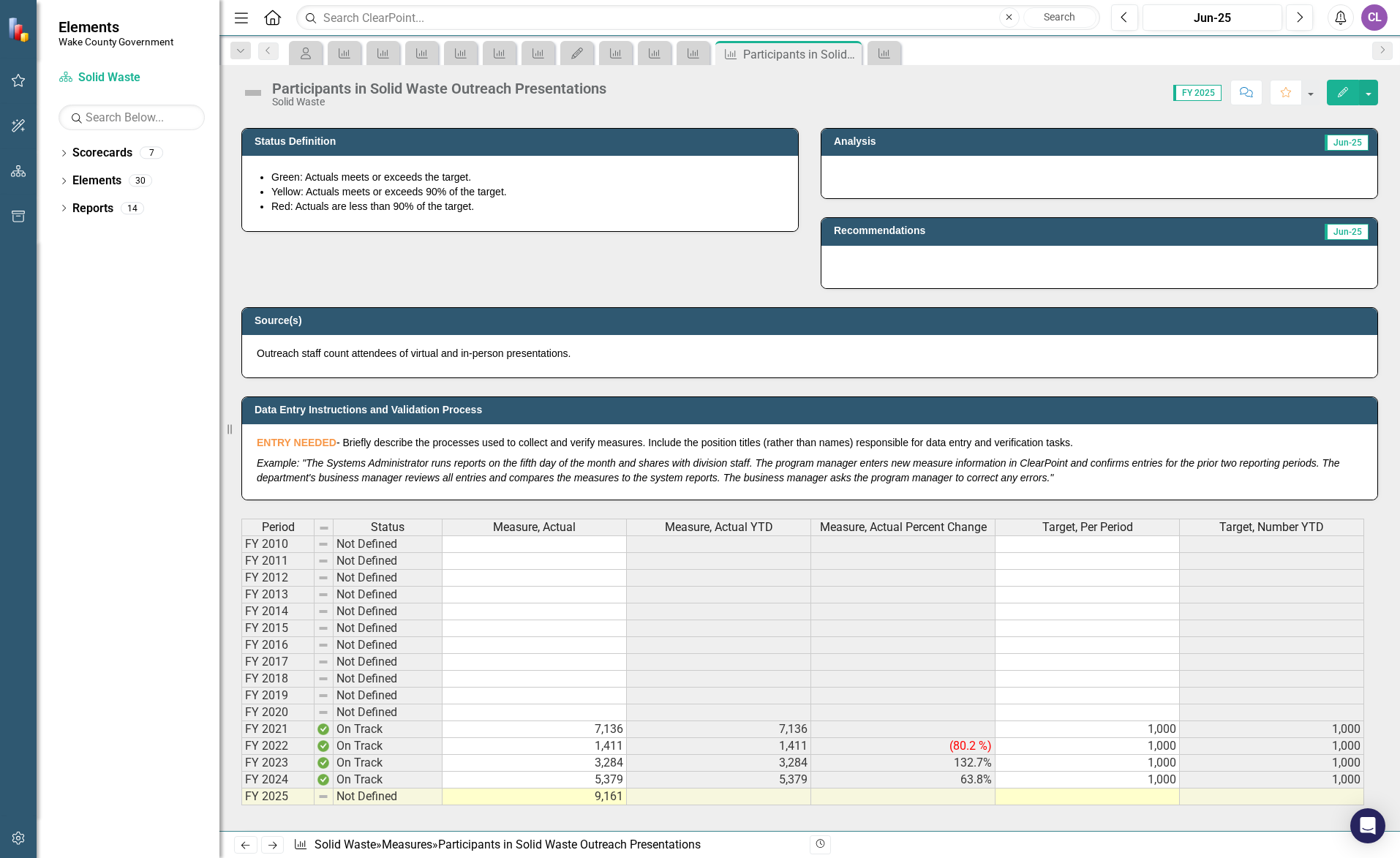
scroll to position [731, 0]
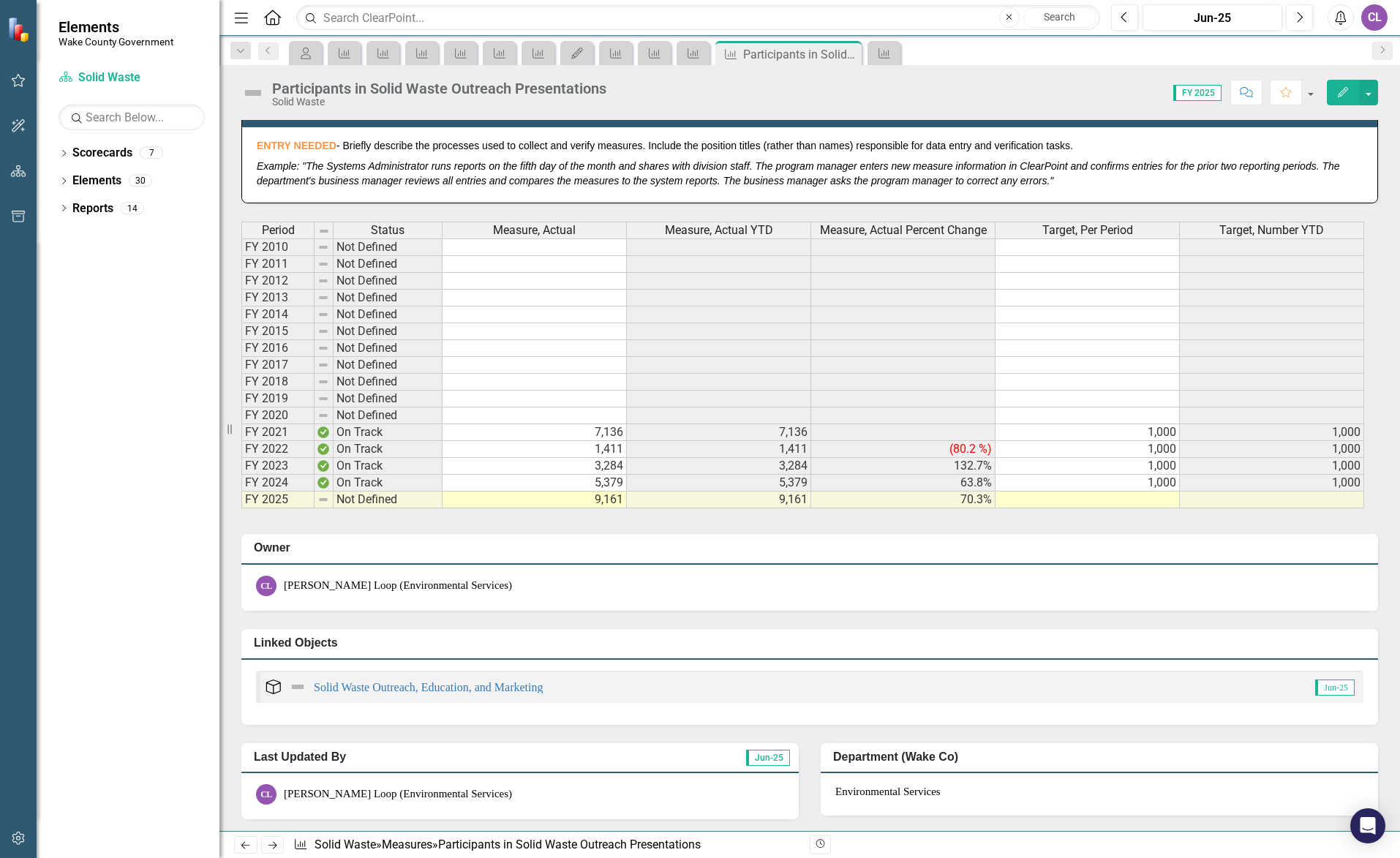
click at [1167, 482] on td "1,000" at bounding box center [1087, 482] width 184 height 17
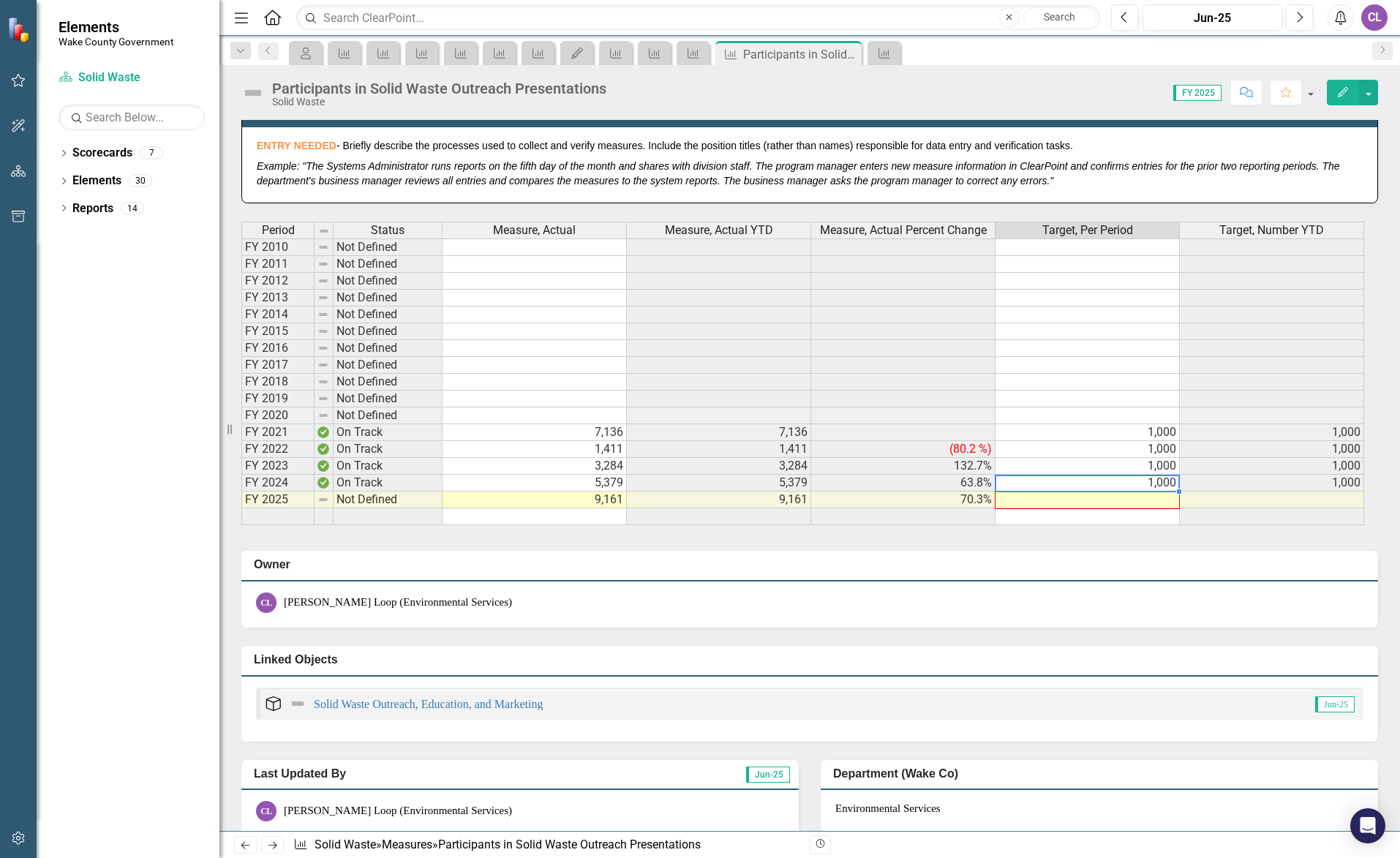
drag, startPoint x: 1181, startPoint y: 492, endPoint x: 1181, endPoint y: 504, distance: 12.0
click at [242, 504] on div "Period Status Measure, Actual Measure, Actual YTD Measure, Actual Percent Chang…" at bounding box center [242, 373] width 0 height 303
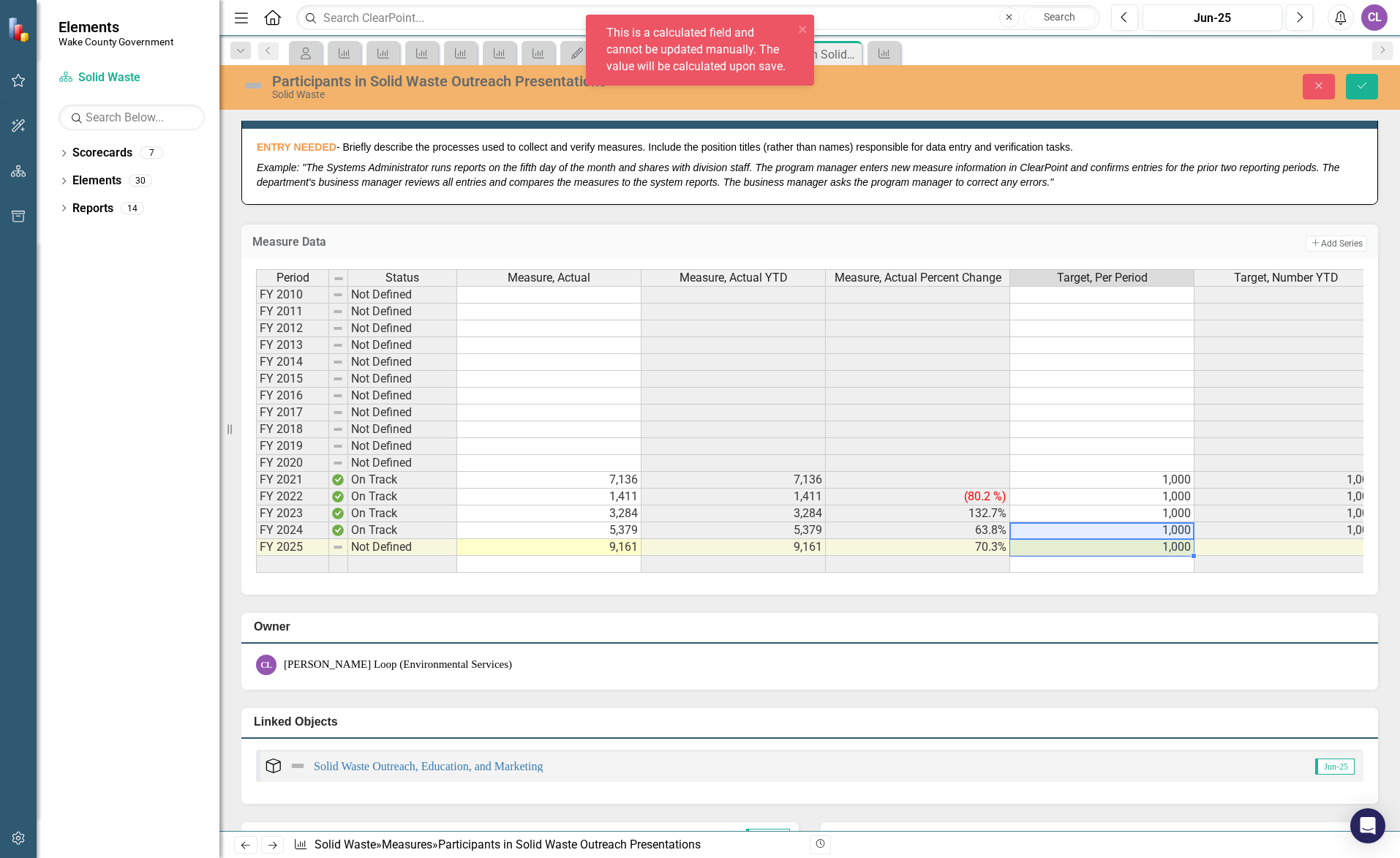
type textarea "1000"
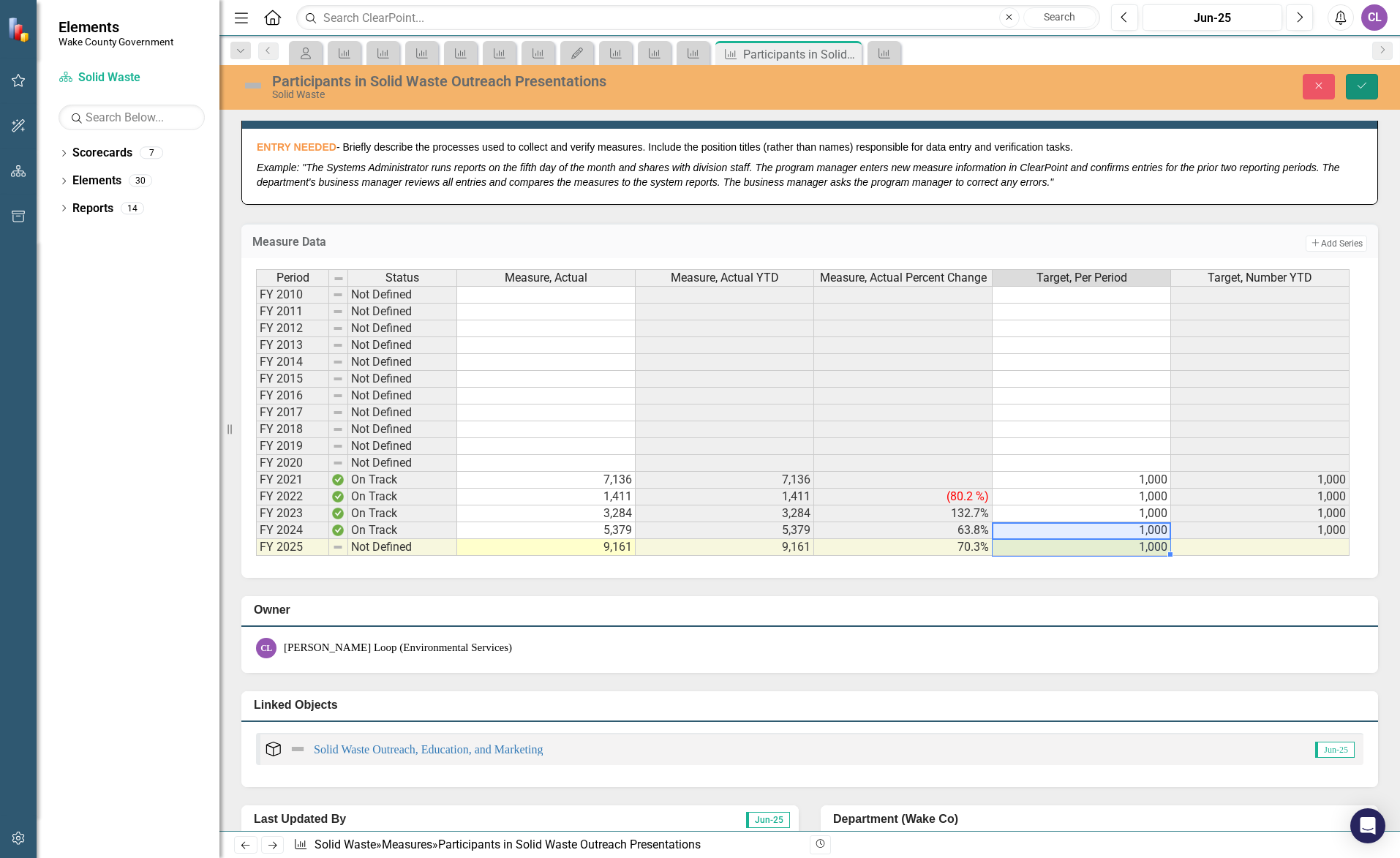
click at [1361, 88] on icon "Save" at bounding box center [1362, 86] width 13 height 10
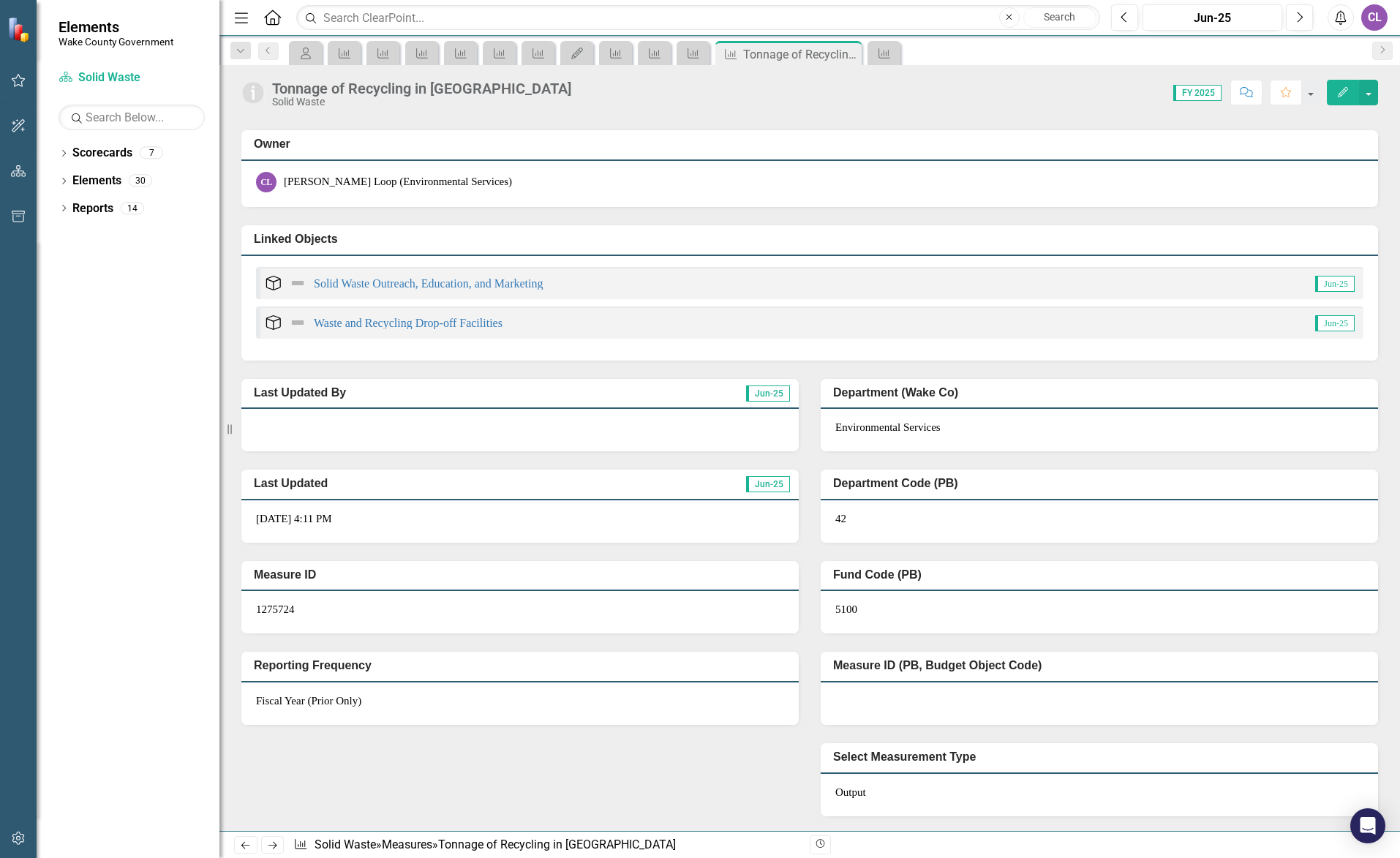
scroll to position [769, 0]
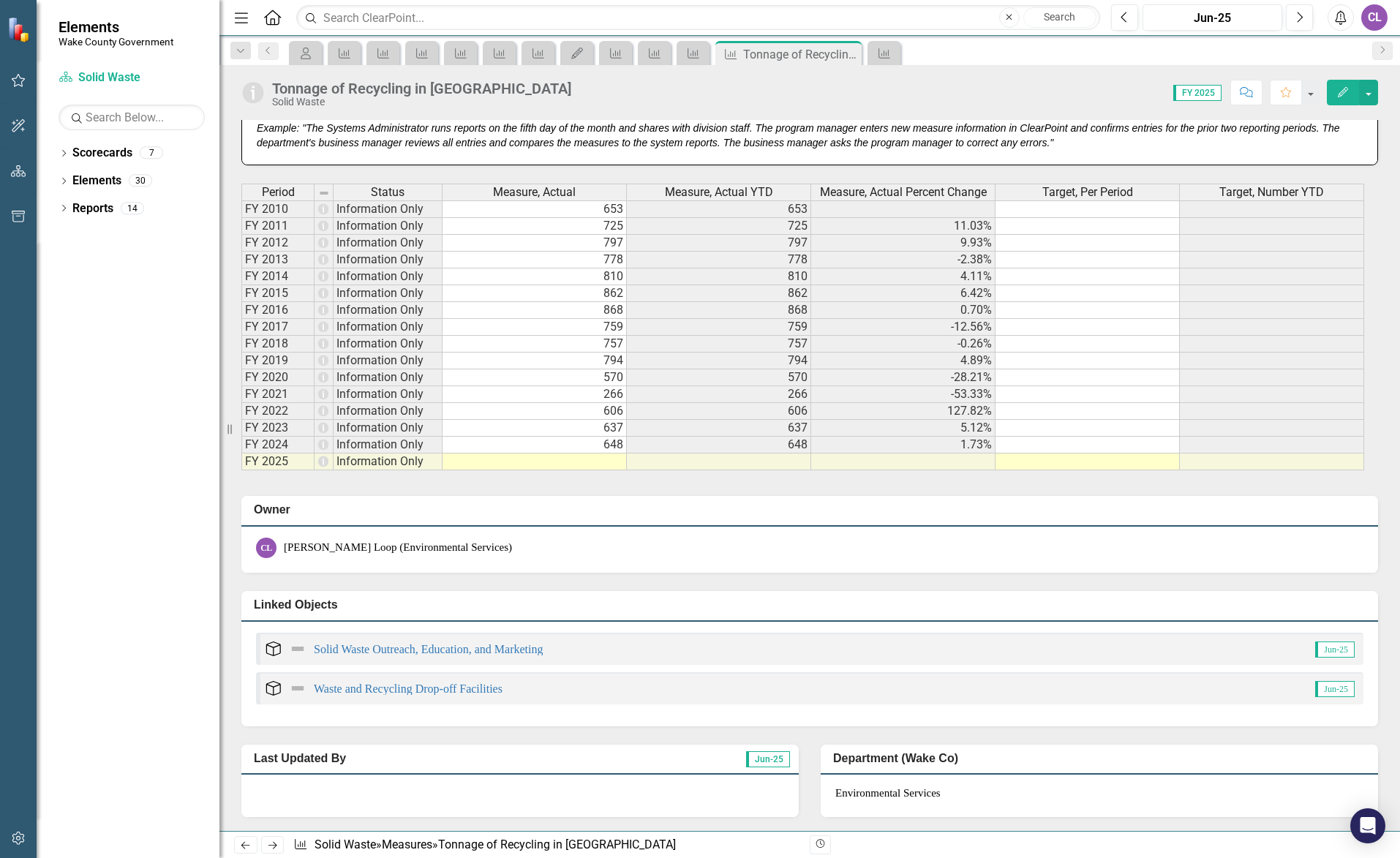
click at [603, 459] on td at bounding box center [534, 461] width 184 height 17
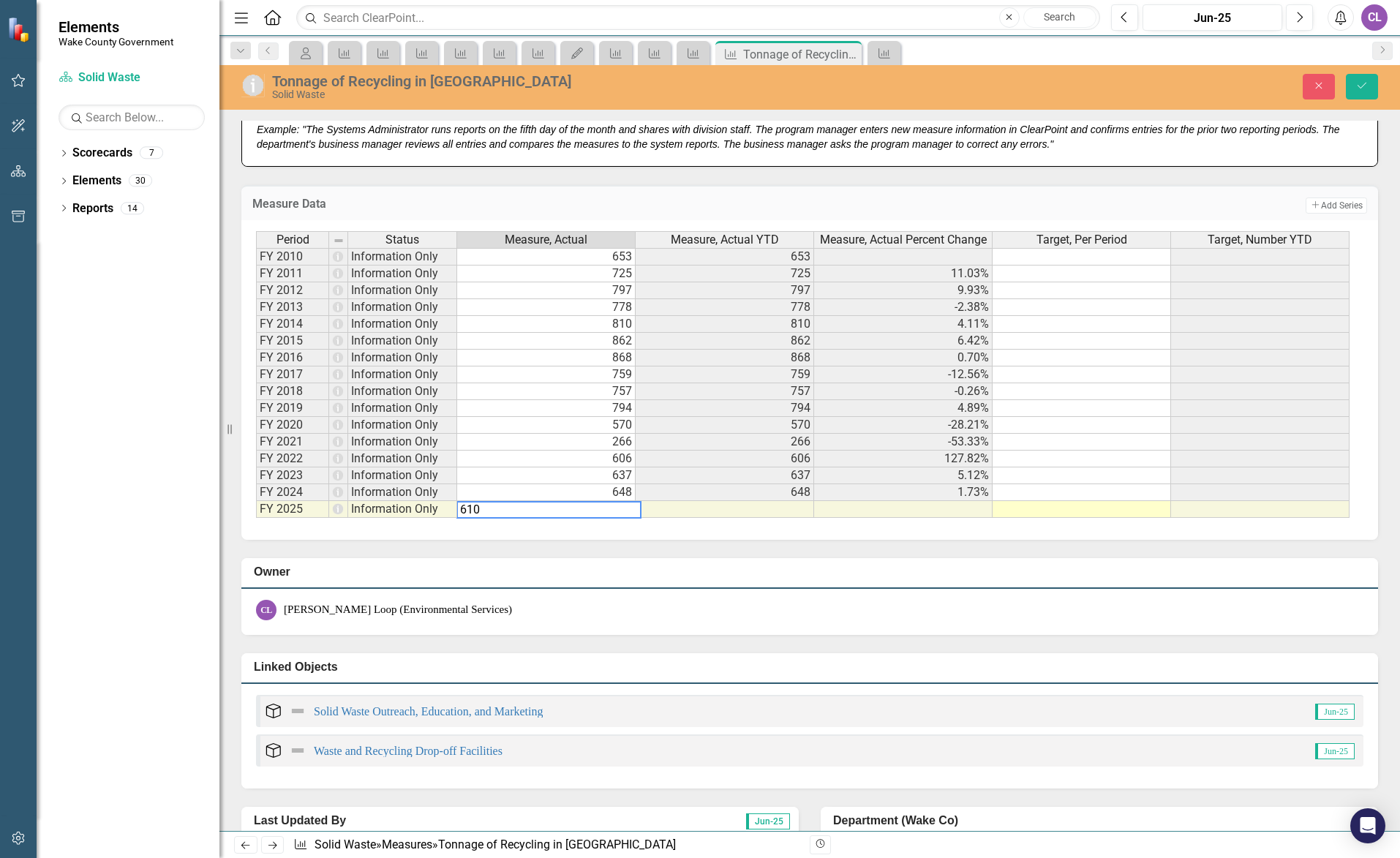
type textarea "610"
click at [1067, 509] on td at bounding box center [1082, 509] width 178 height 17
drag, startPoint x: 1357, startPoint y: 88, endPoint x: 1154, endPoint y: 192, distance: 228.1
click at [1357, 88] on icon "Save" at bounding box center [1362, 86] width 13 height 10
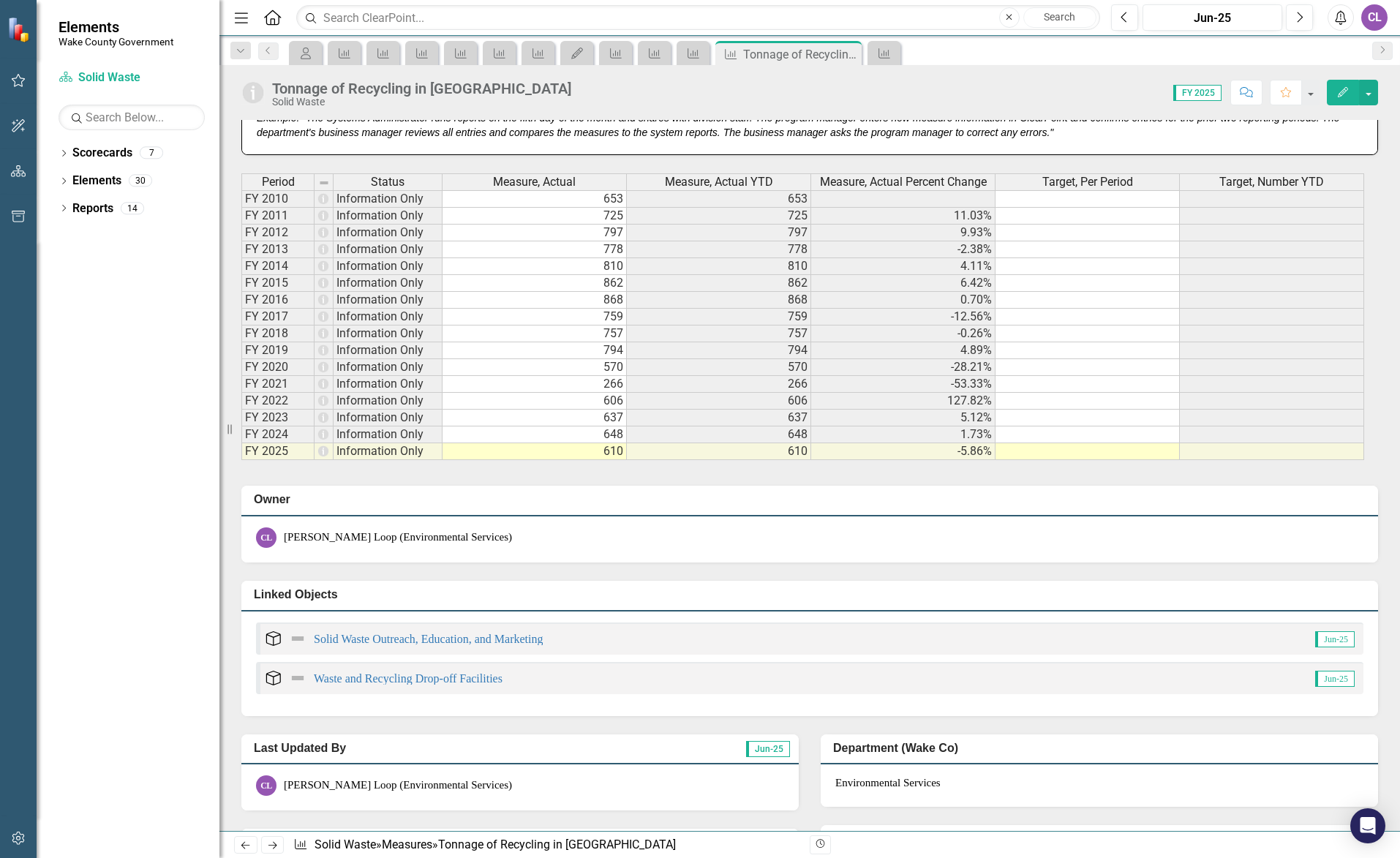
scroll to position [804, 0]
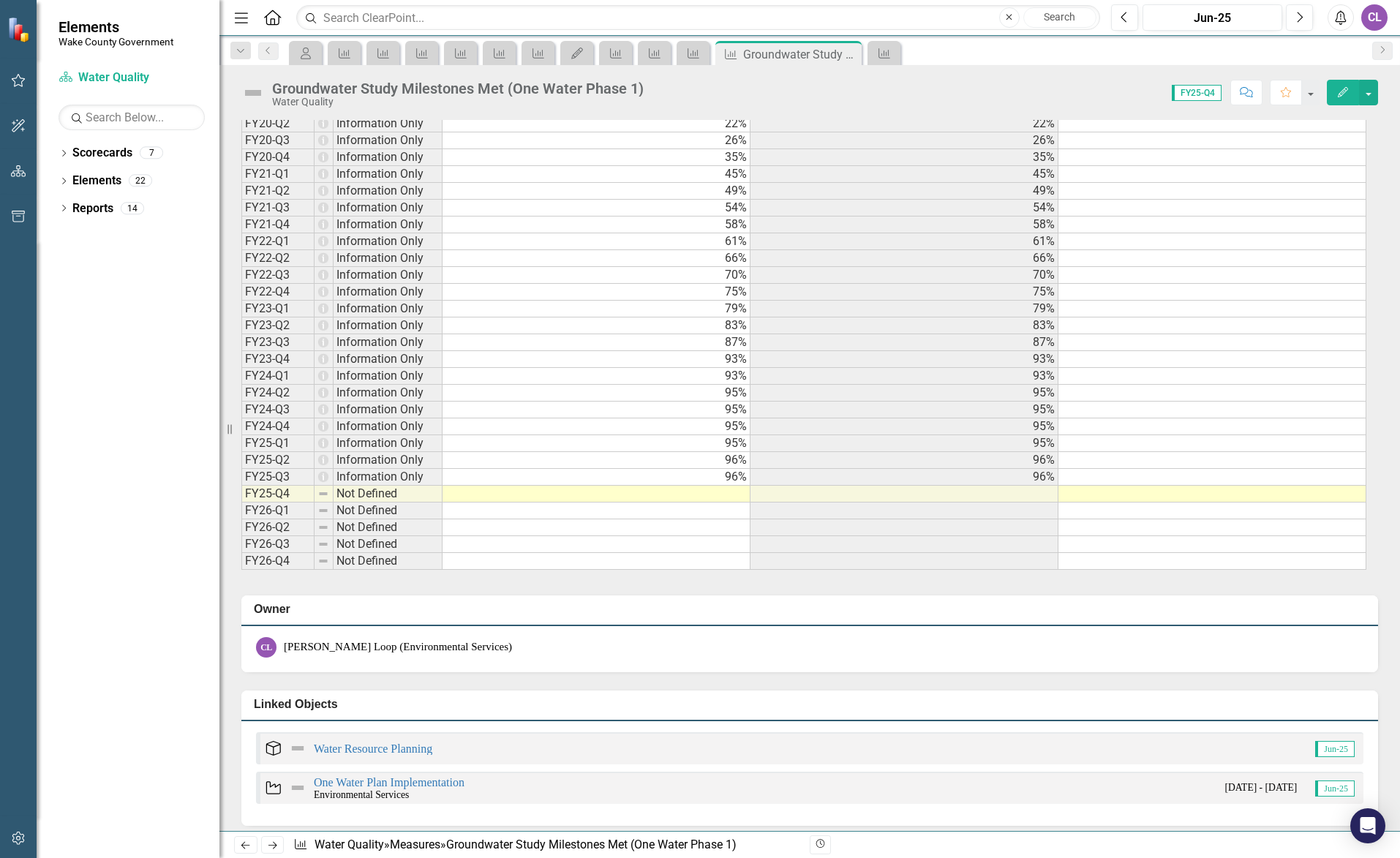
scroll to position [1243, 0]
click at [730, 492] on td at bounding box center [596, 492] width 308 height 17
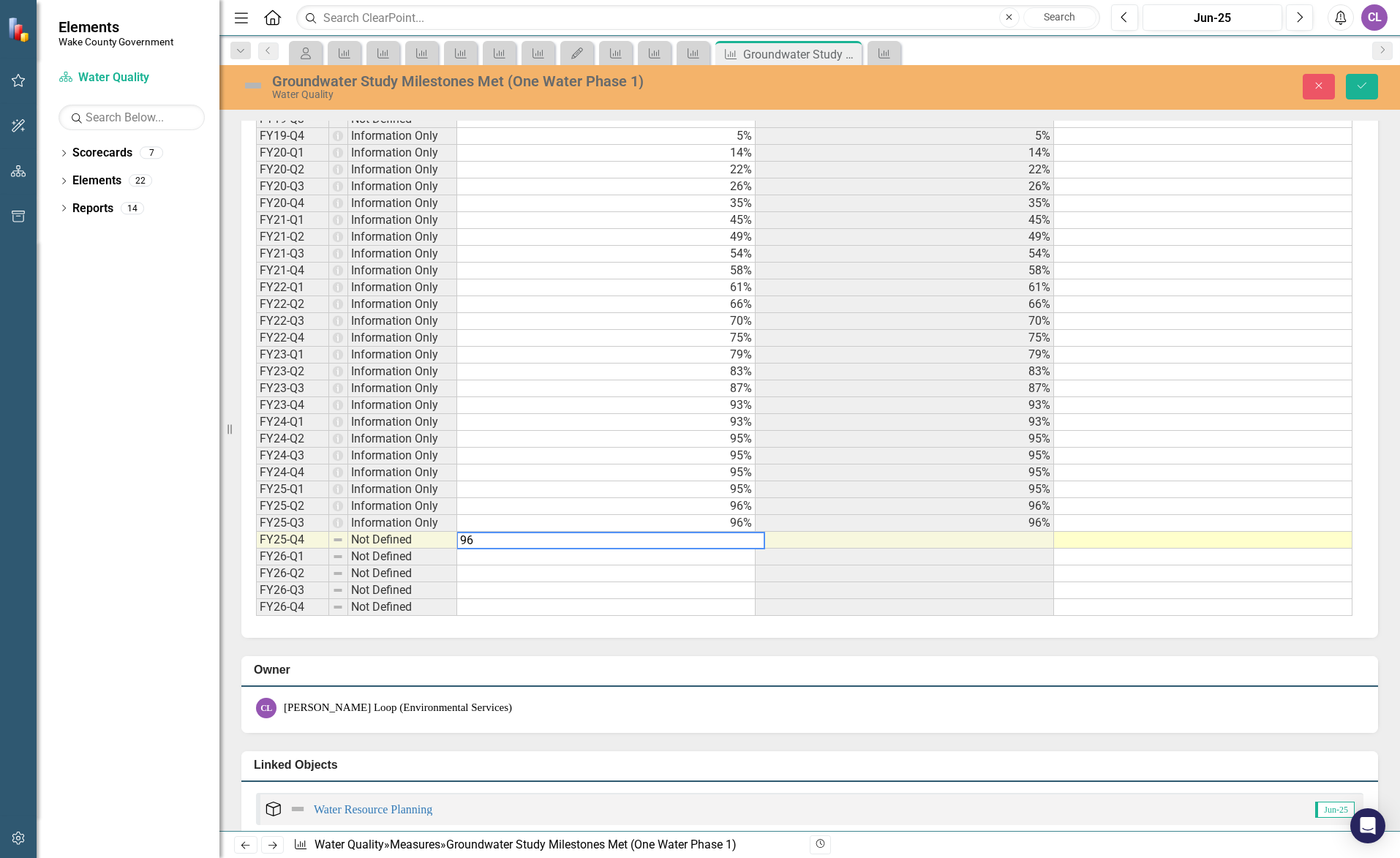
type textarea "96"
click at [730, 557] on td at bounding box center [606, 557] width 298 height 17
click at [1355, 84] on icon "Save" at bounding box center [1362, 86] width 13 height 10
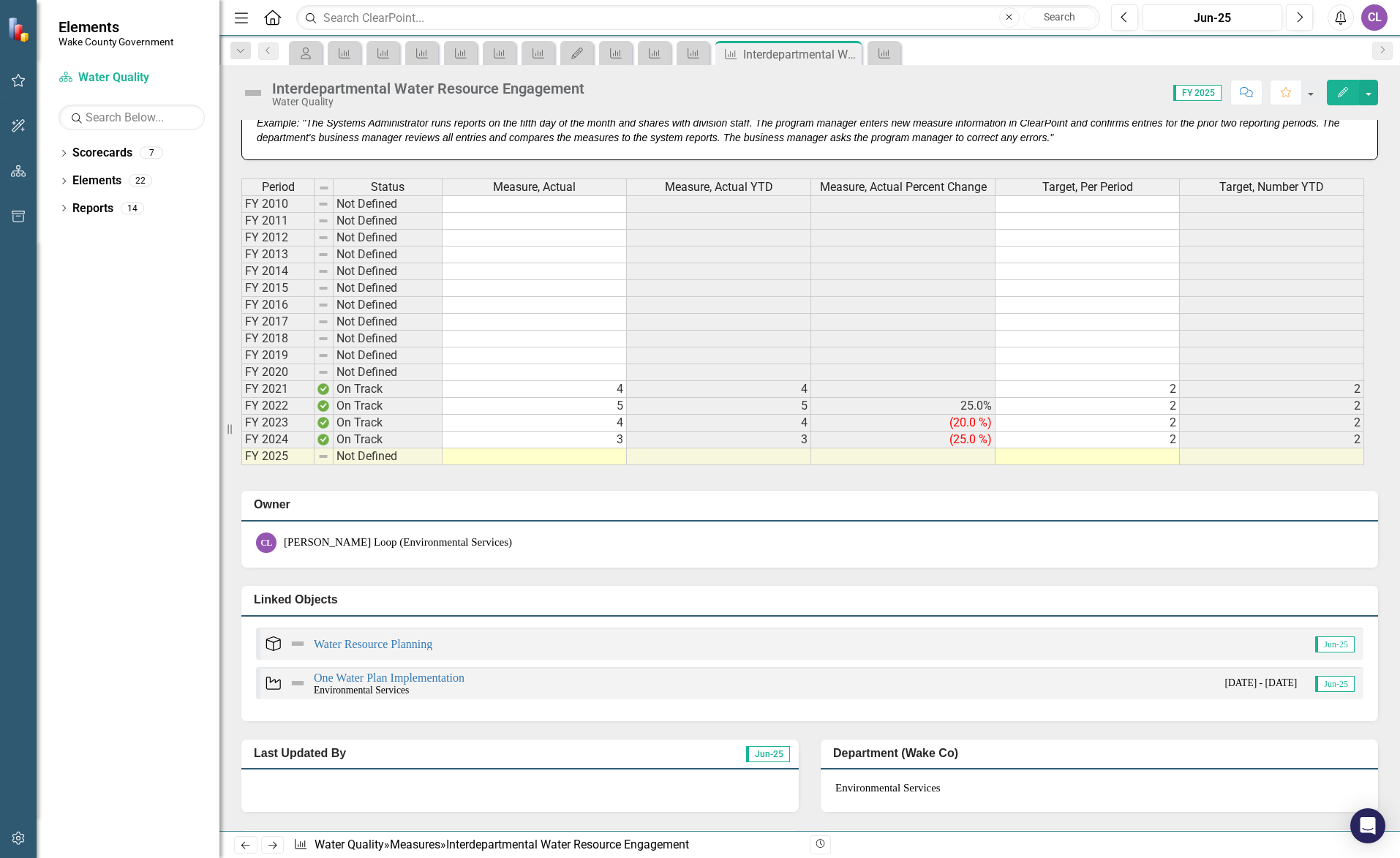
scroll to position [804, 0]
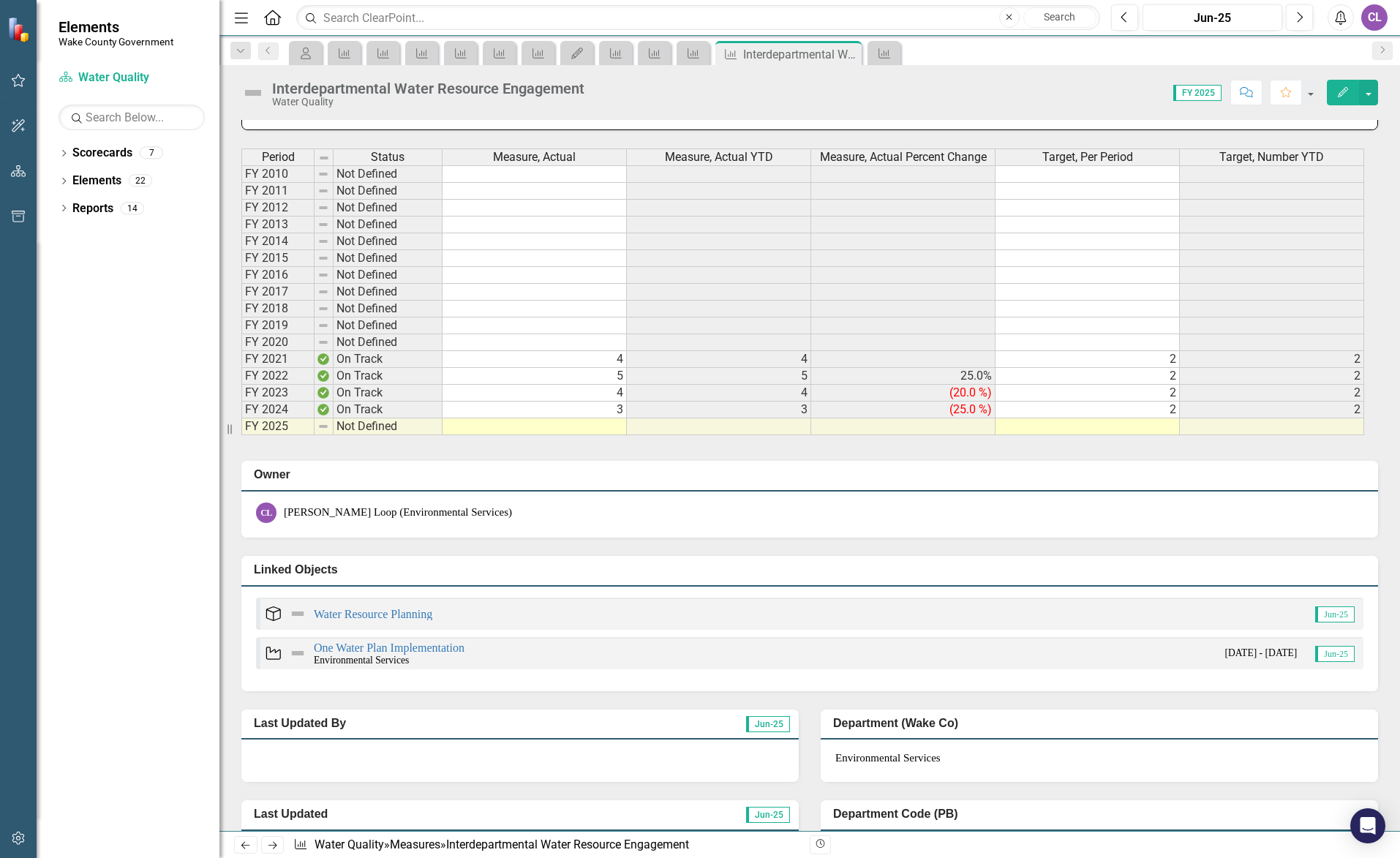
click at [596, 428] on td at bounding box center [534, 426] width 184 height 17
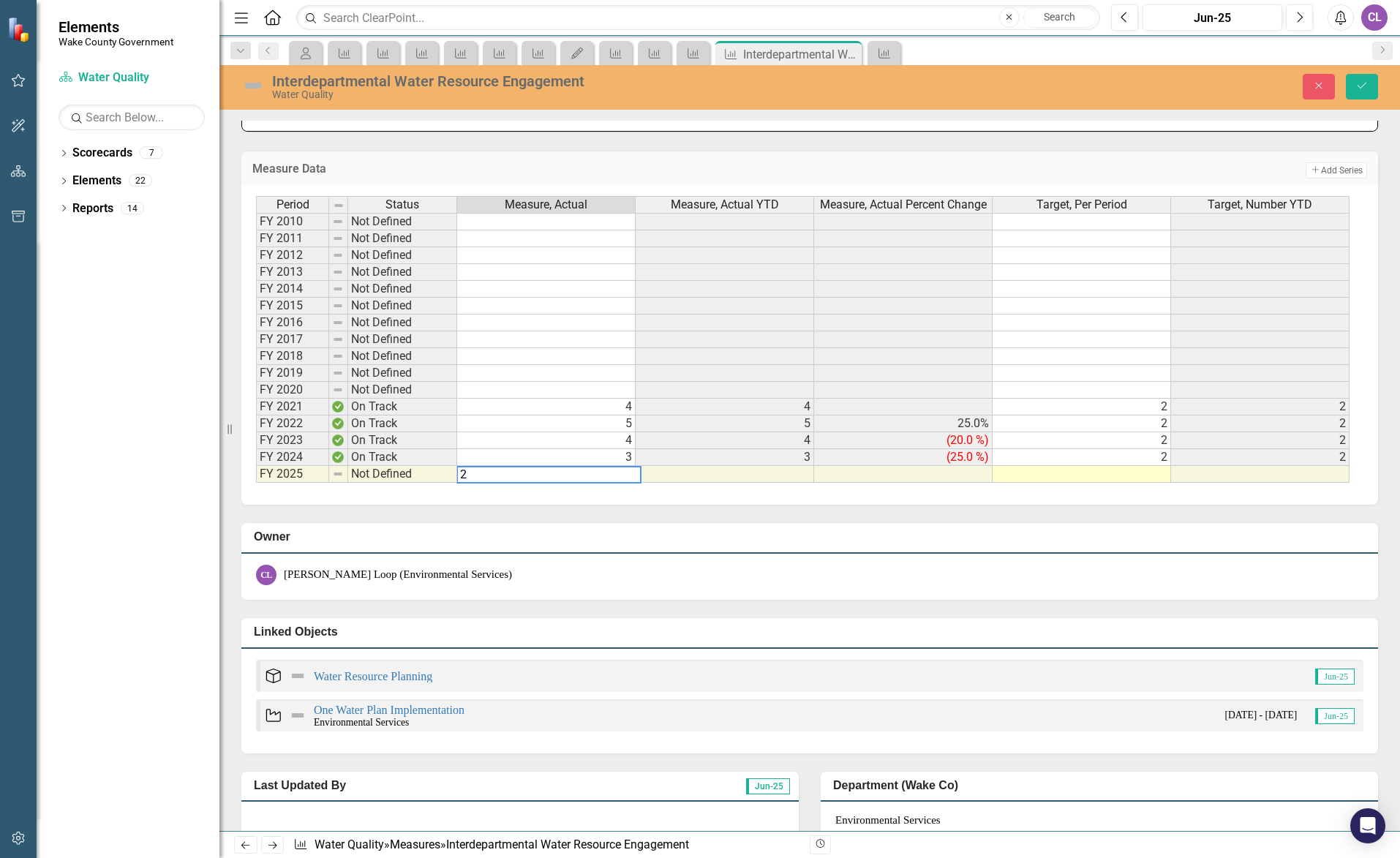
type textarea "2"
click at [1148, 457] on td "2" at bounding box center [1082, 457] width 178 height 17
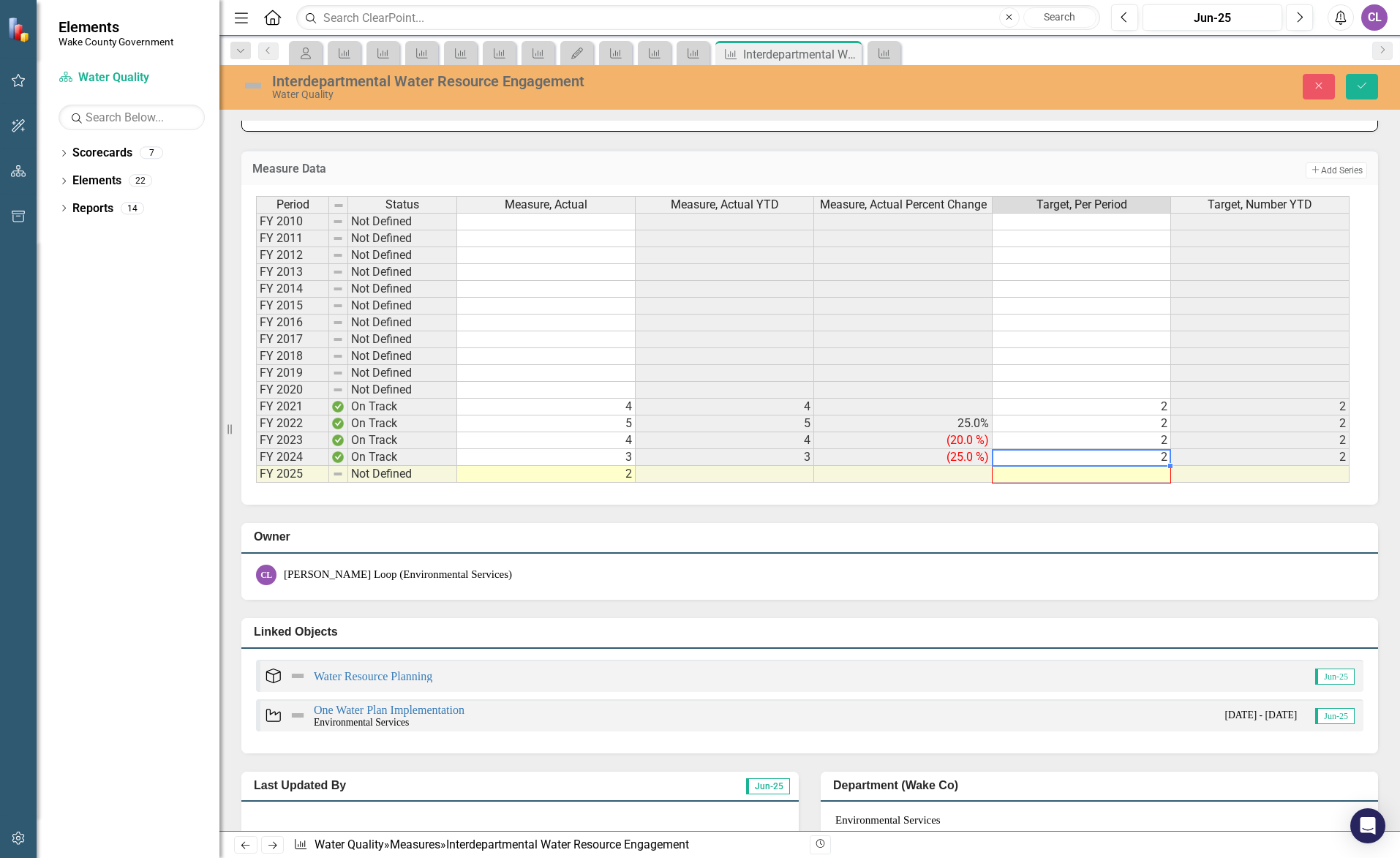
drag, startPoint x: 1170, startPoint y: 465, endPoint x: 1171, endPoint y: 477, distance: 12.0
click at [256, 477] on div "Period Status Measure, Actual Measure, Actual YTD Measure, Actual Percent Chang…" at bounding box center [256, 339] width 0 height 286
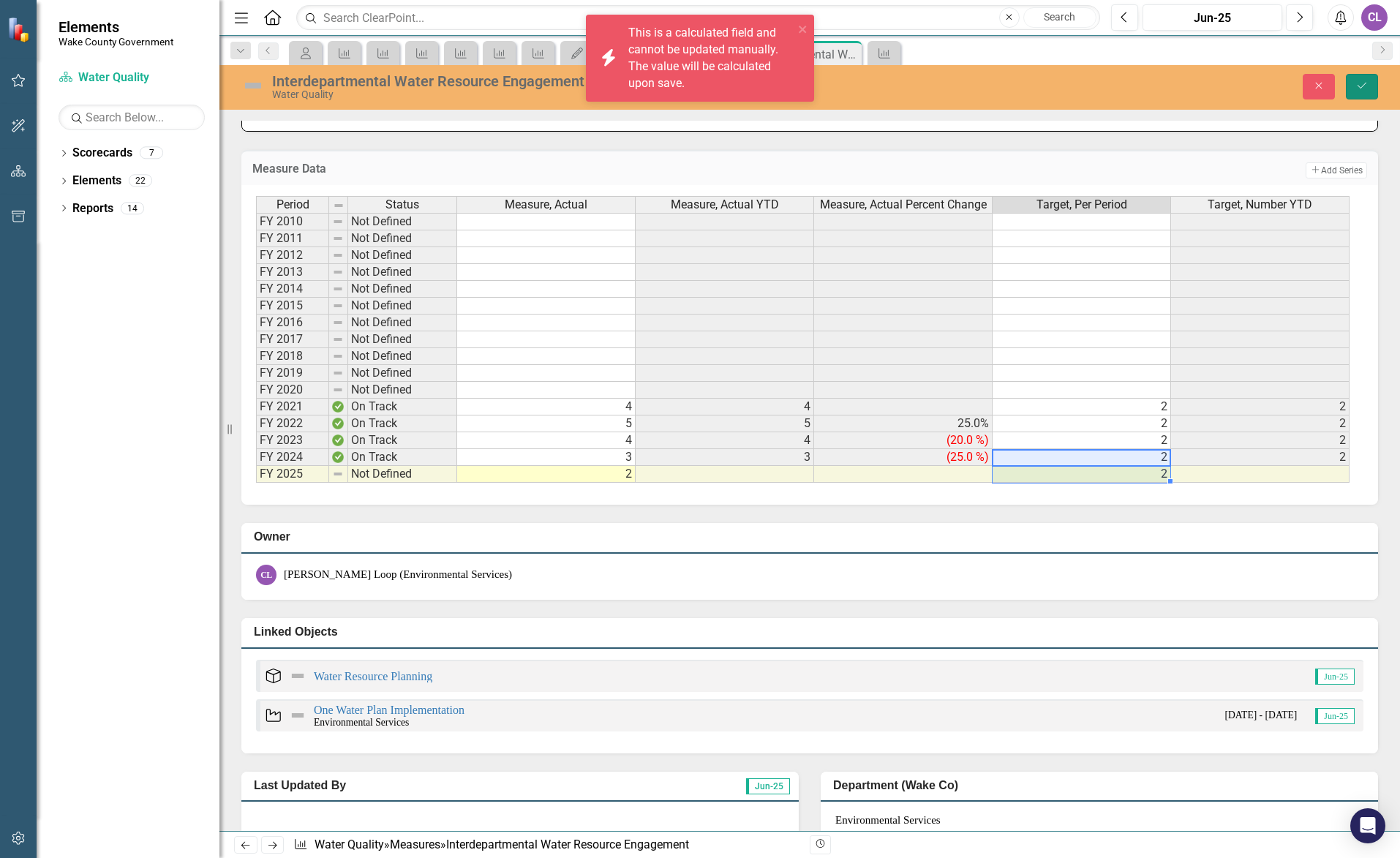
click at [1366, 80] on button "Save" at bounding box center [1362, 86] width 32 height 26
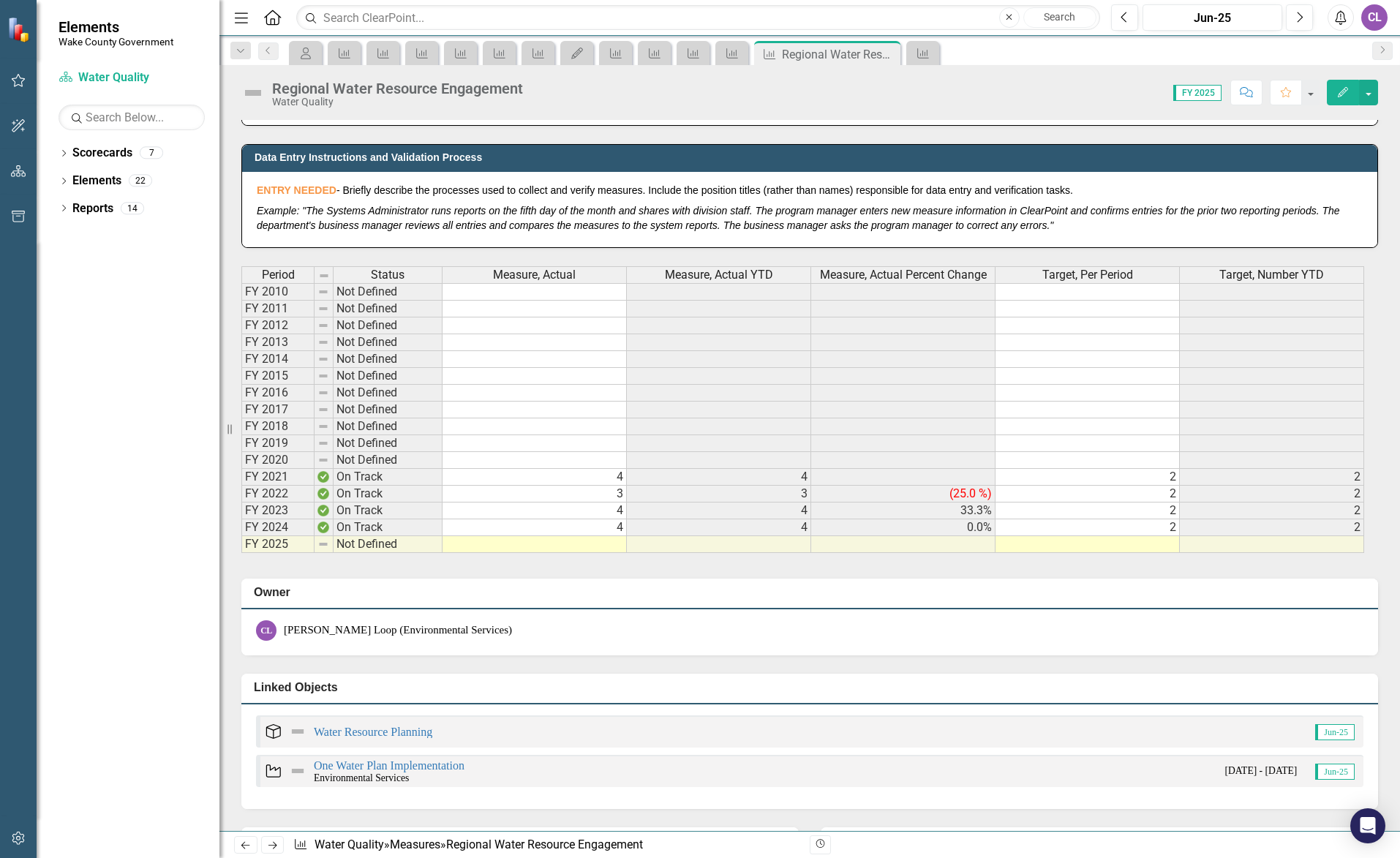
scroll to position [731, 0]
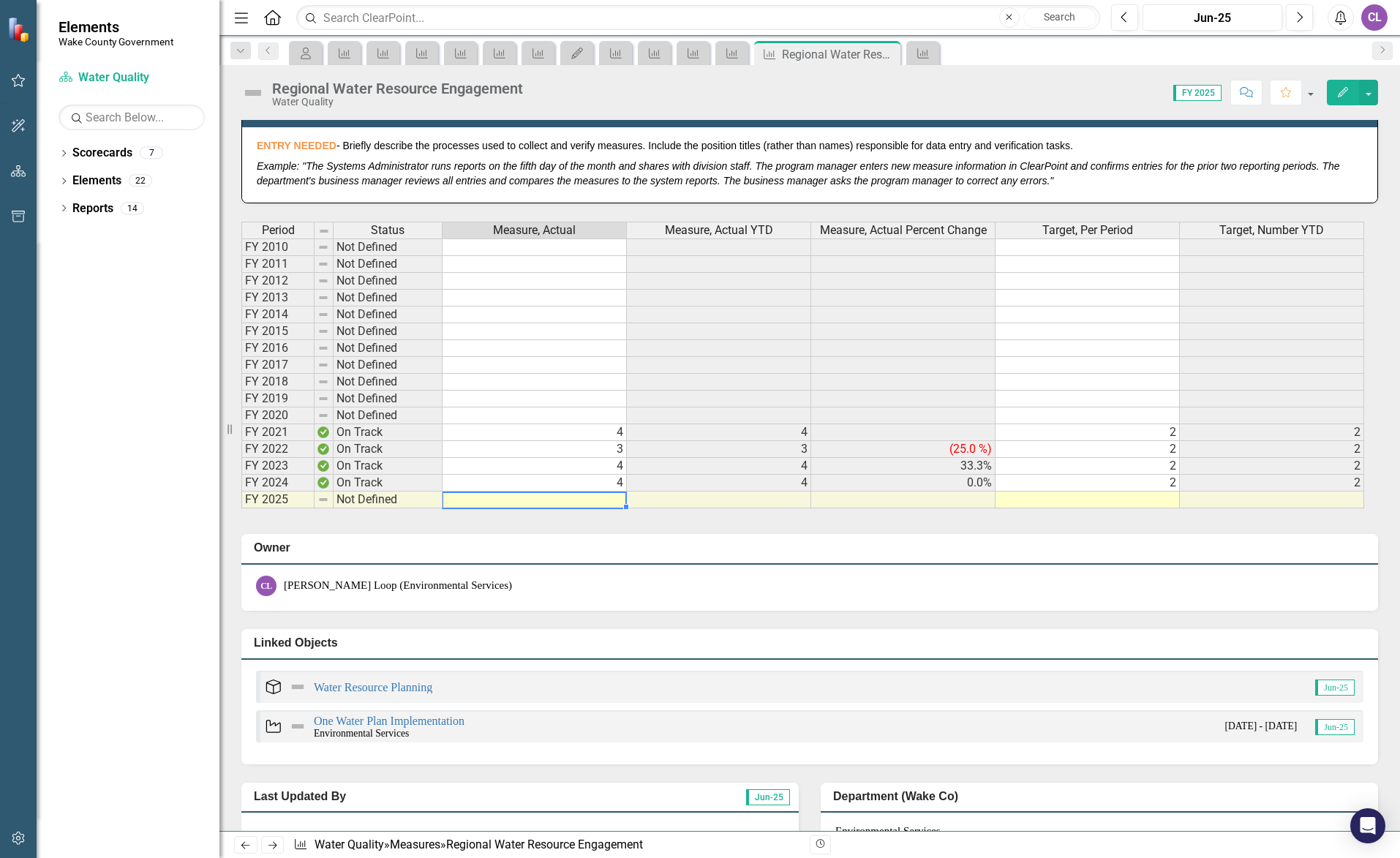
click at [599, 500] on td at bounding box center [534, 499] width 184 height 17
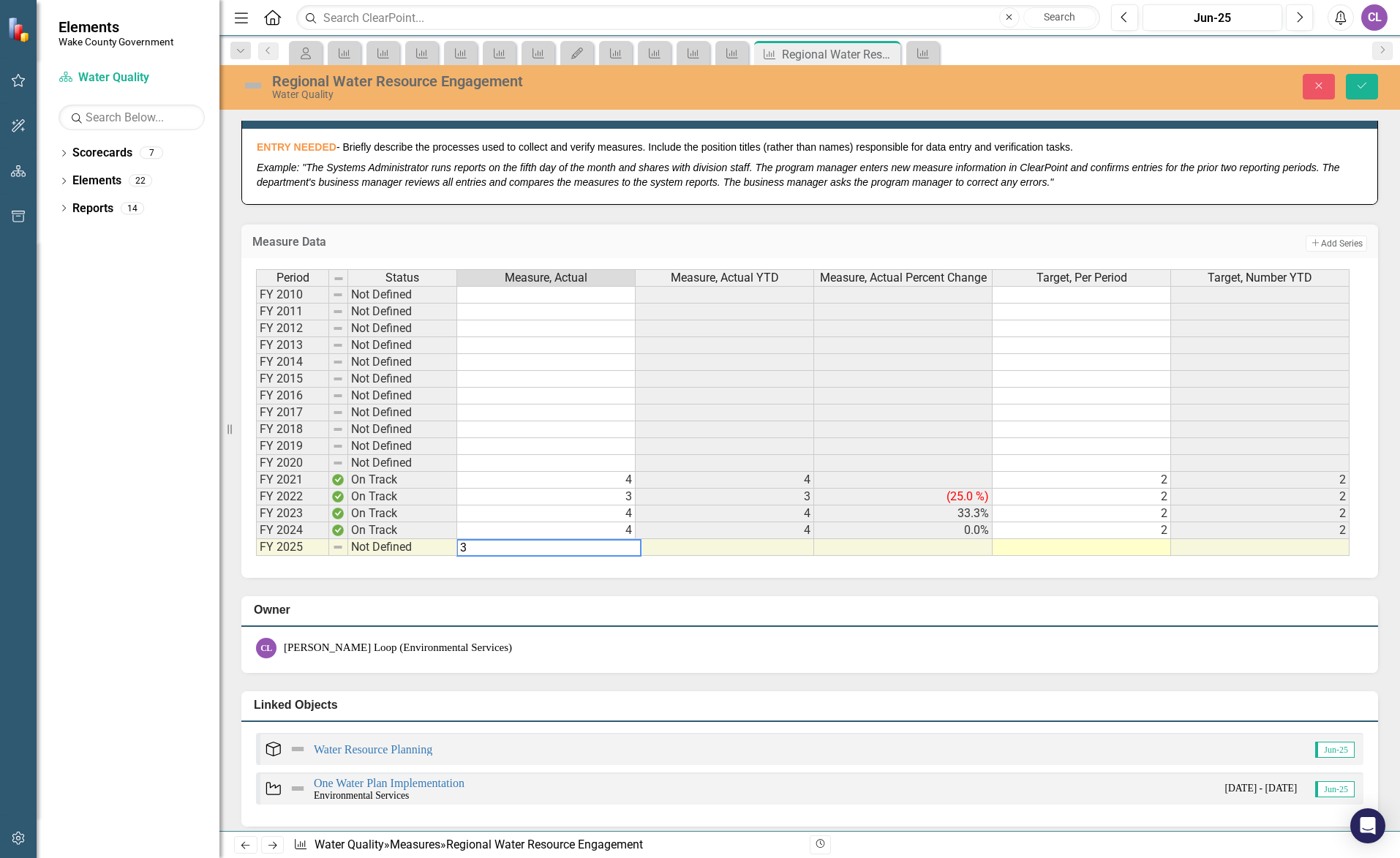
type textarea "3"
click at [1161, 542] on td at bounding box center [1082, 547] width 178 height 17
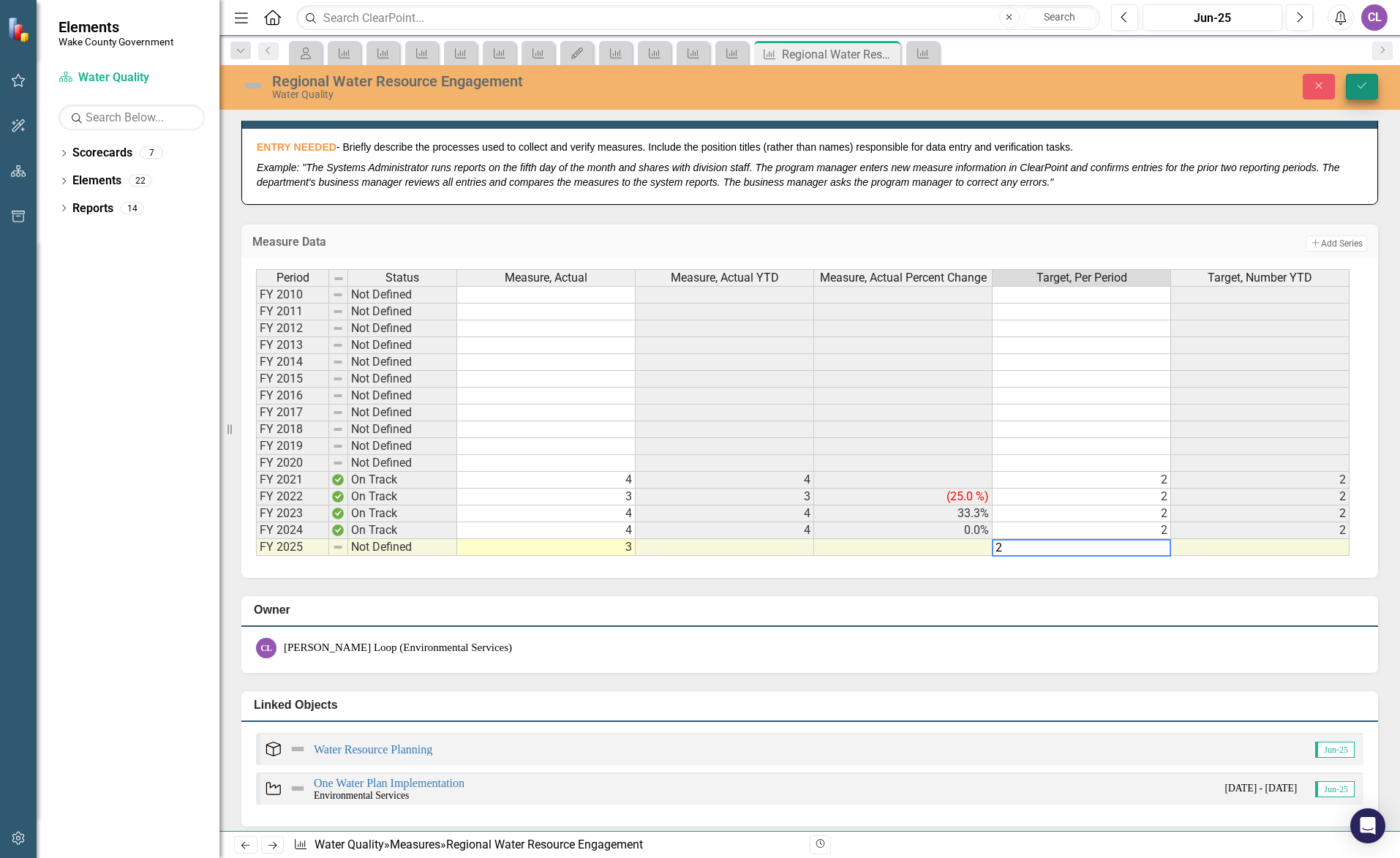
type textarea "2"
click at [1366, 87] on icon "Save" at bounding box center [1362, 86] width 13 height 10
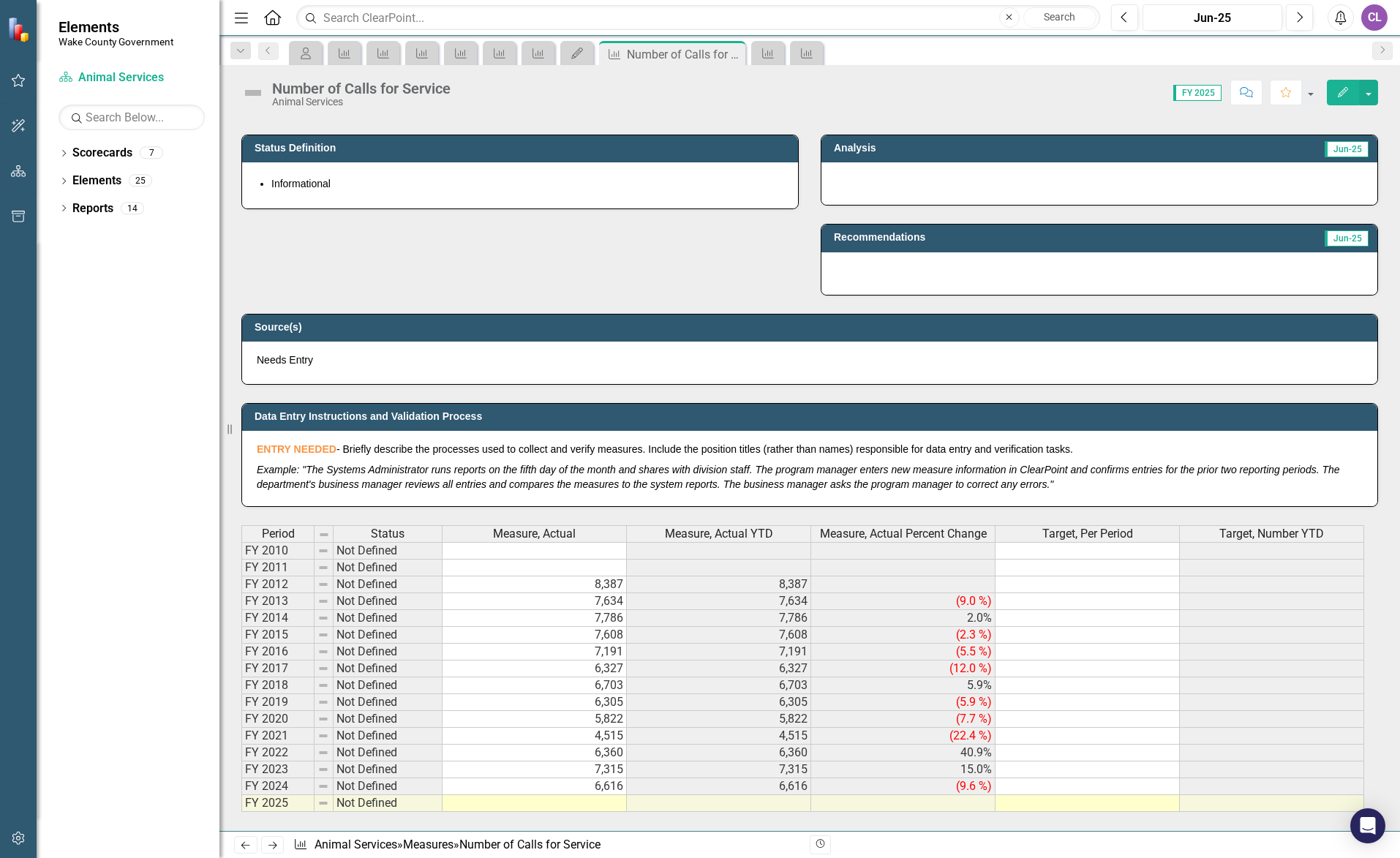
scroll to position [516, 0]
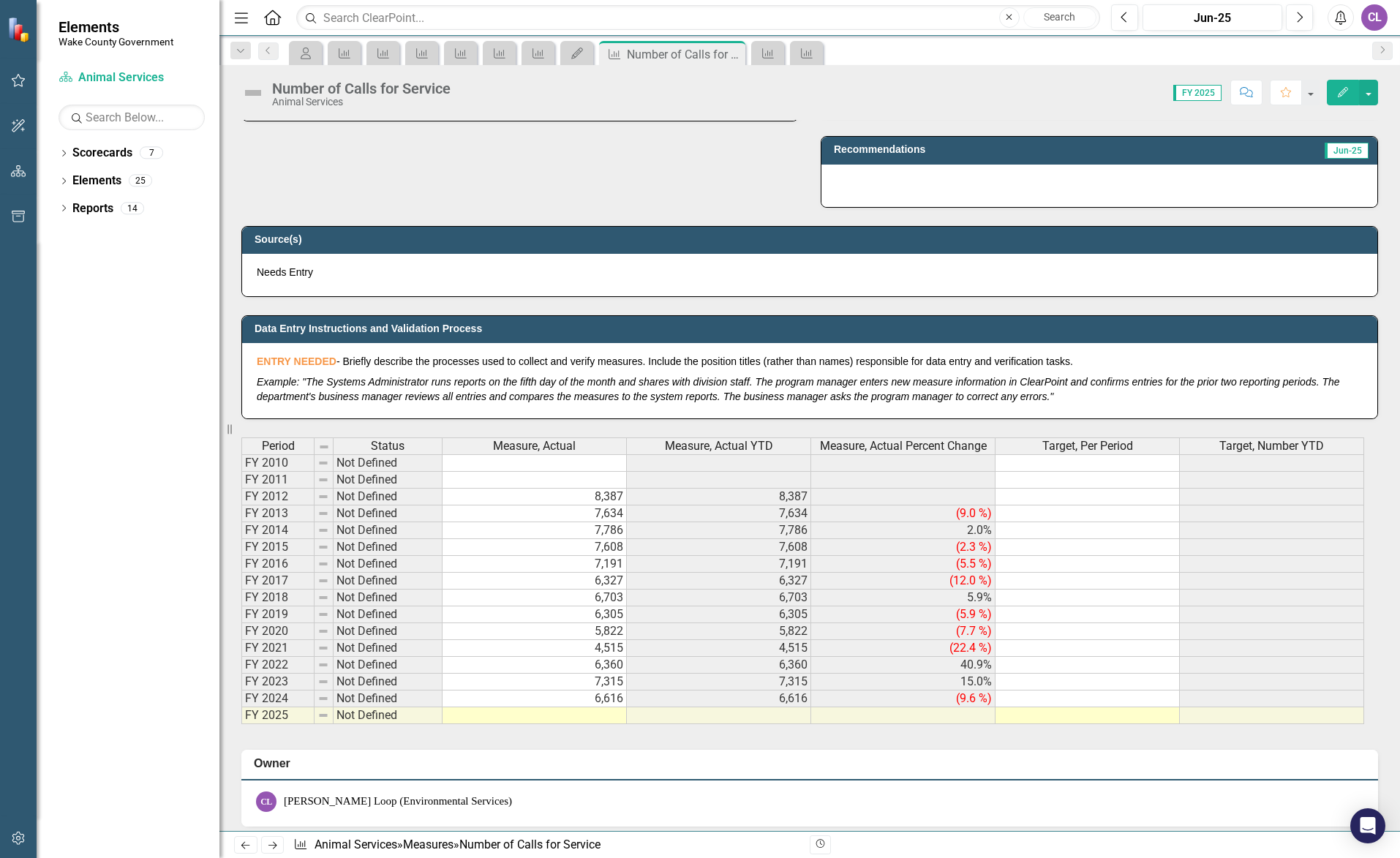
click at [606, 718] on td at bounding box center [534, 715] width 184 height 17
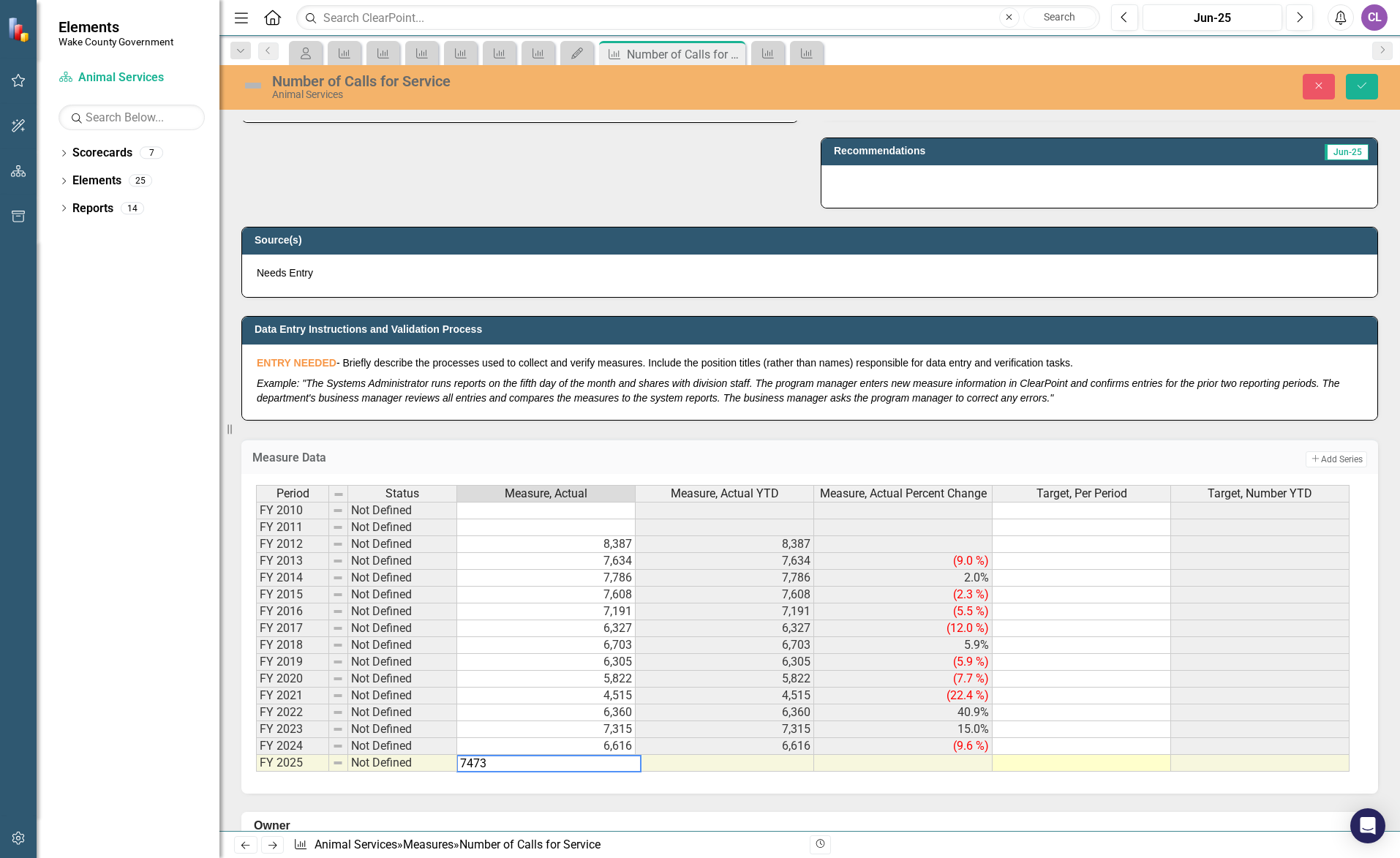
type textarea "7473"
click at [1016, 769] on td at bounding box center [1082, 763] width 178 height 17
click at [1371, 91] on button "Save" at bounding box center [1362, 86] width 32 height 26
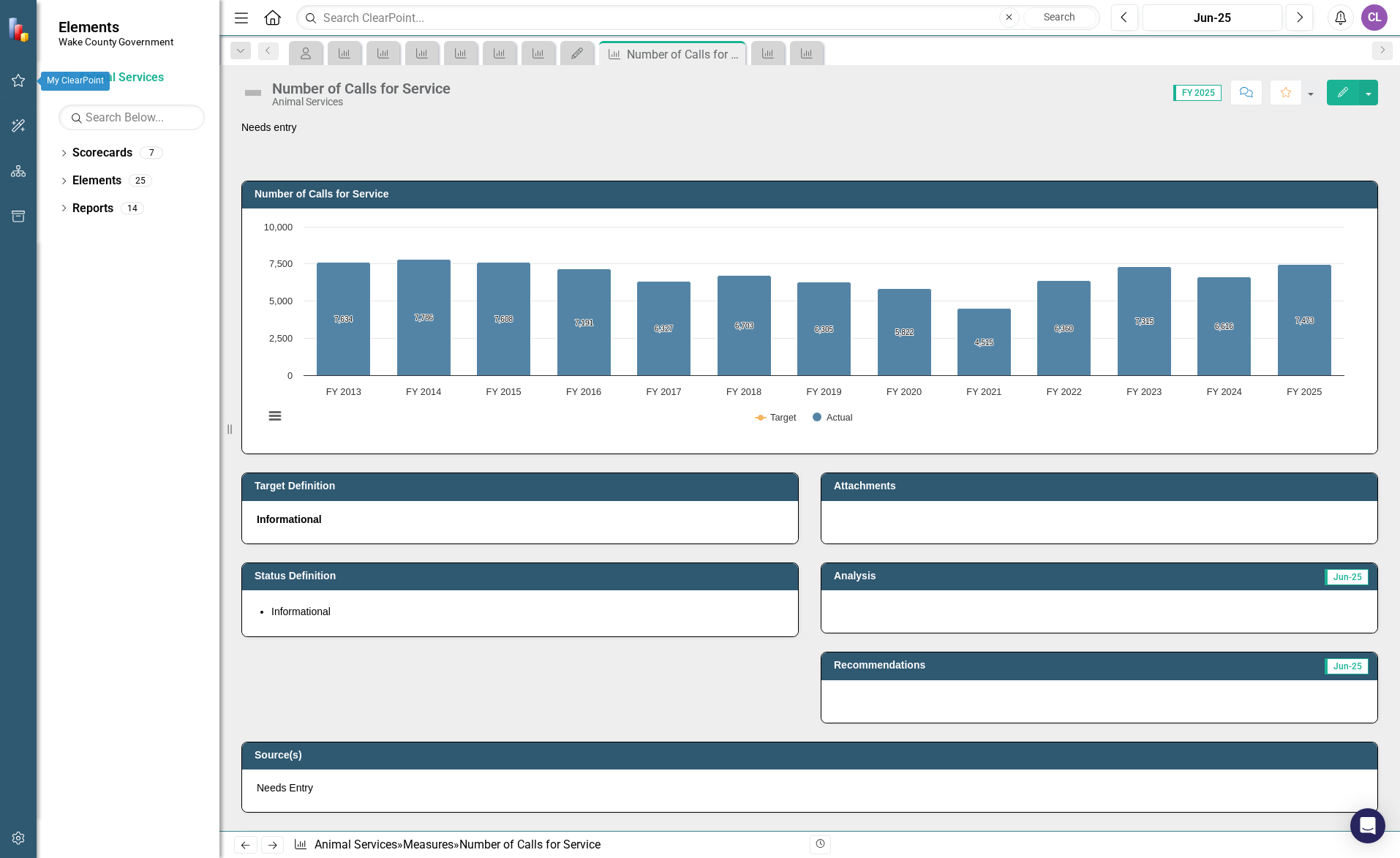
click at [12, 83] on icon "button" at bounding box center [18, 80] width 15 height 12
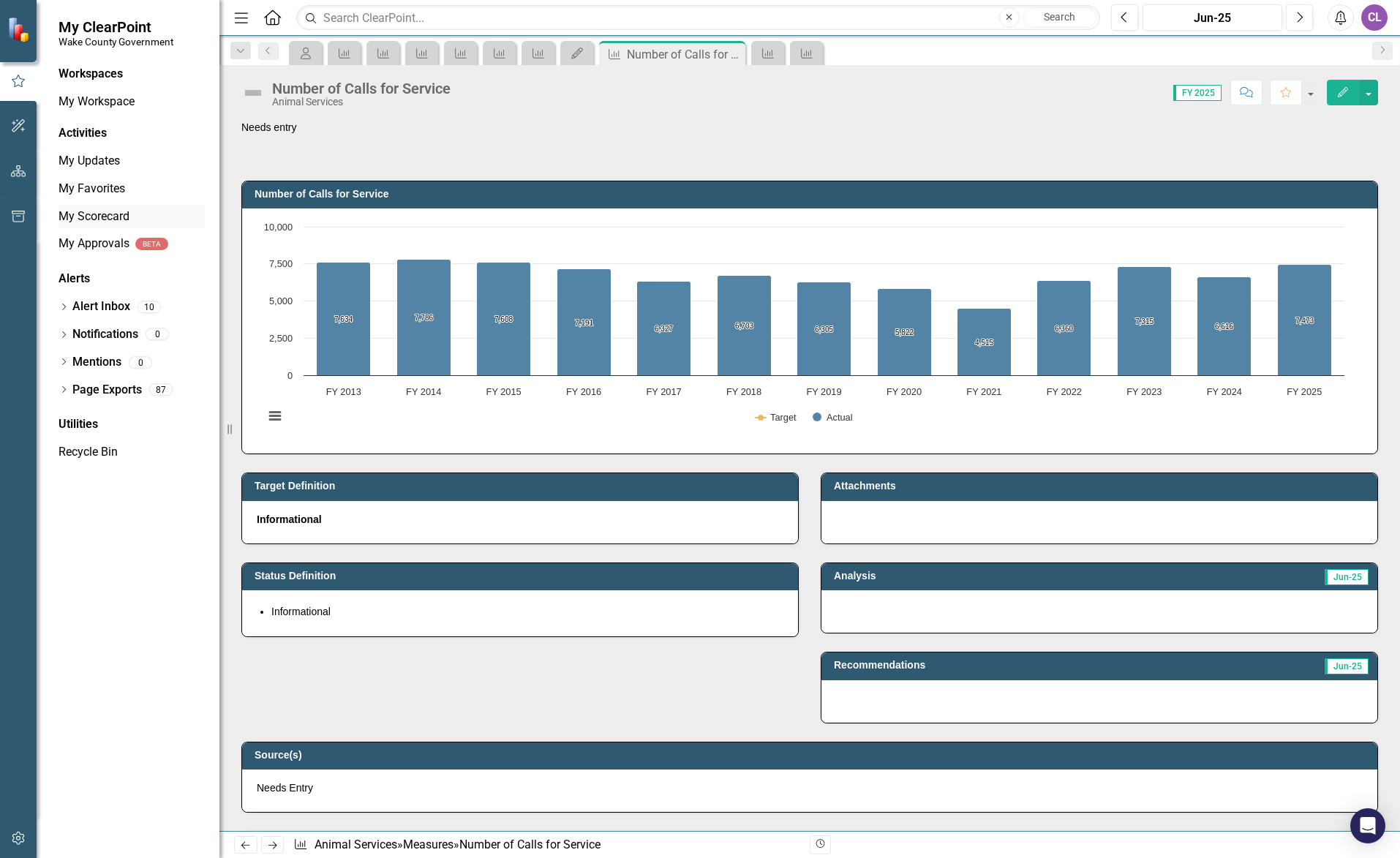
click at [91, 212] on link "My Scorecard" at bounding box center [131, 217] width 146 height 17
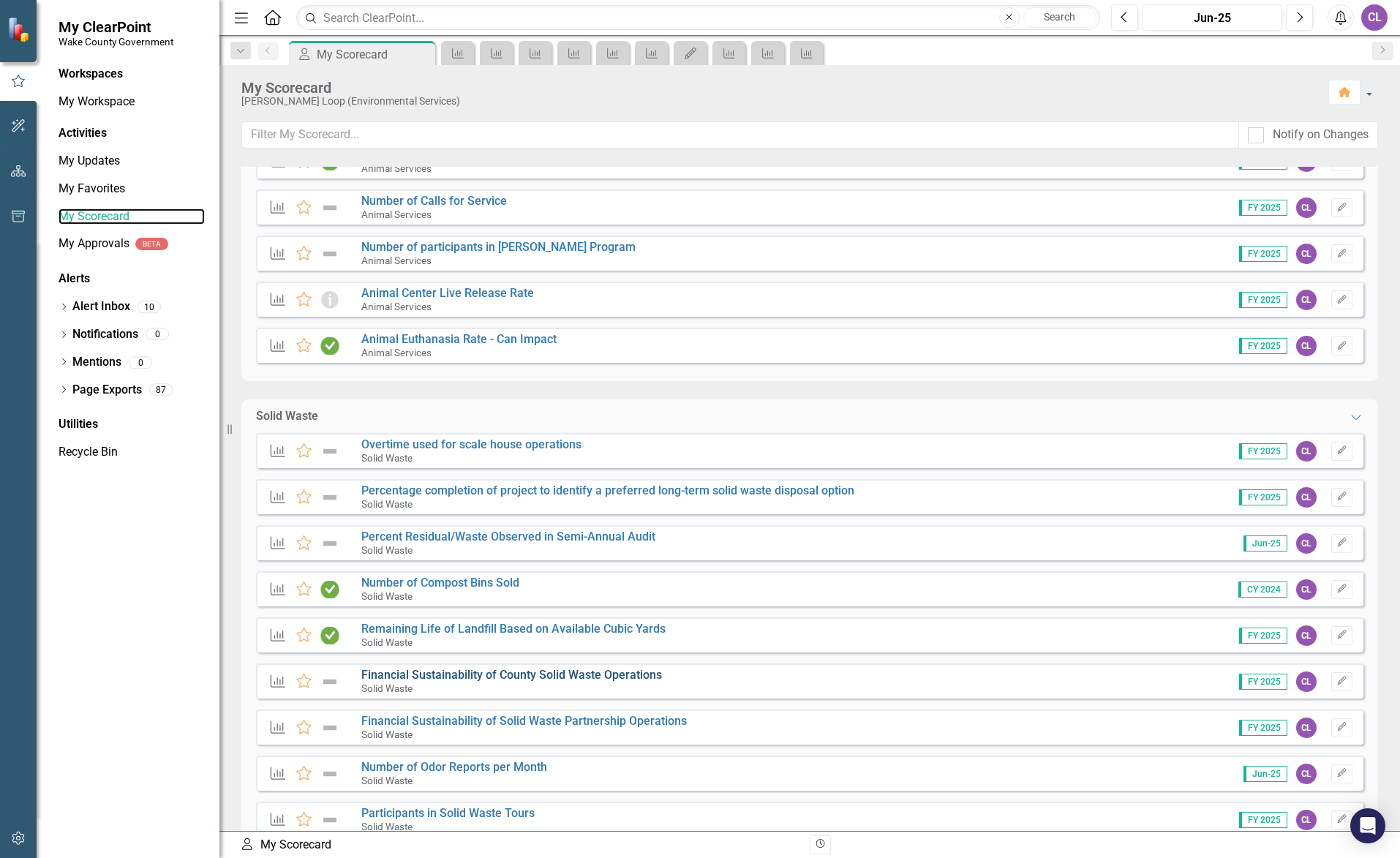
scroll to position [219, 0]
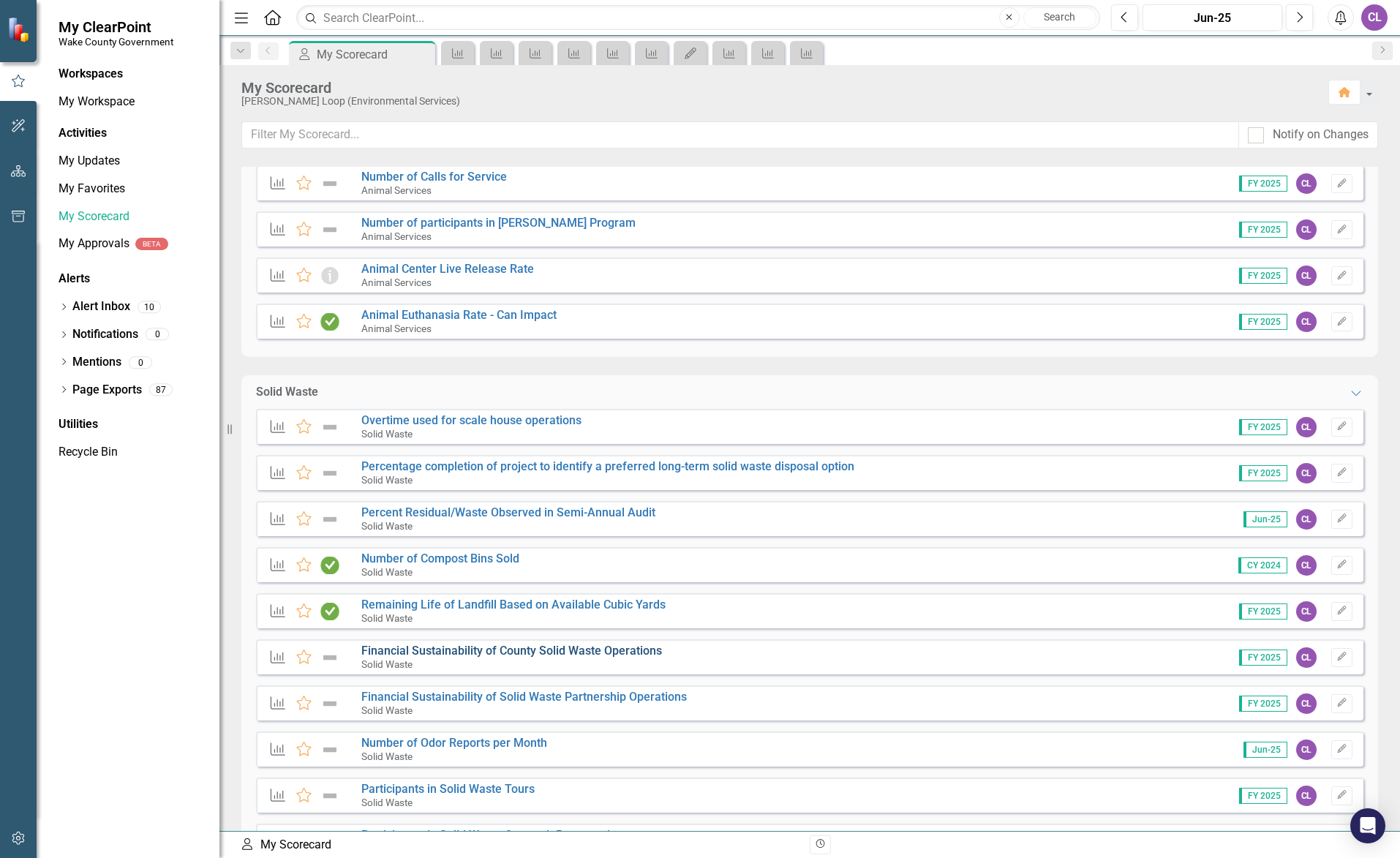
click at [413, 647] on link "Financial Sustainability of County Solid Waste Operations" at bounding box center [512, 650] width 301 height 14
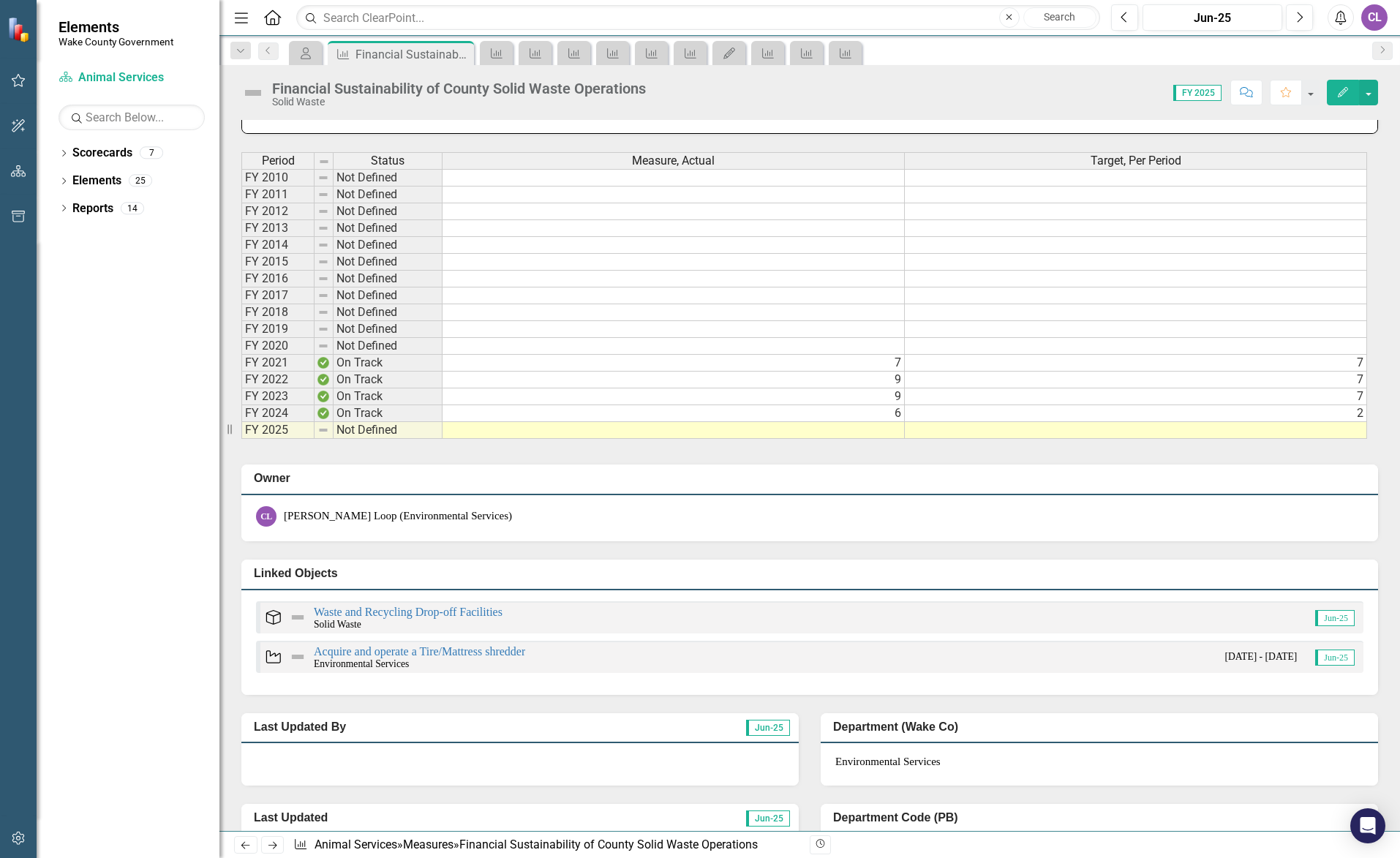
scroll to position [804, 0]
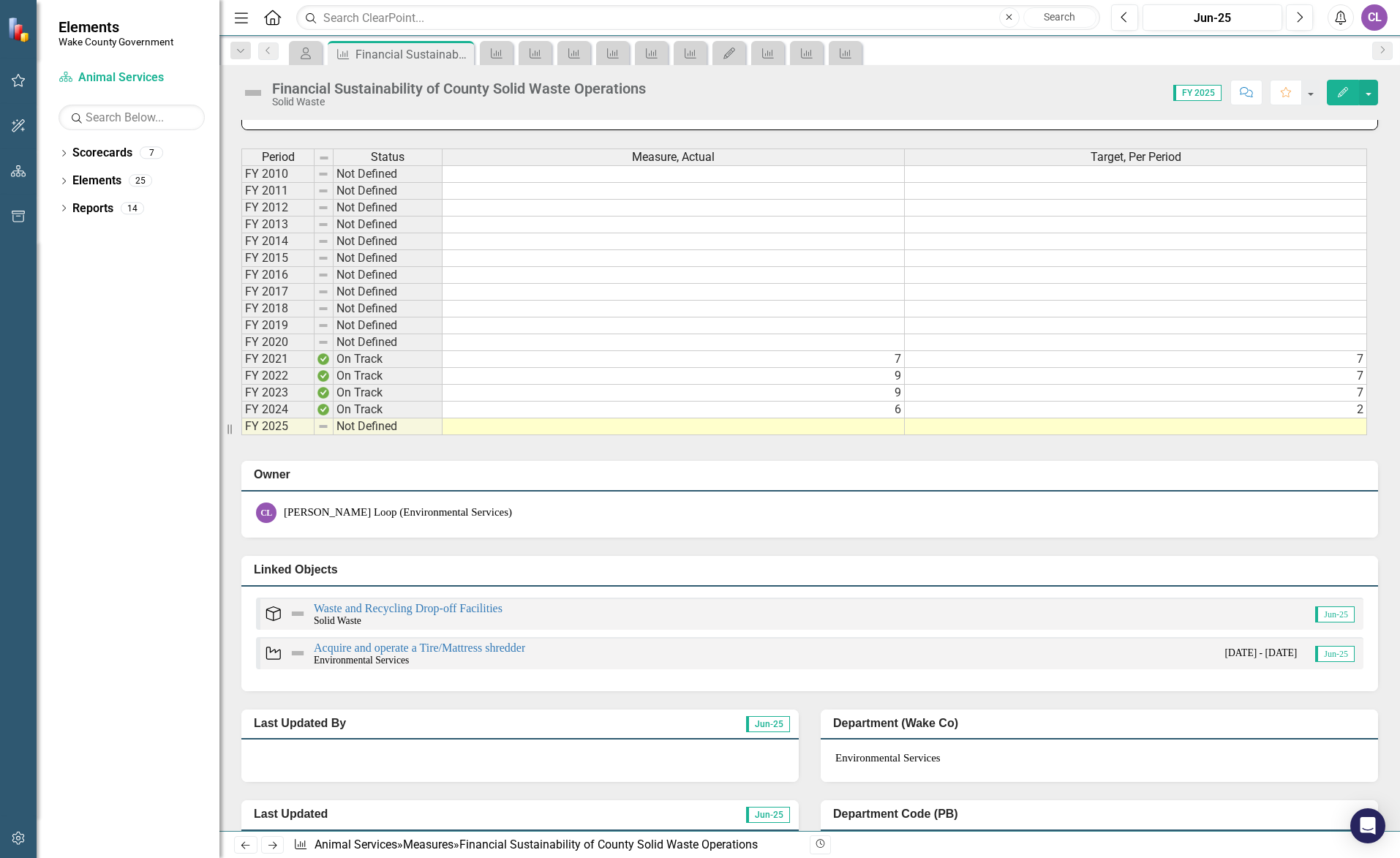
click at [862, 429] on td at bounding box center [674, 426] width 462 height 17
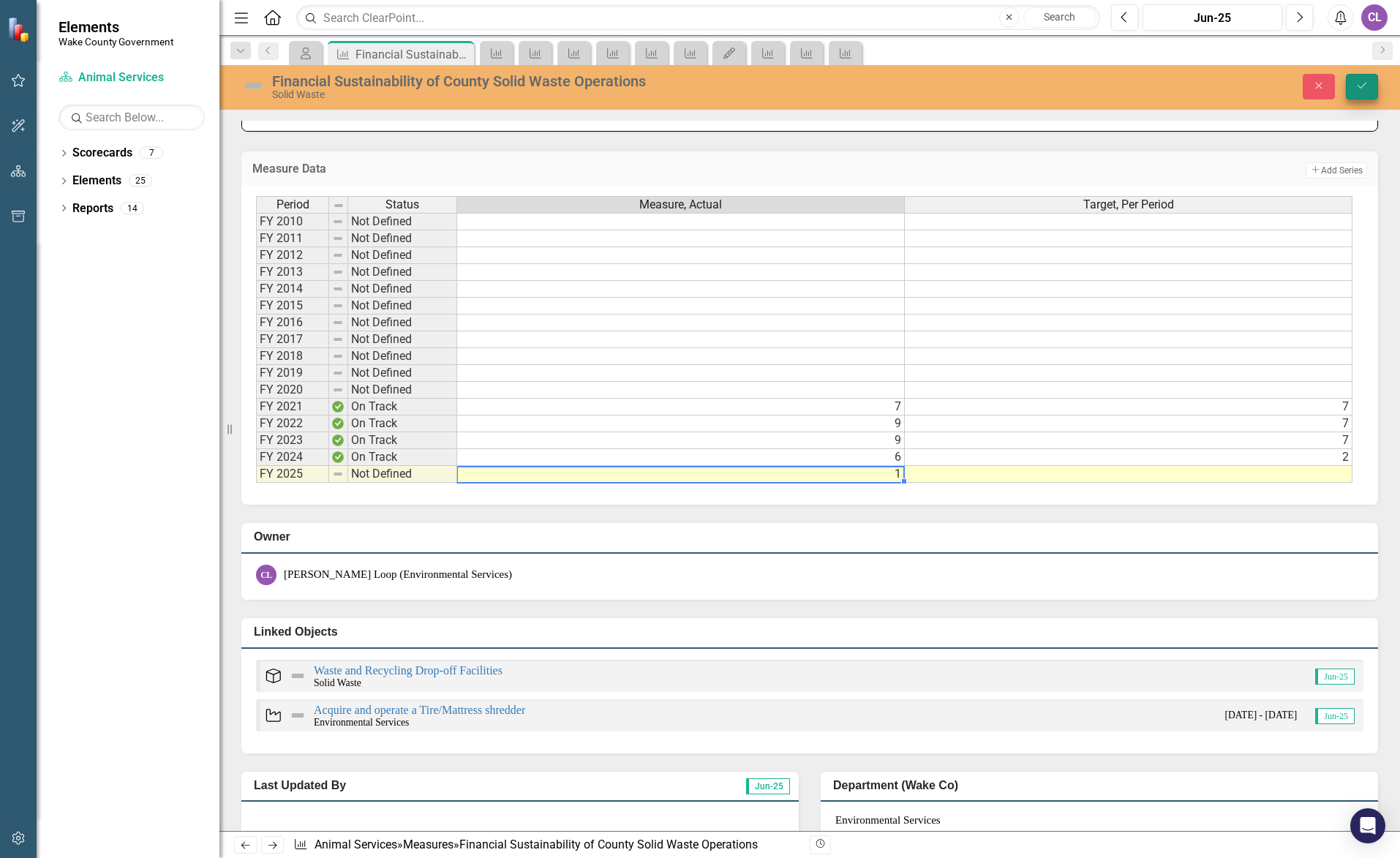
type textarea "1"
click at [1367, 81] on icon "Save" at bounding box center [1362, 86] width 13 height 10
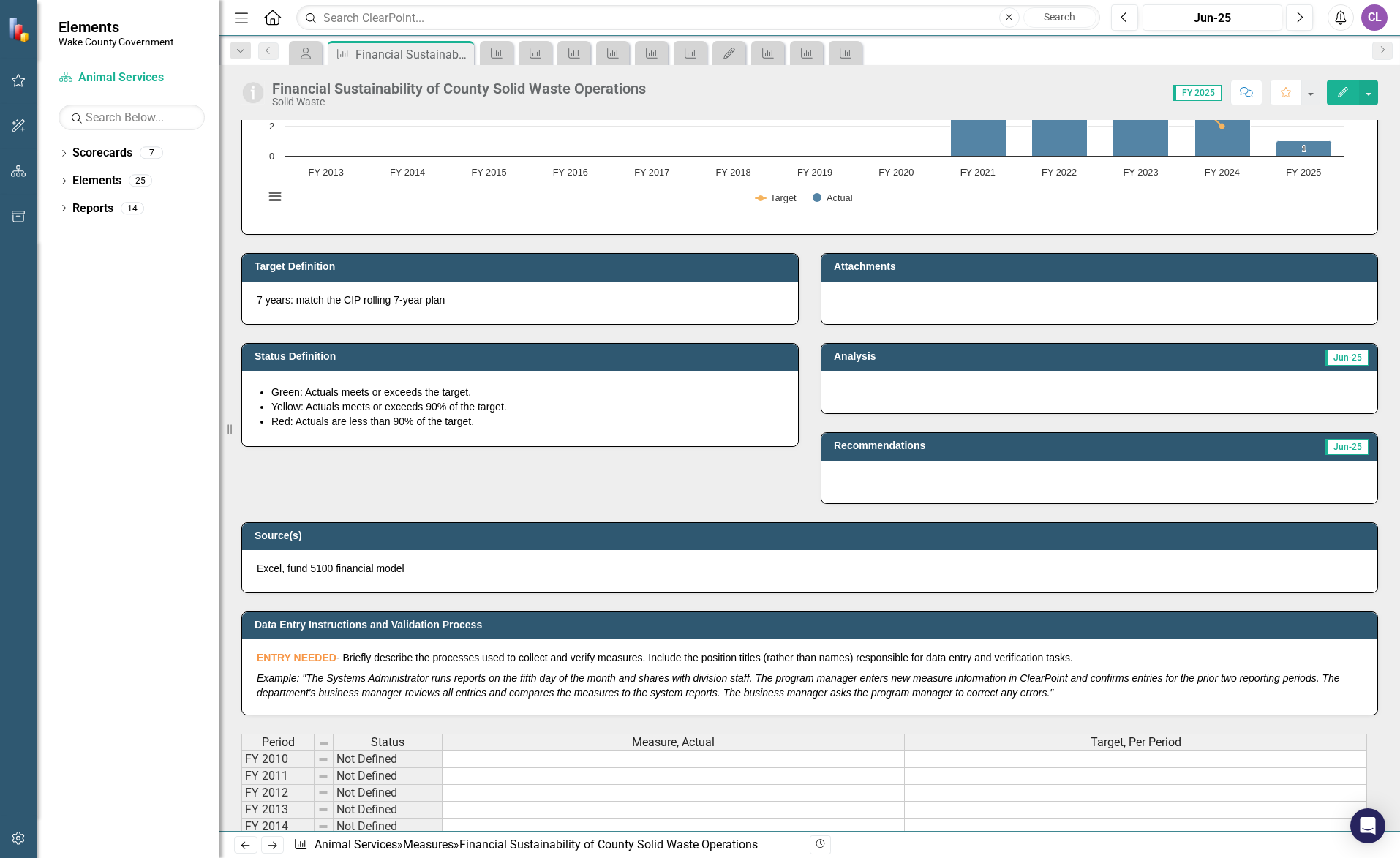
scroll to position [0, 0]
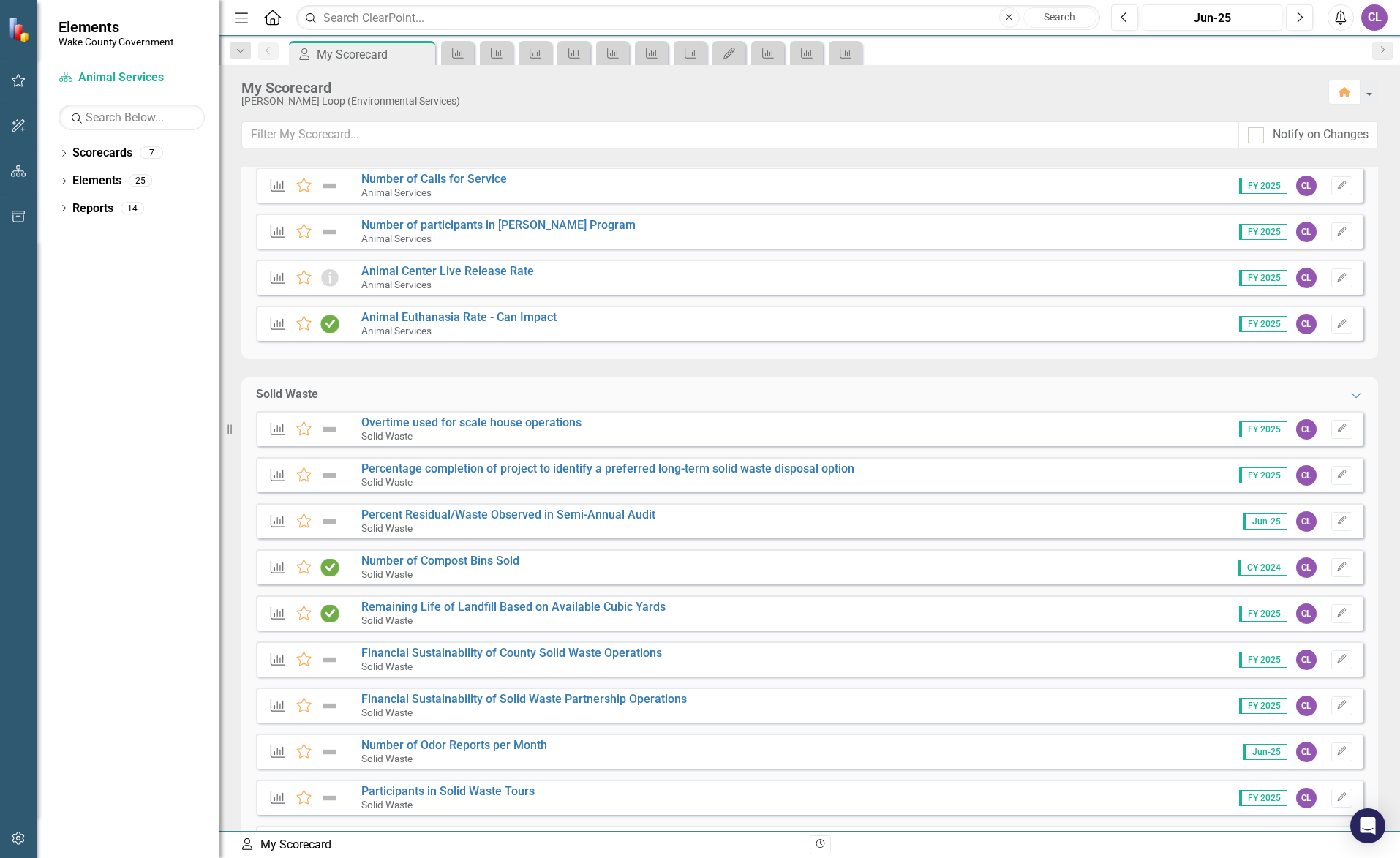
scroll to position [219, 0]
click at [416, 699] on link "Financial Sustainability of Solid Waste Partnership Operations" at bounding box center [524, 696] width 326 height 14
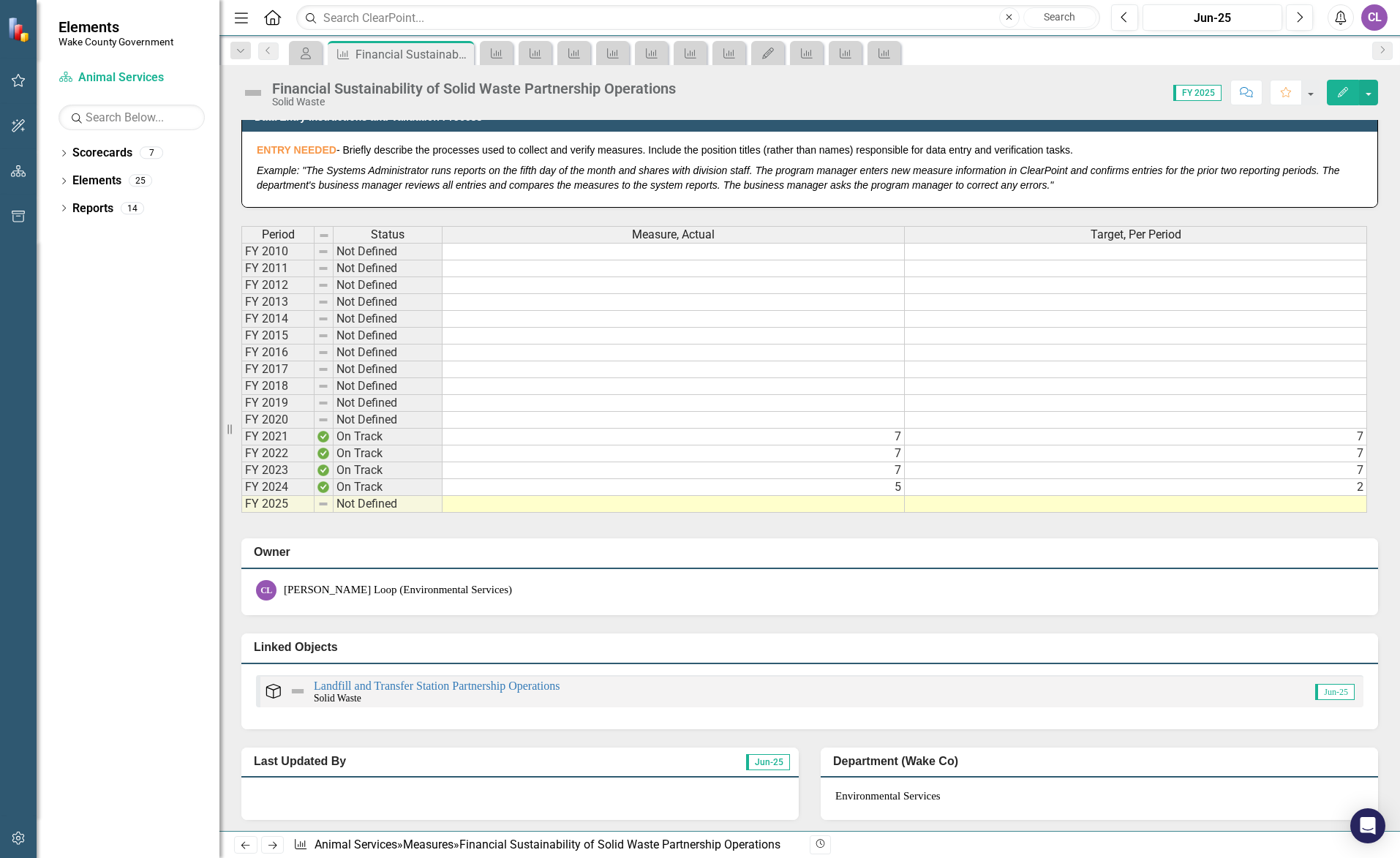
scroll to position [720, 0]
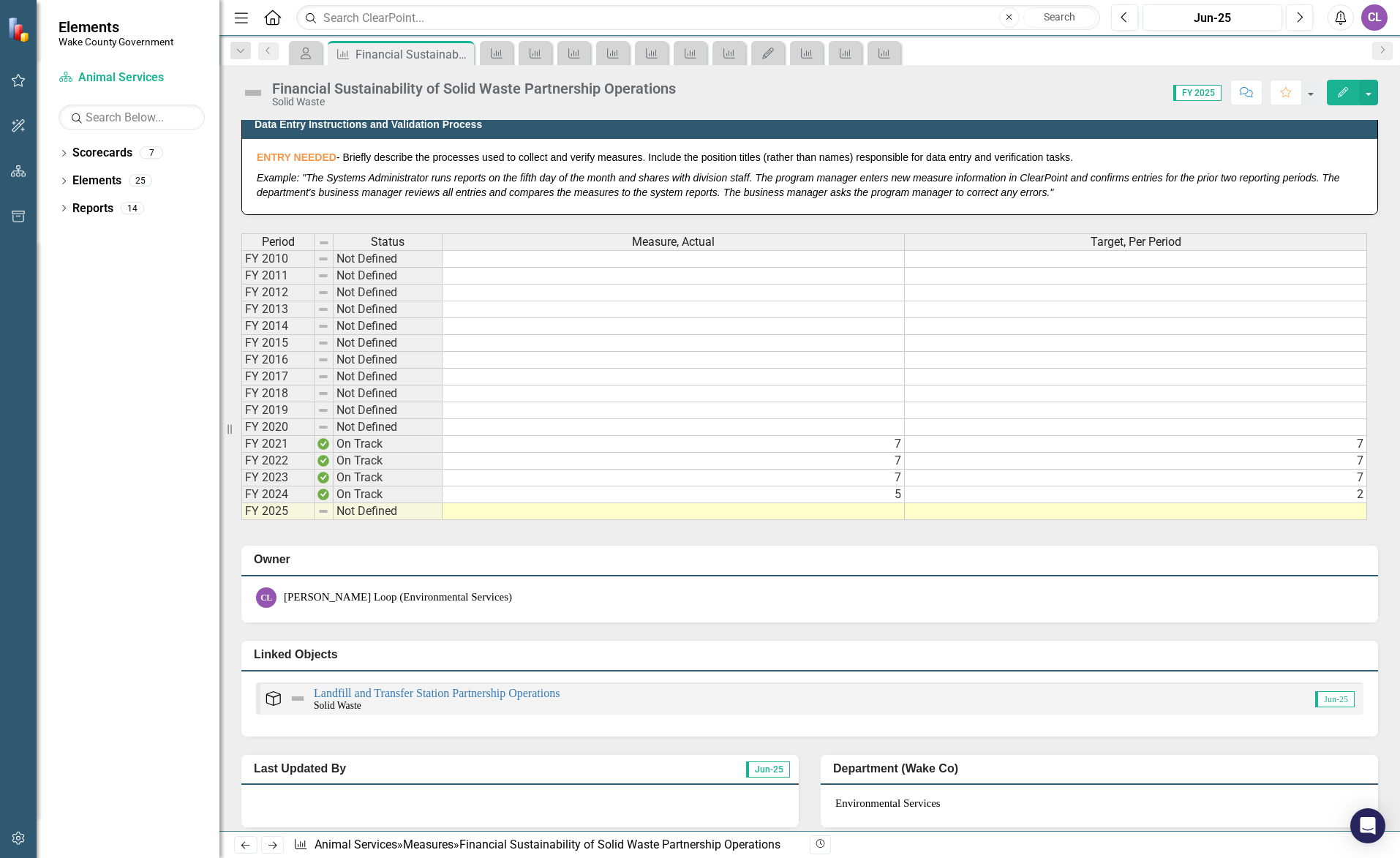
click at [706, 518] on td at bounding box center [674, 511] width 462 height 17
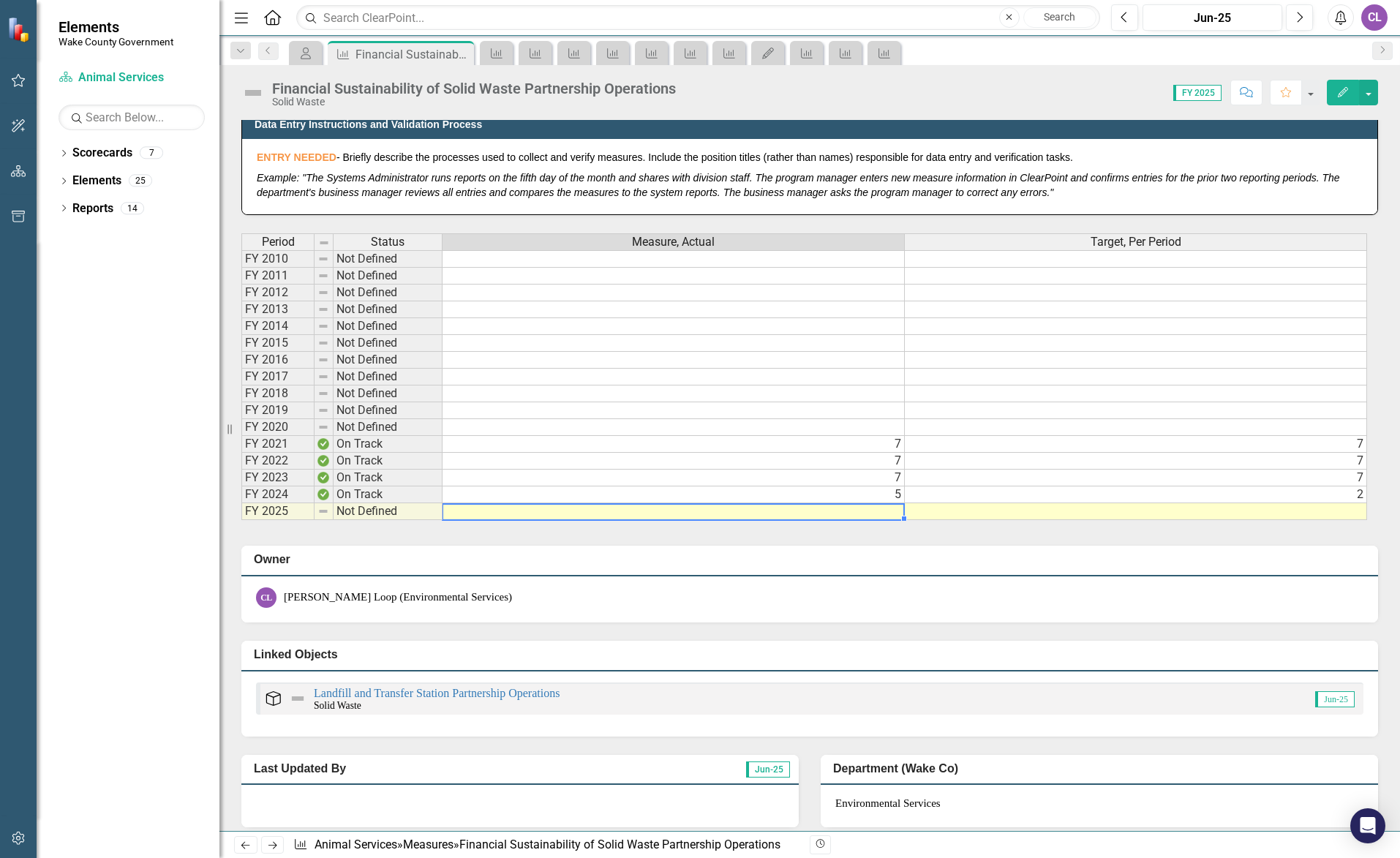
click at [882, 509] on td at bounding box center [674, 511] width 462 height 17
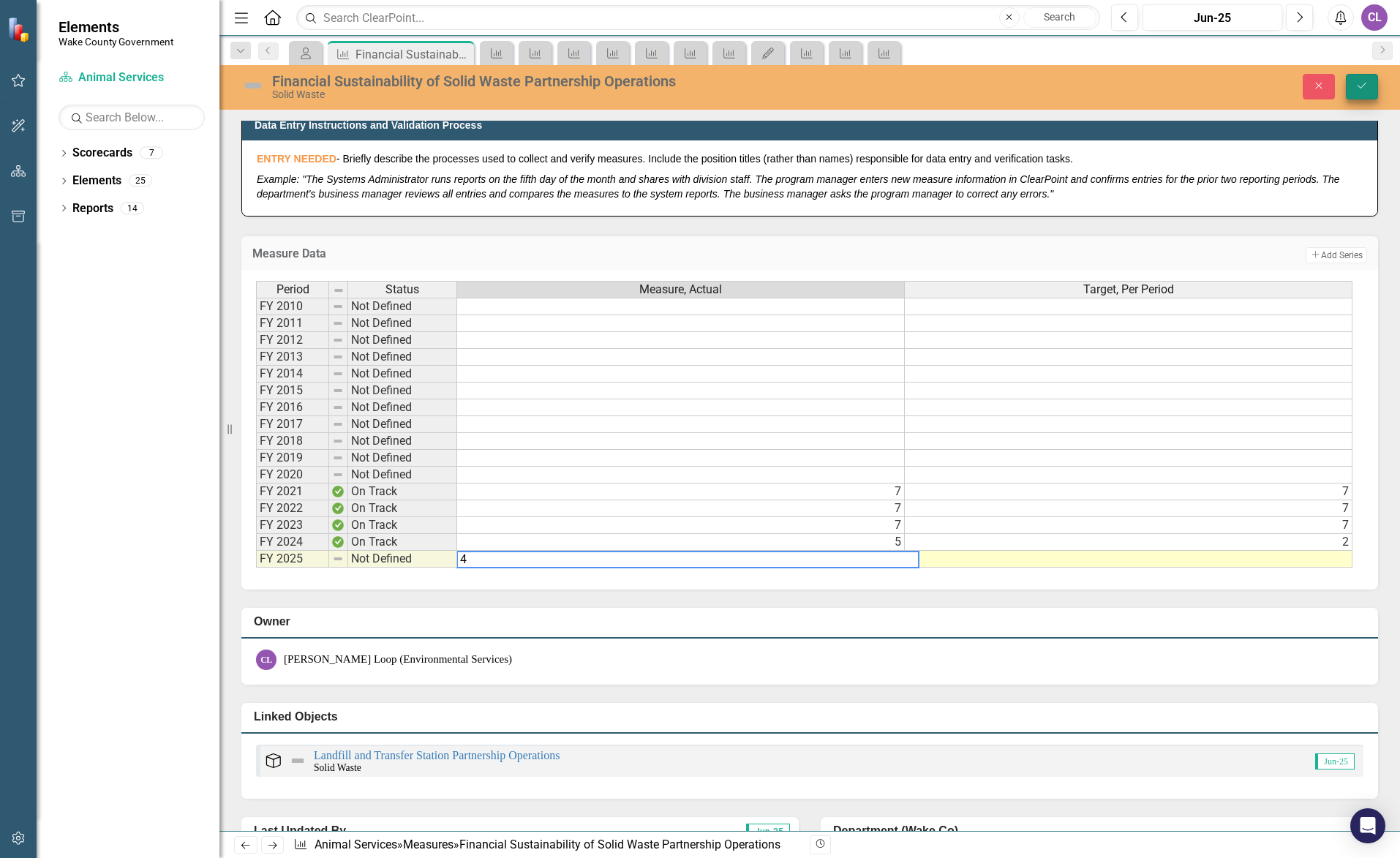
type textarea "4"
click at [1360, 87] on icon "Save" at bounding box center [1362, 86] width 13 height 10
